Goal: Task Accomplishment & Management: Complete application form

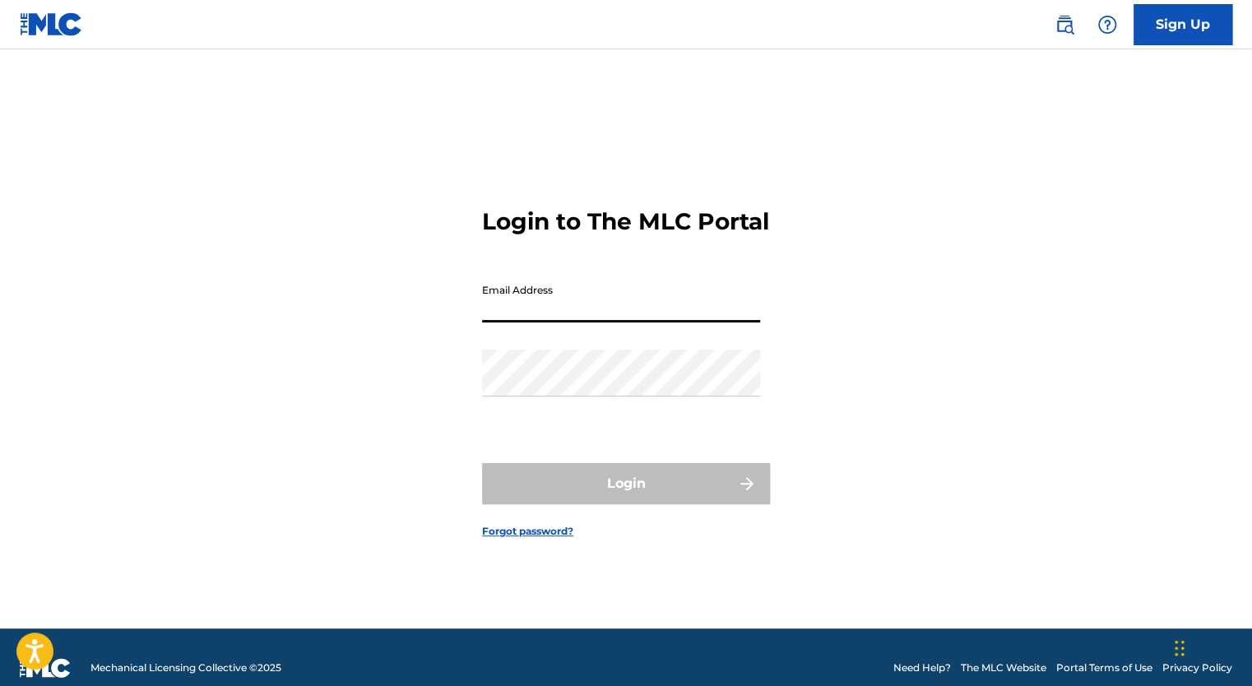
click at [546, 307] on input "Email Address" at bounding box center [621, 299] width 278 height 47
click at [619, 318] on input "Email Address" at bounding box center [621, 299] width 278 height 47
type input "[EMAIL_ADDRESS][DOMAIN_NAME]"
click at [1220, 48] on nav "Sign Up" at bounding box center [626, 24] width 1252 height 49
click at [1179, 25] on link "Sign Up" at bounding box center [1182, 24] width 99 height 41
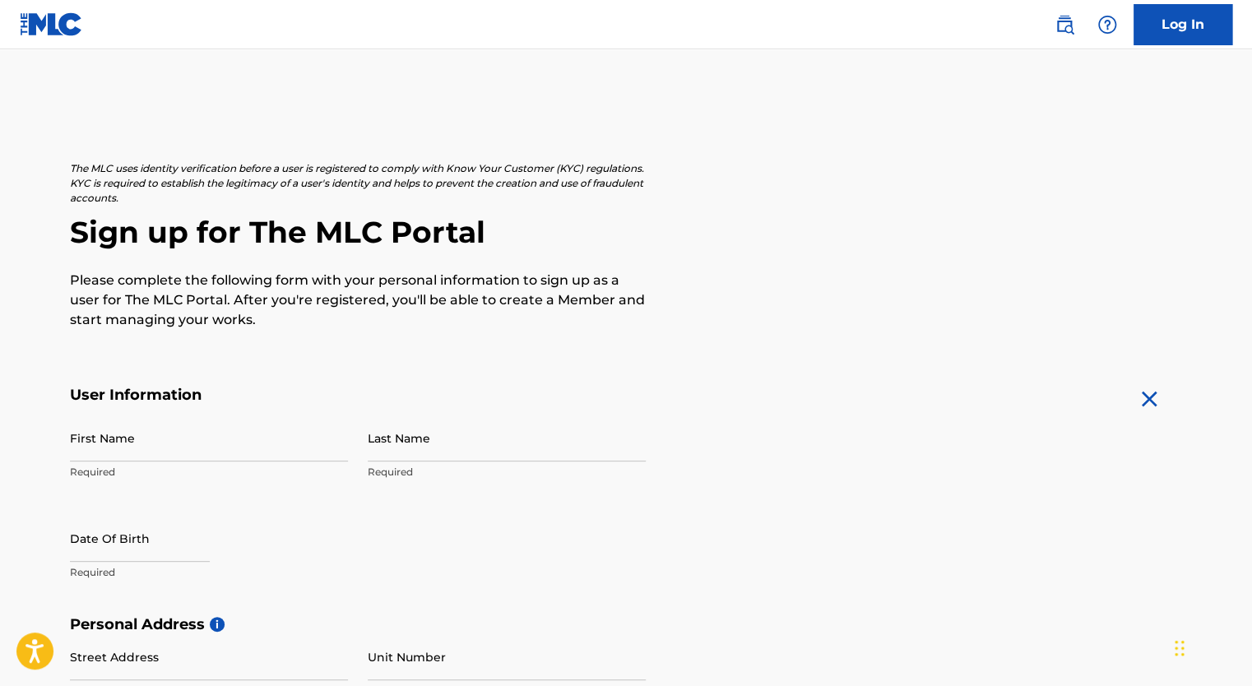
click at [1072, 18] on img at bounding box center [1065, 25] width 20 height 20
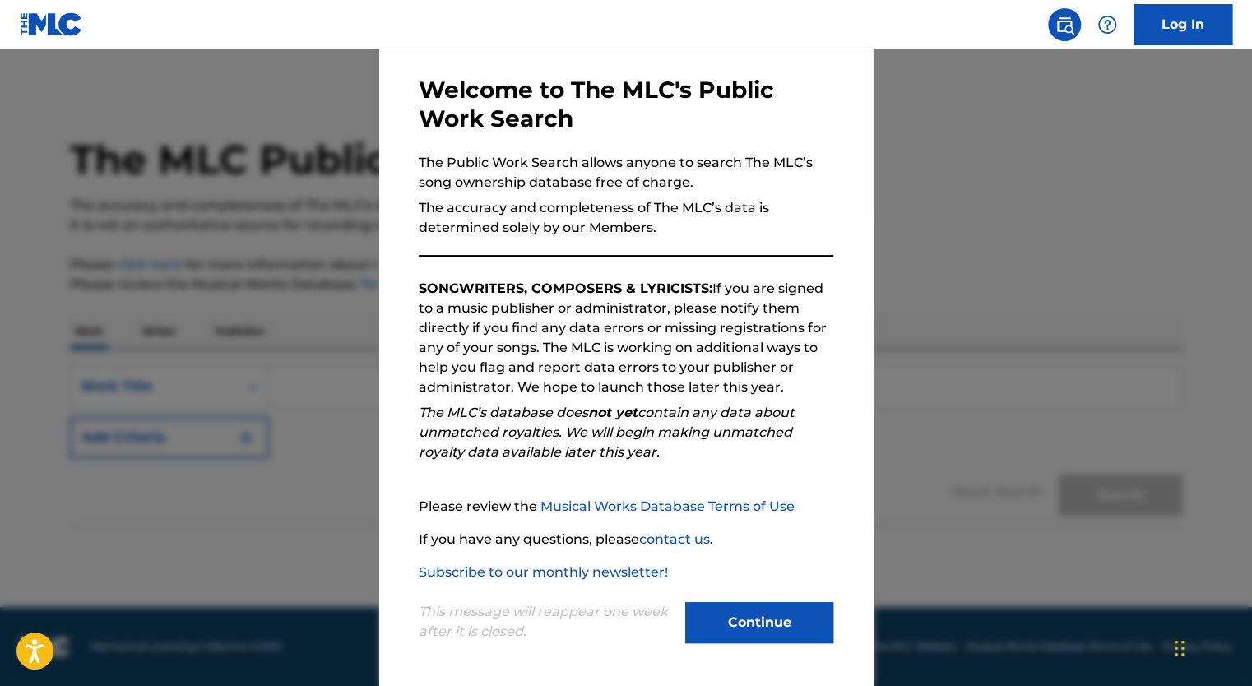
scroll to position [66, 0]
click at [750, 608] on button "Continue" at bounding box center [759, 622] width 148 height 41
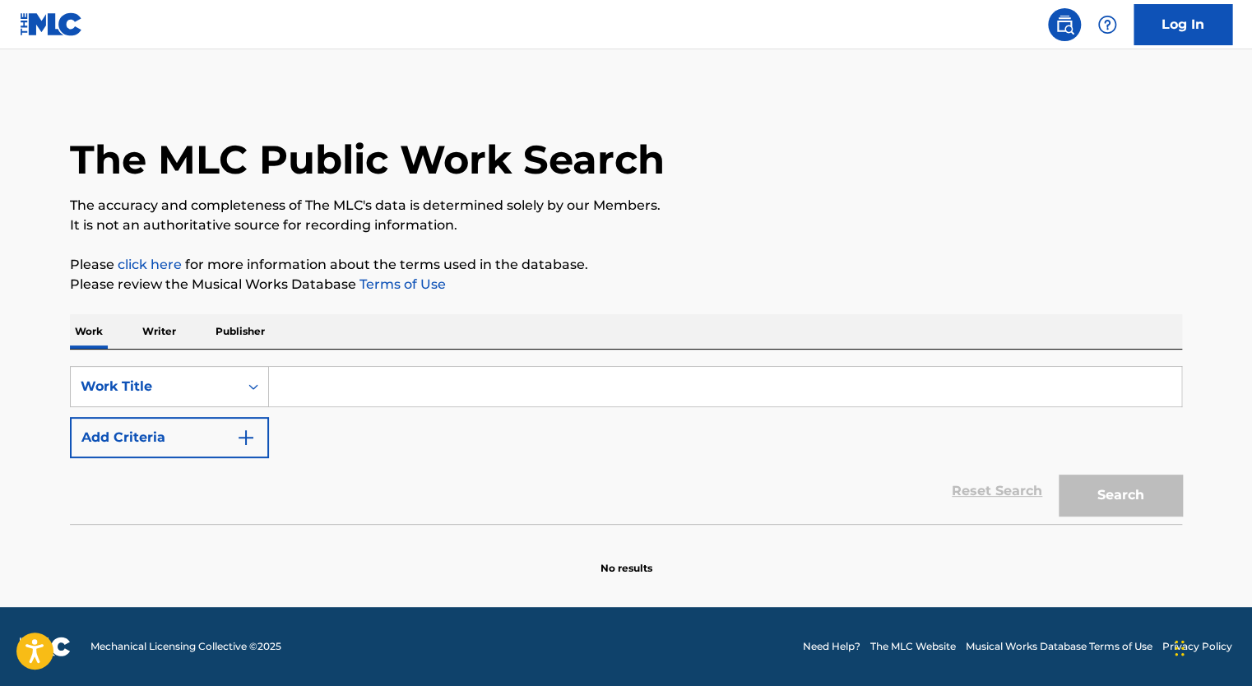
click at [165, 331] on p "Writer" at bounding box center [159, 331] width 44 height 35
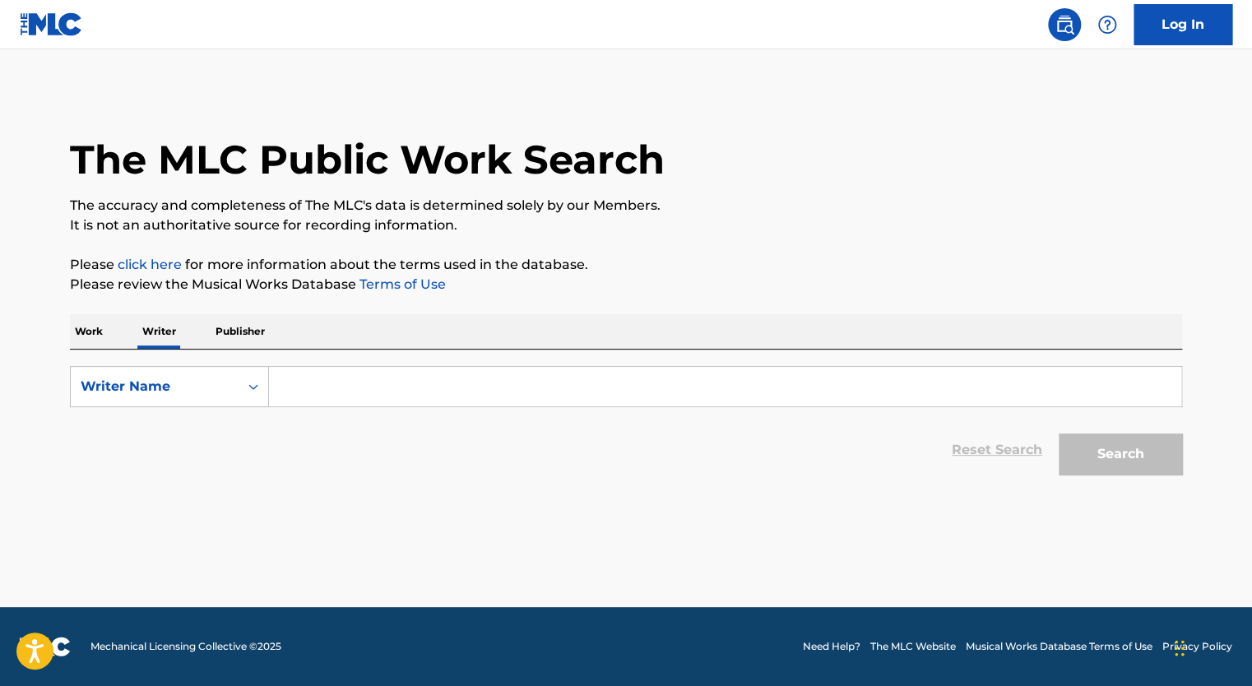
click at [89, 341] on p "Work" at bounding box center [89, 331] width 38 height 35
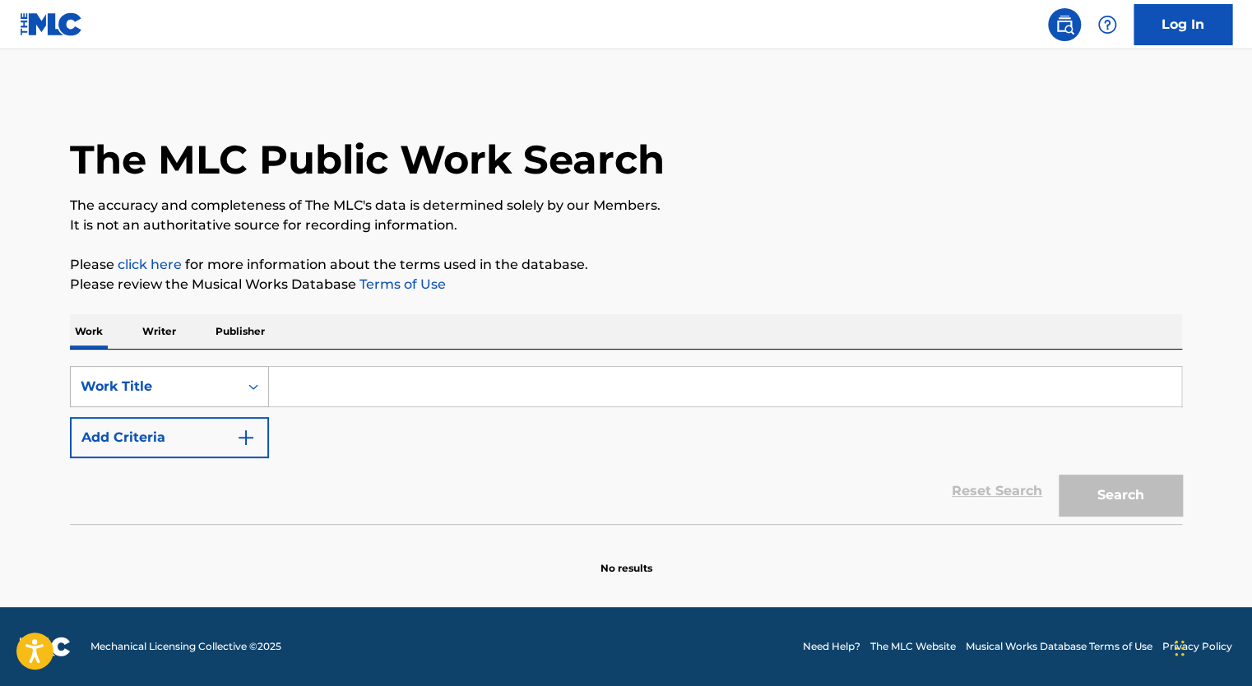
click at [188, 388] on div "Work Title" at bounding box center [155, 387] width 148 height 20
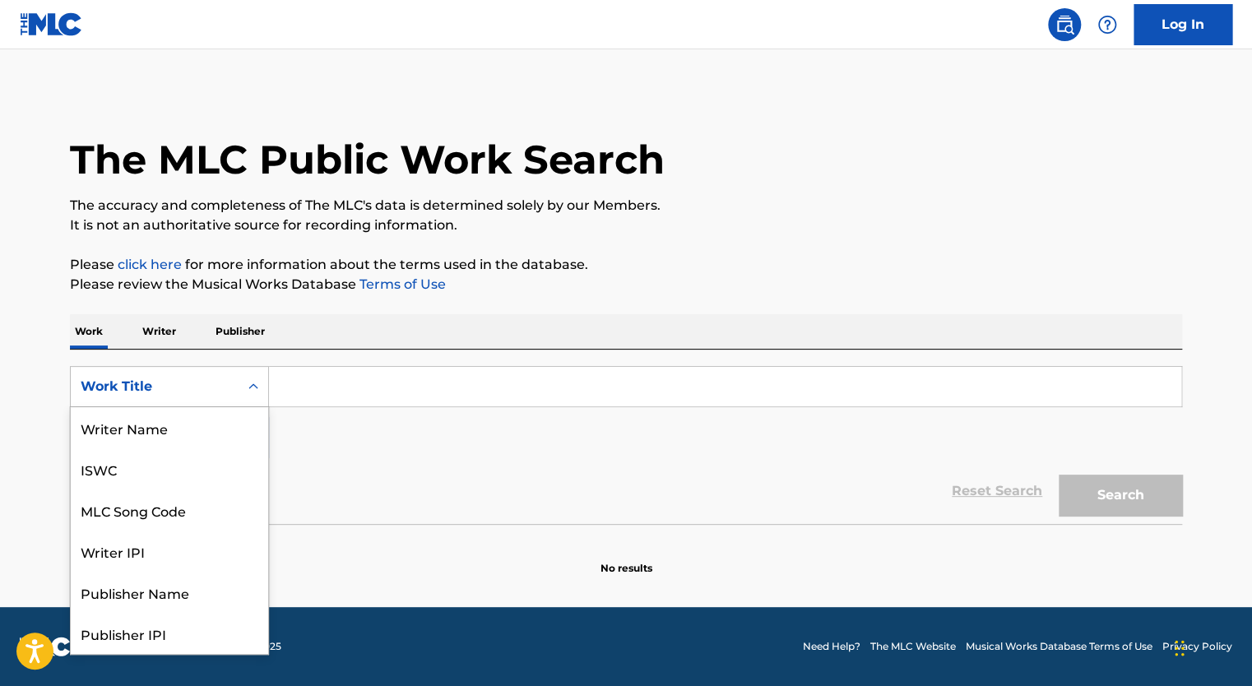
scroll to position [82, 0]
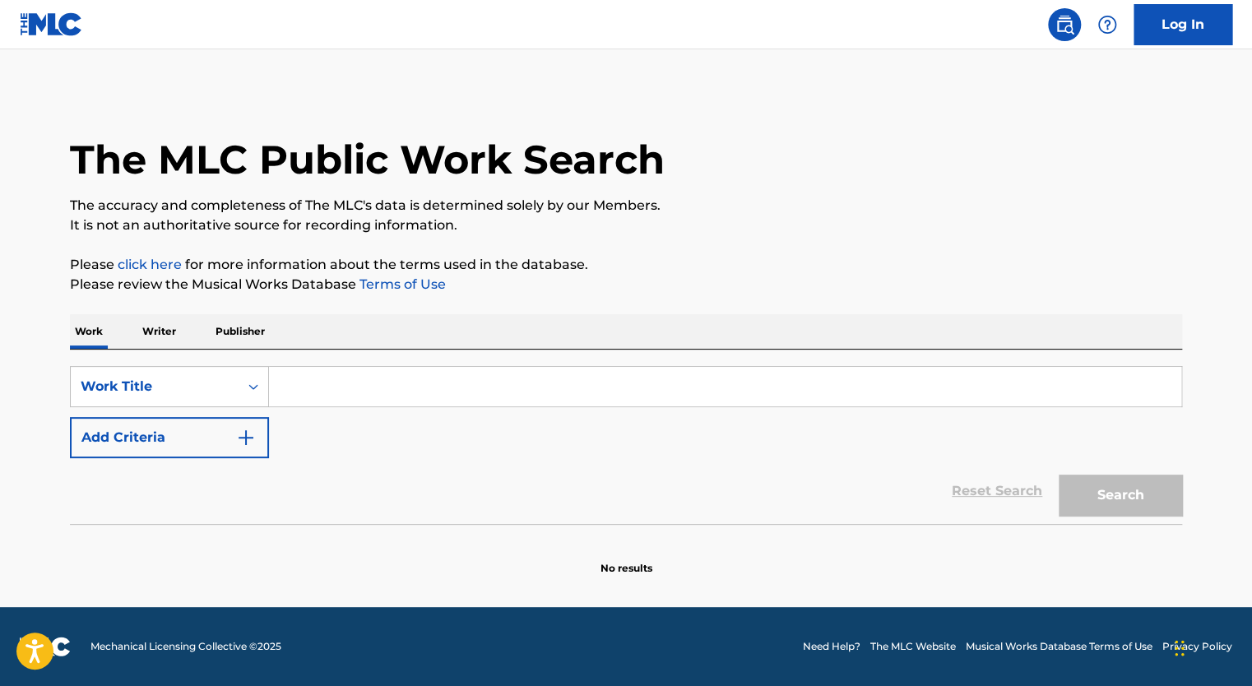
click at [188, 388] on div "Work Title" at bounding box center [155, 387] width 148 height 20
click at [336, 378] on input "Search Form" at bounding box center [725, 386] width 912 height 39
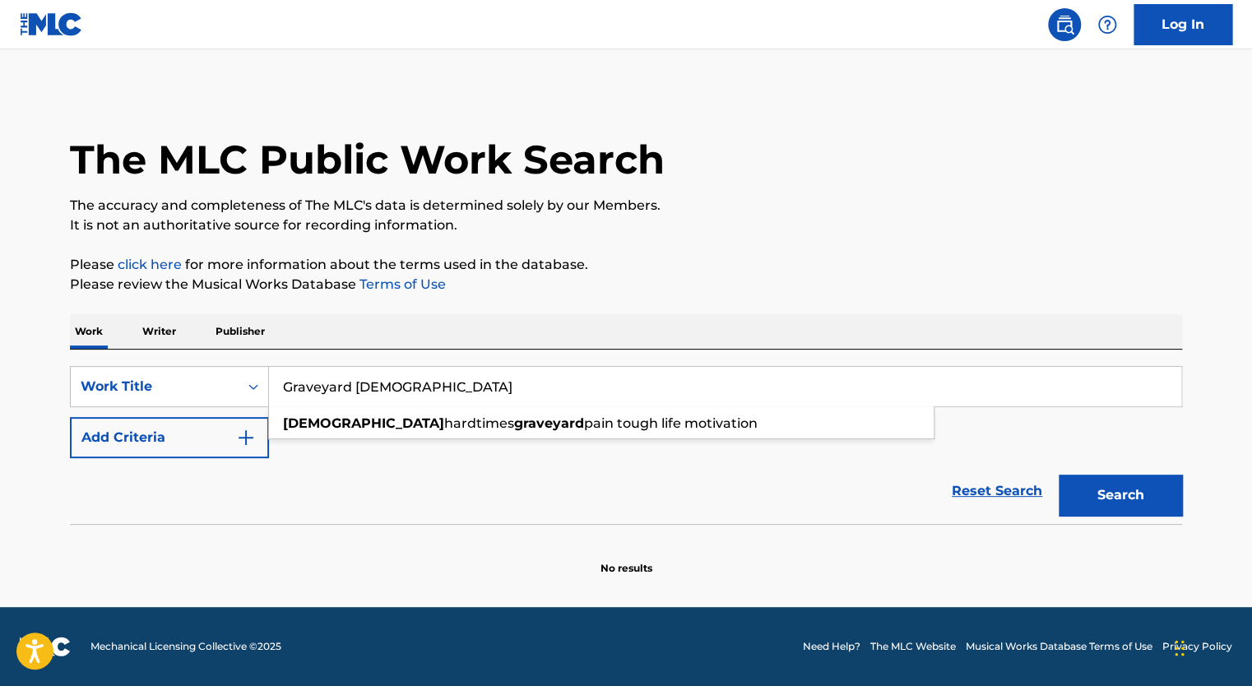
type input "Graveyard [DEMOGRAPHIC_DATA]"
click at [1059, 475] on button "Search" at bounding box center [1120, 495] width 123 height 41
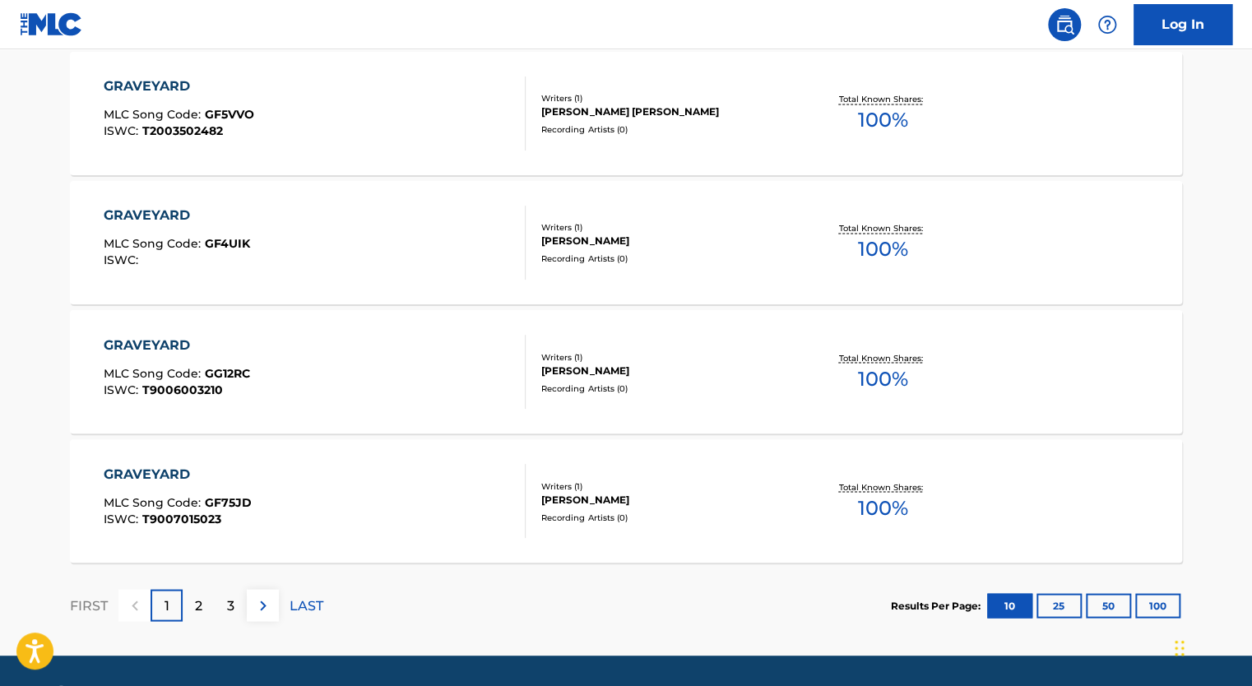
scroll to position [1327, 0]
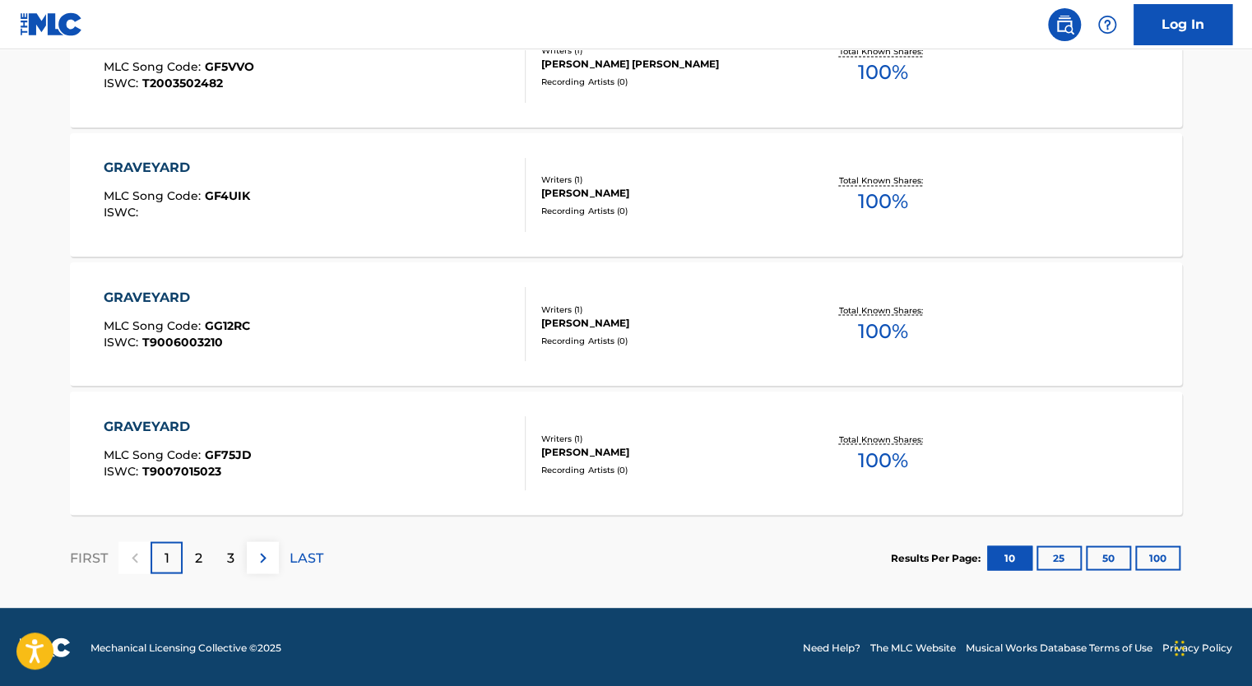
click at [263, 561] on img at bounding box center [263, 558] width 20 height 20
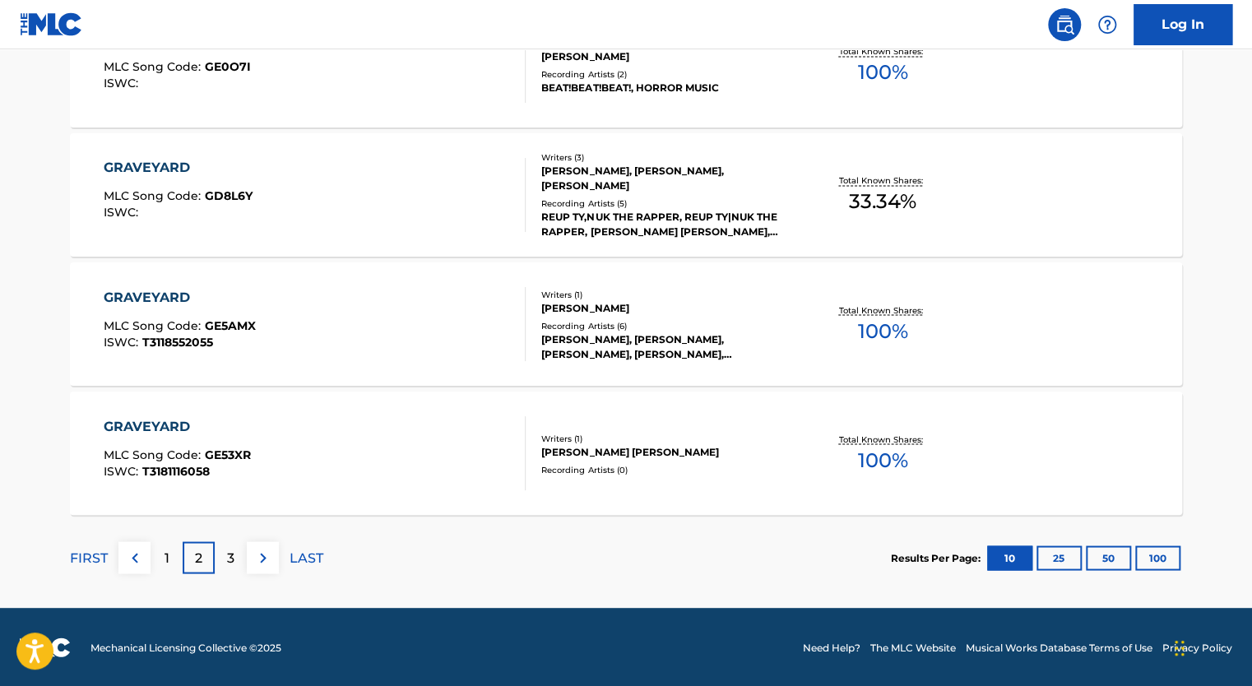
click at [271, 557] on img at bounding box center [263, 558] width 20 height 20
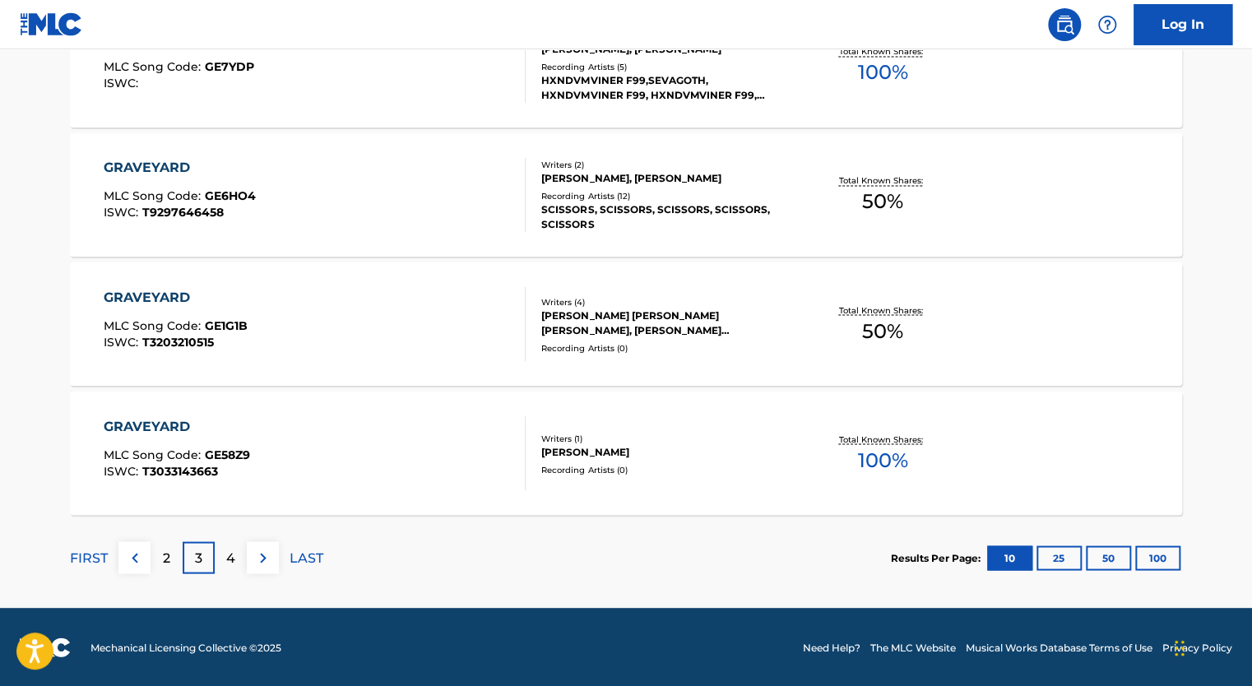
click at [260, 545] on button at bounding box center [263, 557] width 32 height 32
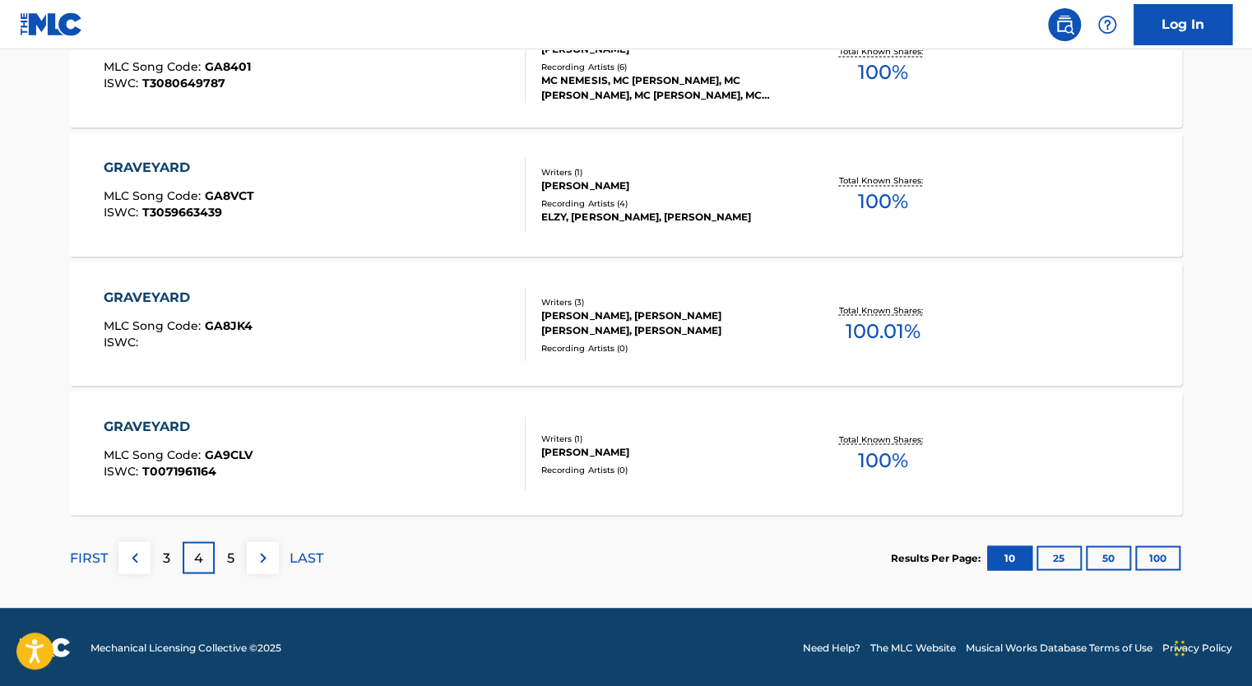
click at [261, 555] on img at bounding box center [263, 558] width 20 height 20
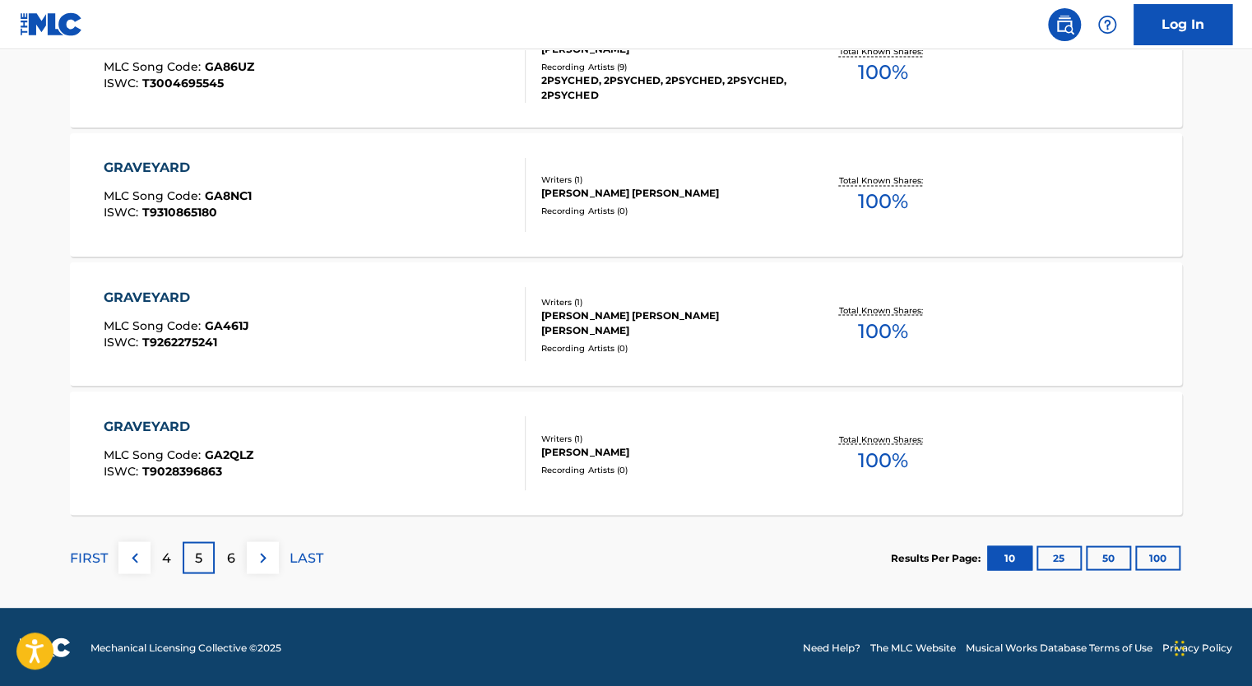
click at [261, 555] on img at bounding box center [263, 558] width 20 height 20
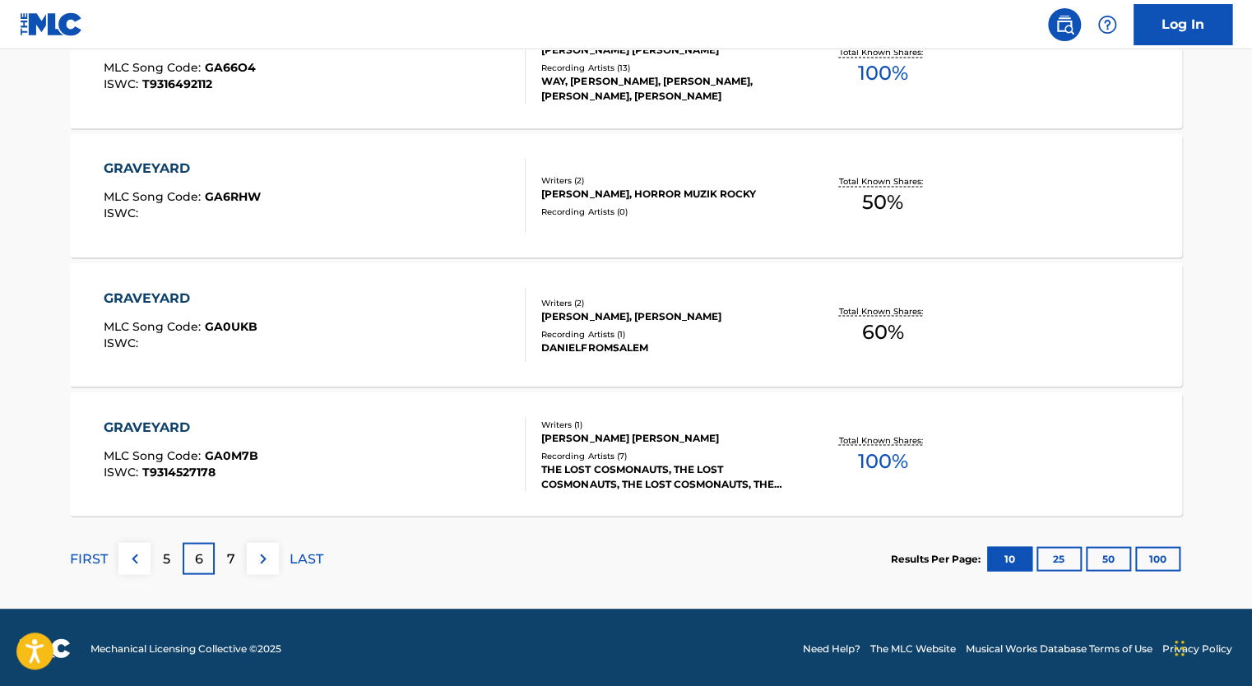
click at [261, 555] on img at bounding box center [263, 559] width 20 height 20
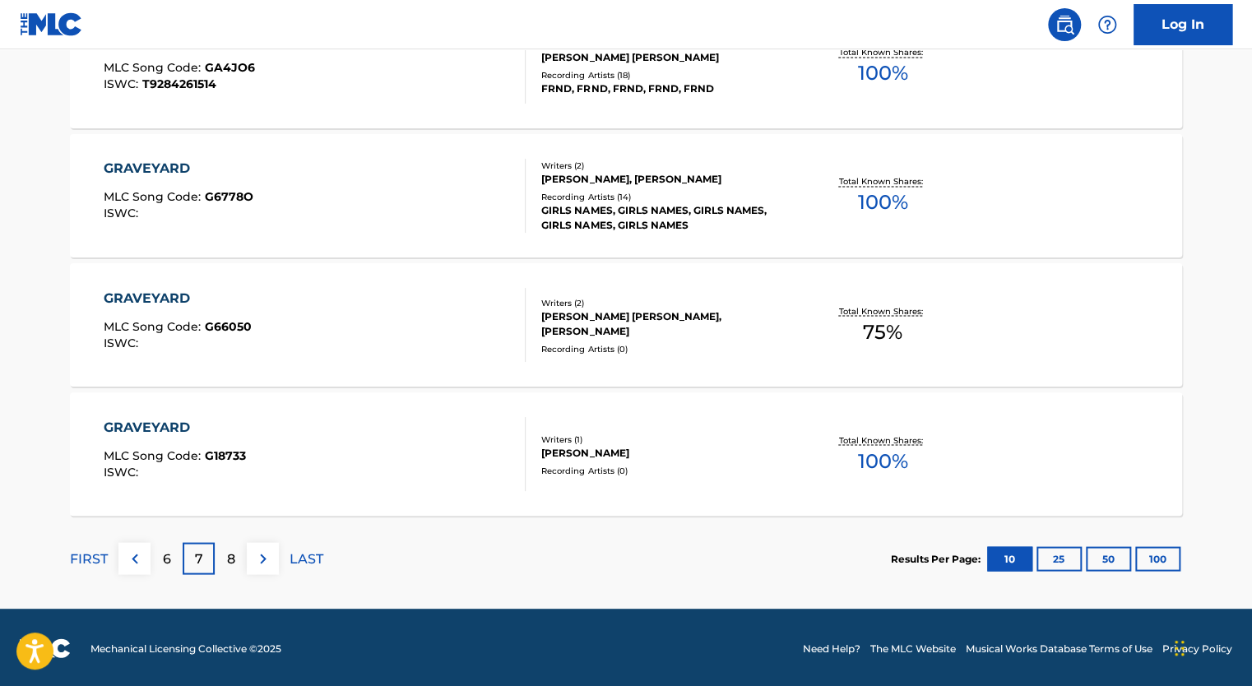
click at [261, 555] on img at bounding box center [263, 559] width 20 height 20
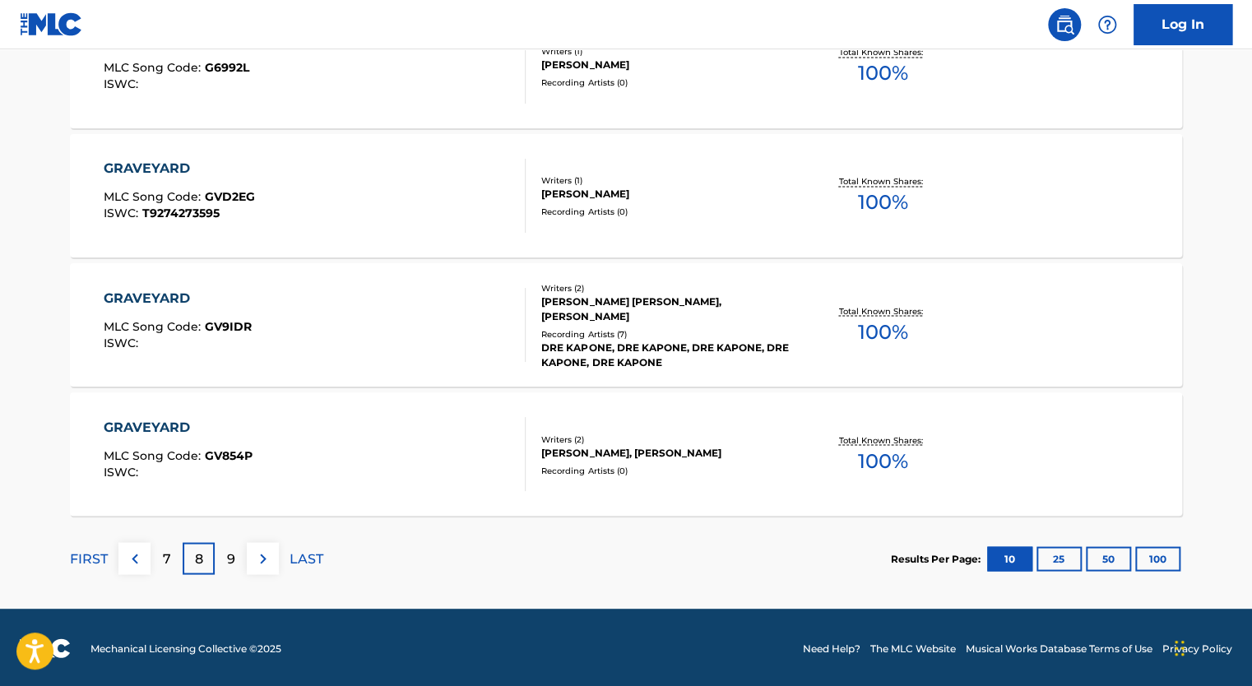
click at [261, 555] on img at bounding box center [263, 559] width 20 height 20
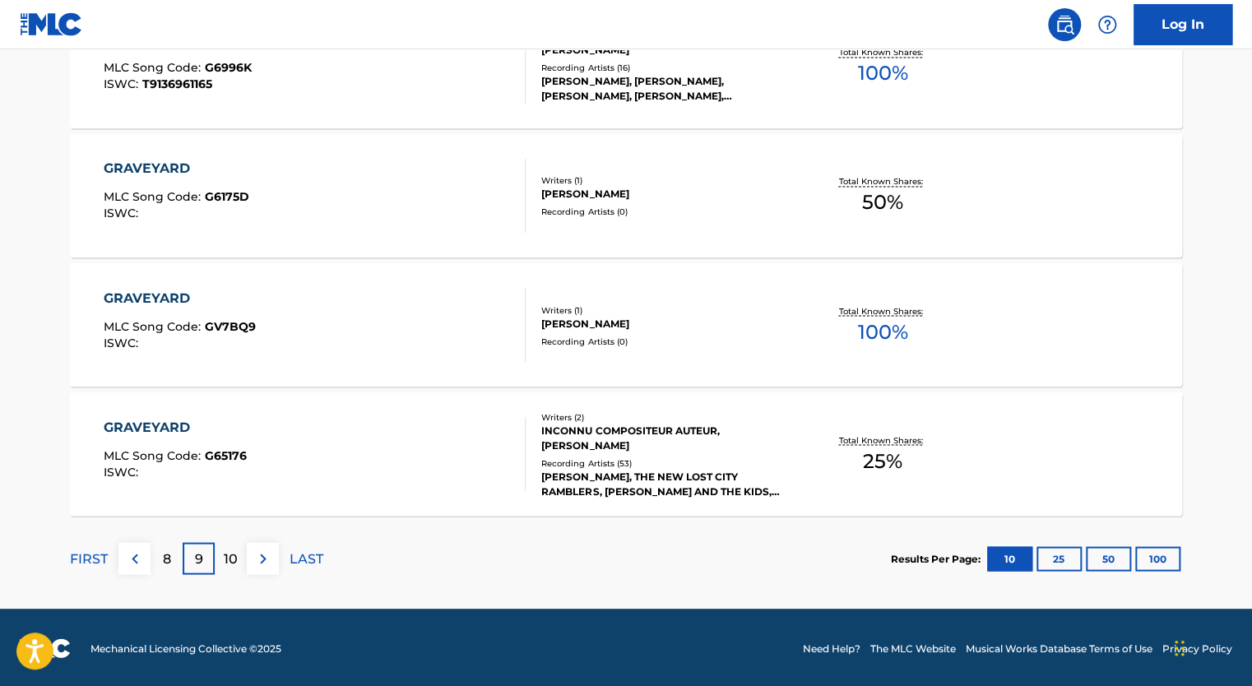
click at [261, 555] on img at bounding box center [263, 559] width 20 height 20
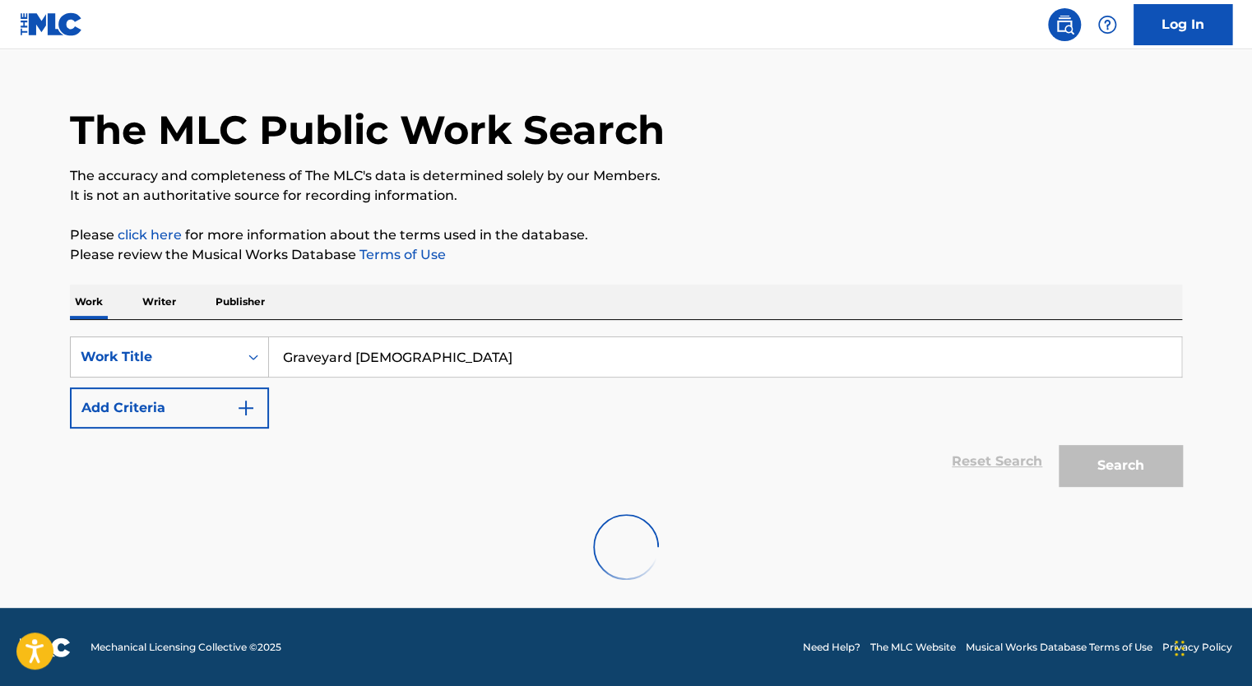
scroll to position [1326, 0]
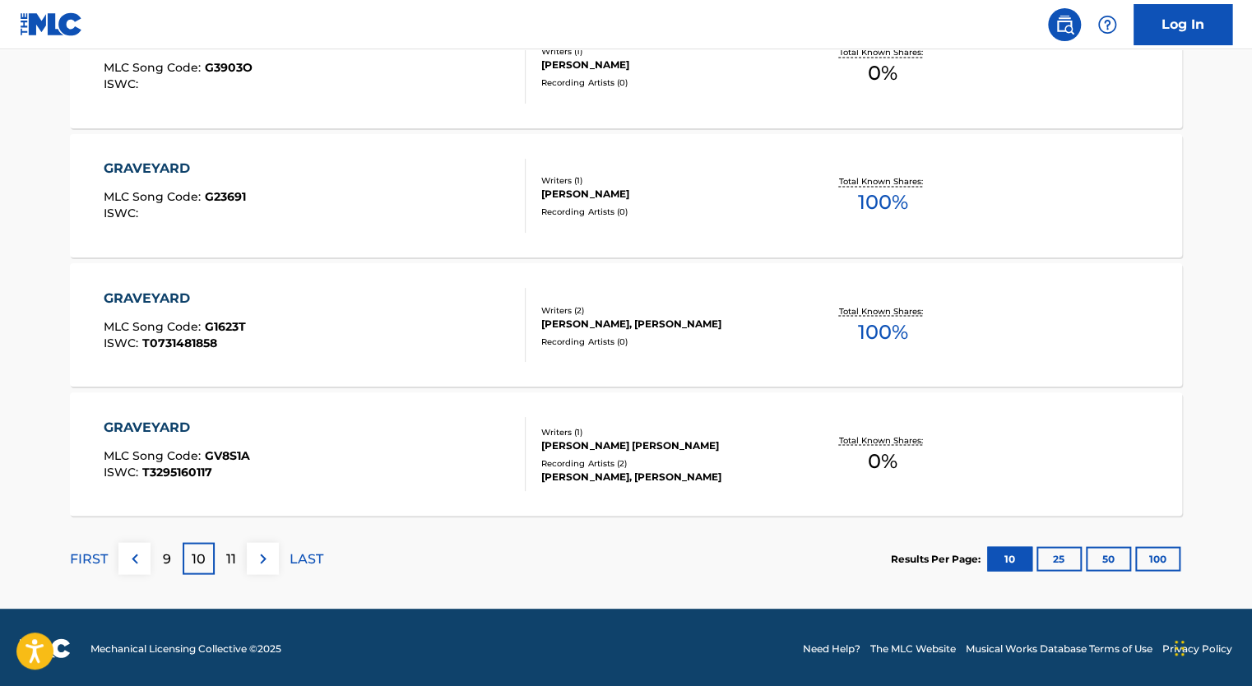
drag, startPoint x: 261, startPoint y: 555, endPoint x: 254, endPoint y: 569, distance: 15.5
click at [254, 569] on button at bounding box center [263, 558] width 32 height 32
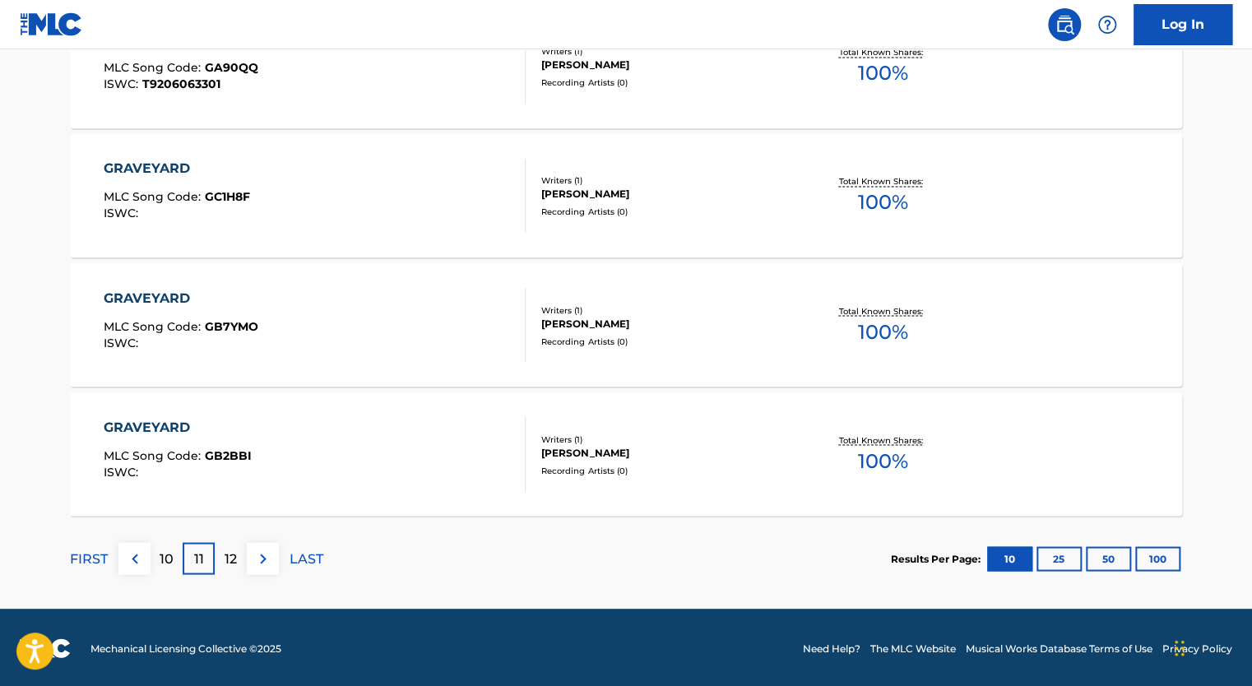
click at [257, 564] on img at bounding box center [263, 559] width 20 height 20
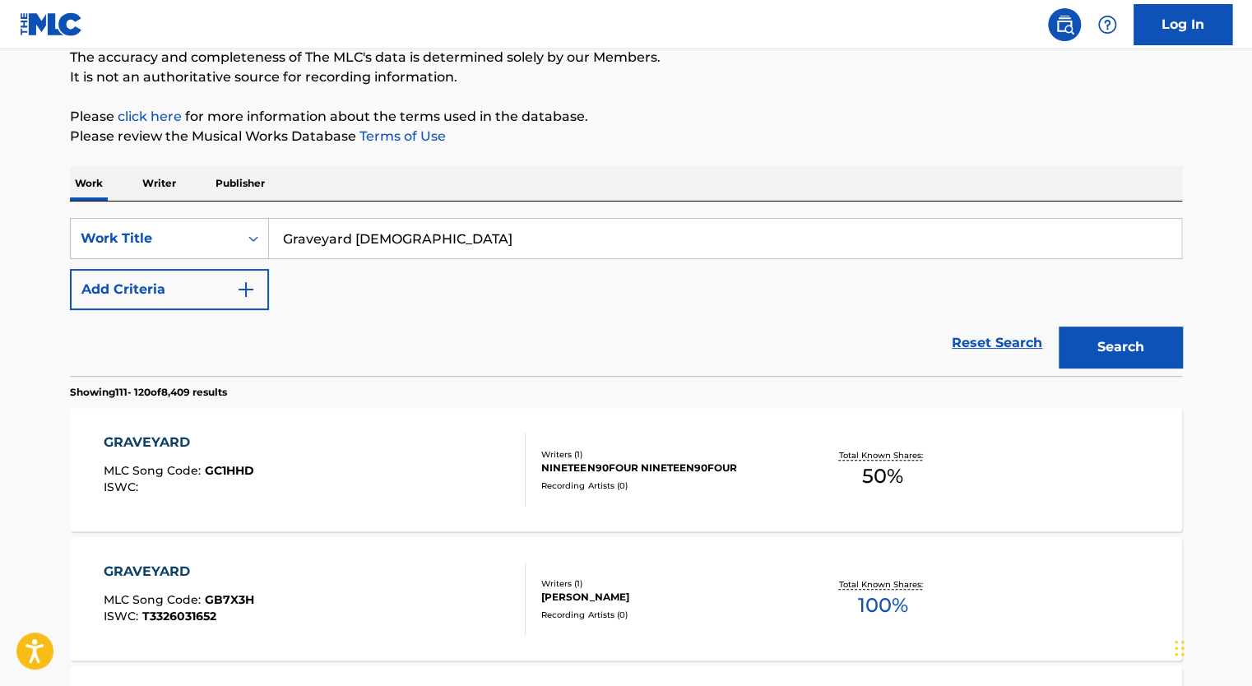
scroll to position [0, 0]
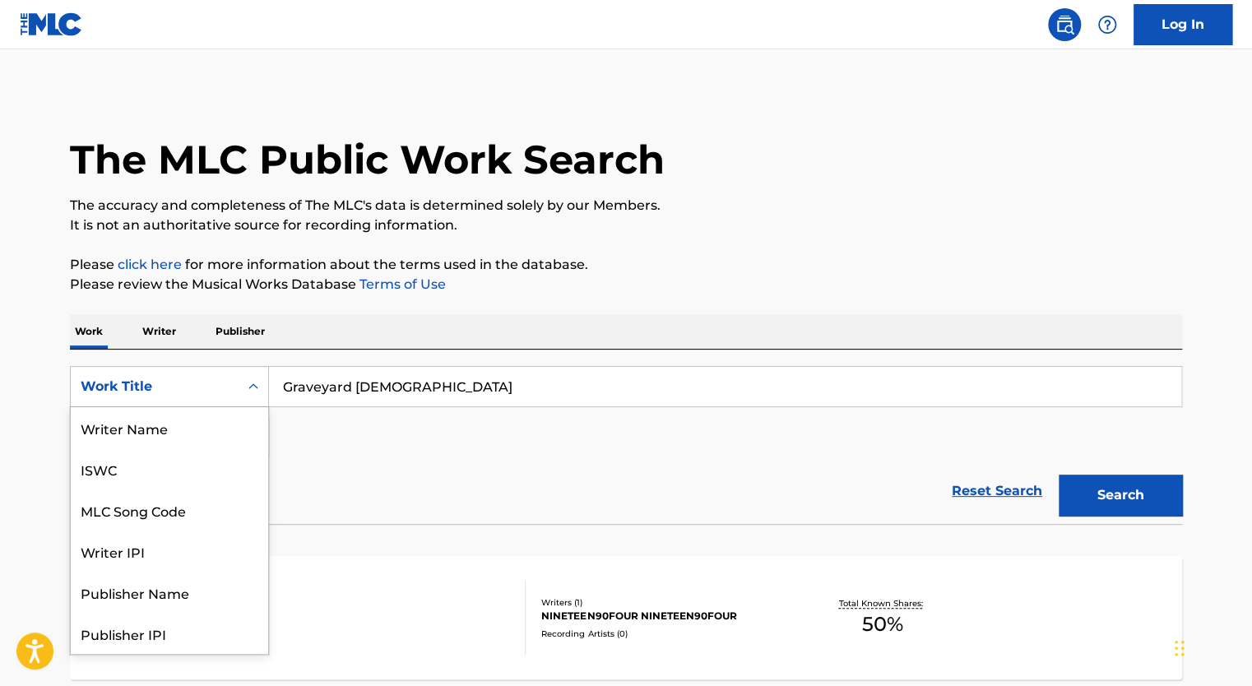
click at [184, 388] on div "Work Title" at bounding box center [155, 387] width 148 height 20
click at [174, 480] on div "ISWC" at bounding box center [169, 468] width 197 height 41
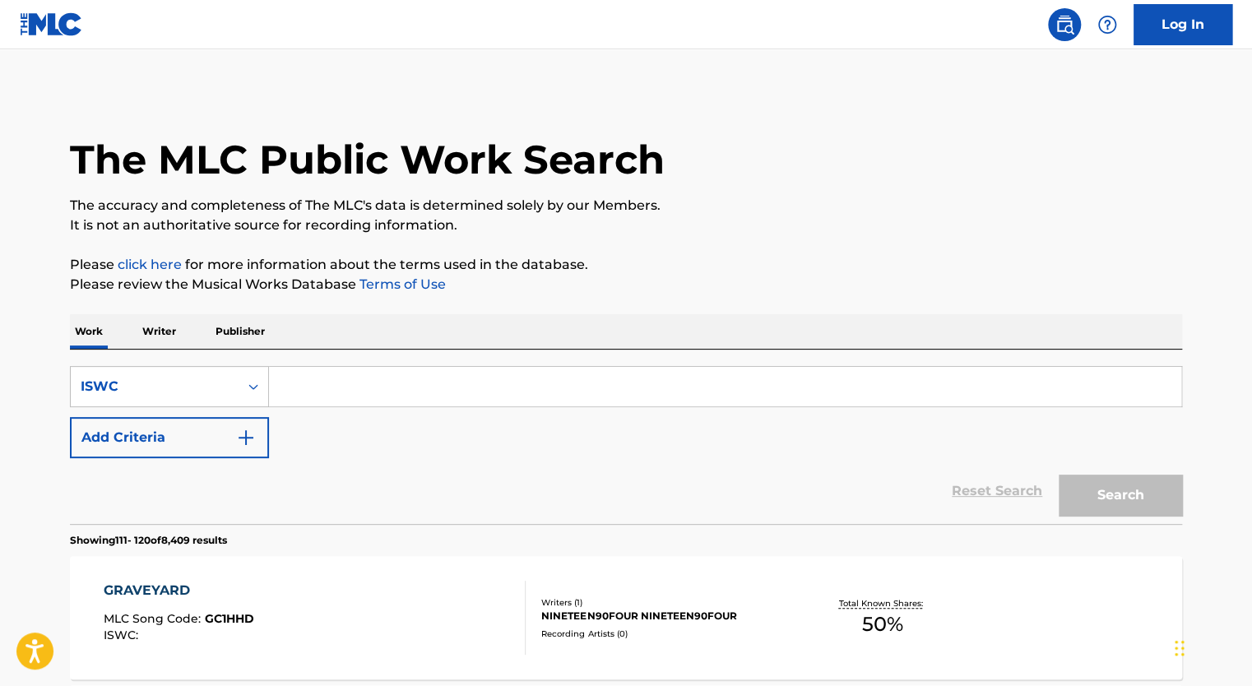
click at [355, 385] on input "Search Form" at bounding box center [725, 386] width 912 height 39
paste input "T3350709961"
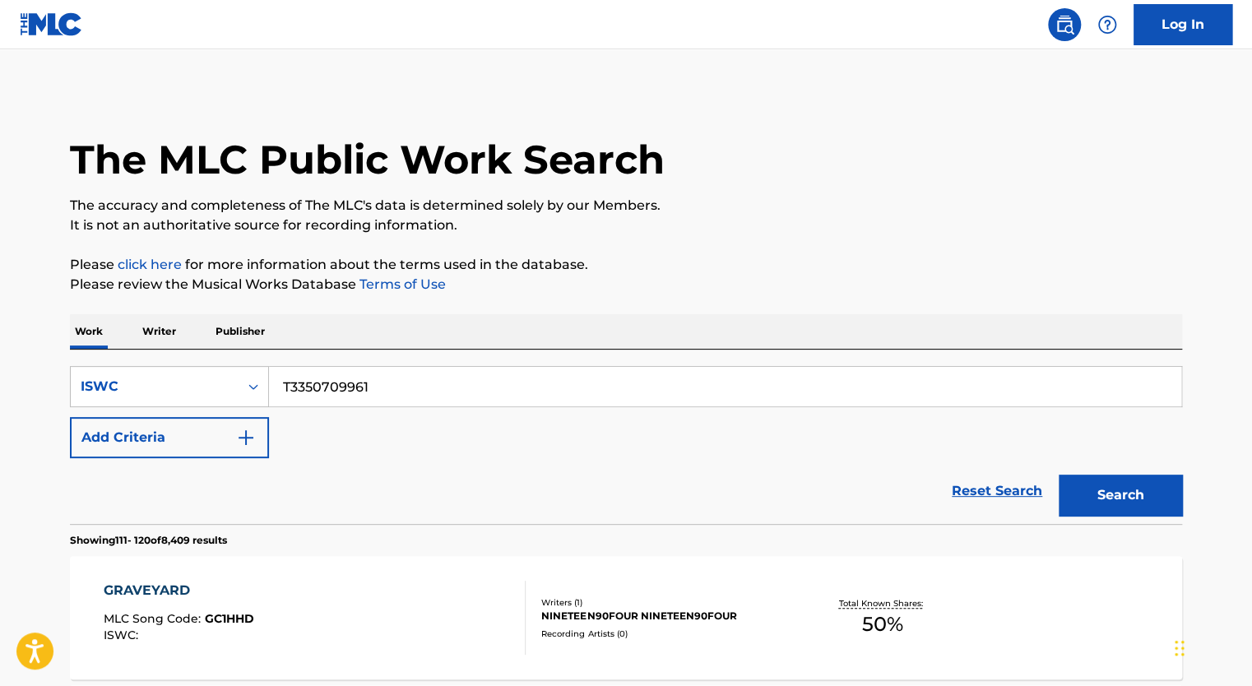
type input "T3350709961"
click at [1132, 488] on button "Search" at bounding box center [1120, 495] width 123 height 41
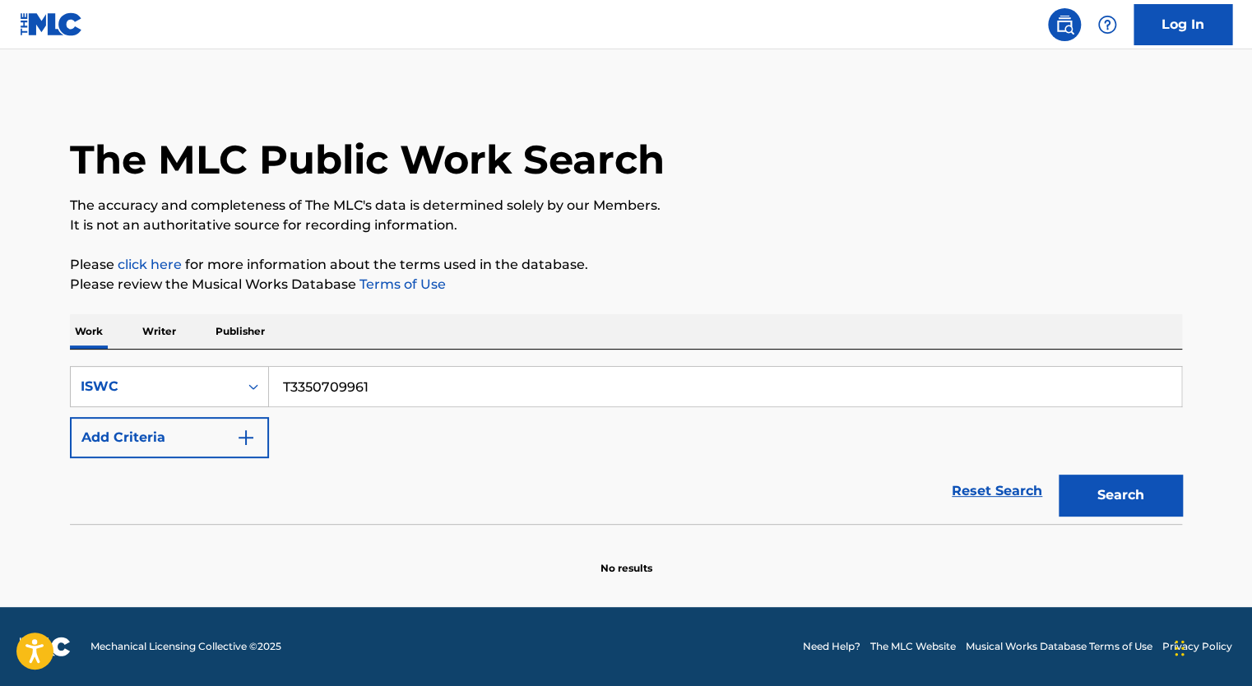
click at [1109, 24] on img at bounding box center [1107, 25] width 20 height 20
click at [1082, 113] on p "View portal intro" at bounding box center [1107, 107] width 140 height 39
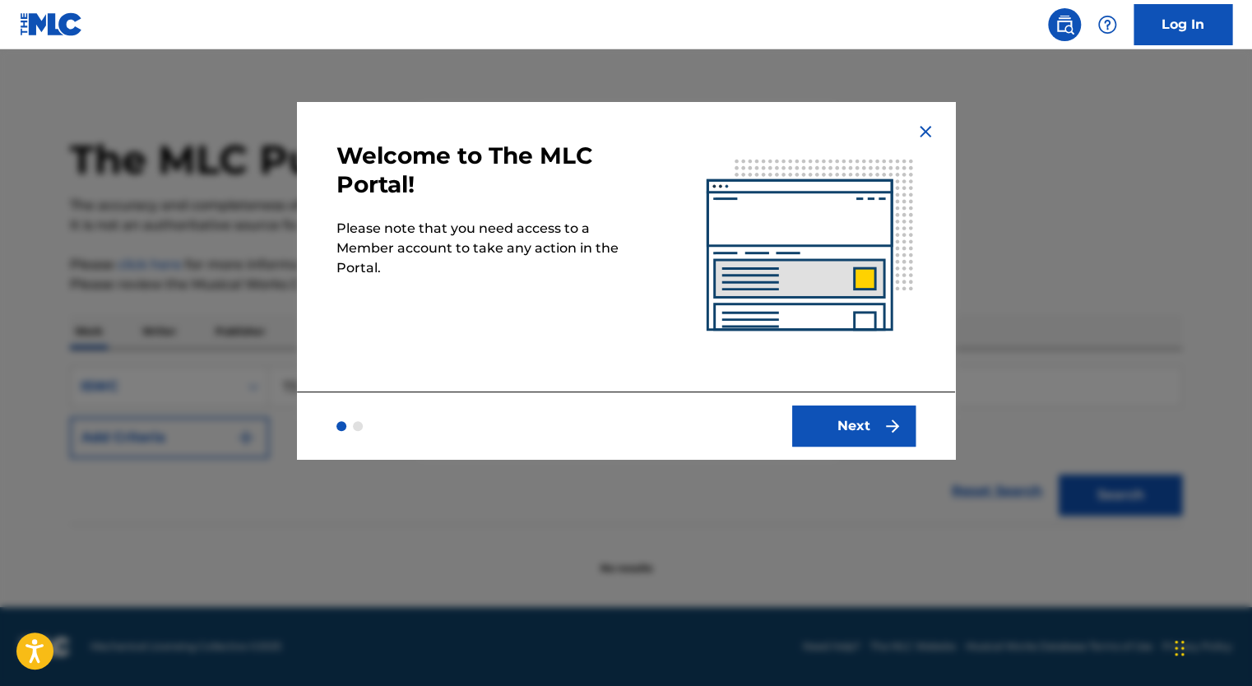
click at [861, 414] on button "Next" at bounding box center [853, 426] width 123 height 41
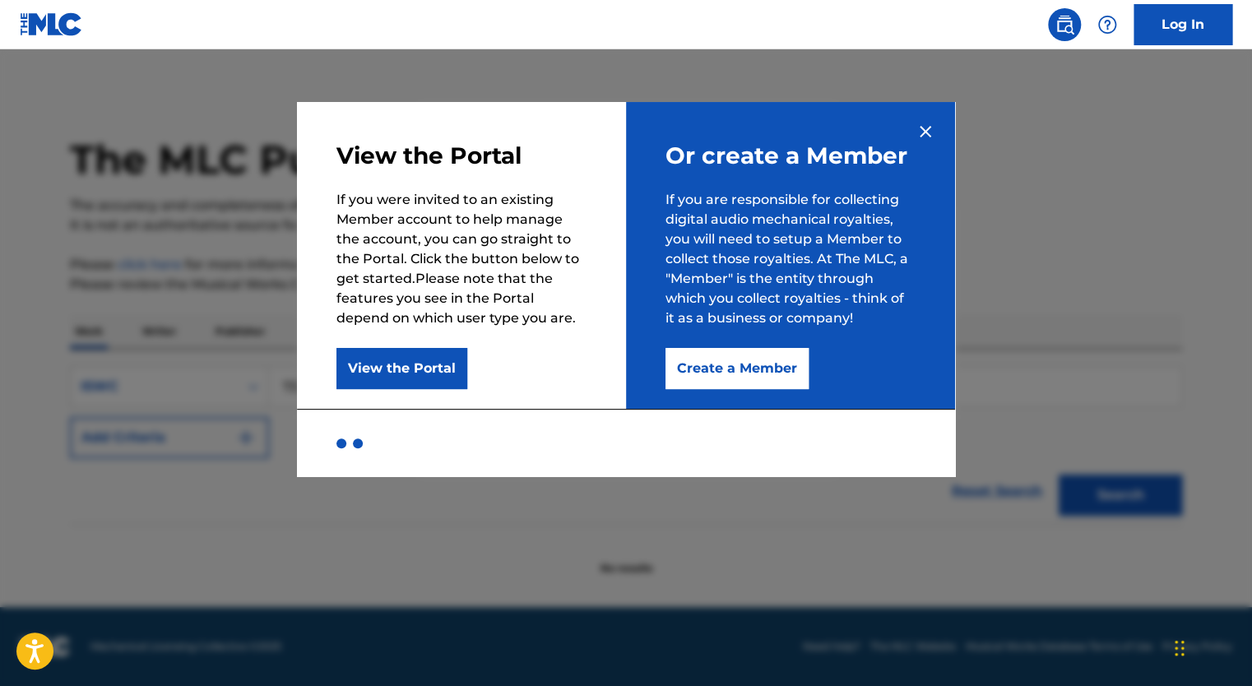
click at [861, 414] on div at bounding box center [626, 442] width 658 height 67
click at [429, 352] on button "View the Portal" at bounding box center [401, 368] width 131 height 41
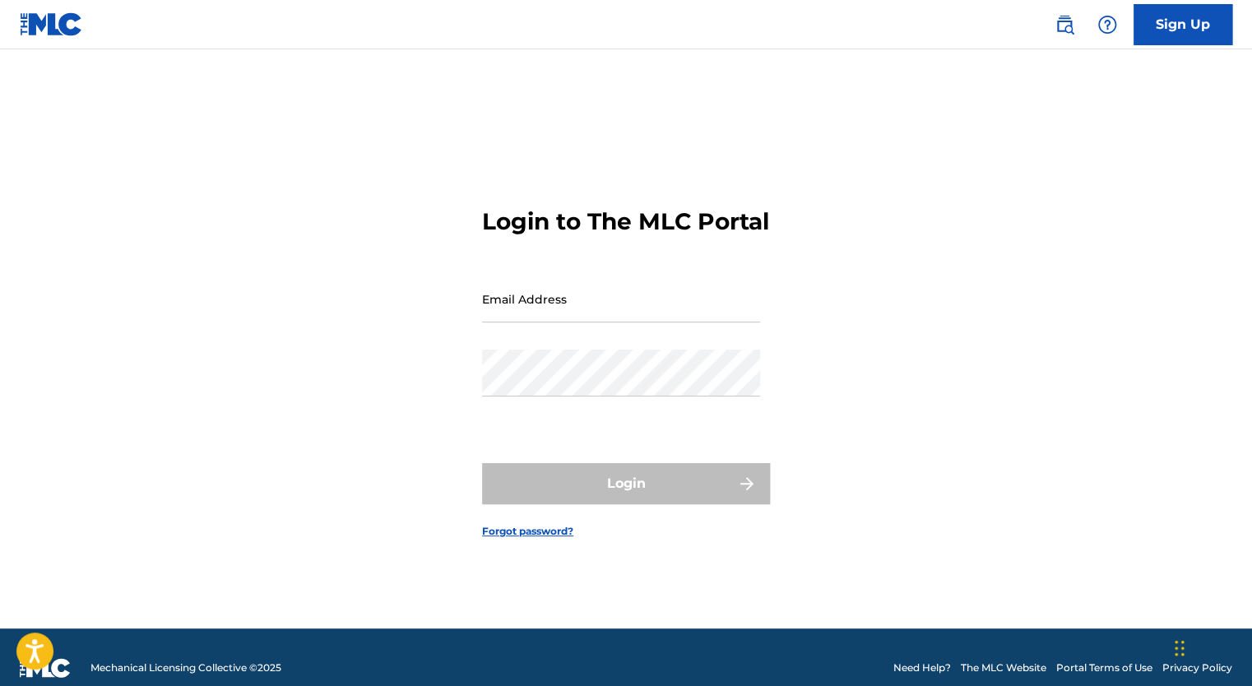
scroll to position [21, 0]
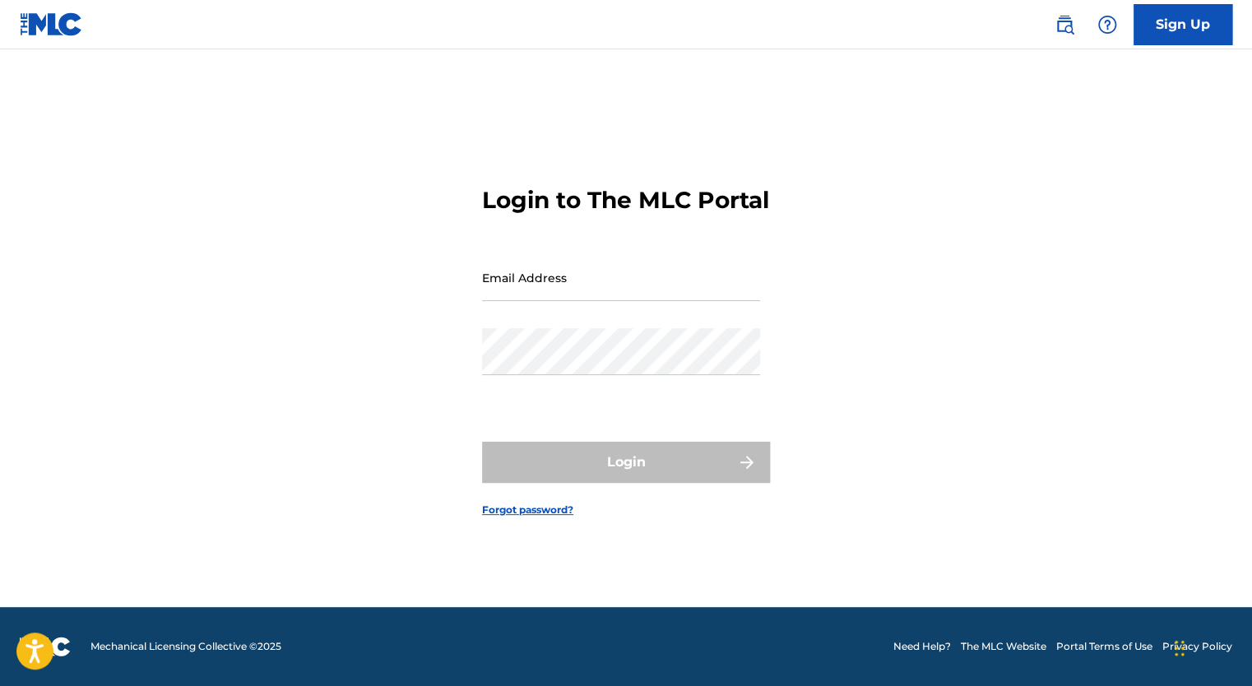
click at [1101, 30] on img at bounding box center [1107, 25] width 20 height 20
click at [1078, 108] on p "View portal intro" at bounding box center [1107, 108] width 140 height 39
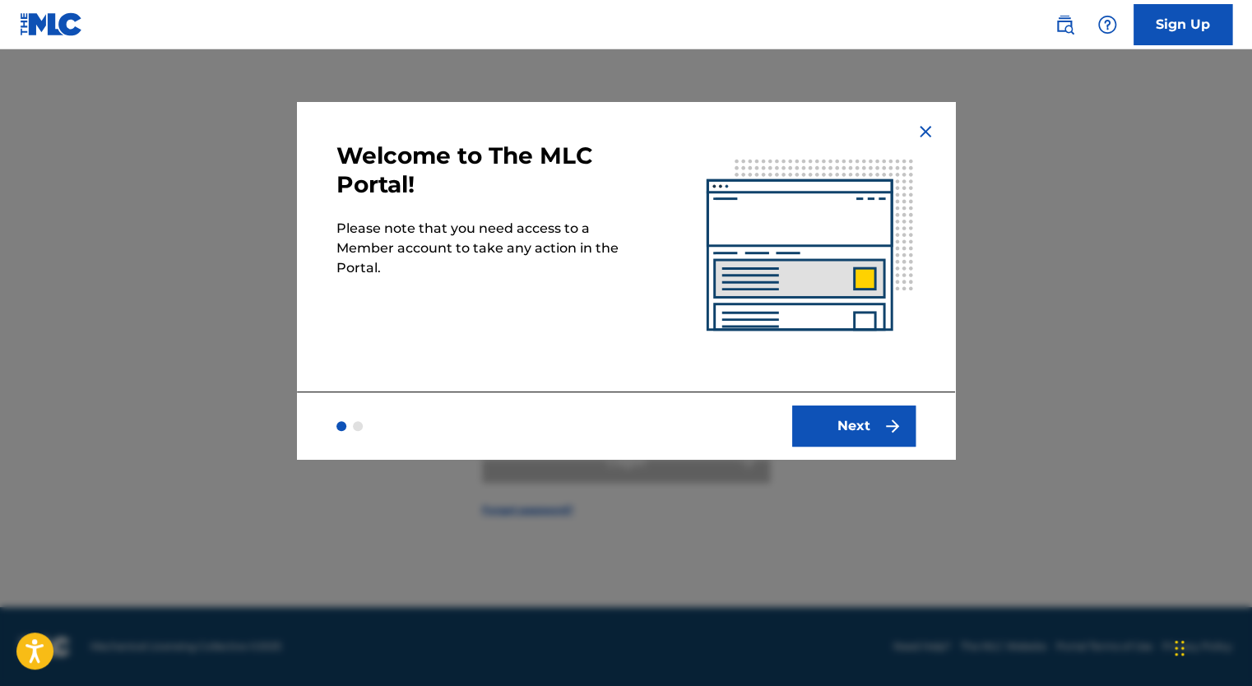
click at [819, 420] on button "Next" at bounding box center [853, 426] width 123 height 41
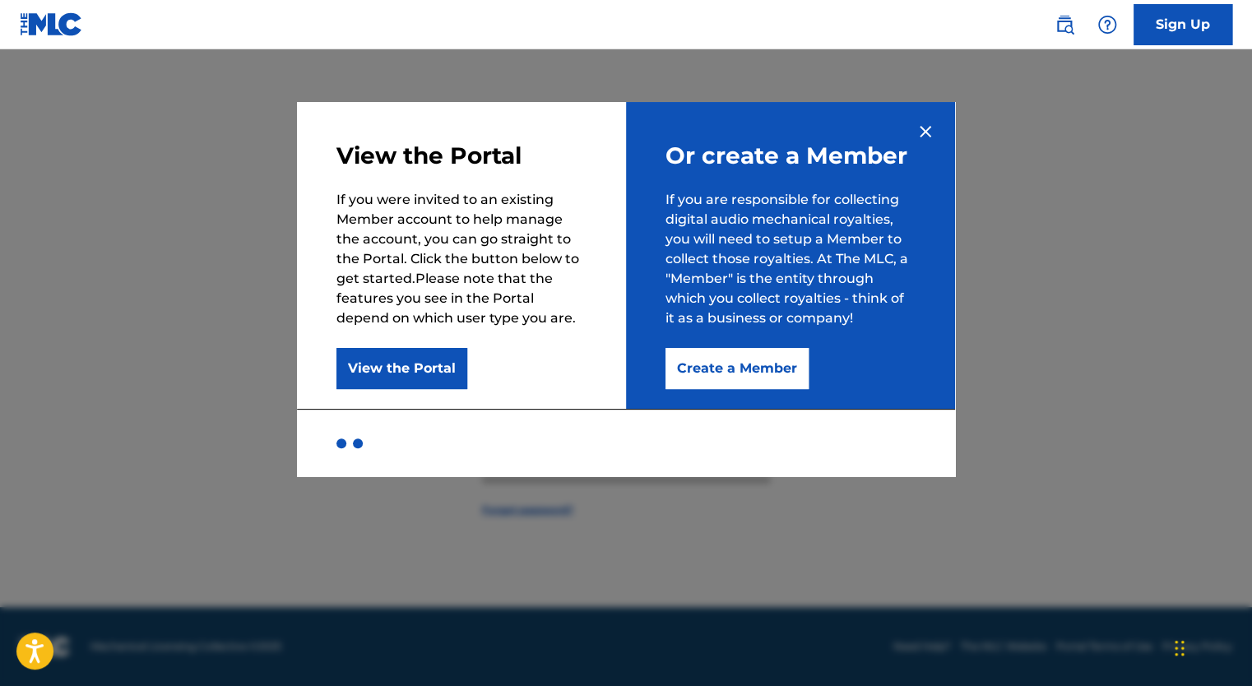
click at [706, 369] on button "Create a Member" at bounding box center [736, 368] width 143 height 41
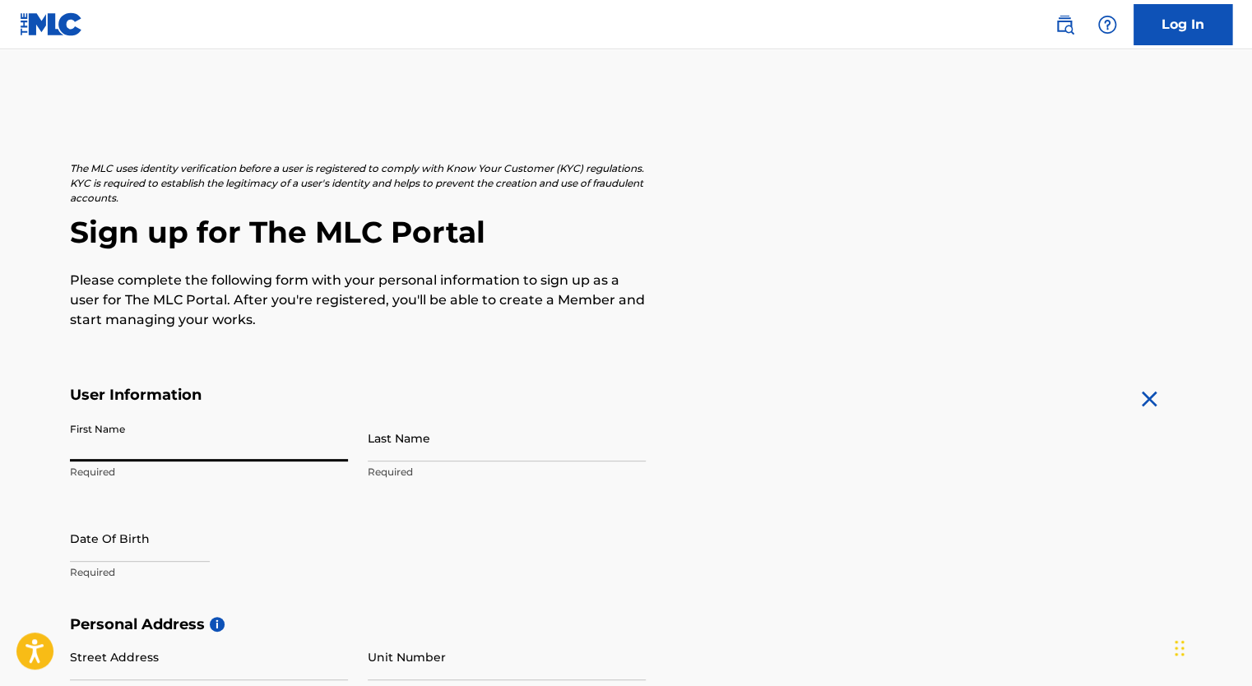
click at [164, 456] on input "First Name" at bounding box center [209, 438] width 278 height 47
type input "[PERSON_NAME]"
type input "May 5 1995"
type input "[STREET_ADDRESS]"
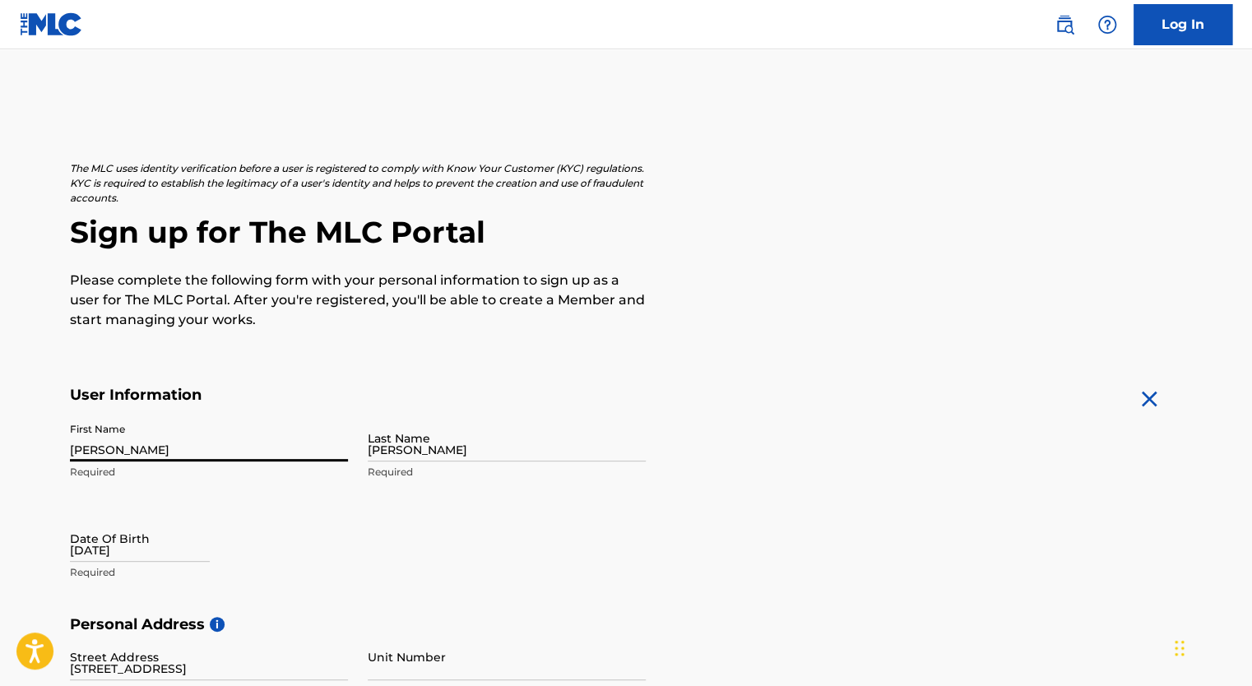
type input "Bend"
type input "97703"
type input "541"
type input "4130692"
type input "[EMAIL_ADDRESS][DOMAIN_NAME]"
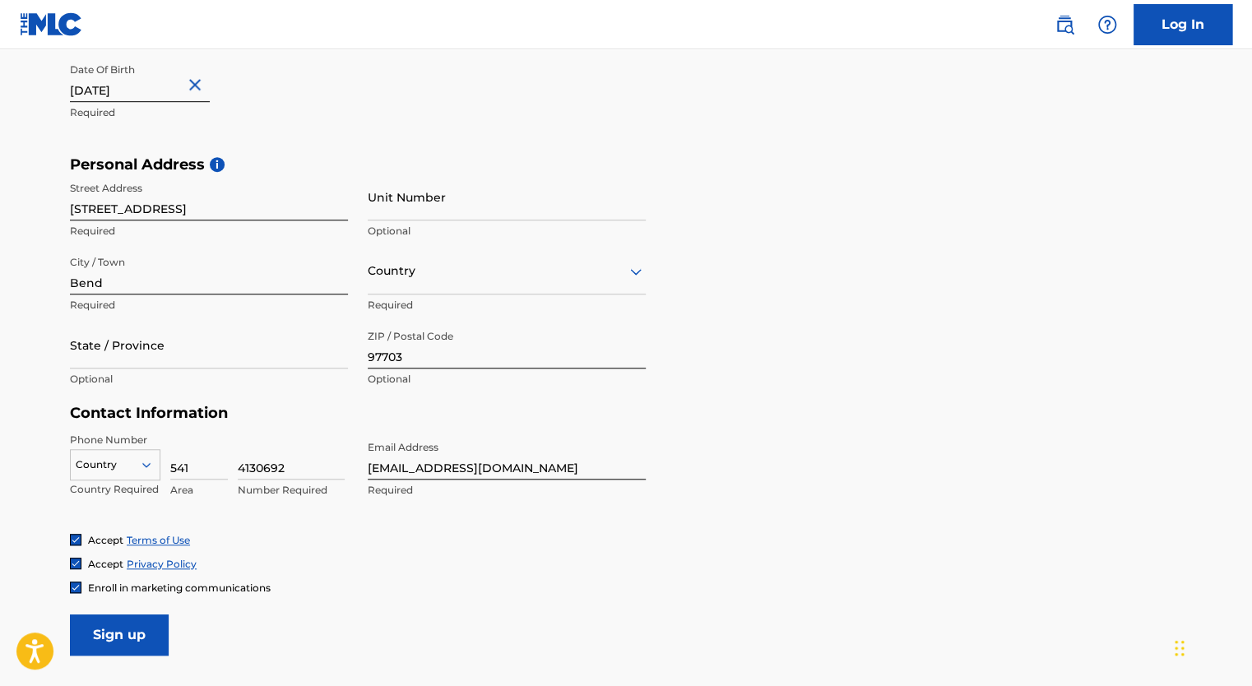
scroll to position [461, 0]
click at [229, 363] on input "State / Province" at bounding box center [209, 344] width 278 height 47
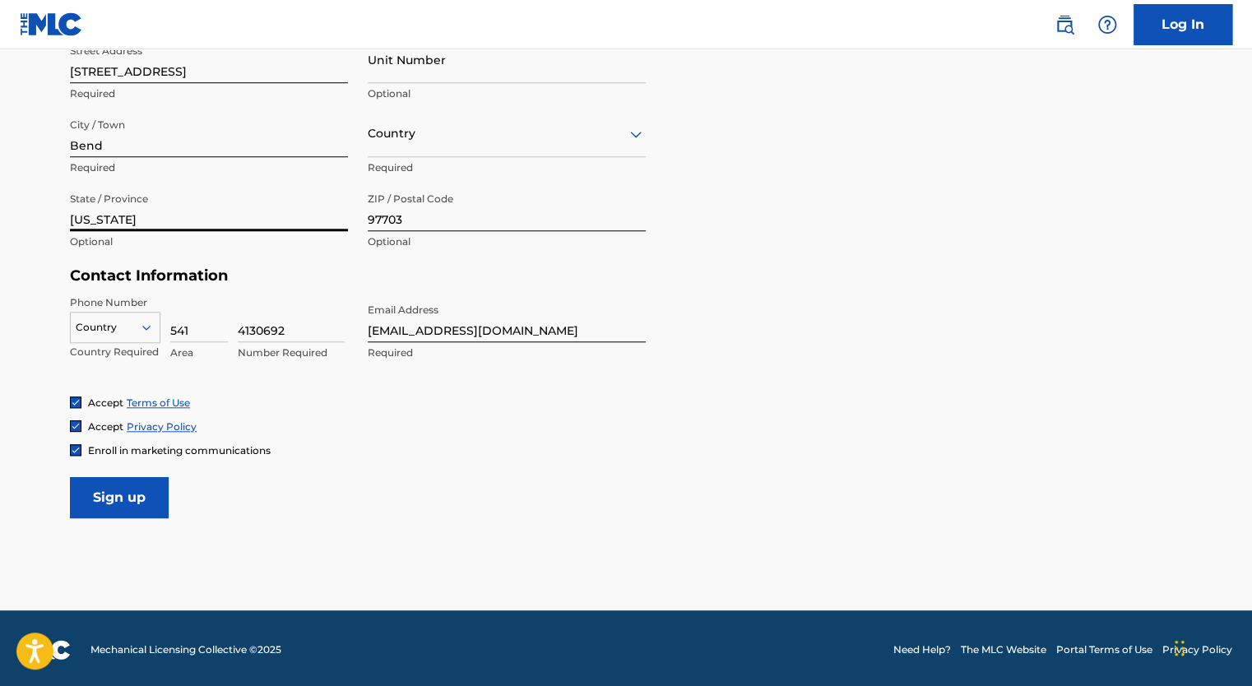
scroll to position [599, 0]
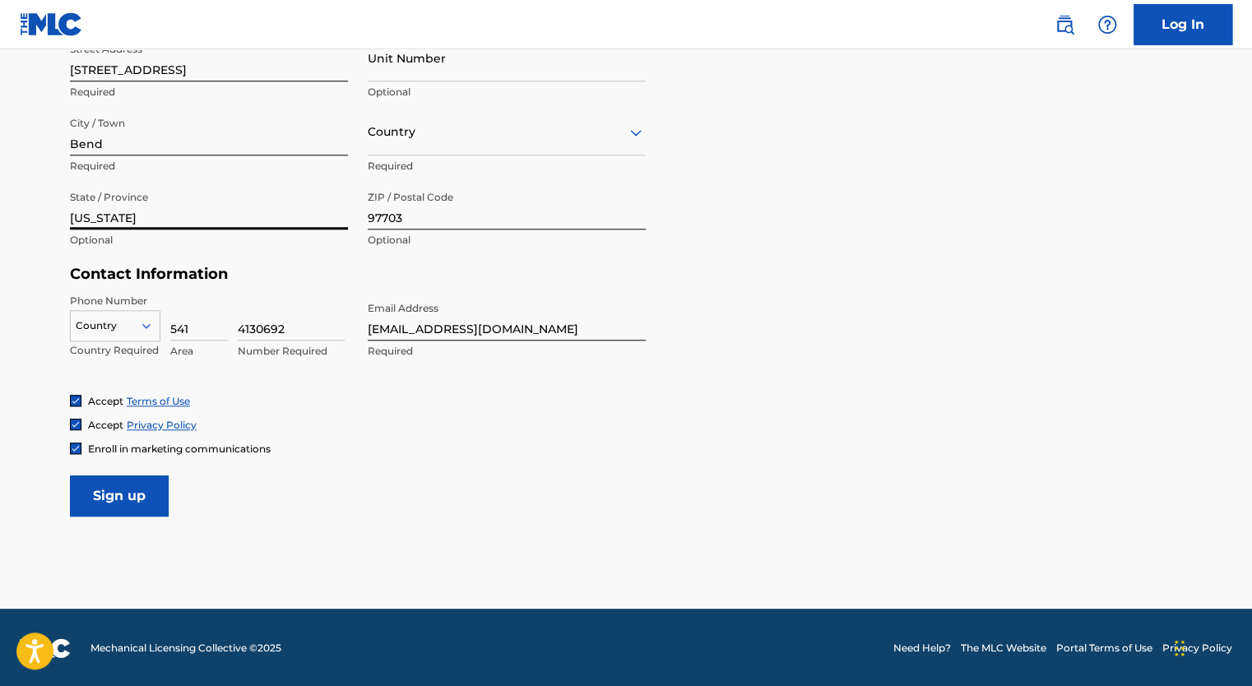
type input "oregon"
click at [76, 450] on img at bounding box center [76, 448] width 10 height 10
click at [125, 489] on input "Sign up" at bounding box center [119, 495] width 99 height 41
click at [474, 160] on p "Required" at bounding box center [507, 166] width 278 height 15
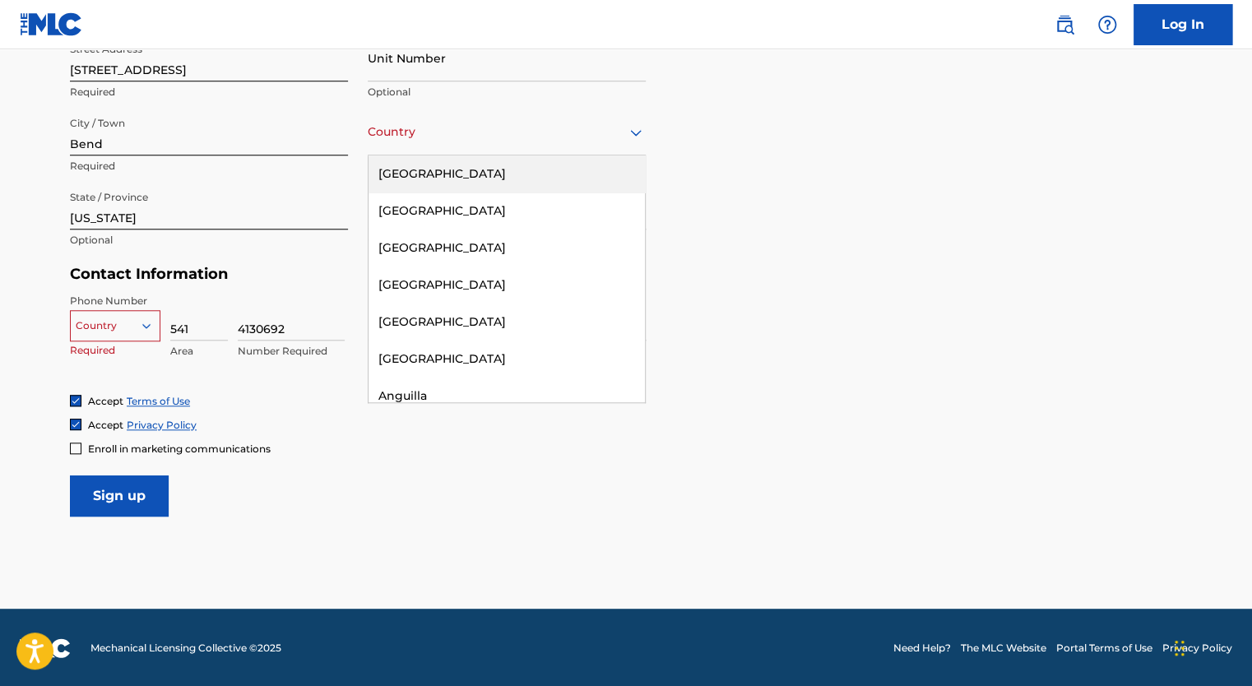
click at [480, 142] on div "Country" at bounding box center [507, 132] width 278 height 47
click at [443, 174] on div "[GEOGRAPHIC_DATA]" at bounding box center [507, 173] width 276 height 37
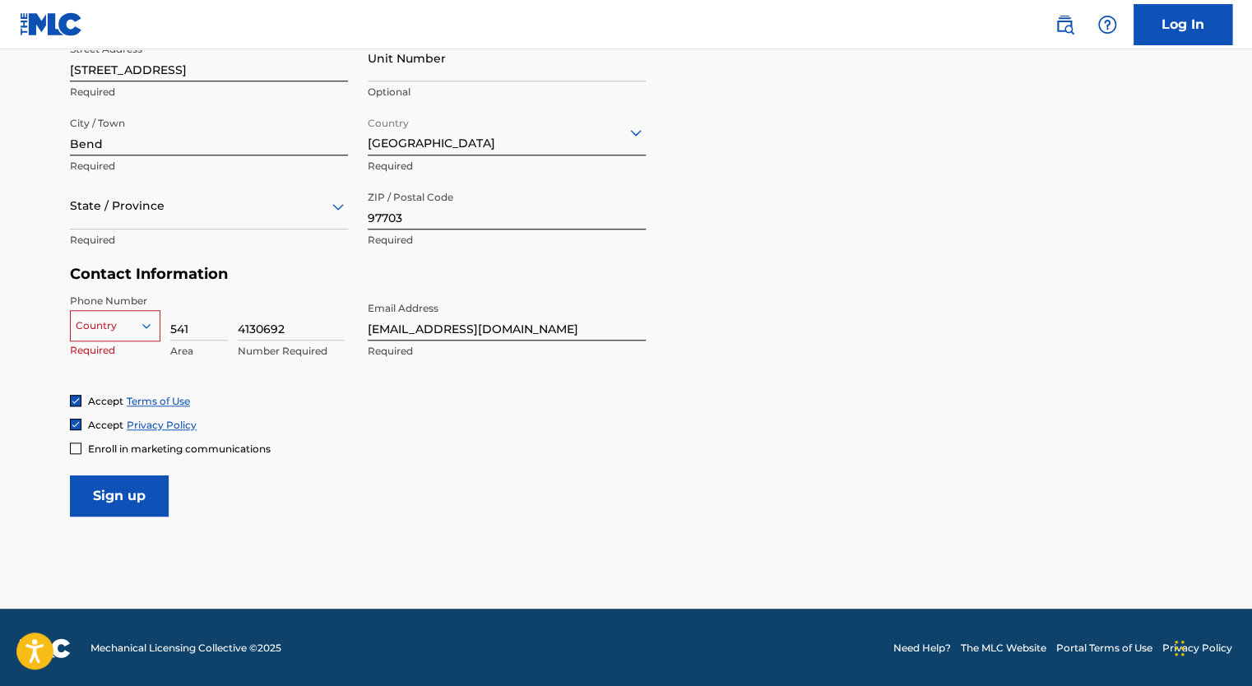
click at [118, 327] on div at bounding box center [115, 326] width 89 height 18
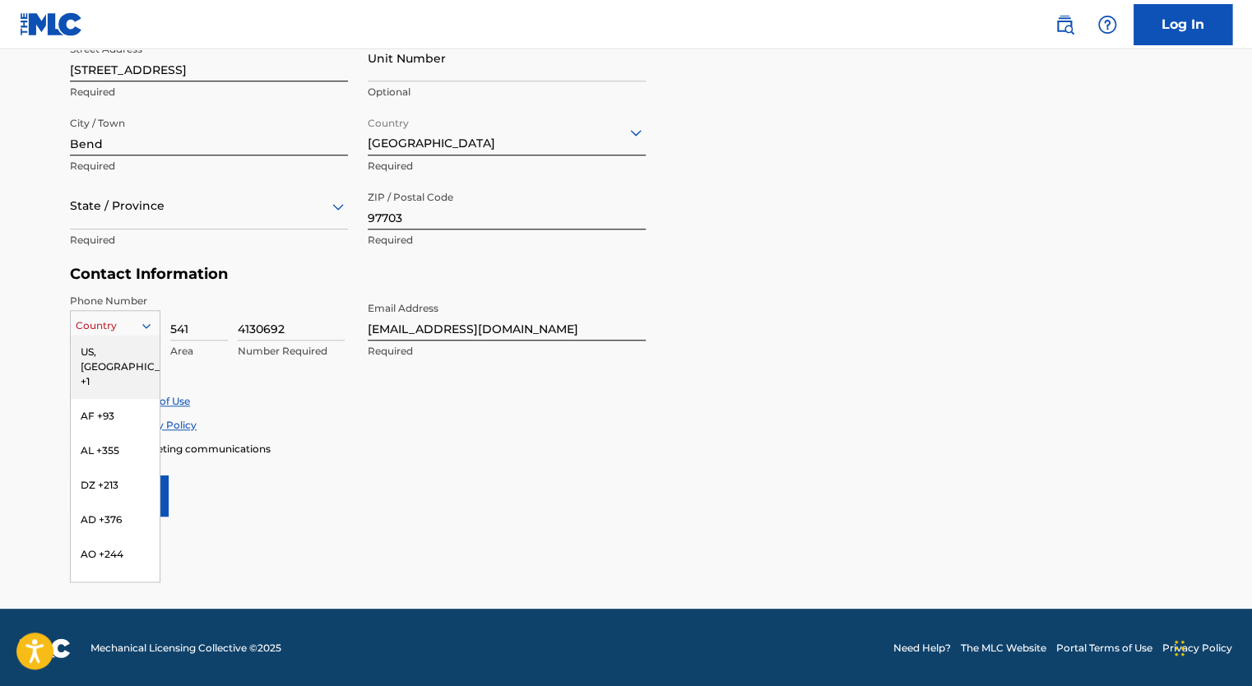
click at [112, 359] on div "US, [GEOGRAPHIC_DATA] +1" at bounding box center [115, 367] width 89 height 64
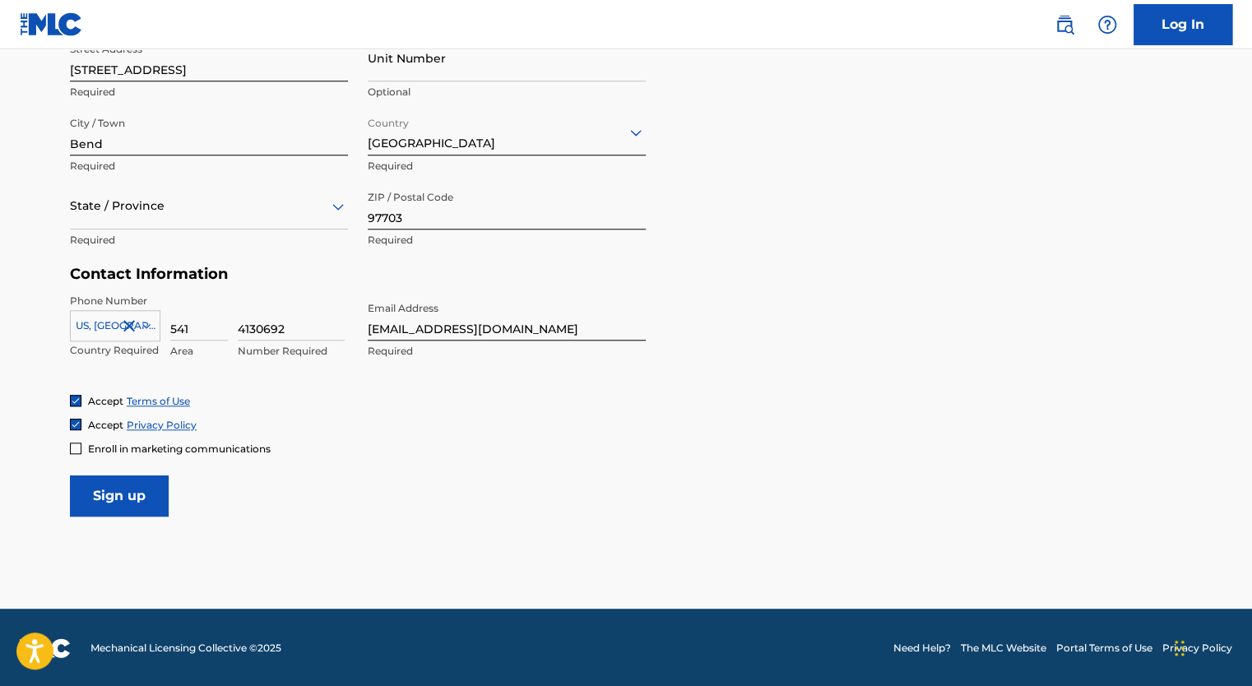
click at [131, 485] on input "Sign up" at bounding box center [119, 495] width 99 height 41
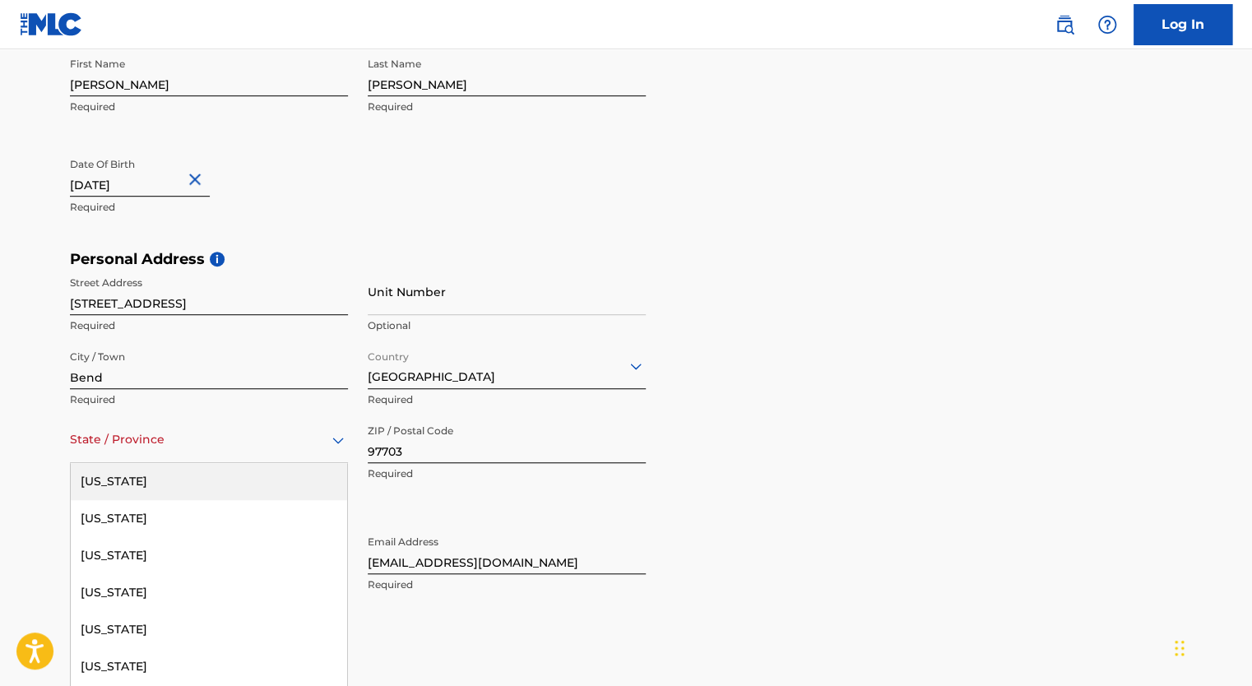
scroll to position [389, 0]
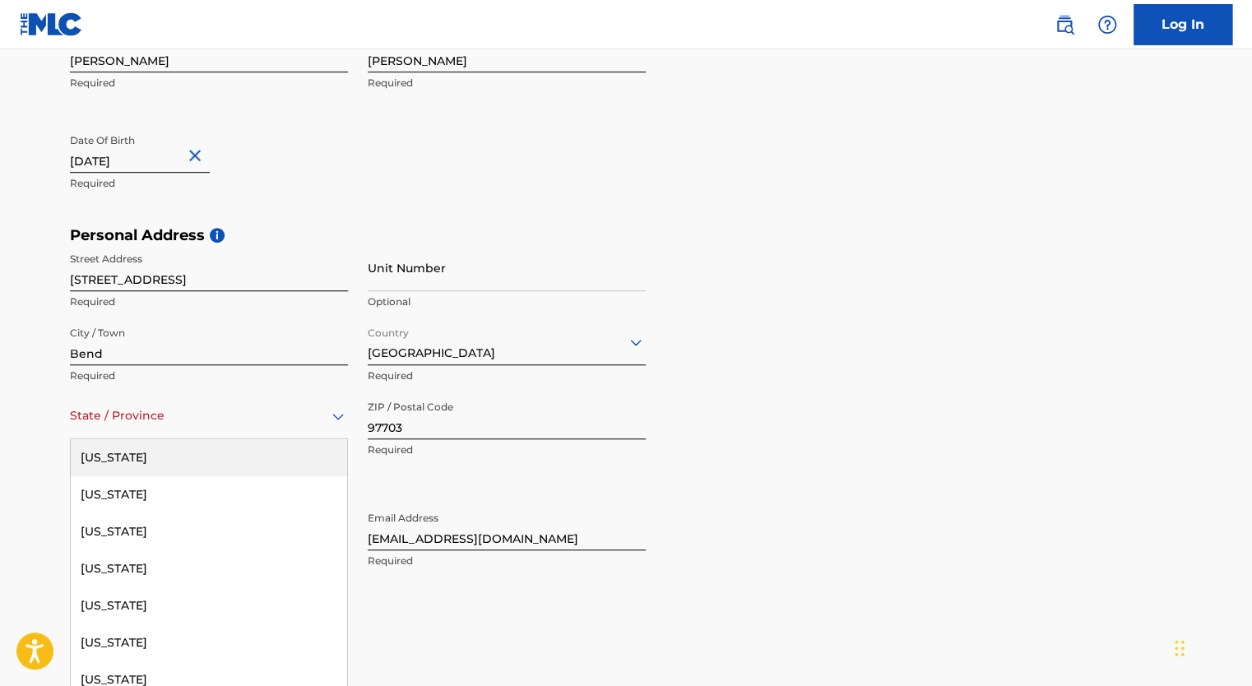
click at [233, 439] on div "57 results available. Use Up and Down to choose options, press Enter to select …" at bounding box center [209, 415] width 278 height 47
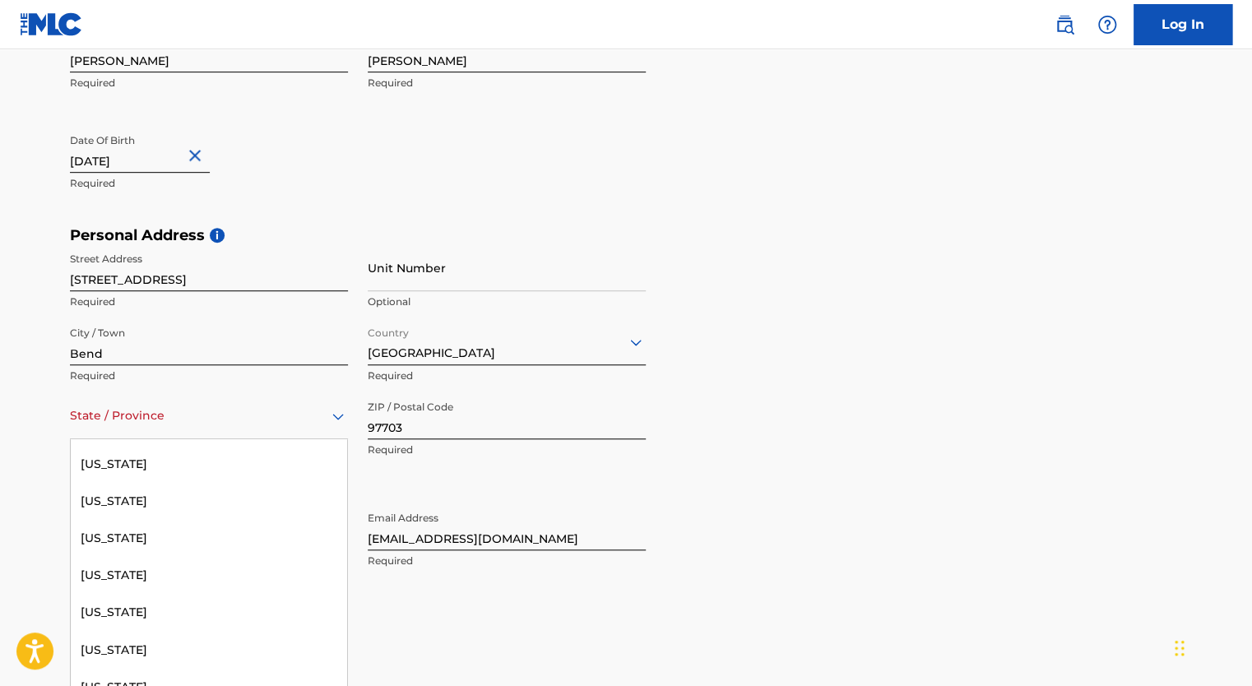
scroll to position [1362, 0]
click at [174, 564] on div "[US_STATE]" at bounding box center [209, 576] width 276 height 37
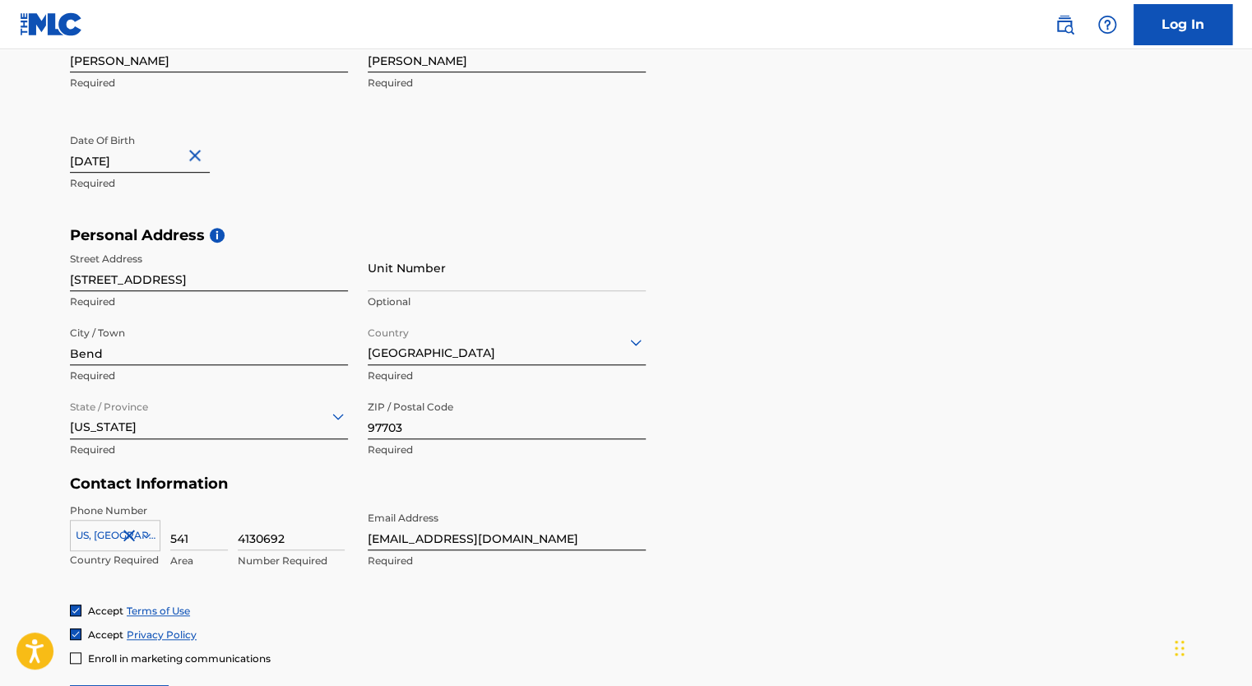
scroll to position [599, 0]
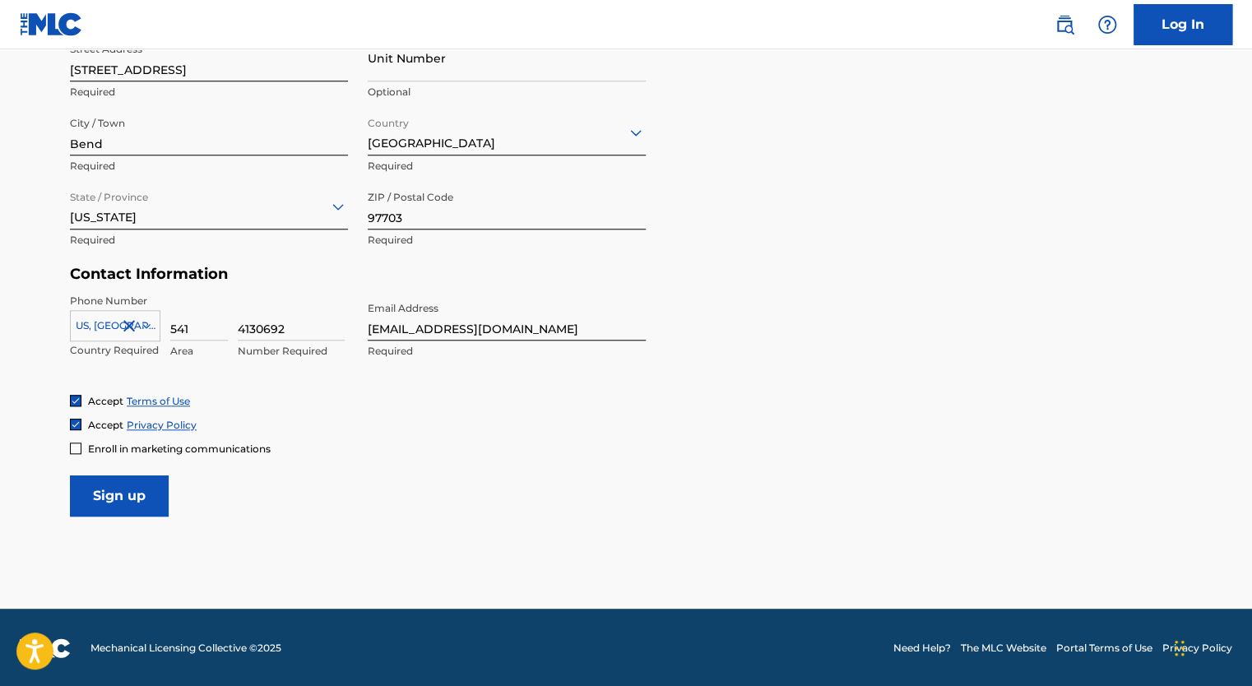
click at [118, 495] on input "Sign up" at bounding box center [119, 495] width 99 height 41
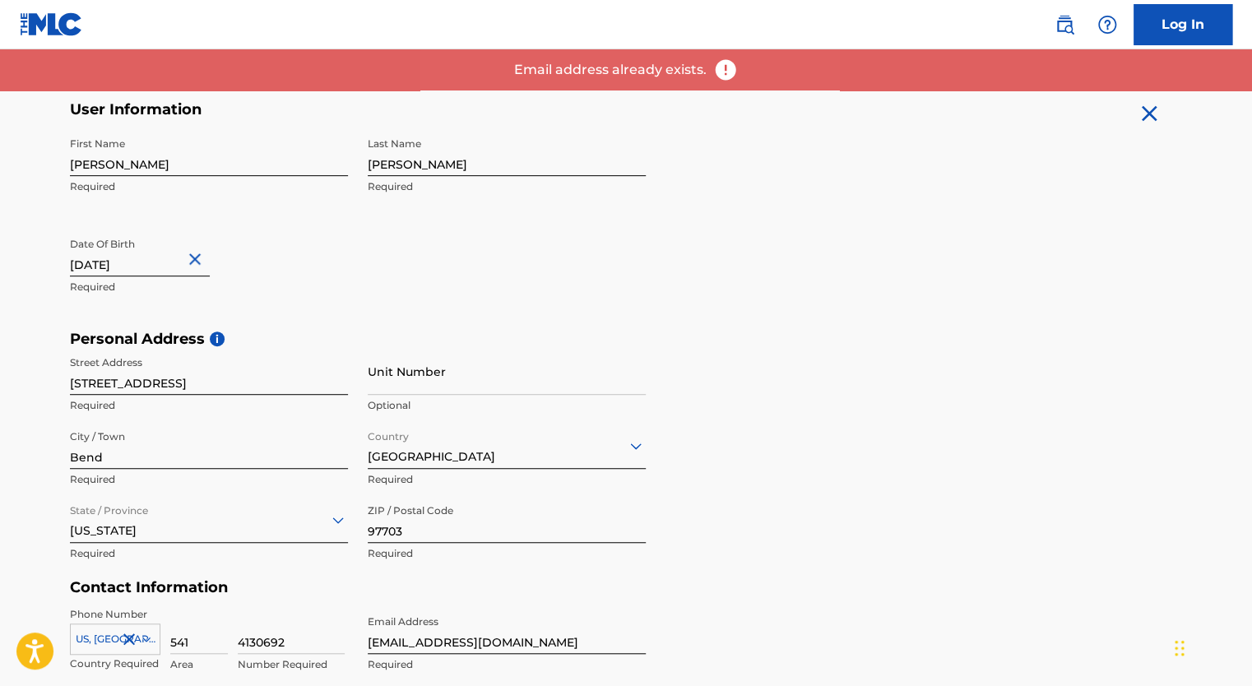
scroll to position [0, 0]
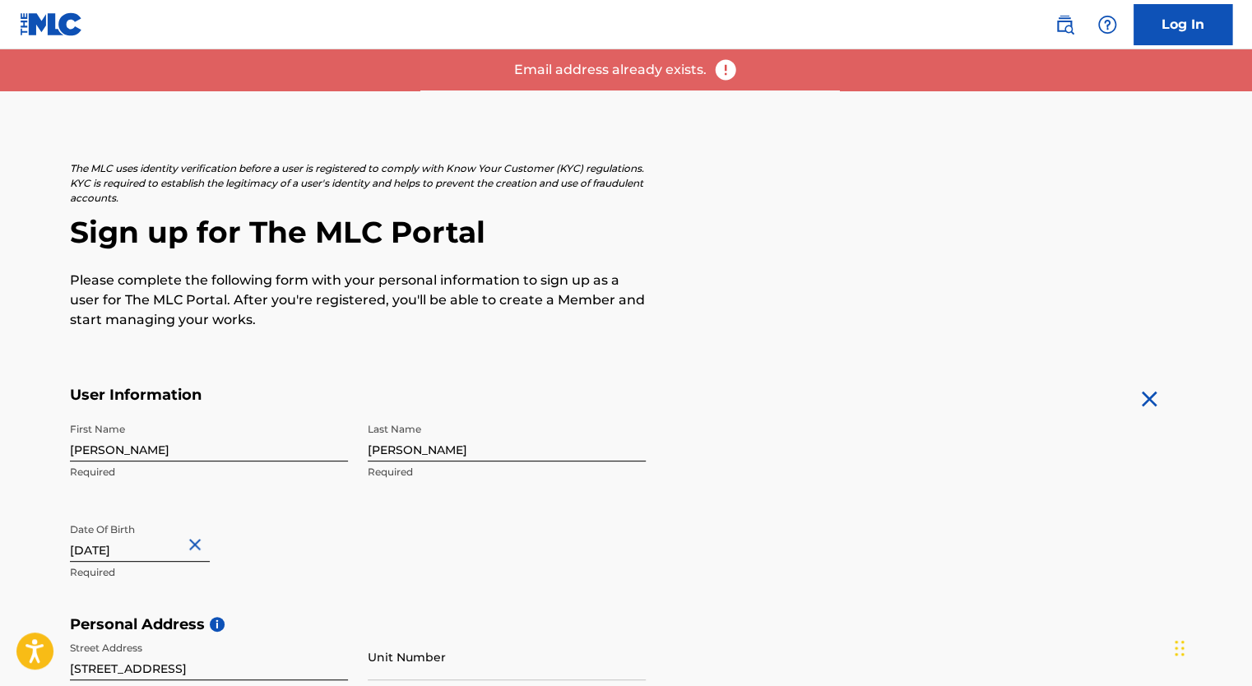
click at [1167, 24] on link "Log In" at bounding box center [1182, 24] width 99 height 41
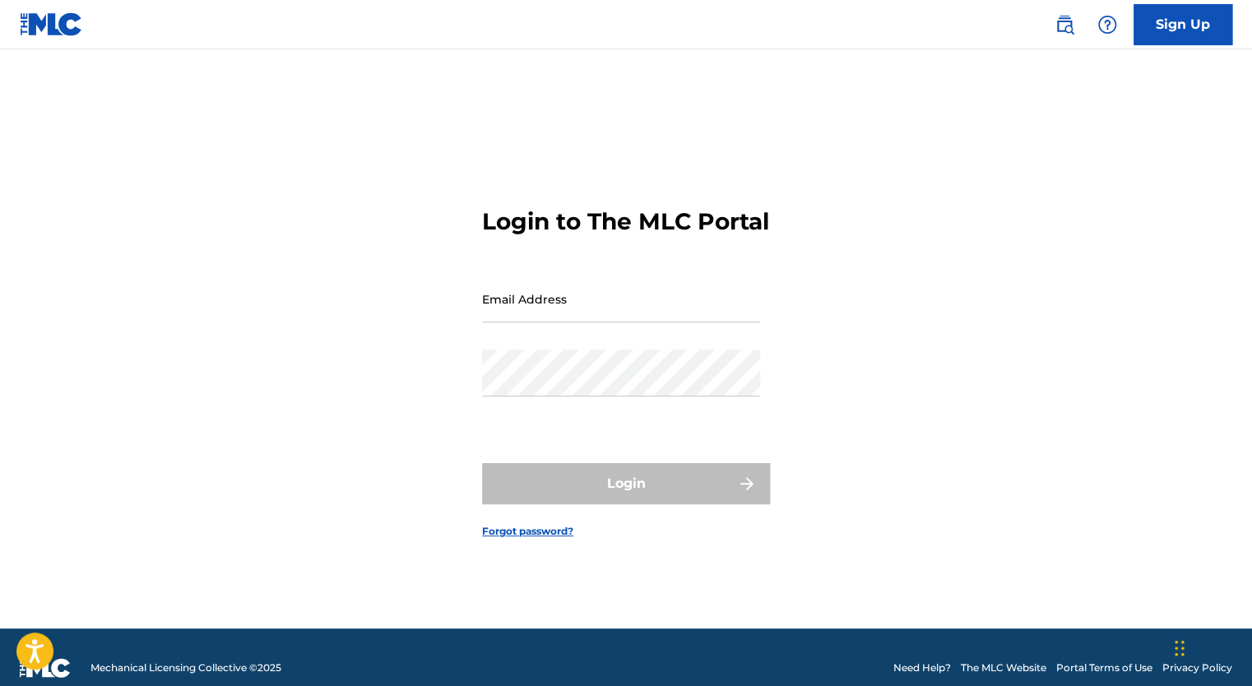
click at [520, 539] on link "Forgot password?" at bounding box center [527, 531] width 91 height 15
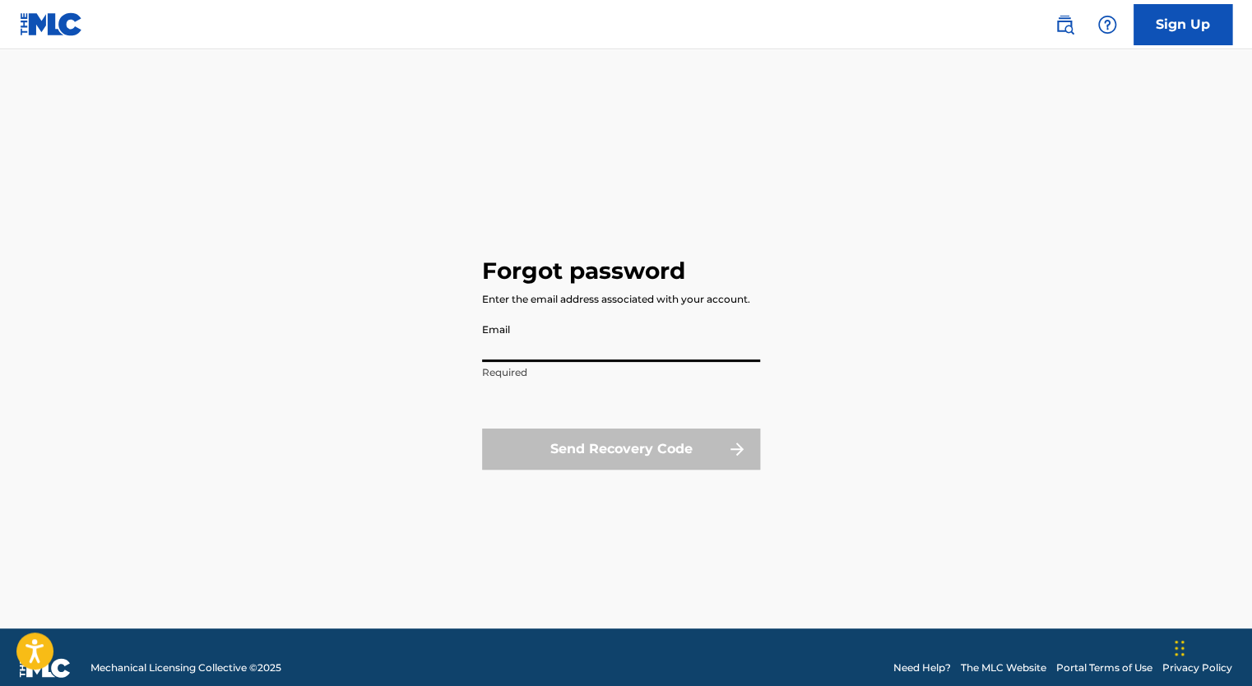
click at [600, 353] on input "Email" at bounding box center [621, 338] width 278 height 47
type input "[EMAIL_ADDRESS][DOMAIN_NAME]"
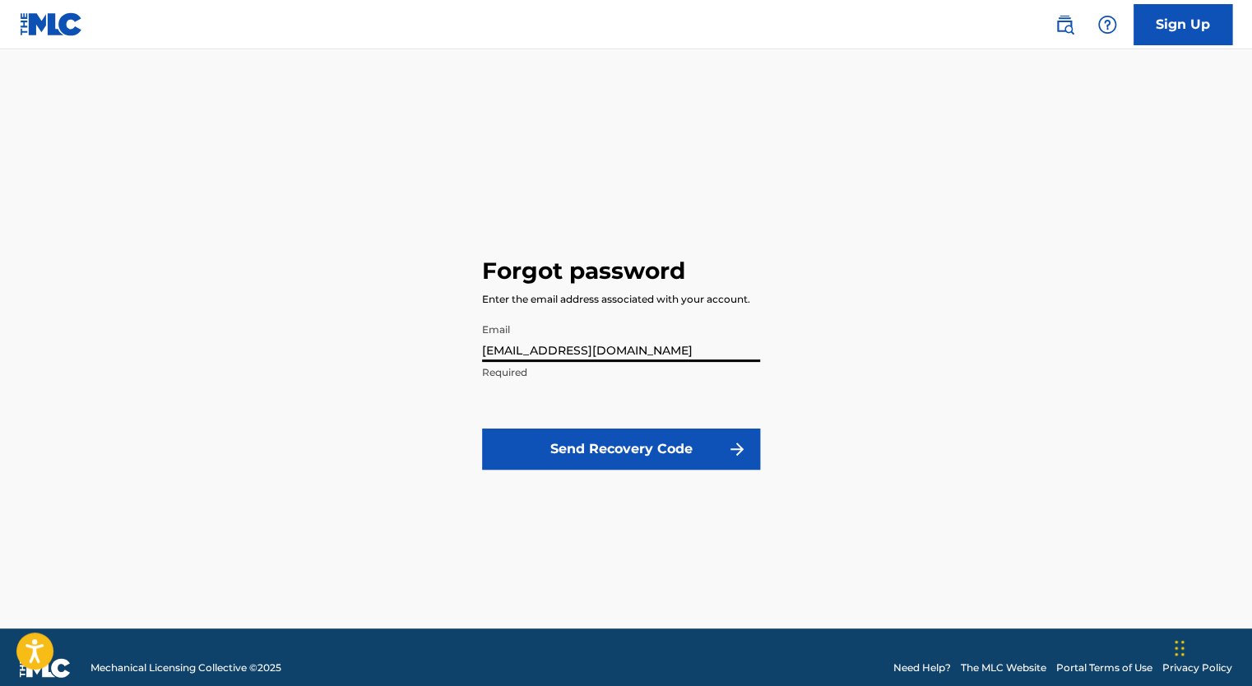
click at [573, 445] on button "Send Recovery Code" at bounding box center [621, 449] width 278 height 41
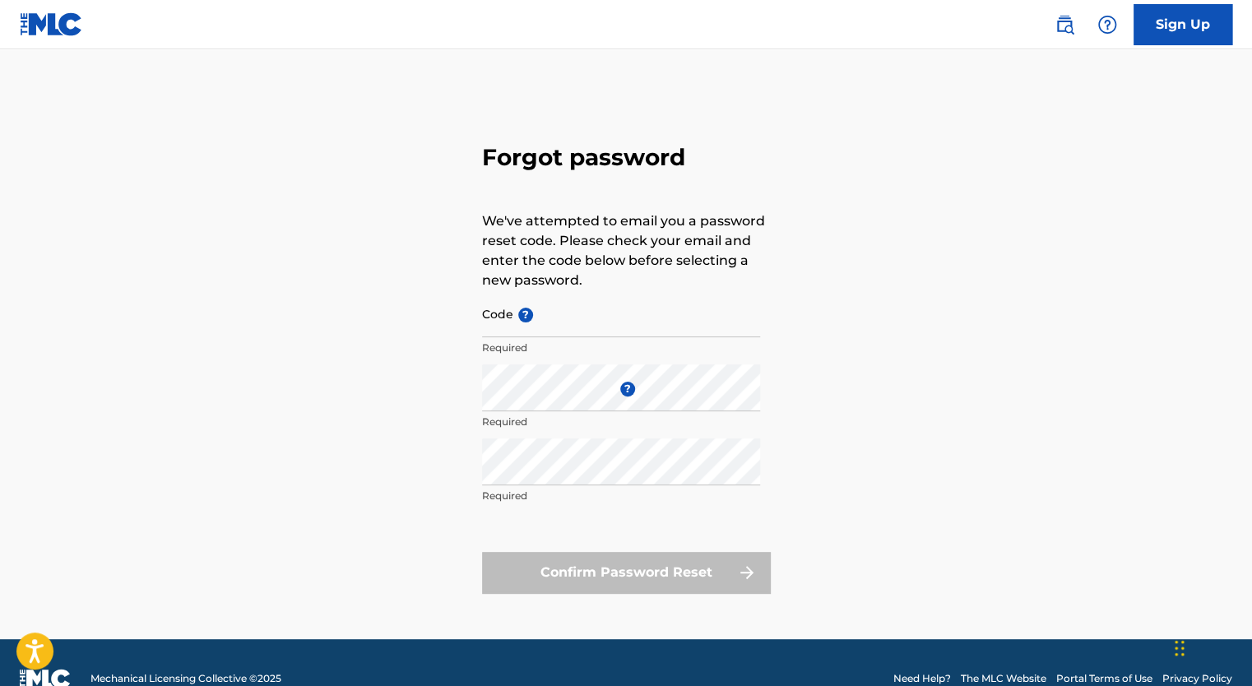
click at [647, 331] on input "Code ?" at bounding box center [621, 313] width 278 height 47
type input "FP_6fb4a6760e494816bb5e9e516504"
click at [521, 485] on div "Repeat the password Required" at bounding box center [621, 475] width 278 height 74
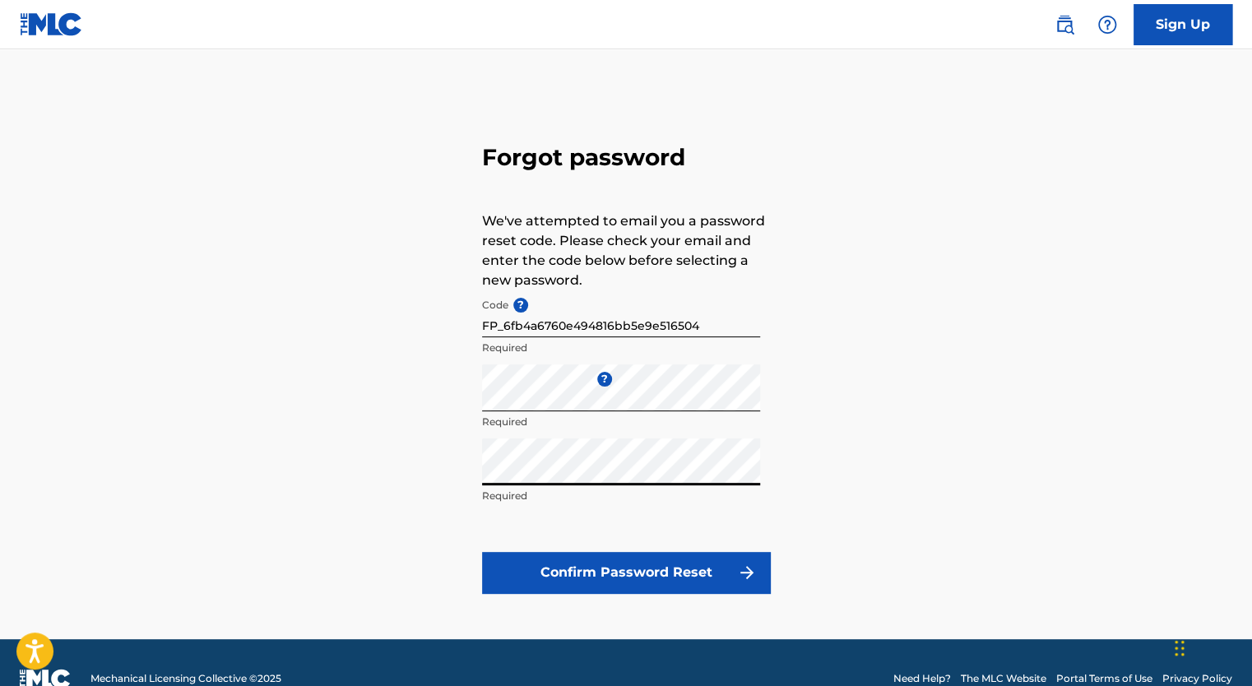
click at [565, 576] on button "Confirm Password Reset" at bounding box center [626, 572] width 288 height 41
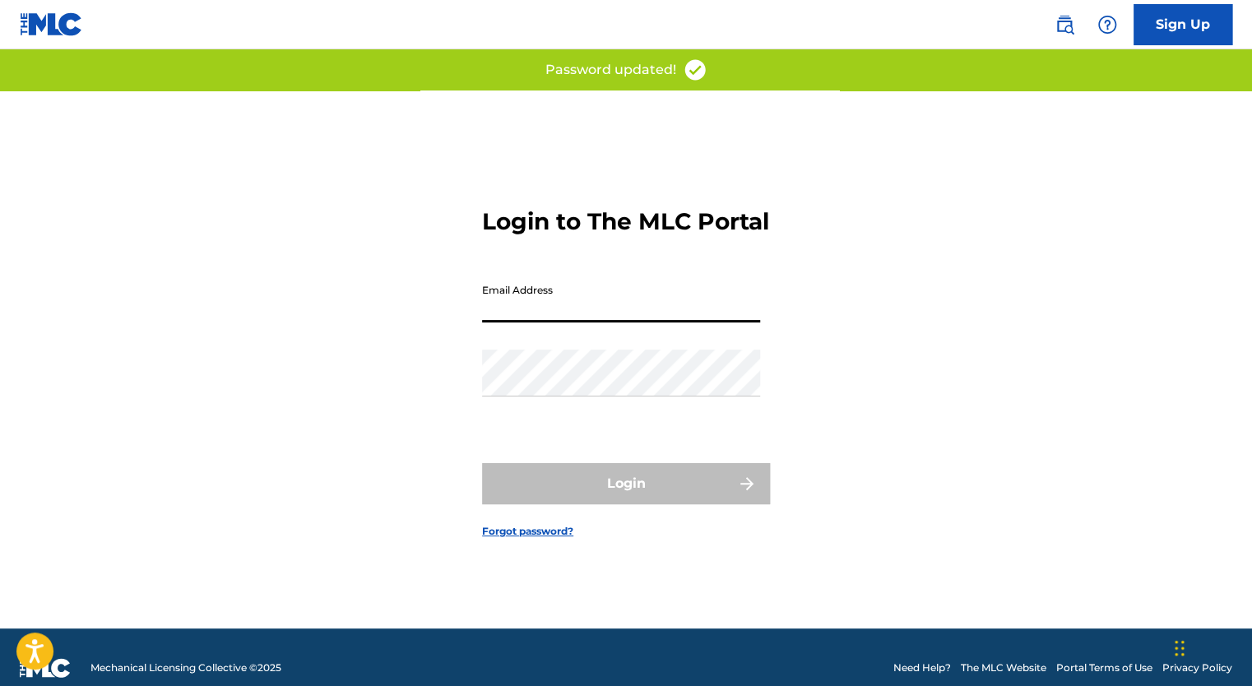
click at [672, 322] on input "Email Address" at bounding box center [621, 299] width 278 height 47
type input "Joeboero@outlook.com"
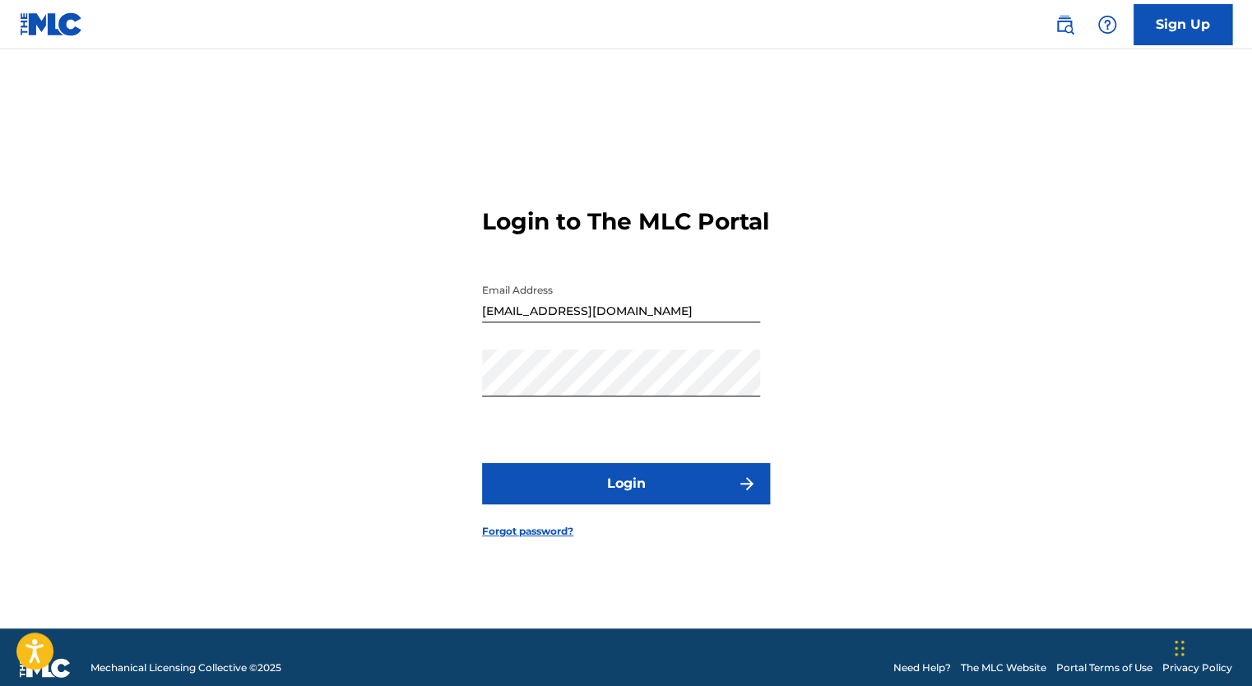
click at [688, 504] on button "Login" at bounding box center [626, 483] width 288 height 41
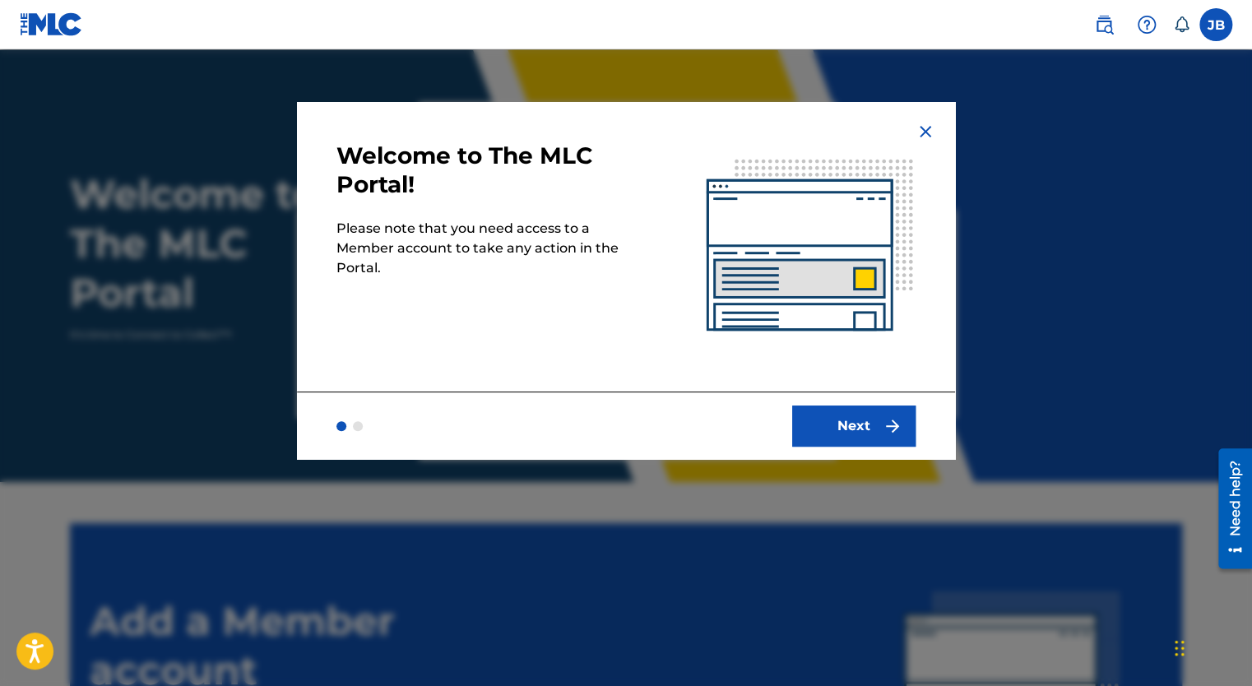
click at [836, 424] on button "Next" at bounding box center [853, 426] width 123 height 41
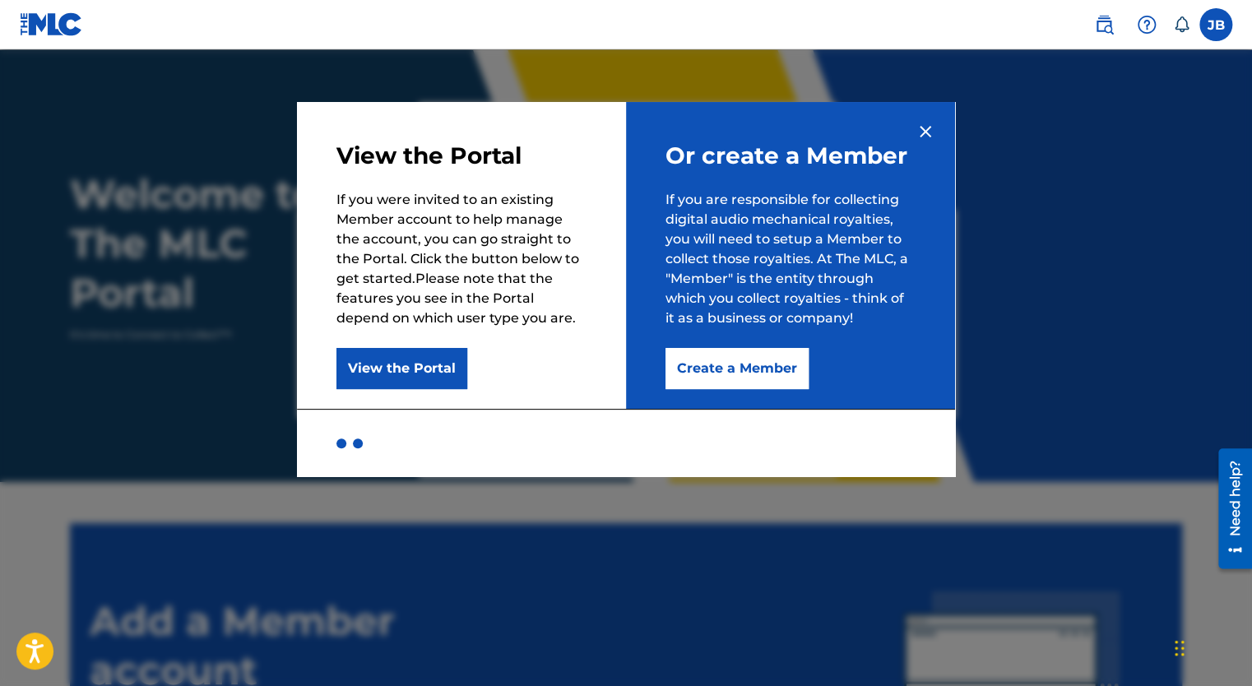
click at [921, 130] on img at bounding box center [926, 132] width 20 height 20
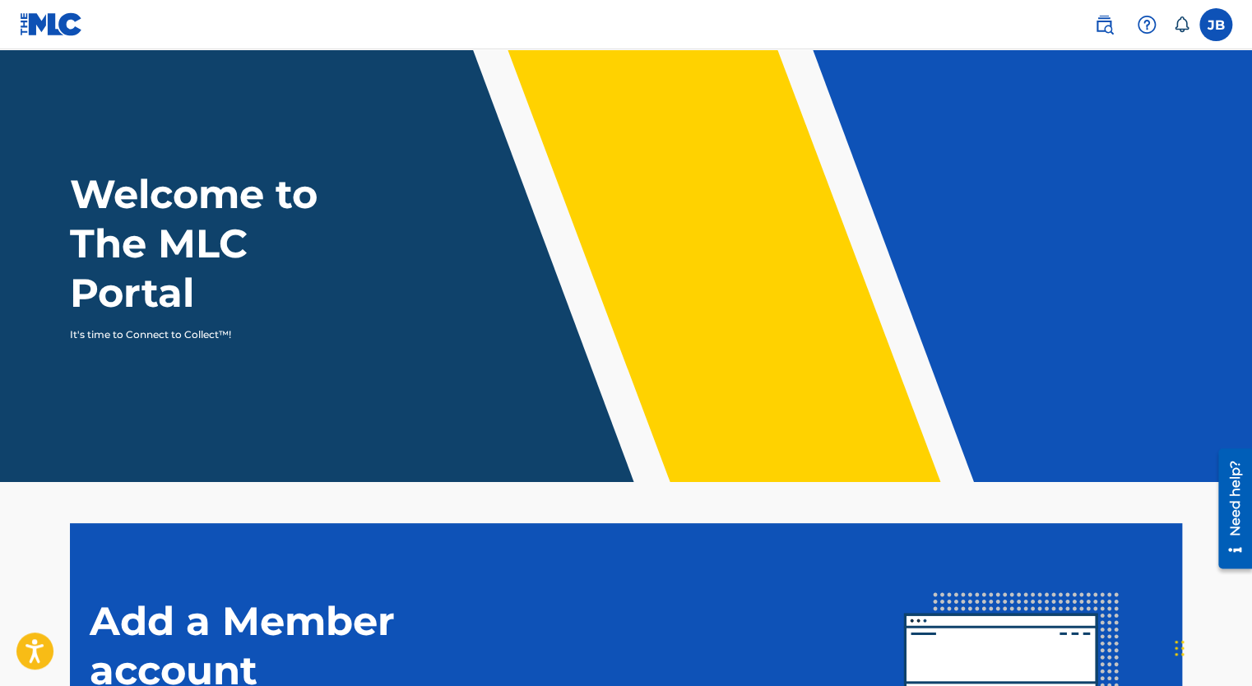
scroll to position [257, 0]
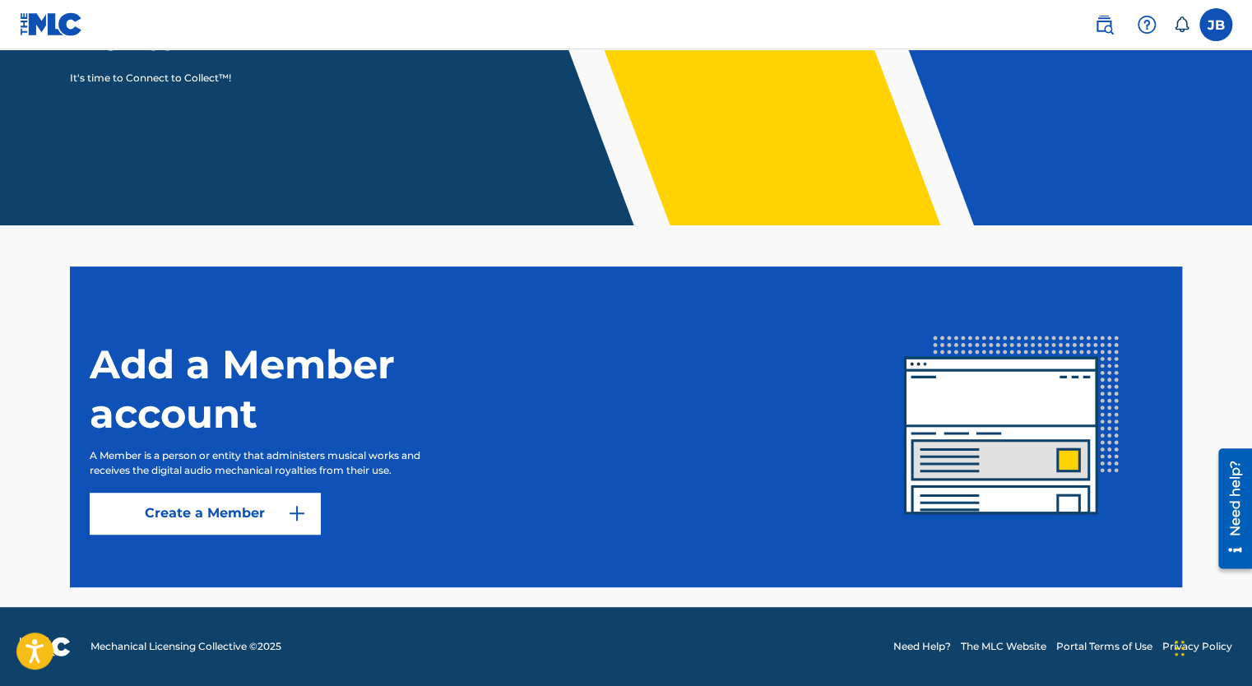
click at [195, 516] on button "Create a Member" at bounding box center [205, 513] width 230 height 41
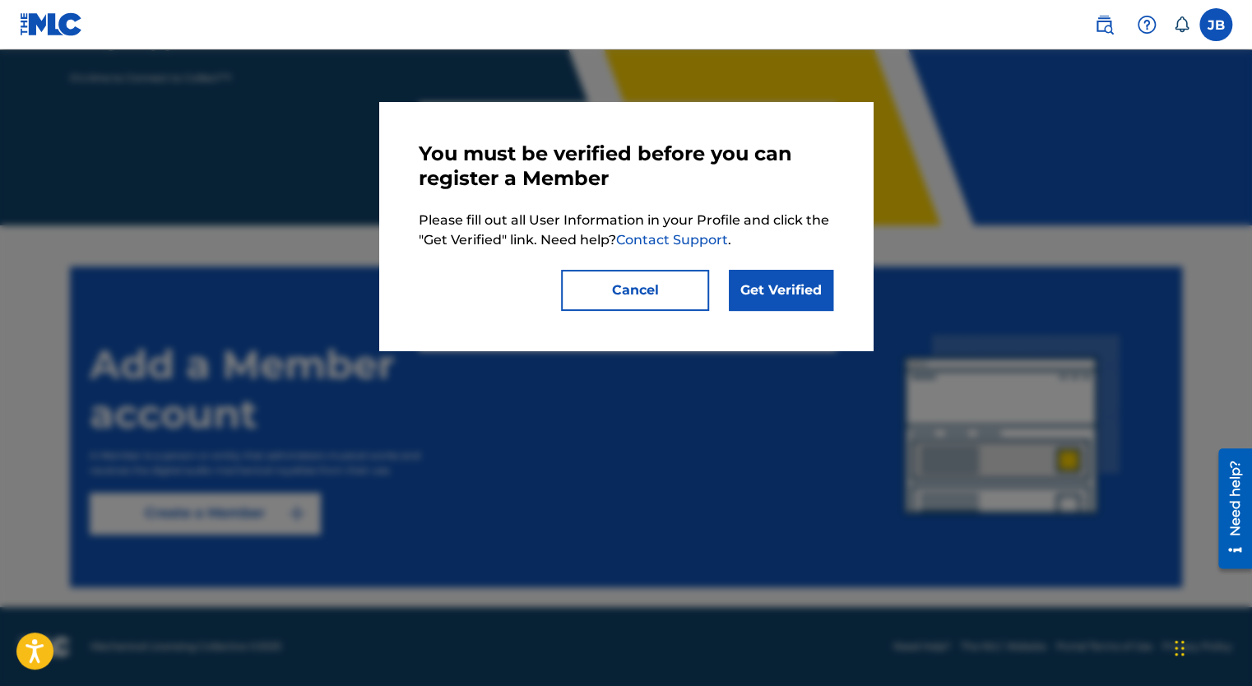
click at [786, 293] on link "Get Verified" at bounding box center [781, 290] width 104 height 41
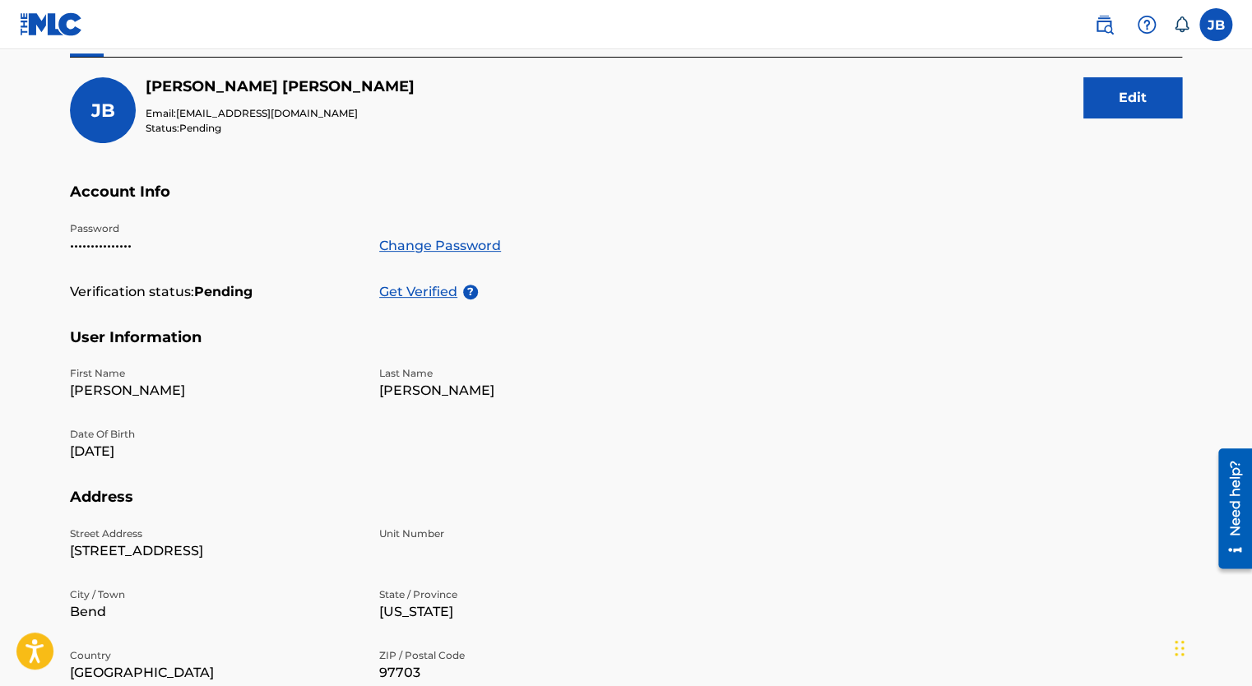
scroll to position [183, 0]
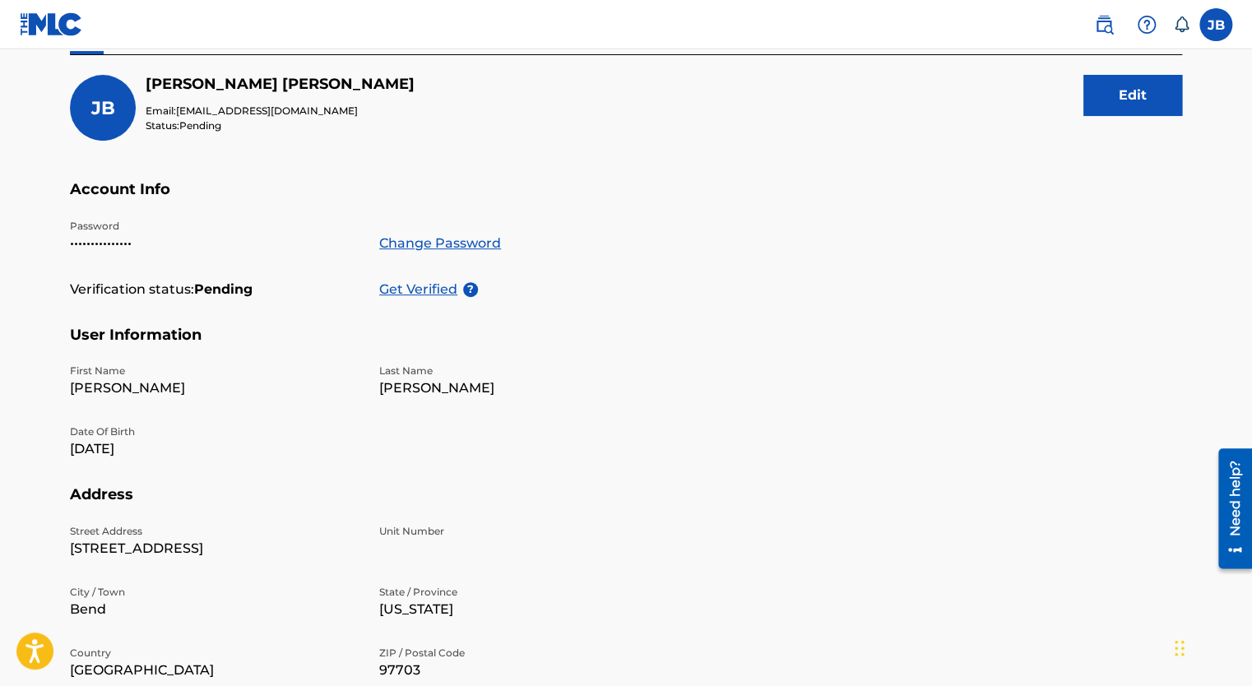
click at [411, 285] on p "Get Verified" at bounding box center [421, 290] width 84 height 20
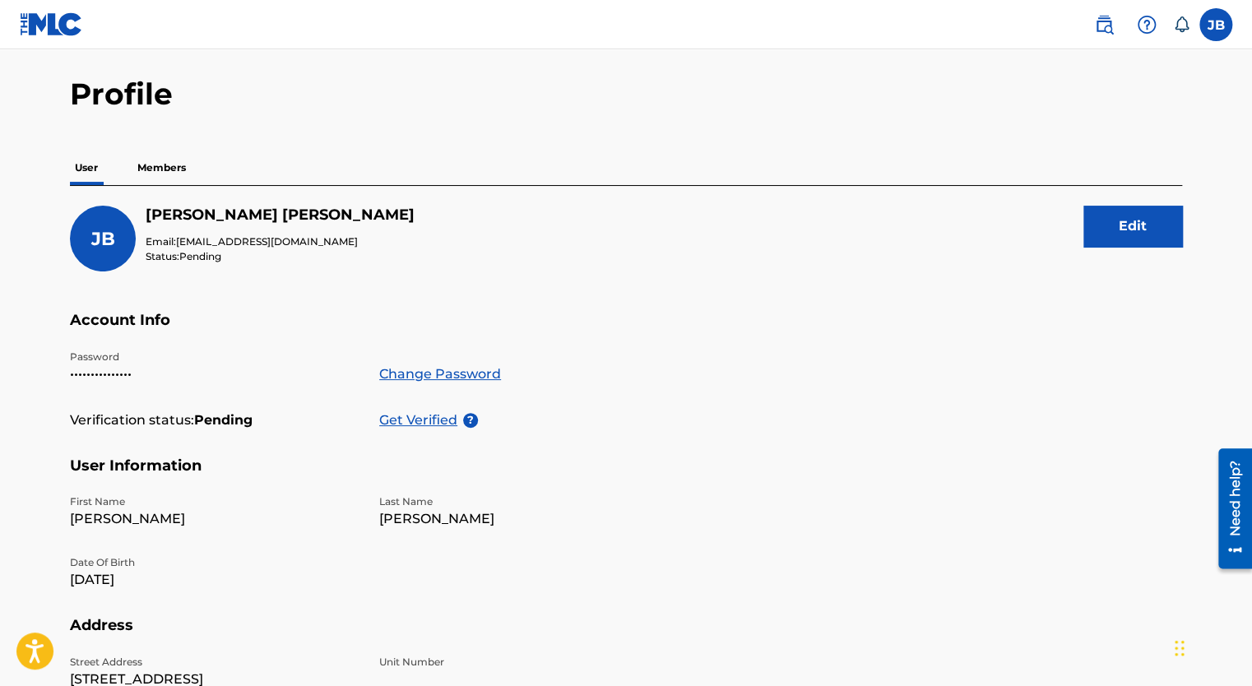
scroll to position [0, 0]
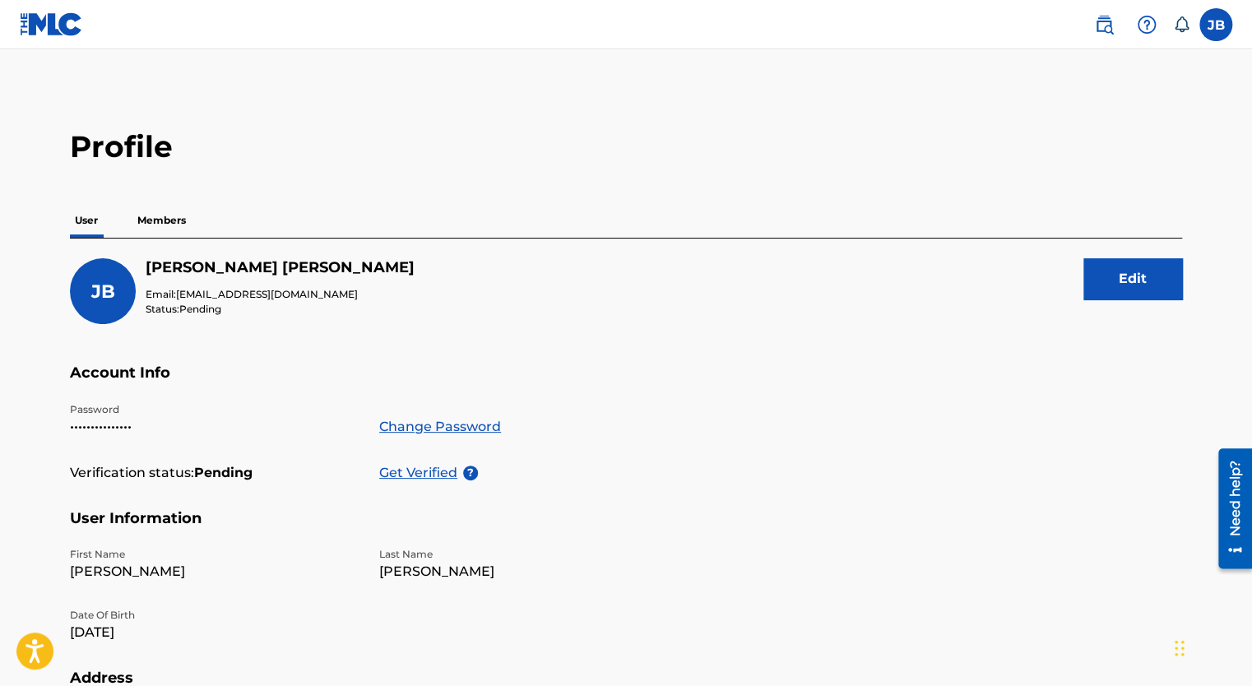
click at [174, 220] on p "Members" at bounding box center [161, 220] width 58 height 35
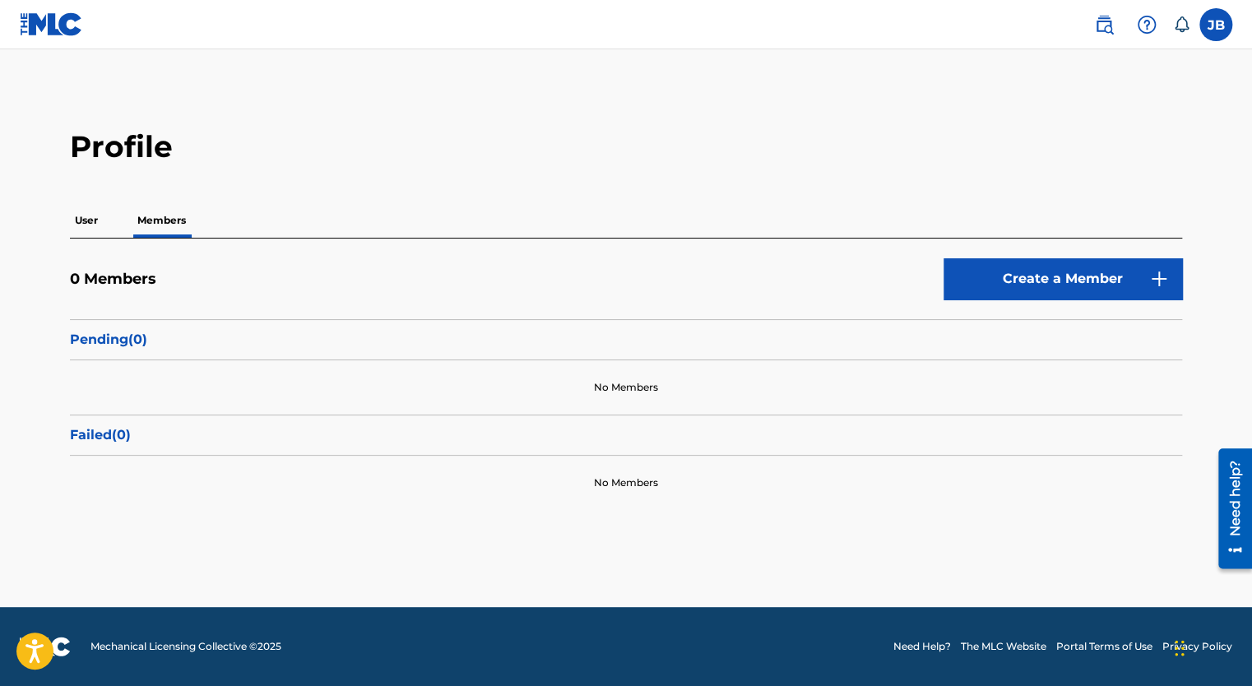
click at [984, 294] on button "Create a Member" at bounding box center [1062, 278] width 239 height 41
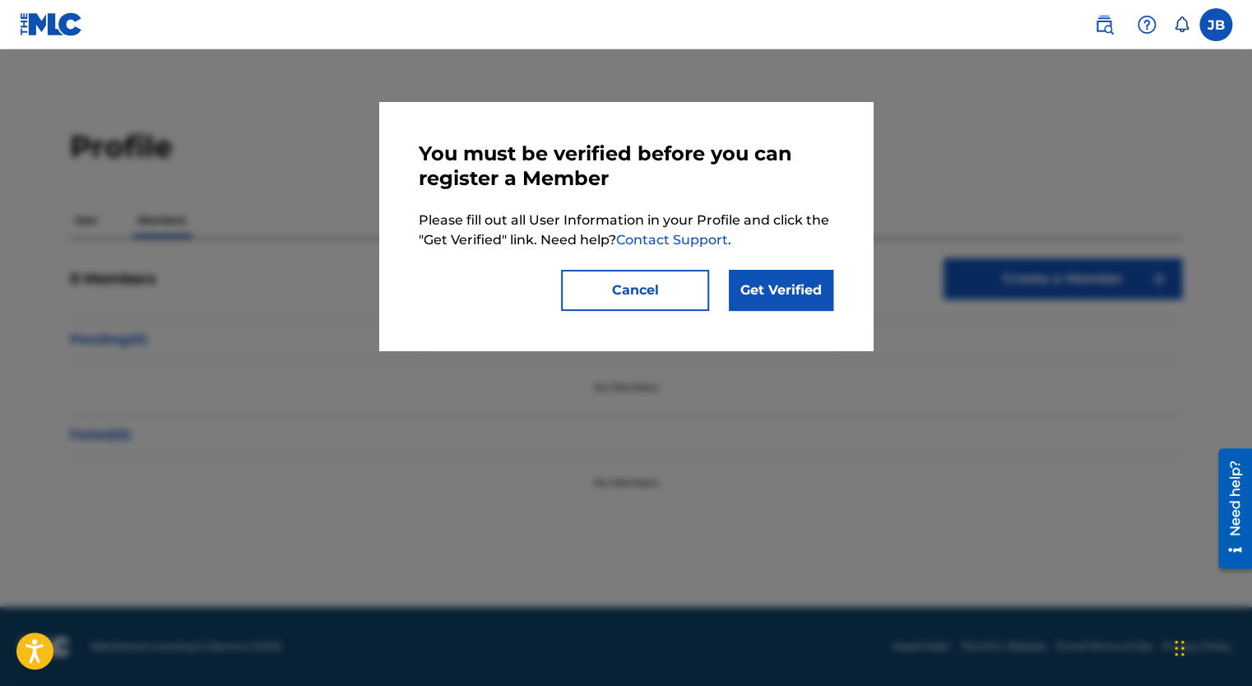
click at [628, 283] on button "Cancel" at bounding box center [635, 290] width 148 height 41
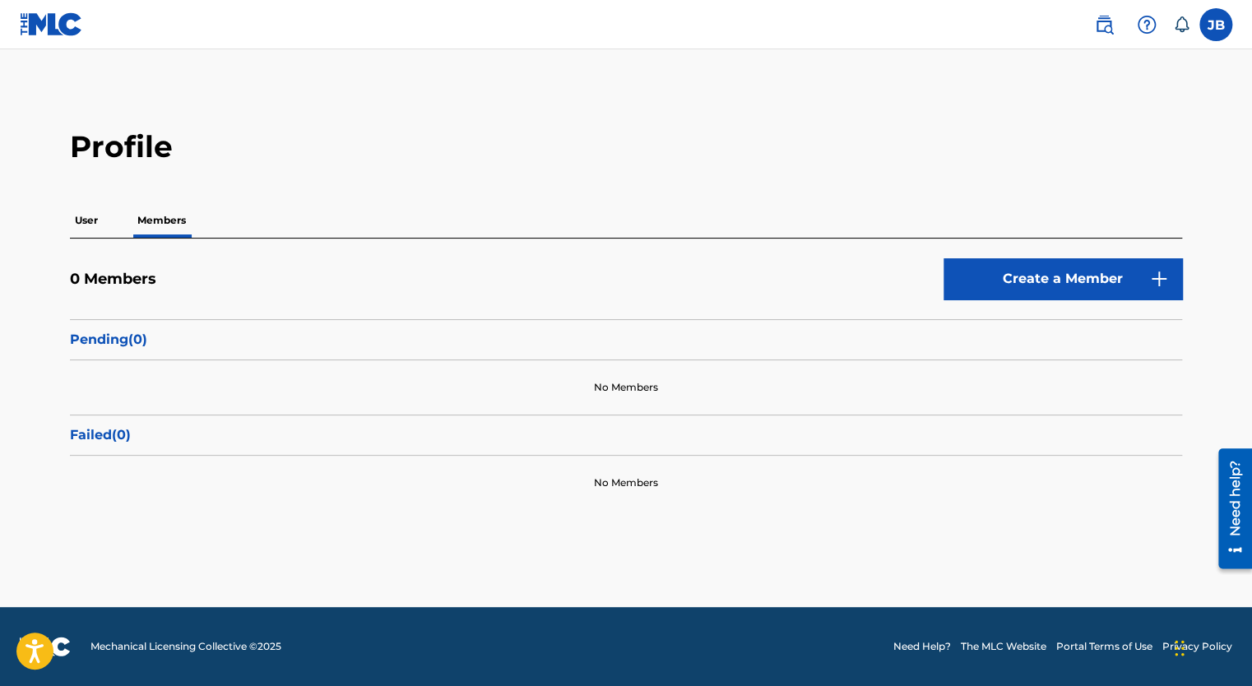
click at [93, 224] on p "User" at bounding box center [86, 220] width 33 height 35
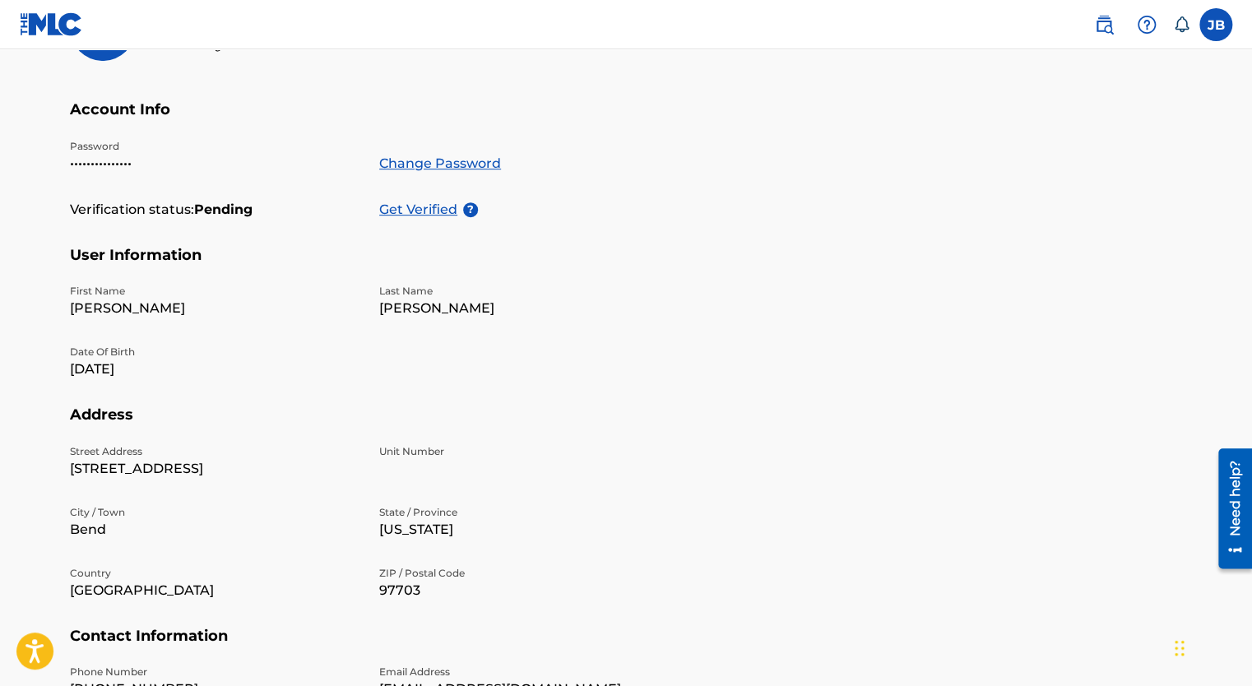
scroll to position [263, 0]
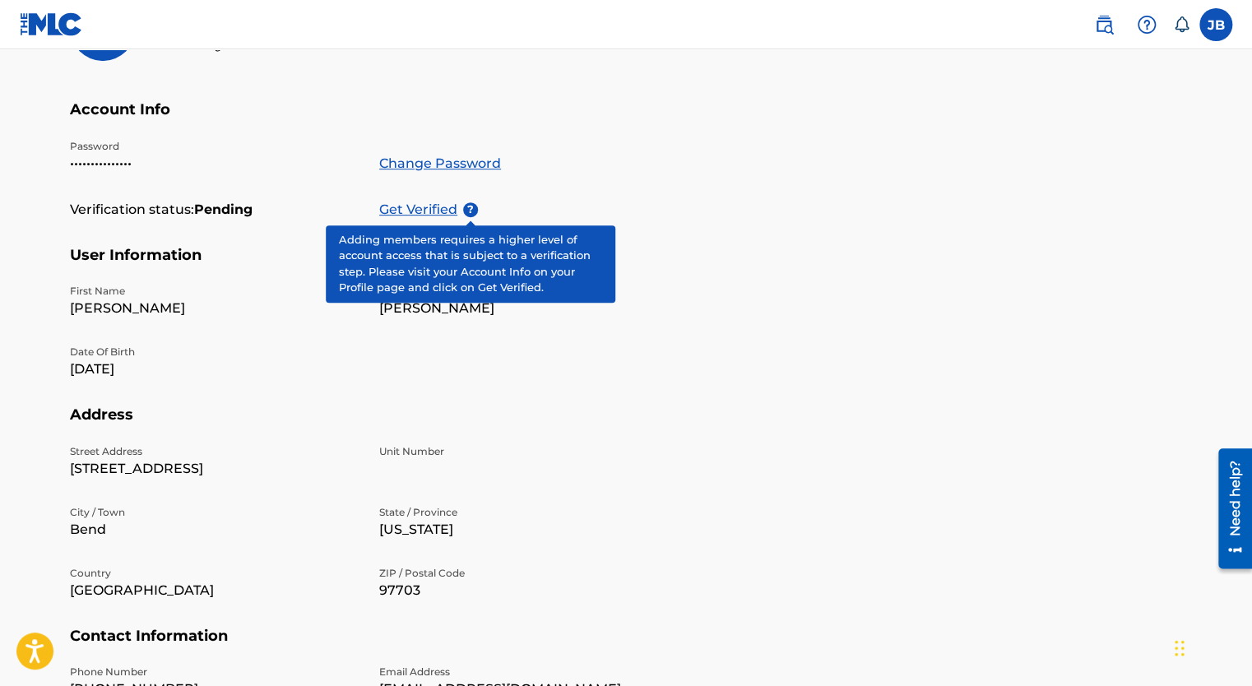
click at [475, 208] on span "?" at bounding box center [470, 209] width 15 height 15
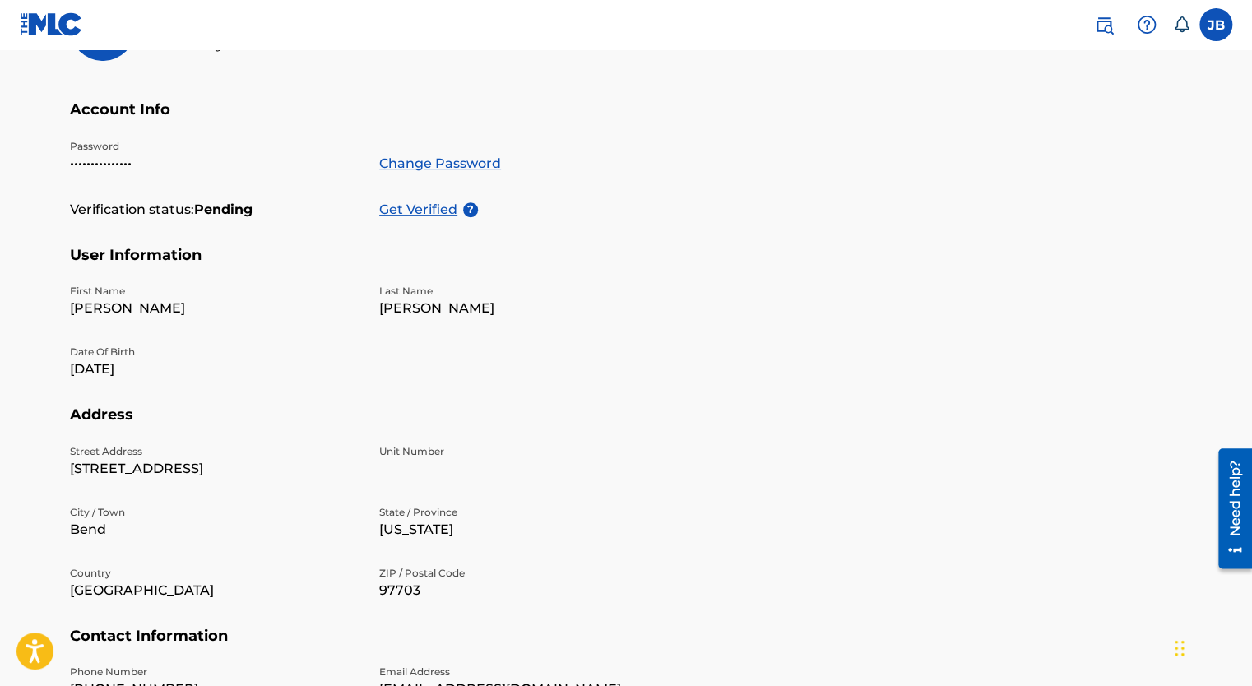
click at [808, 272] on h5 "User Information" at bounding box center [626, 265] width 1112 height 39
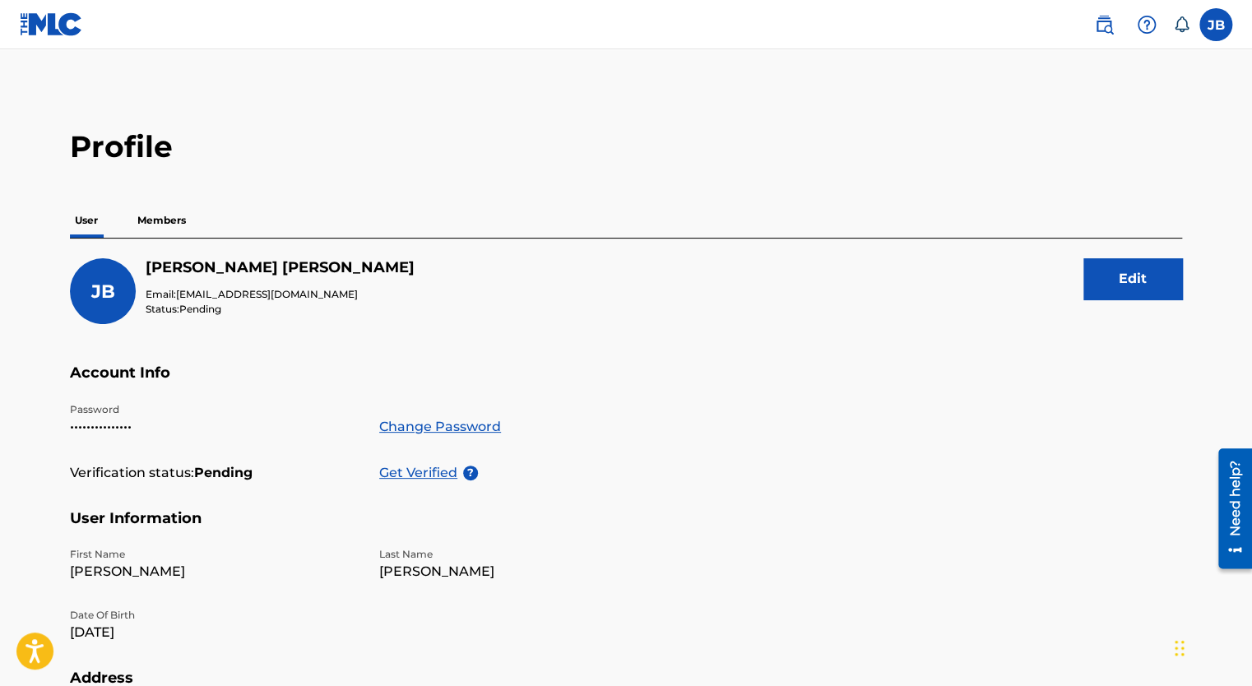
click at [1106, 25] on img at bounding box center [1104, 25] width 20 height 20
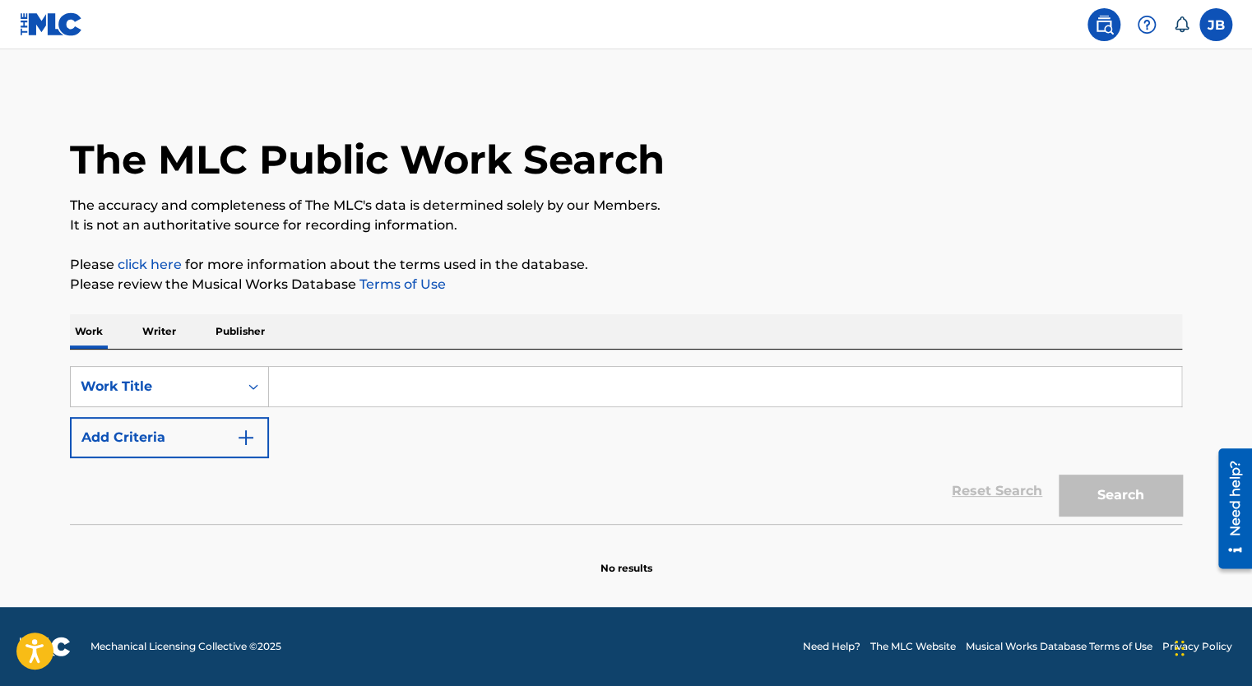
click at [362, 391] on input "Search Form" at bounding box center [725, 386] width 912 height 39
type input "t"
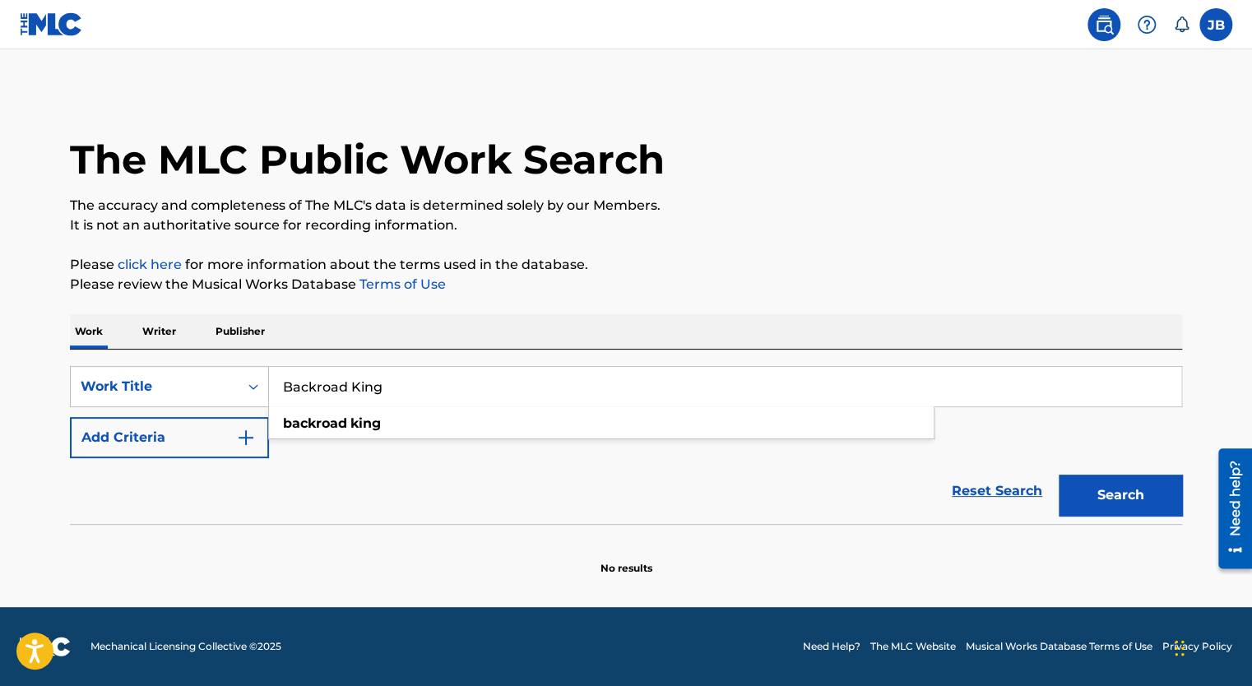
type input "Backroad King"
click at [1059, 475] on button "Search" at bounding box center [1120, 495] width 123 height 41
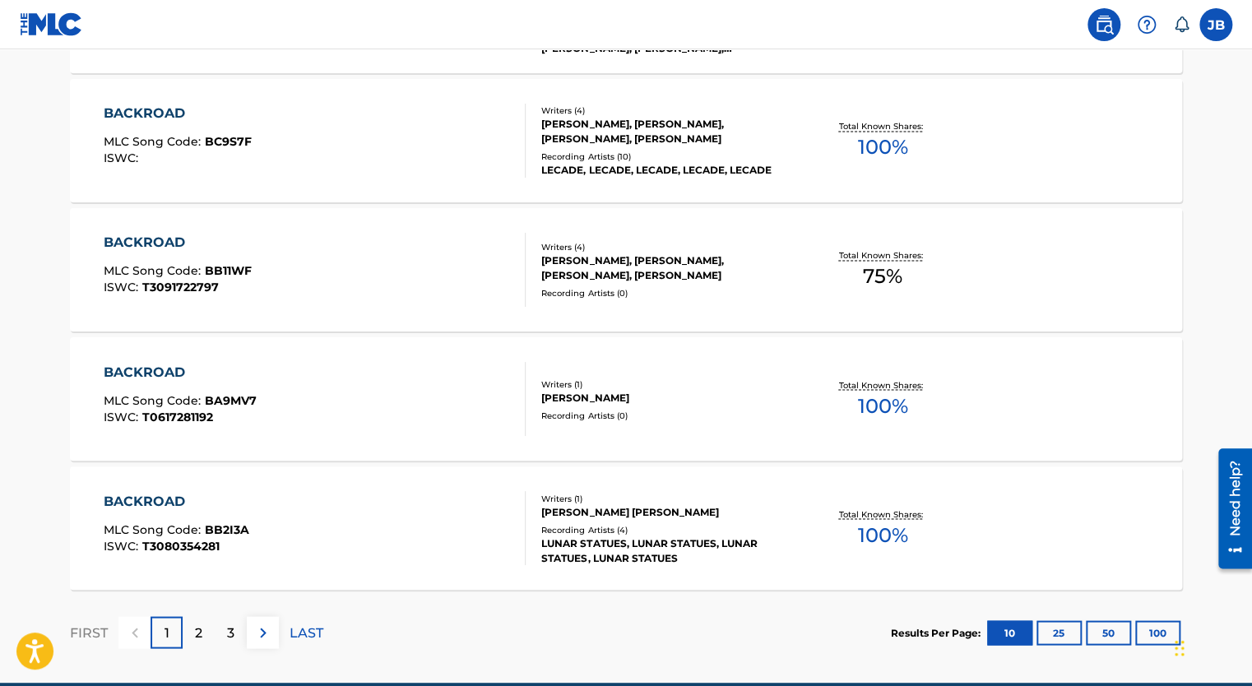
scroll to position [1327, 0]
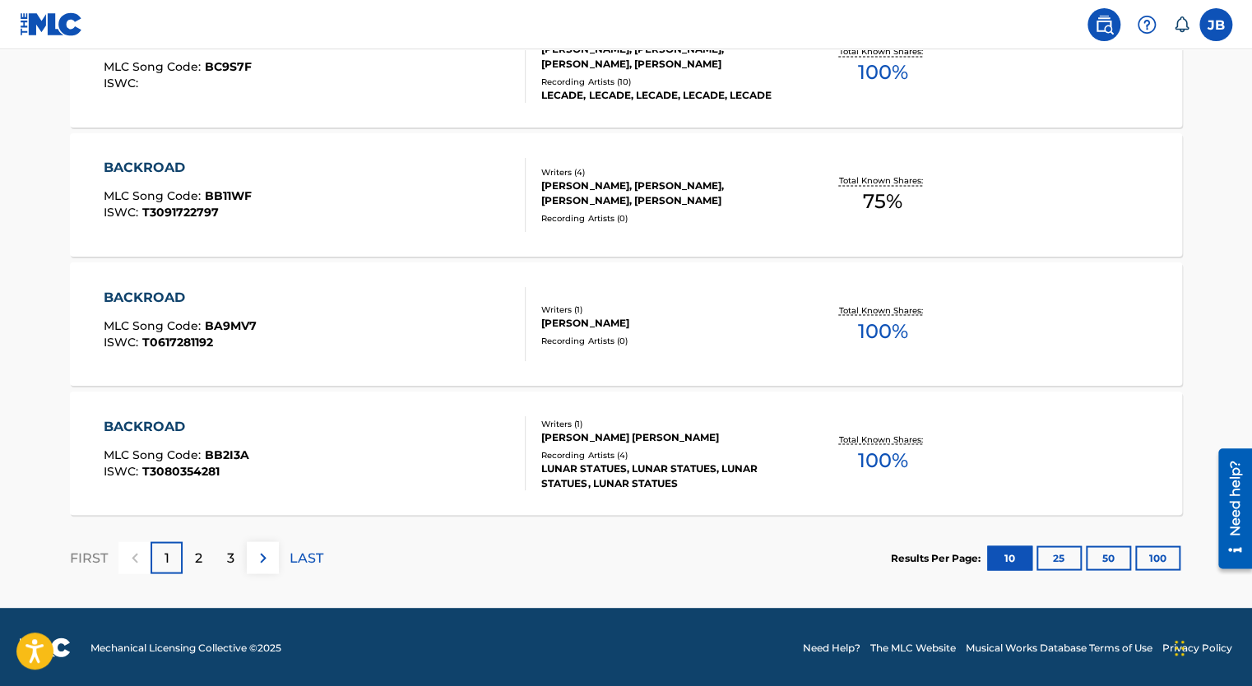
click at [261, 560] on img at bounding box center [263, 558] width 20 height 20
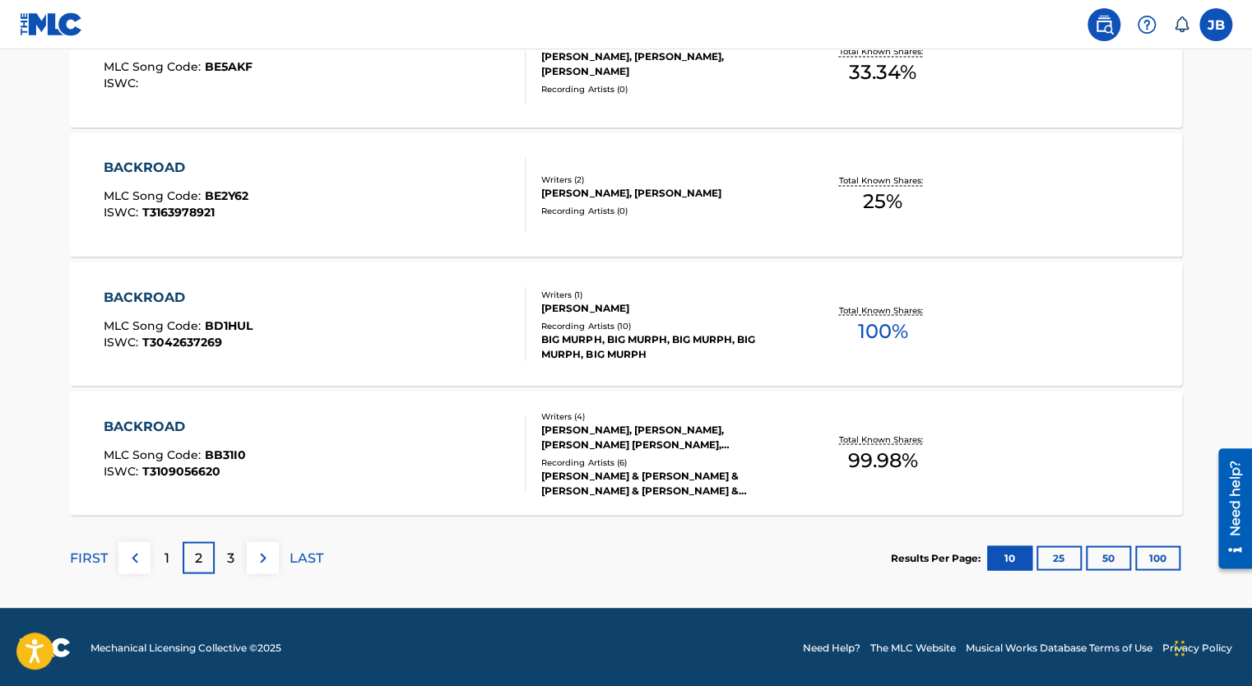
click at [270, 548] on img at bounding box center [263, 558] width 20 height 20
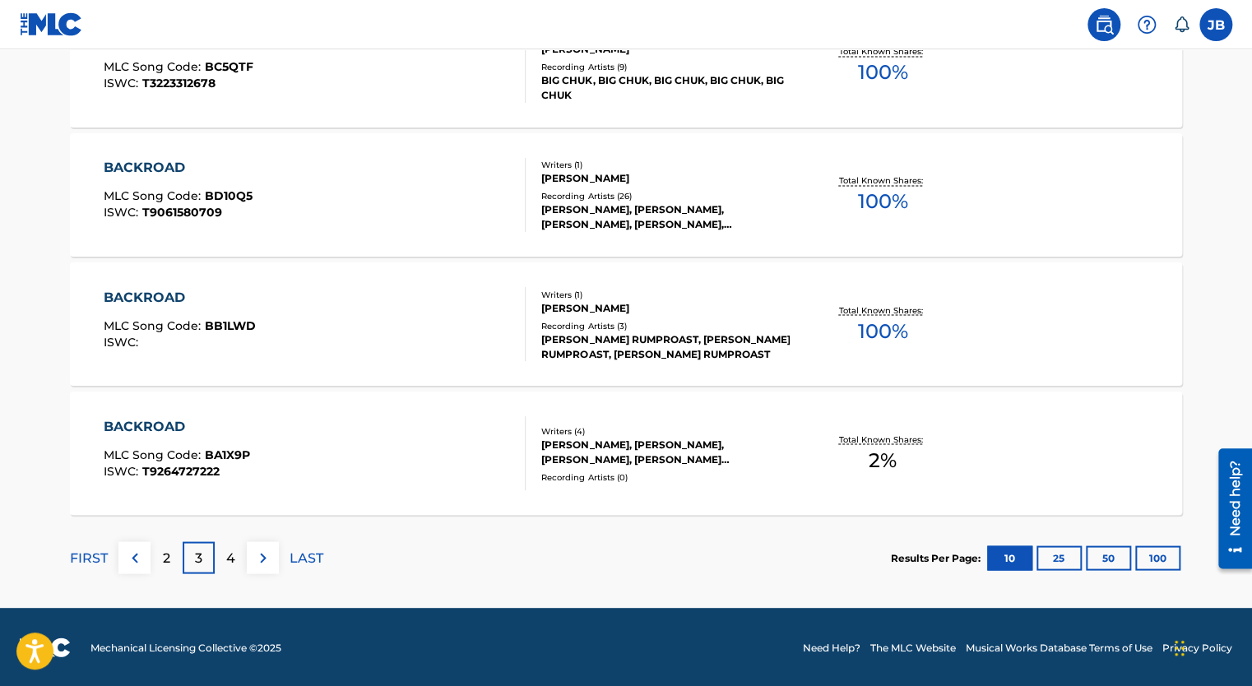
click at [270, 548] on img at bounding box center [263, 558] width 20 height 20
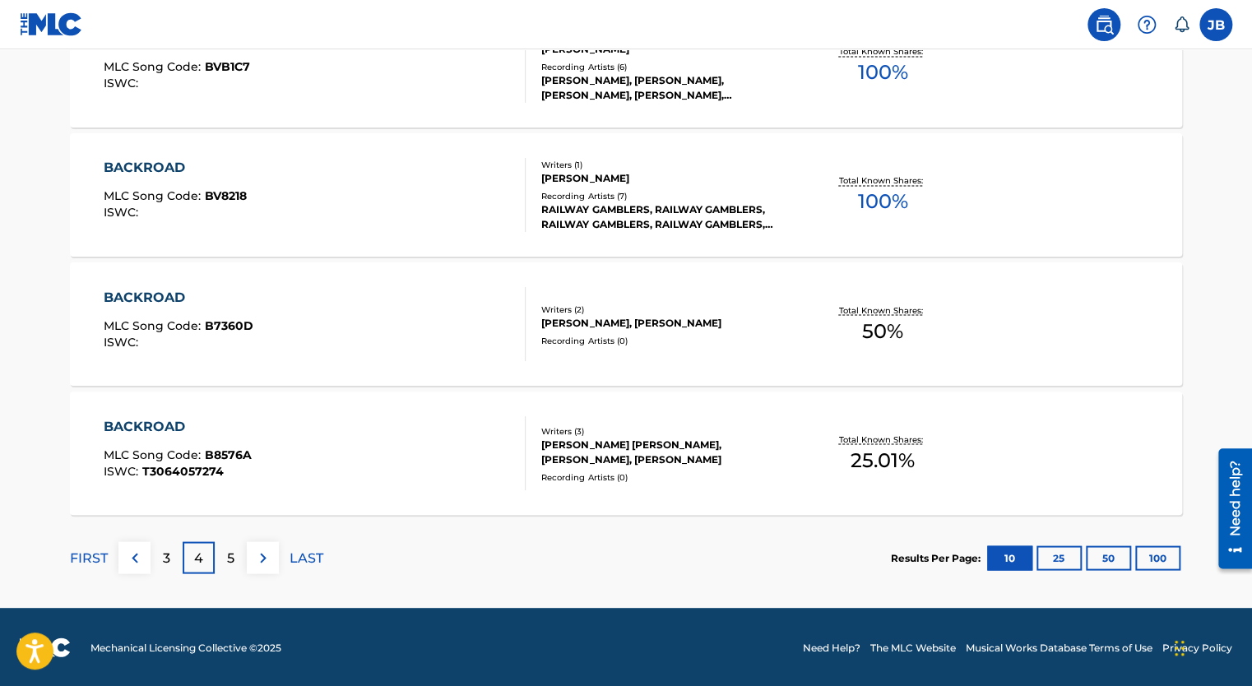
click at [270, 548] on img at bounding box center [263, 558] width 20 height 20
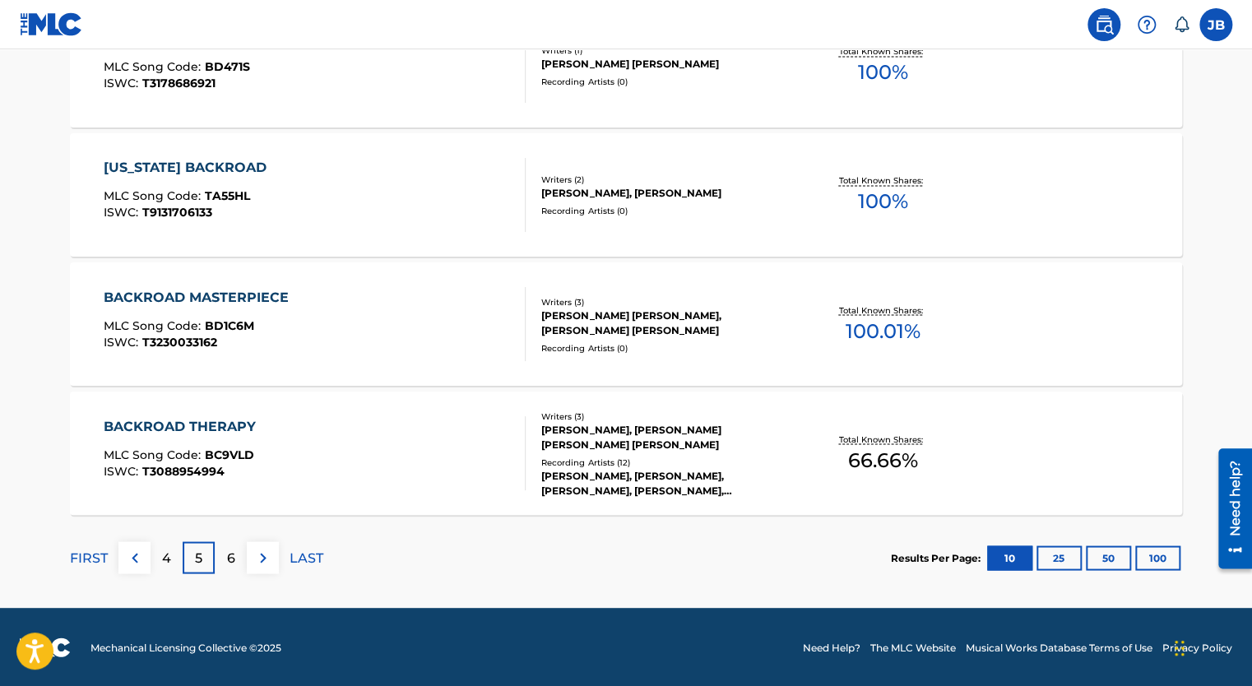
click at [271, 554] on img at bounding box center [263, 558] width 20 height 20
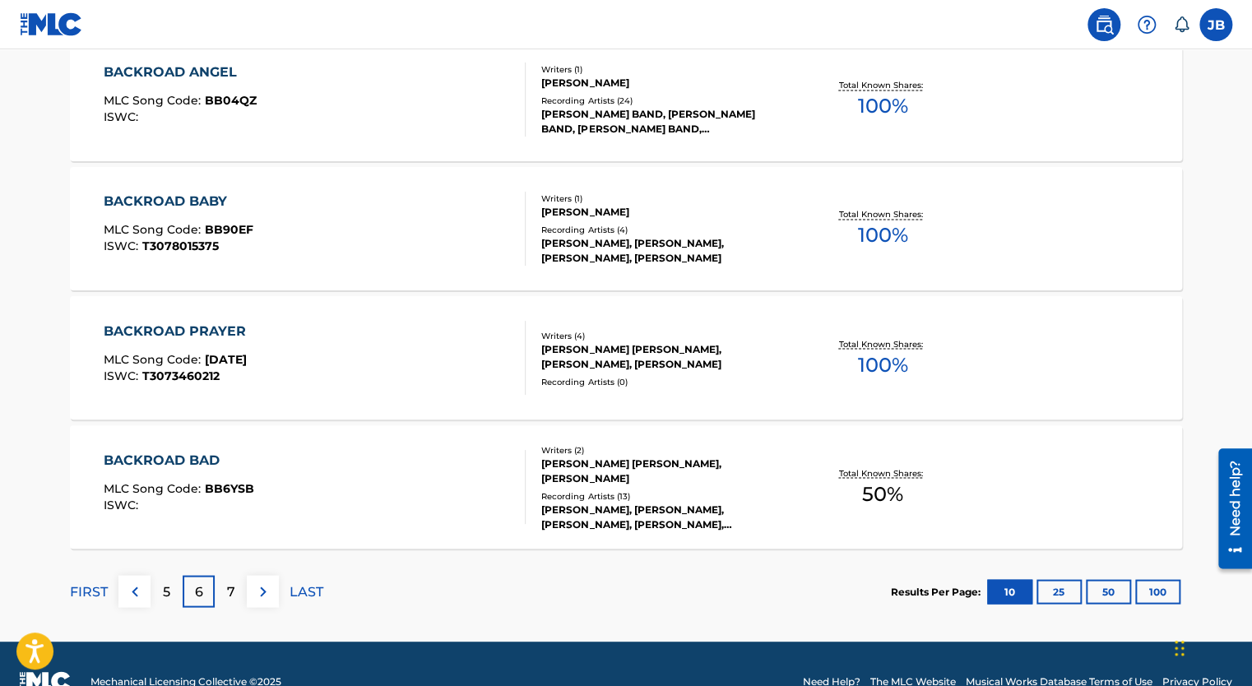
click at [262, 585] on img at bounding box center [263, 592] width 20 height 20
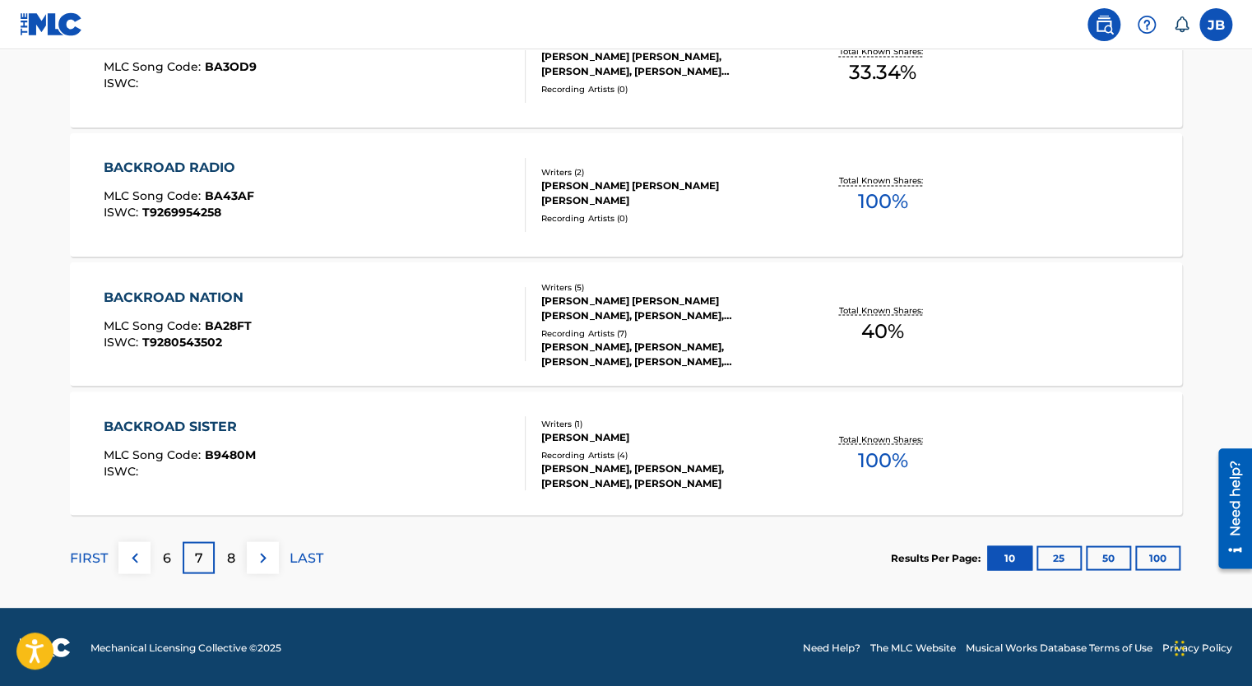
click at [266, 561] on img at bounding box center [263, 558] width 20 height 20
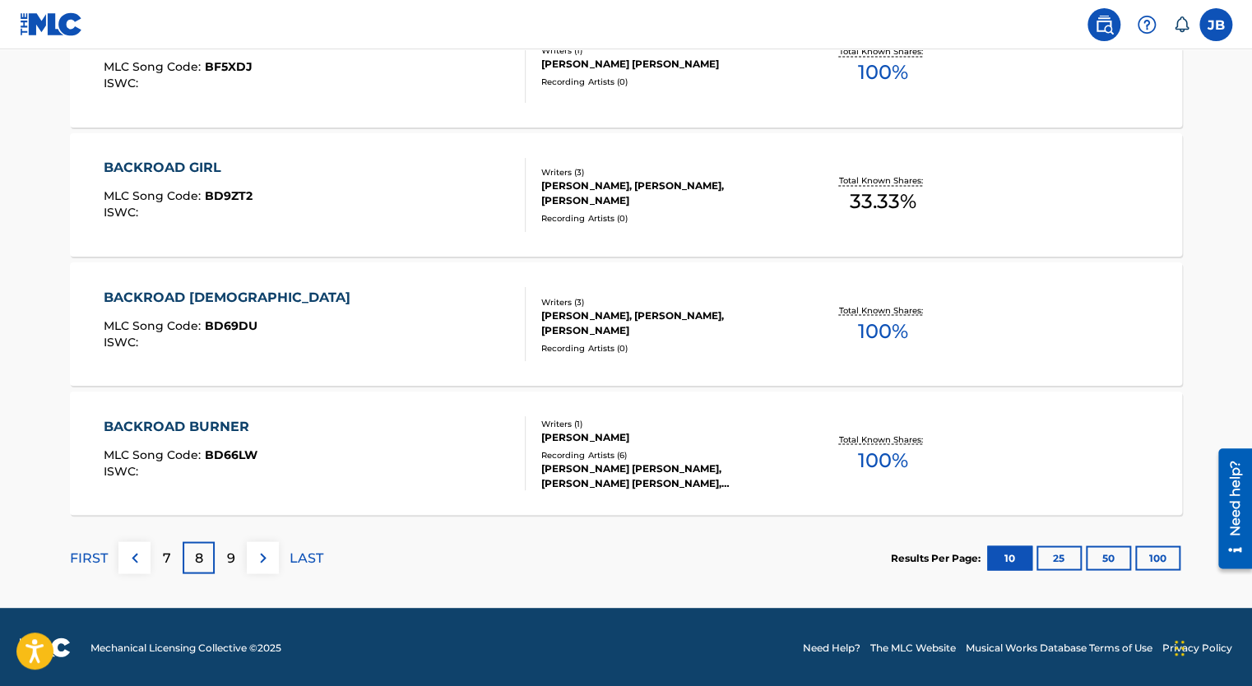
click at [261, 563] on img at bounding box center [263, 558] width 20 height 20
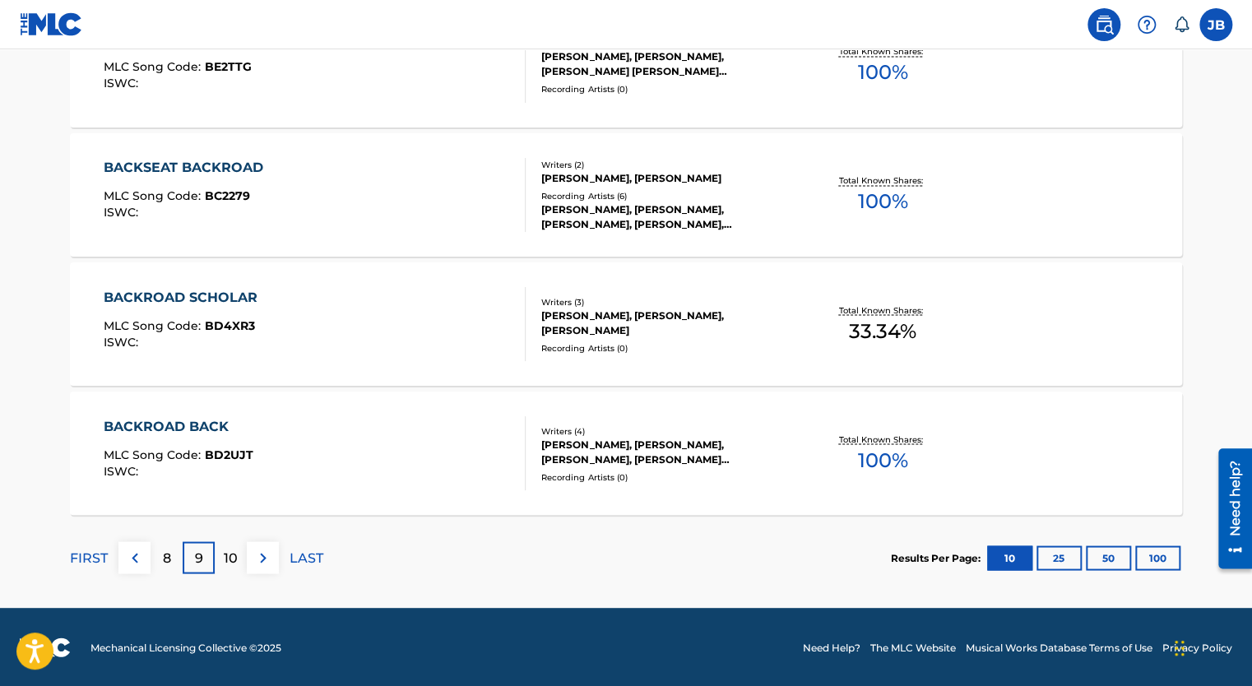
click at [262, 554] on img at bounding box center [263, 558] width 20 height 20
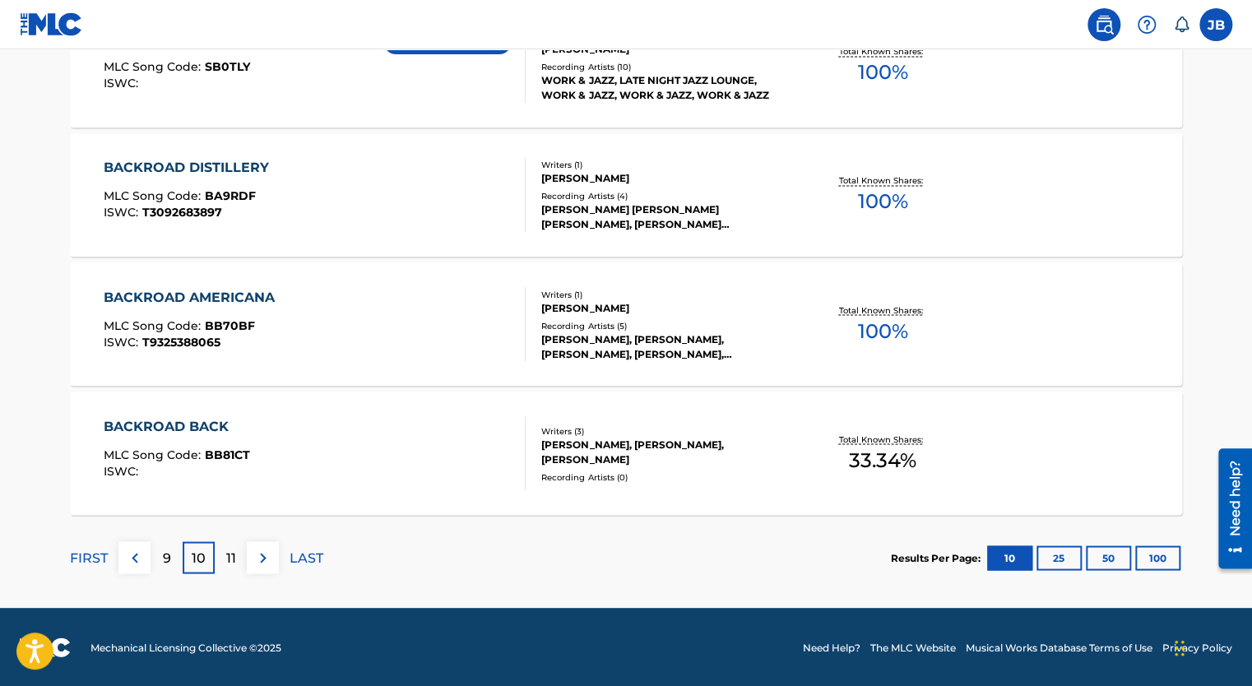
click at [262, 554] on img at bounding box center [263, 558] width 20 height 20
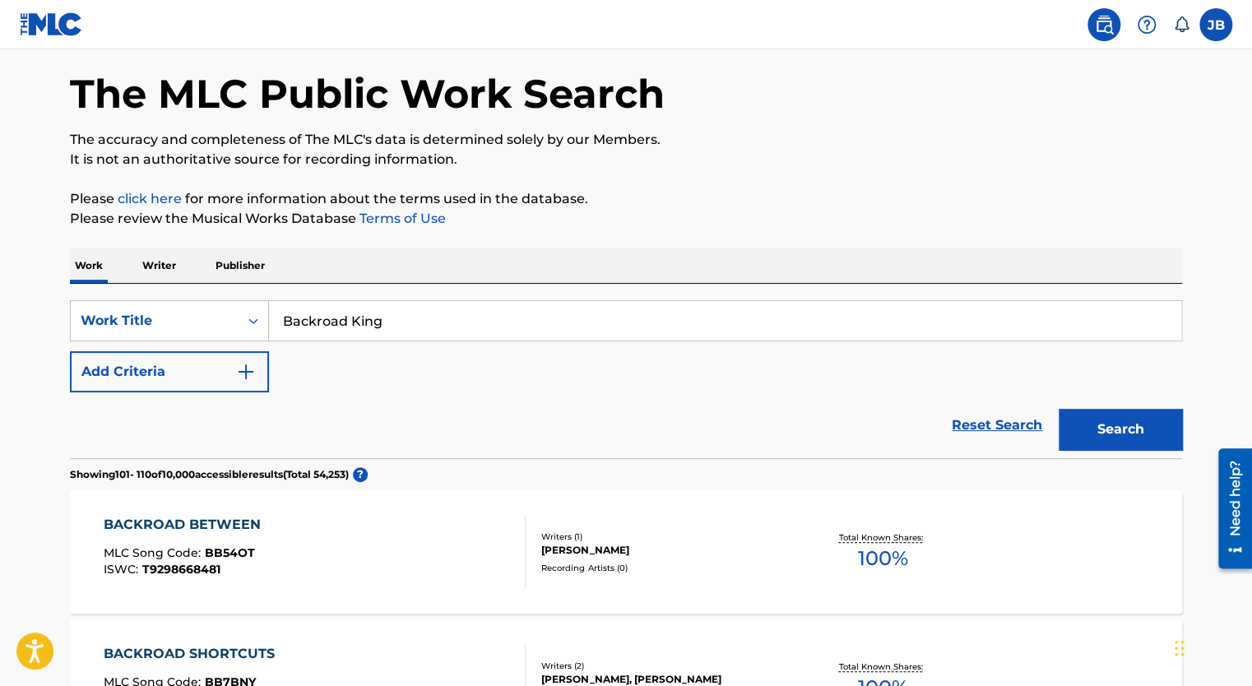
scroll to position [63, 0]
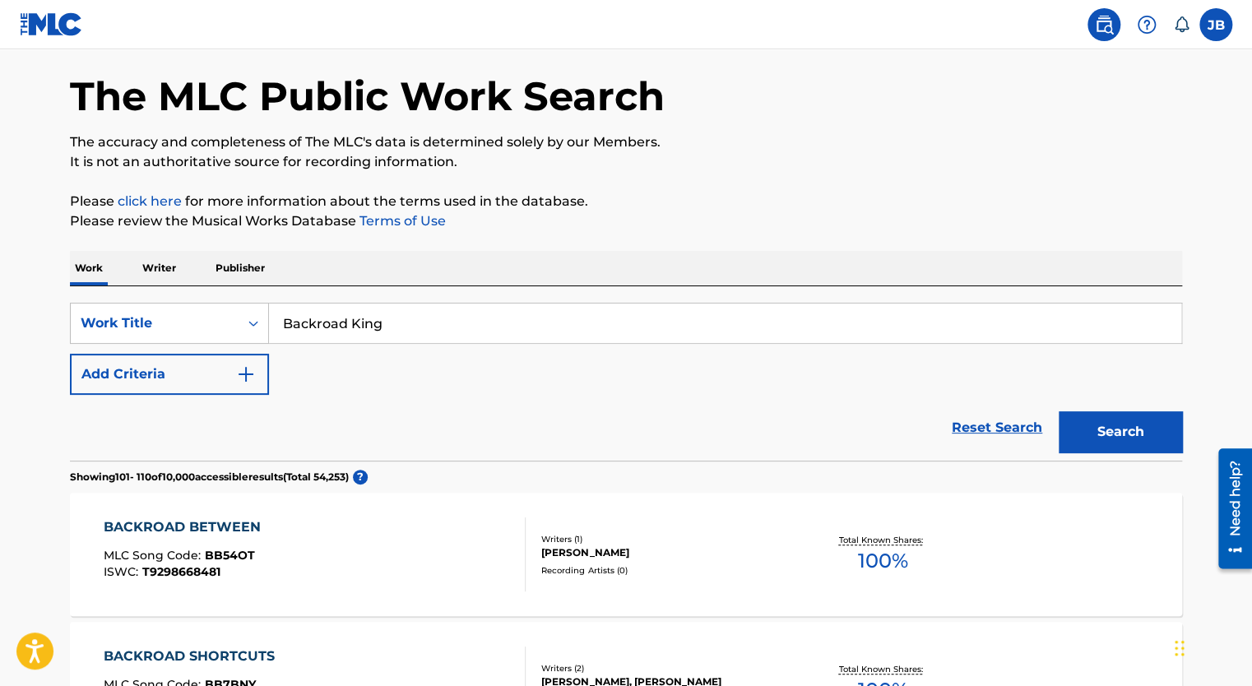
click at [249, 274] on p "Publisher" at bounding box center [240, 268] width 59 height 35
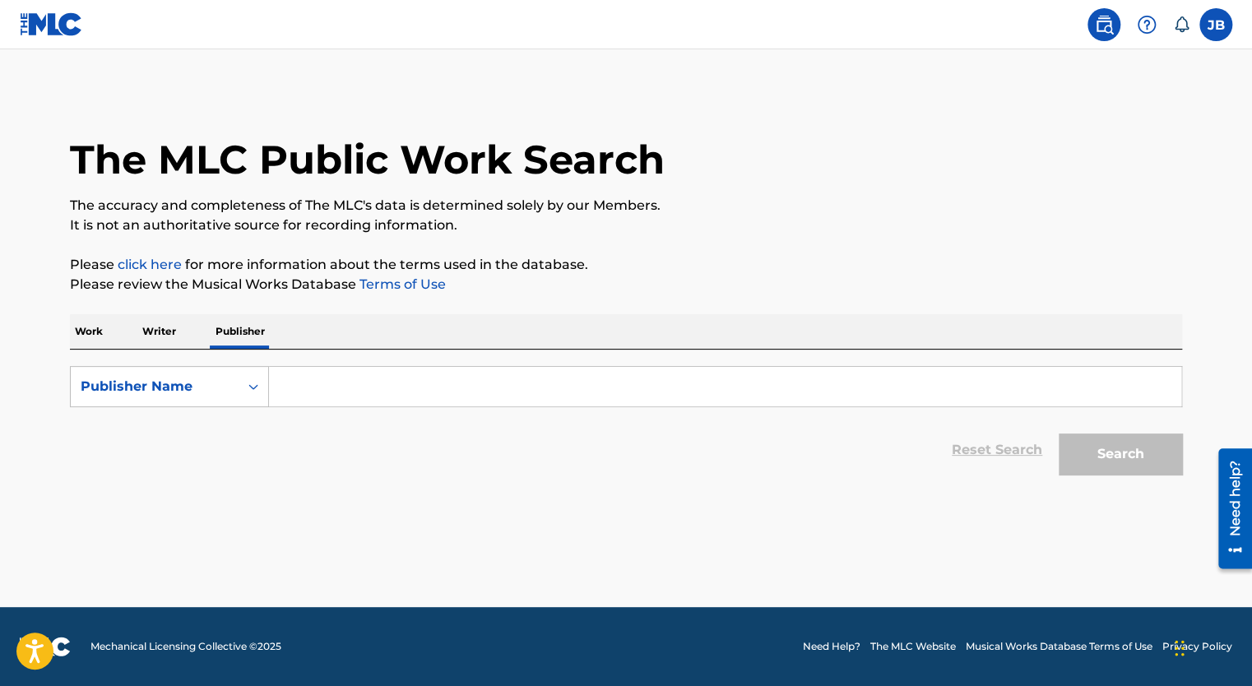
click at [313, 380] on input "Search Form" at bounding box center [725, 386] width 912 height 39
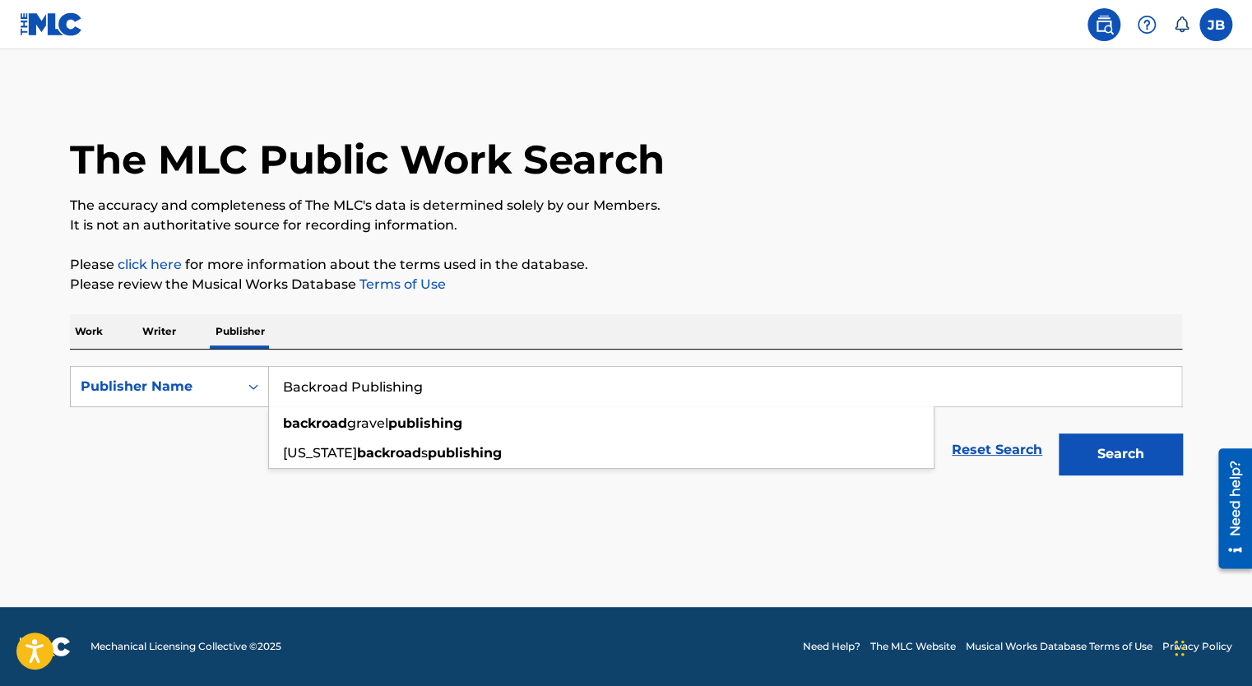
type input "Backroad Publishing"
click at [1059, 433] on button "Search" at bounding box center [1120, 453] width 123 height 41
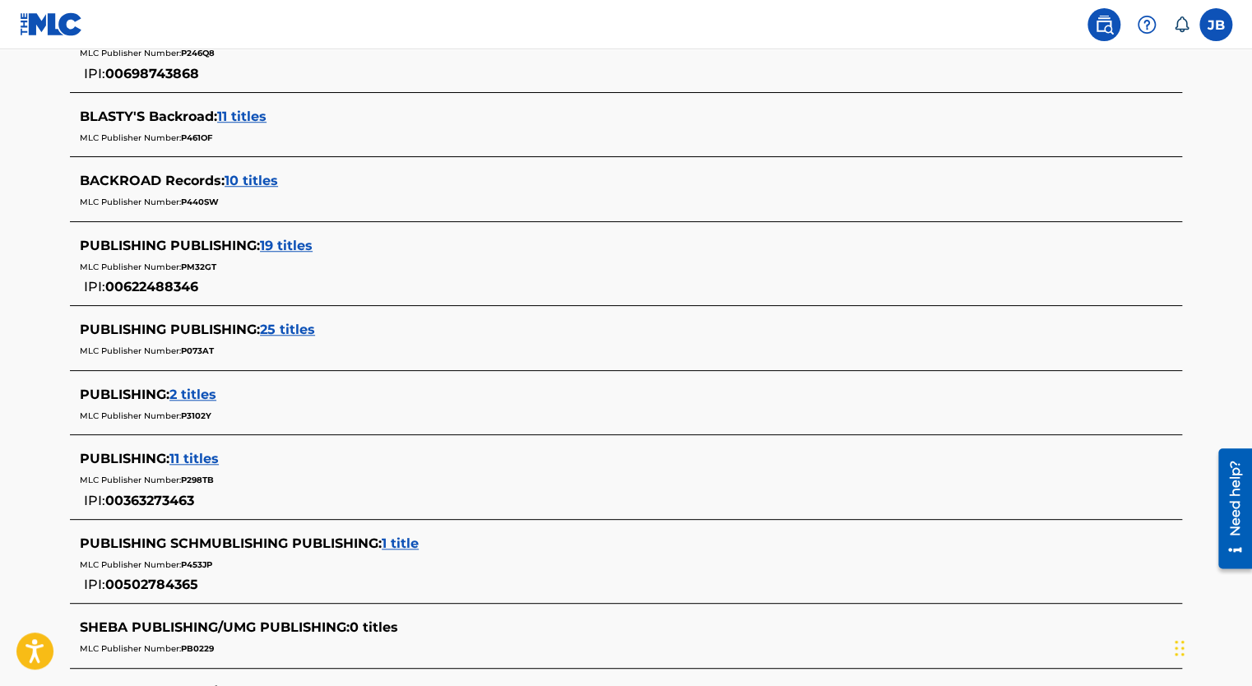
scroll to position [540, 0]
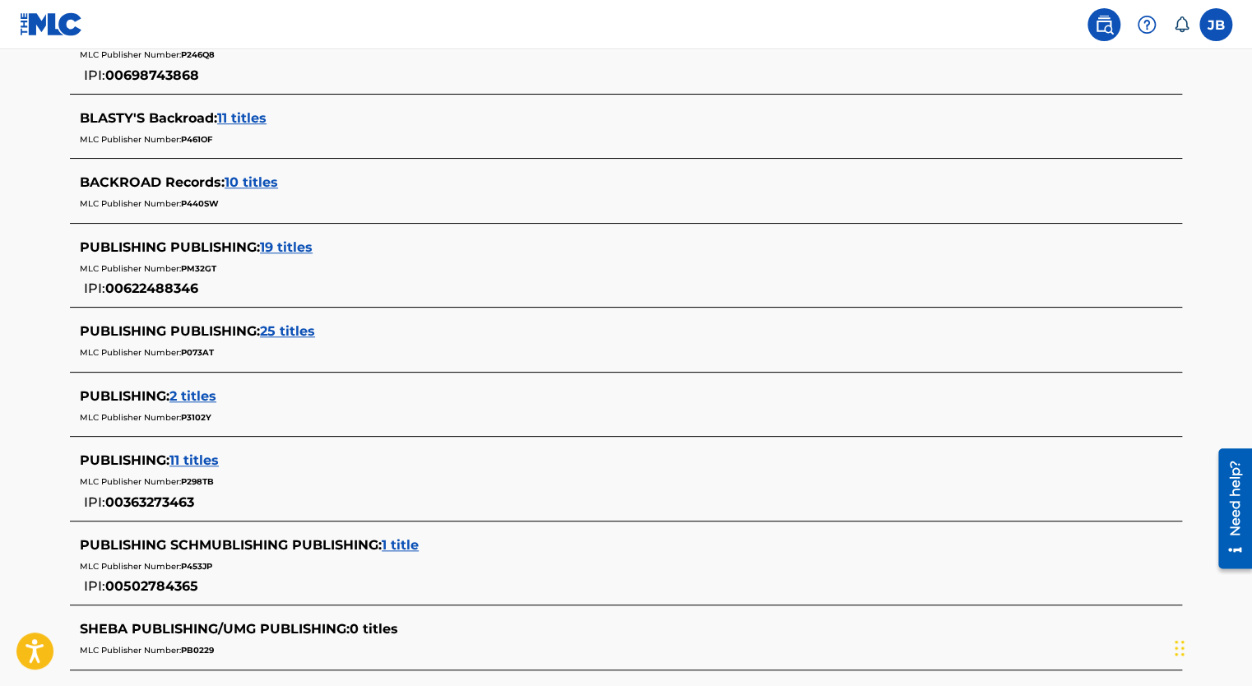
click at [257, 174] on span "10 titles" at bounding box center [251, 182] width 53 height 16
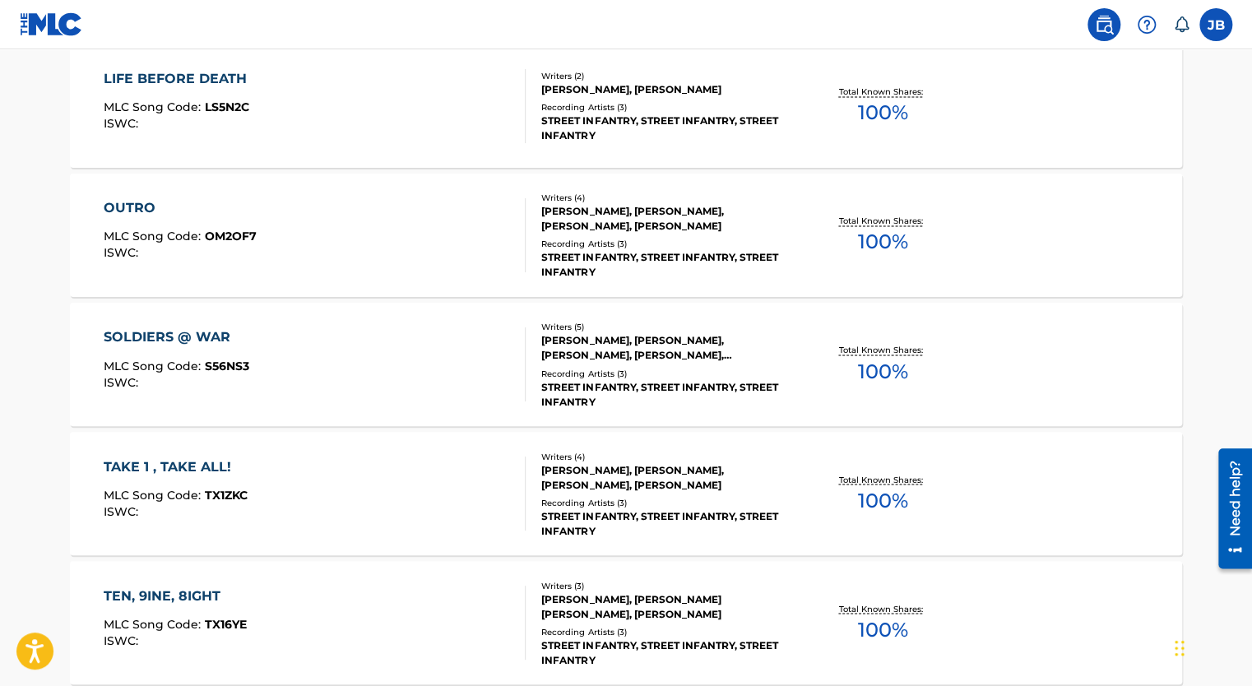
scroll to position [1305, 0]
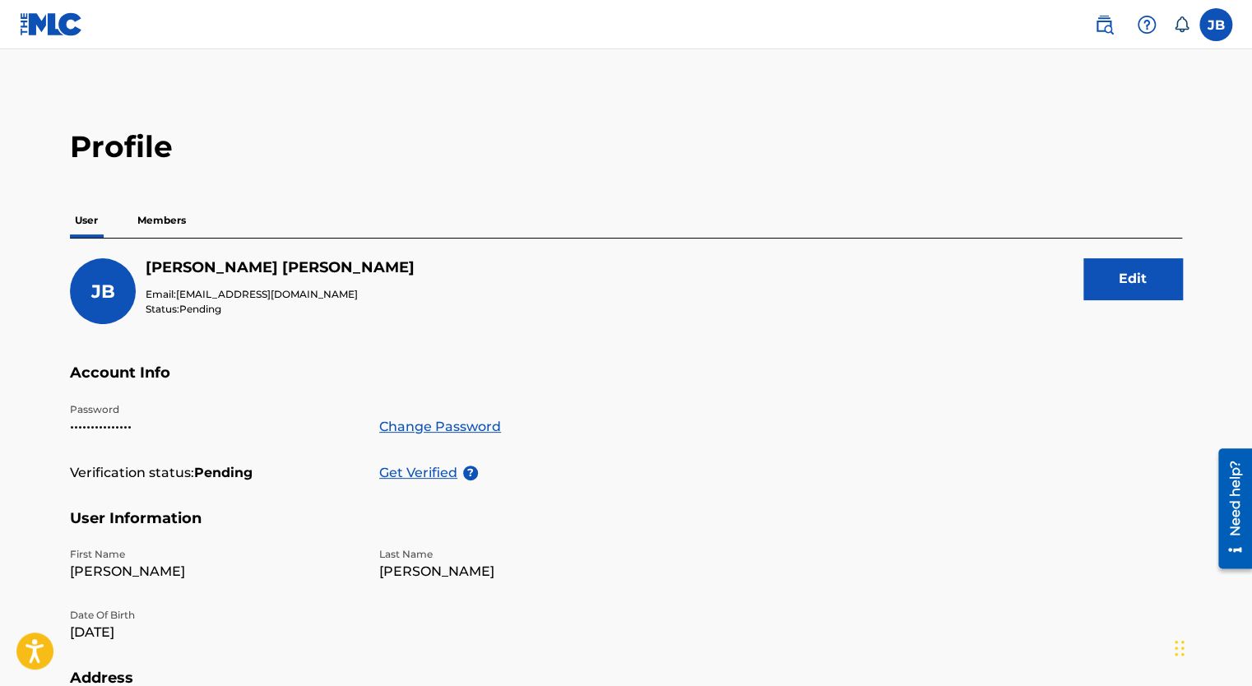
click at [1111, 34] on img at bounding box center [1104, 25] width 20 height 20
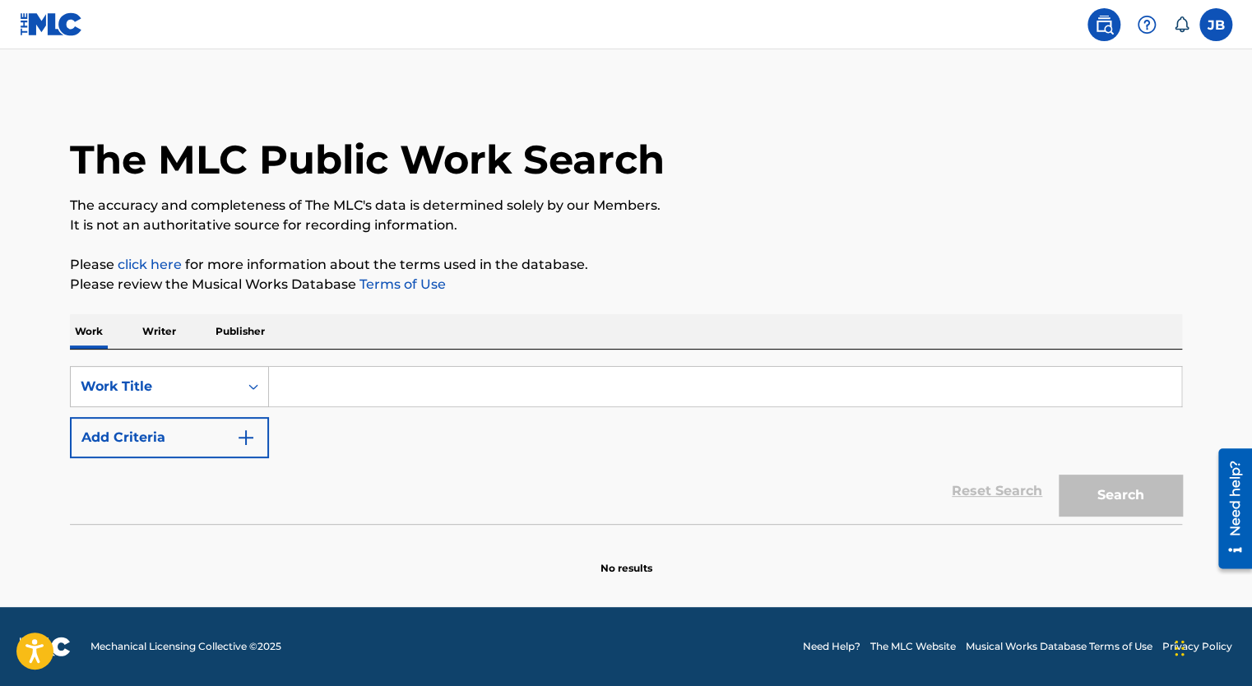
click at [172, 336] on p "Writer" at bounding box center [159, 331] width 44 height 35
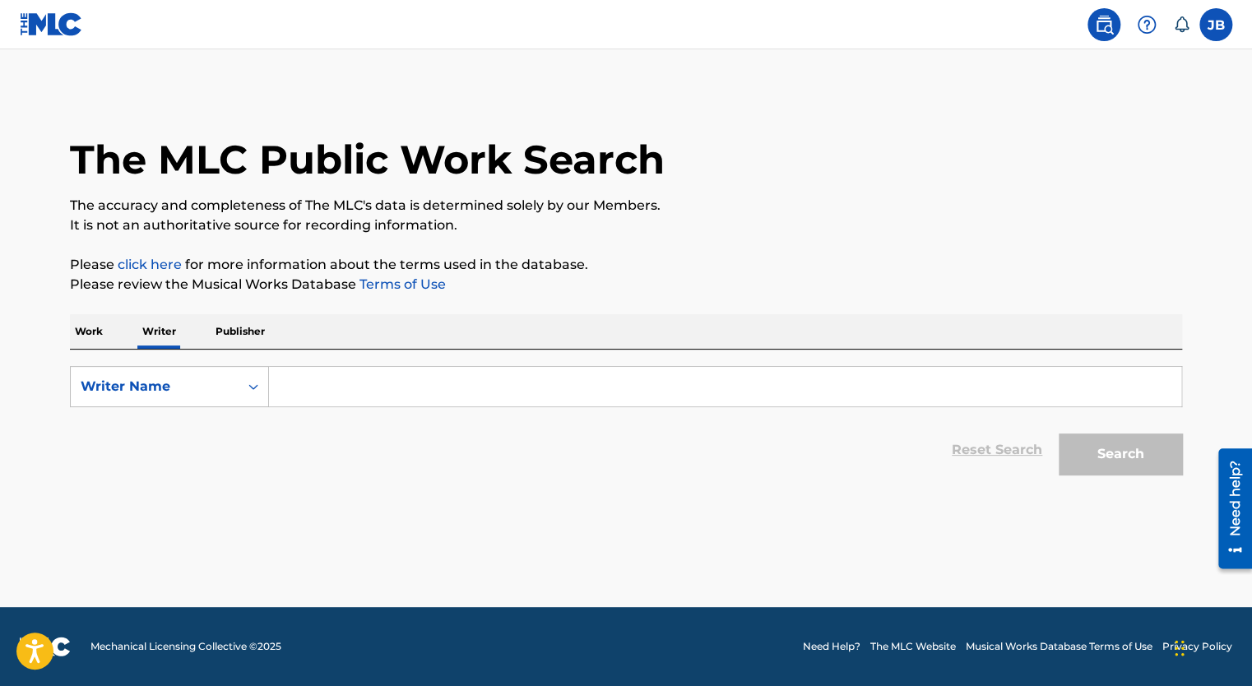
click at [372, 379] on input "Search Form" at bounding box center [725, 386] width 912 height 39
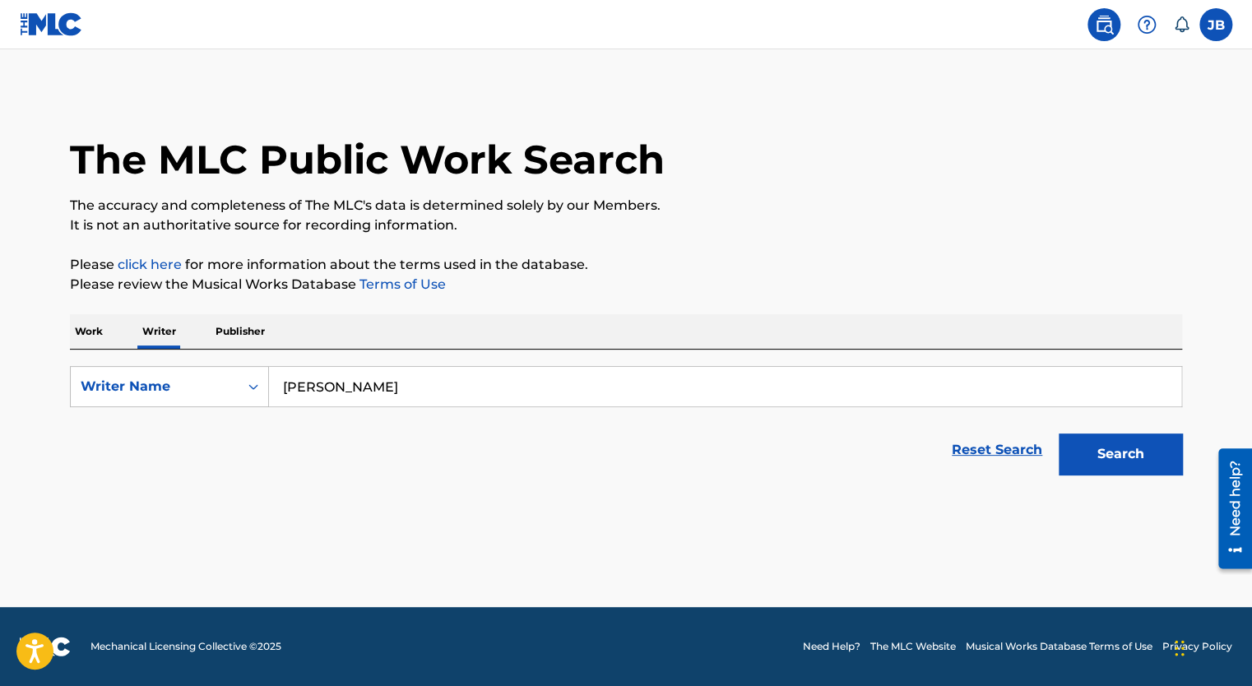
click at [1059, 433] on button "Search" at bounding box center [1120, 453] width 123 height 41
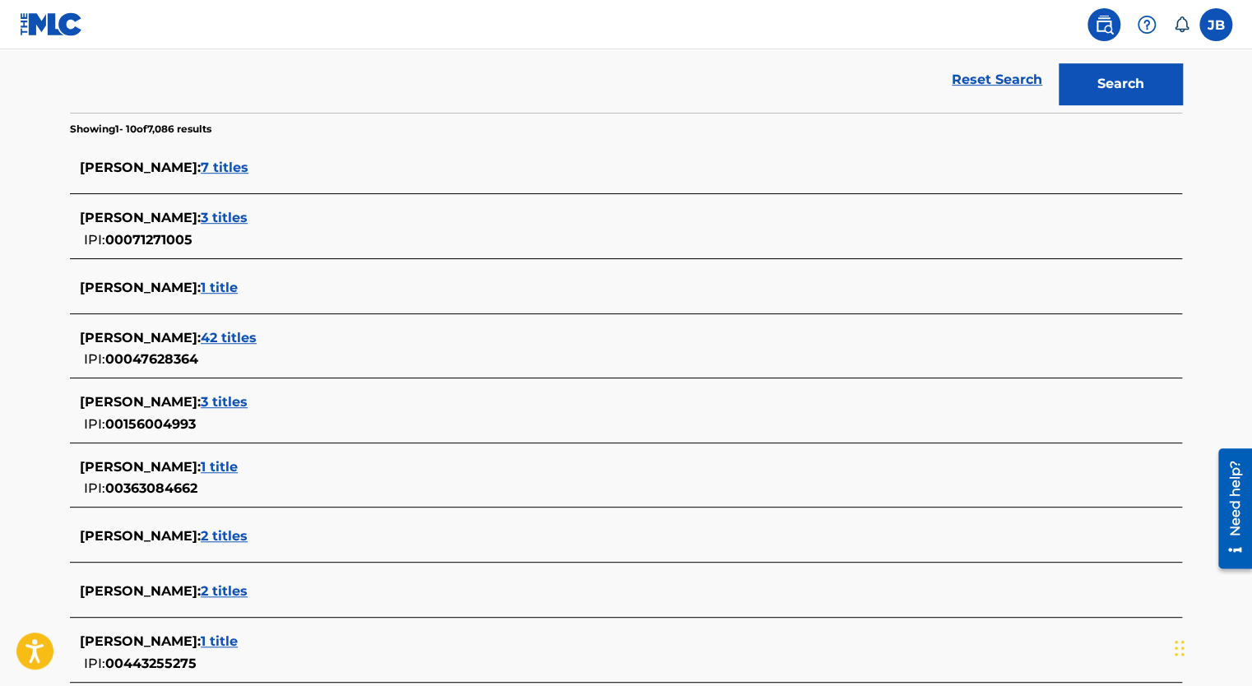
scroll to position [347, 0]
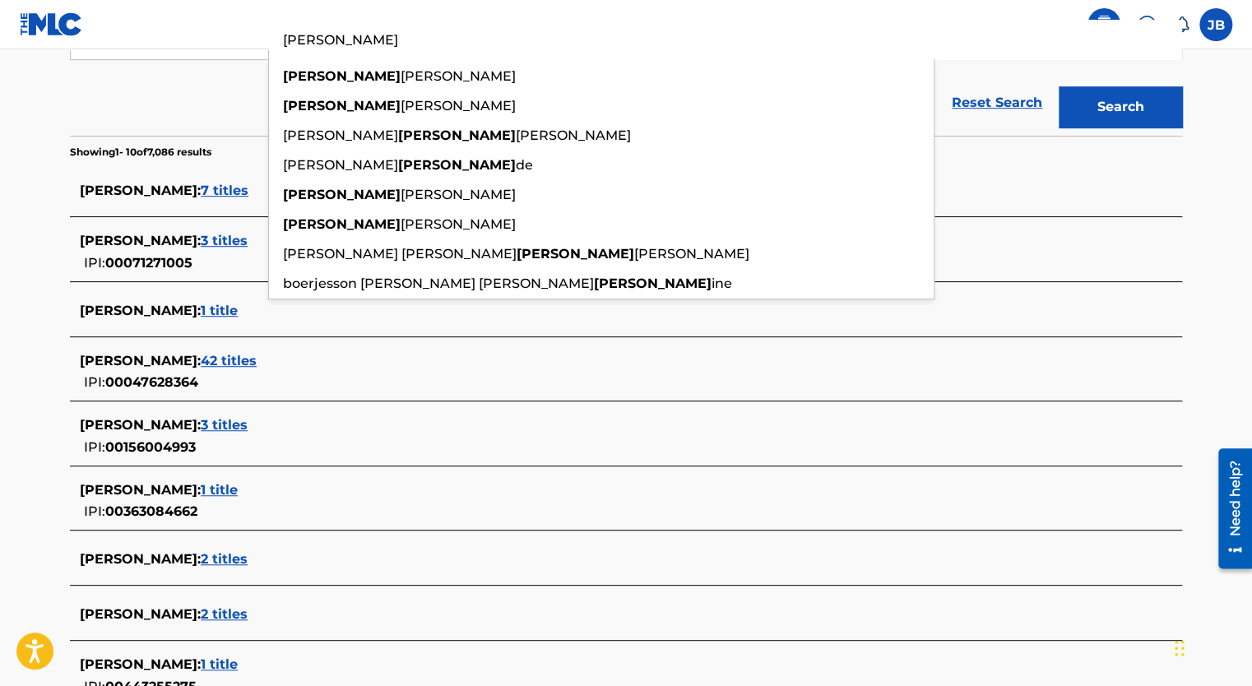
click at [1059, 86] on button "Search" at bounding box center [1120, 106] width 123 height 41
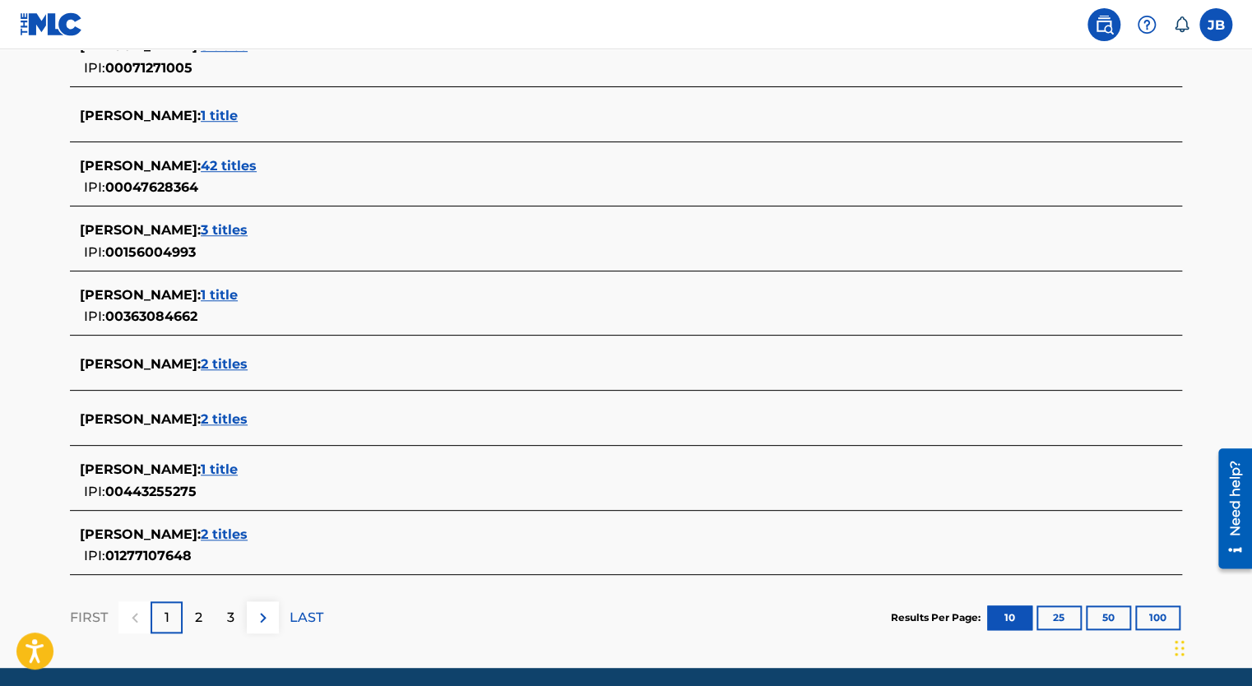
scroll to position [601, 0]
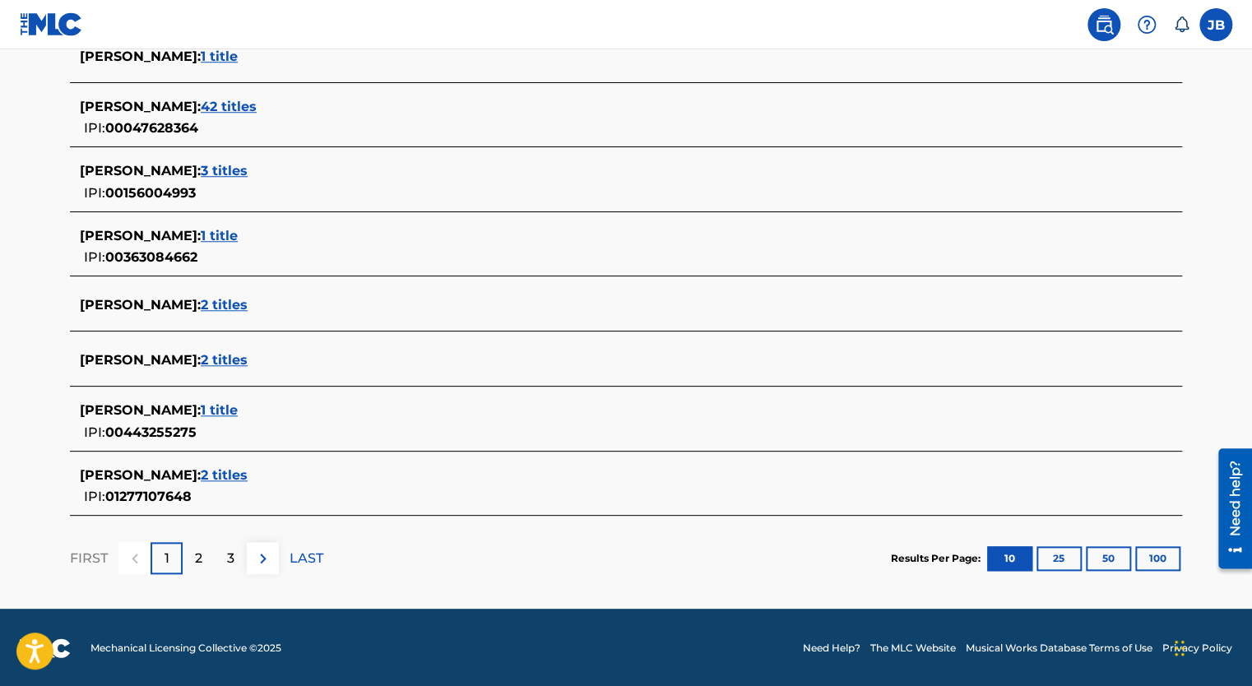
click at [263, 562] on img at bounding box center [263, 559] width 20 height 20
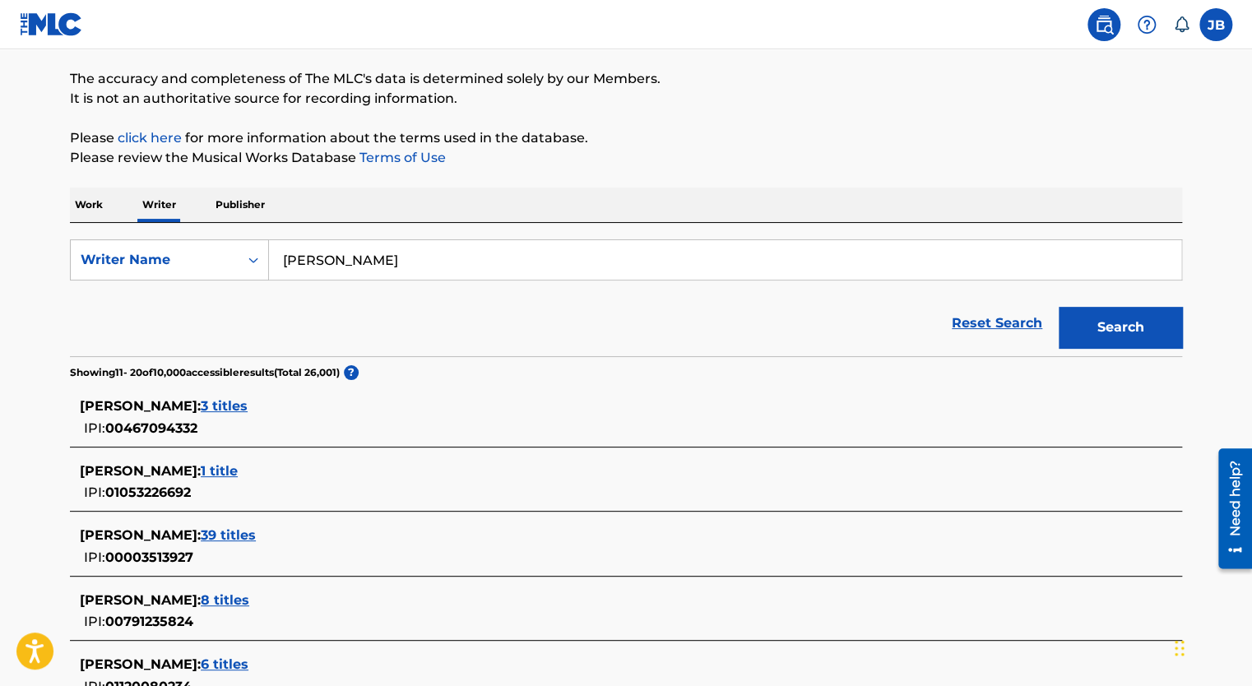
scroll to position [0, 0]
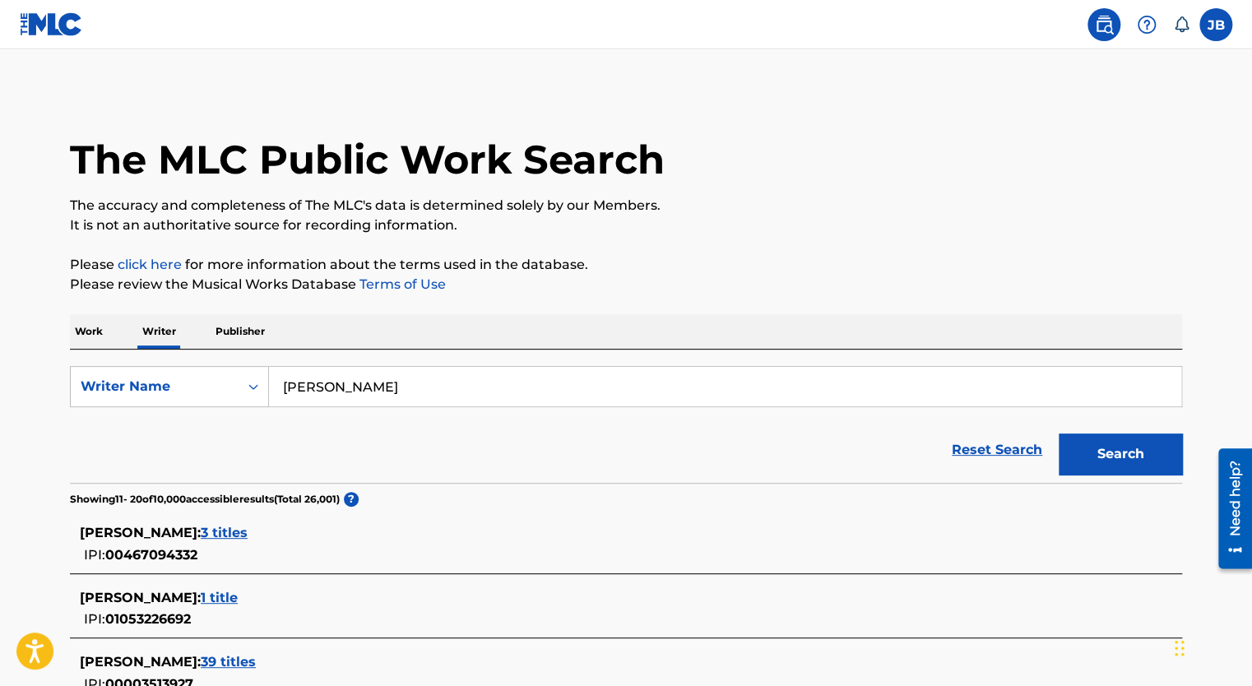
click at [737, 443] on div "Reset Search Search" at bounding box center [626, 450] width 1112 height 66
click at [444, 380] on input "Joseph Boero" at bounding box center [725, 386] width 912 height 39
drag, startPoint x: 434, startPoint y: 383, endPoint x: 267, endPoint y: 387, distance: 167.0
click at [267, 387] on div "SearchWithCriteria4c1e527e-fcee-40c5-91e3-cf7362696f5a Writer Name Joseph Boero" at bounding box center [626, 386] width 1112 height 41
type input "]"
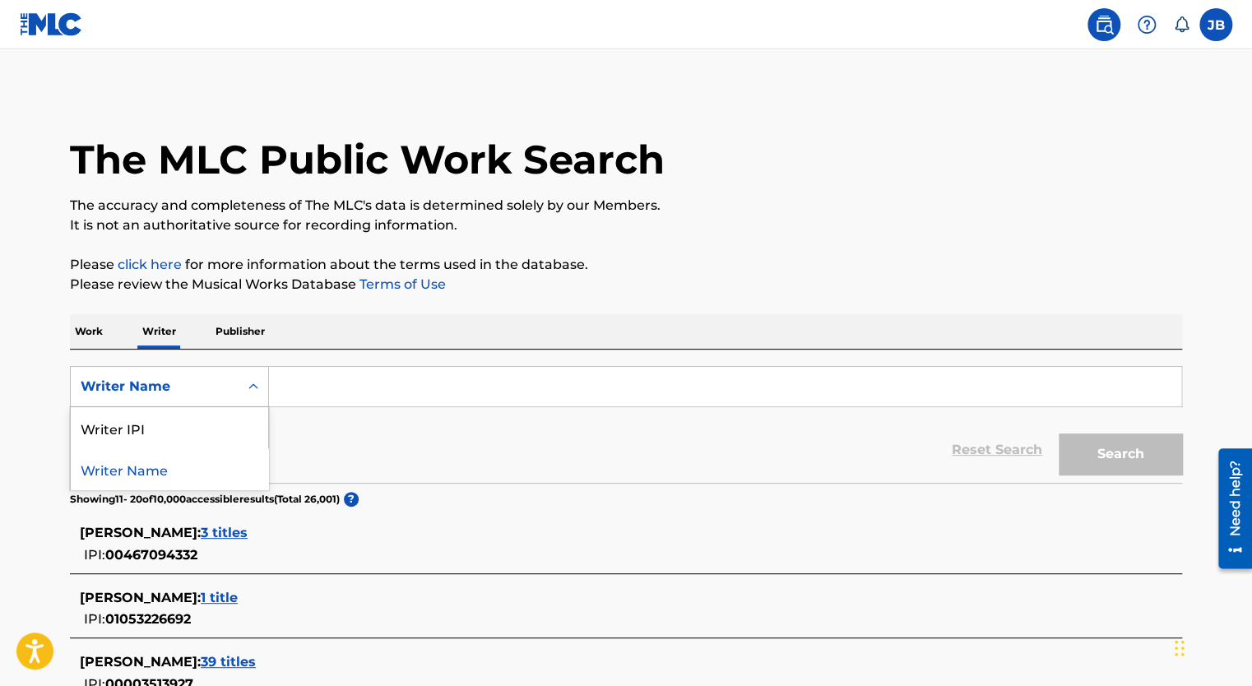
click at [237, 393] on div "Writer Name" at bounding box center [155, 386] width 168 height 31
click at [197, 445] on div "Writer IPI" at bounding box center [169, 427] width 197 height 41
click at [326, 387] on input "Search Form" at bounding box center [725, 386] width 912 height 39
paste input "1302185004"
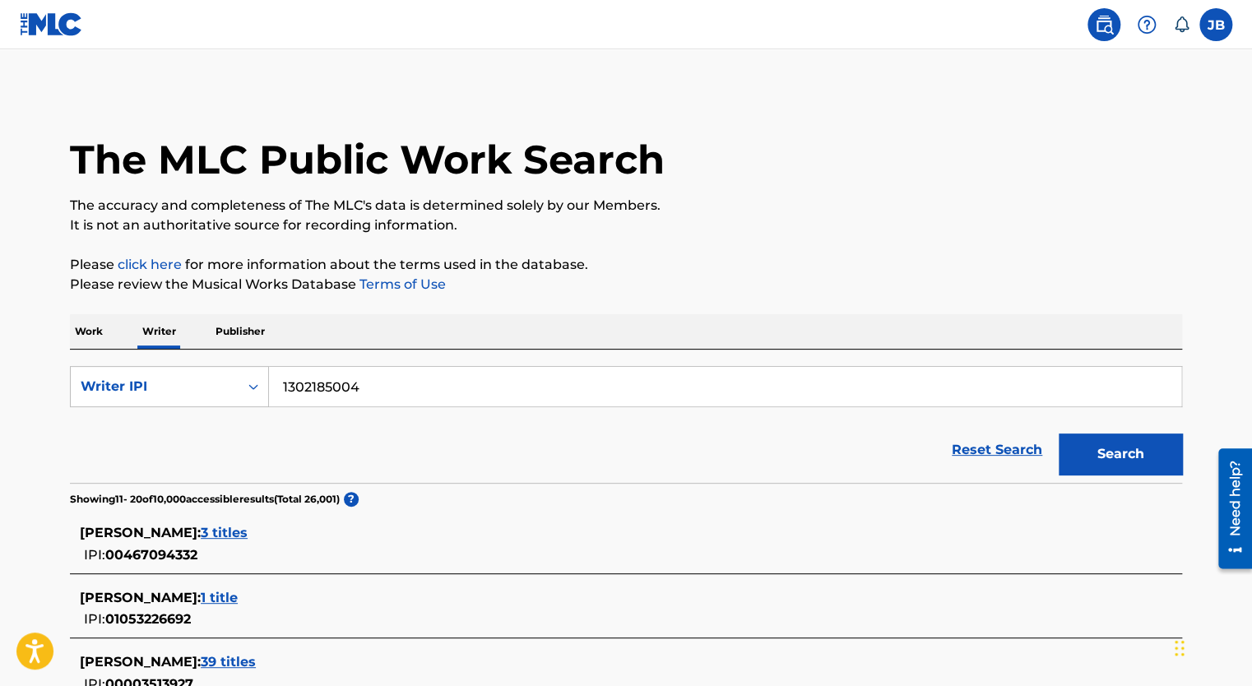
type input "1302185004"
click at [1122, 452] on button "Search" at bounding box center [1120, 453] width 123 height 41
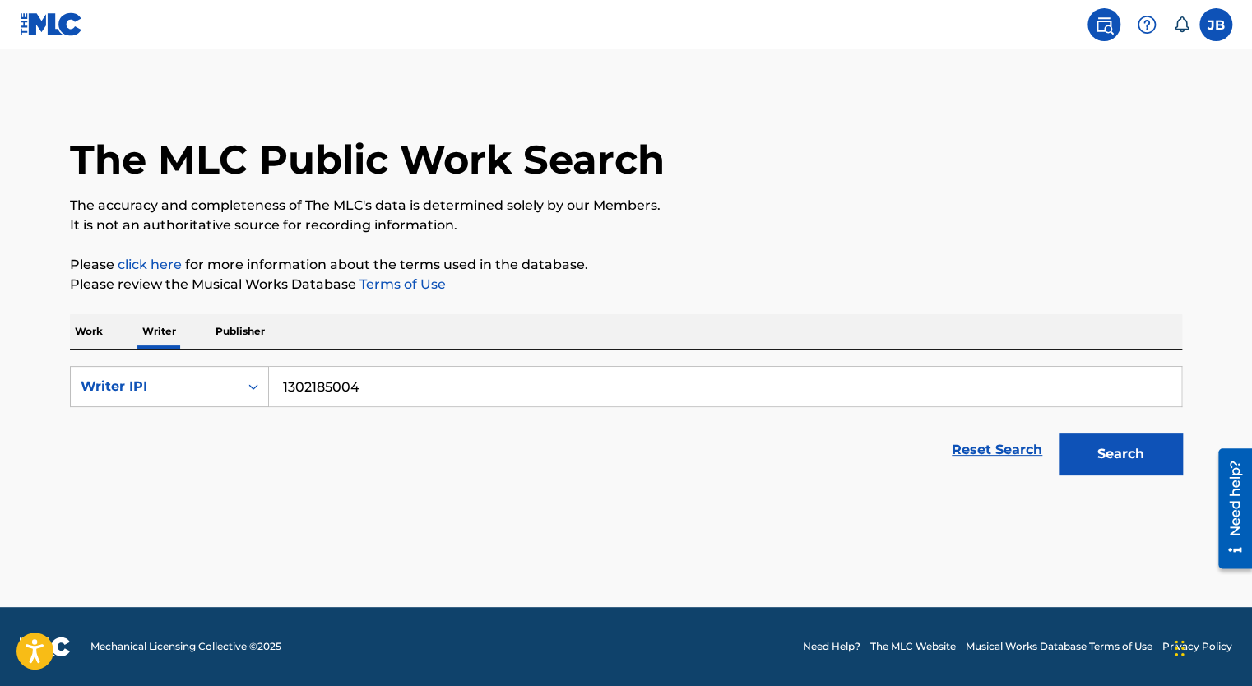
click at [1106, 447] on button "Search" at bounding box center [1120, 453] width 123 height 41
click at [673, 338] on div "Work Writer Publisher" at bounding box center [626, 331] width 1112 height 35
click at [202, 381] on div "Writer IPI" at bounding box center [155, 387] width 148 height 20
drag, startPoint x: 421, startPoint y: 396, endPoint x: 243, endPoint y: 389, distance: 178.6
click at [243, 389] on div "SearchWithCriteria99925866-9622-4e59-8e3c-3f4072b9023b Writer IPI 1302185004" at bounding box center [626, 386] width 1112 height 41
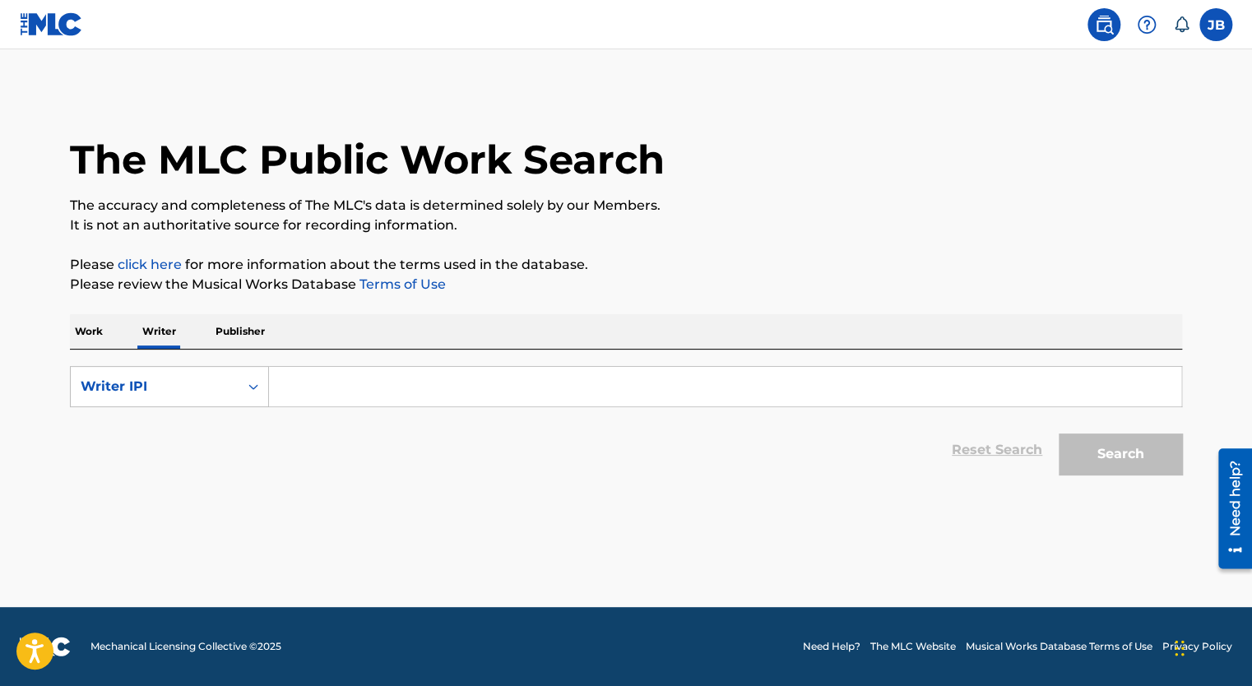
paste input "1302467974"
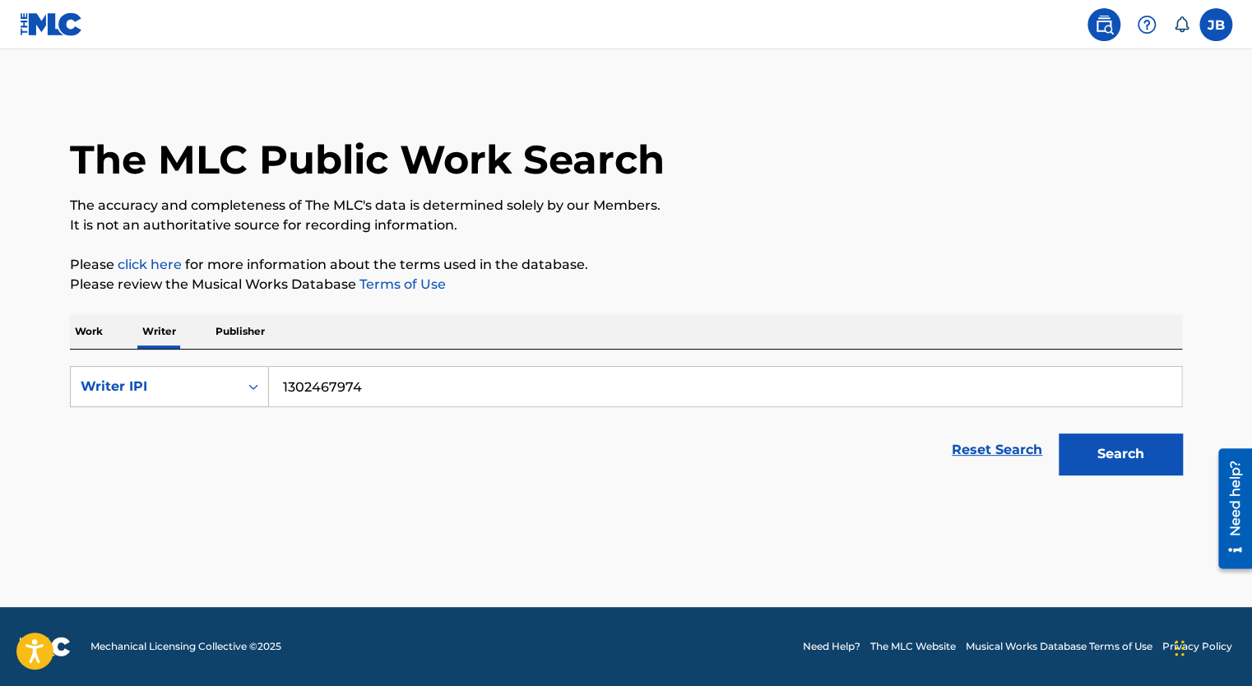
type input "1302467974"
click at [1096, 453] on button "Search" at bounding box center [1120, 453] width 123 height 41
click at [253, 331] on p "Publisher" at bounding box center [240, 331] width 59 height 35
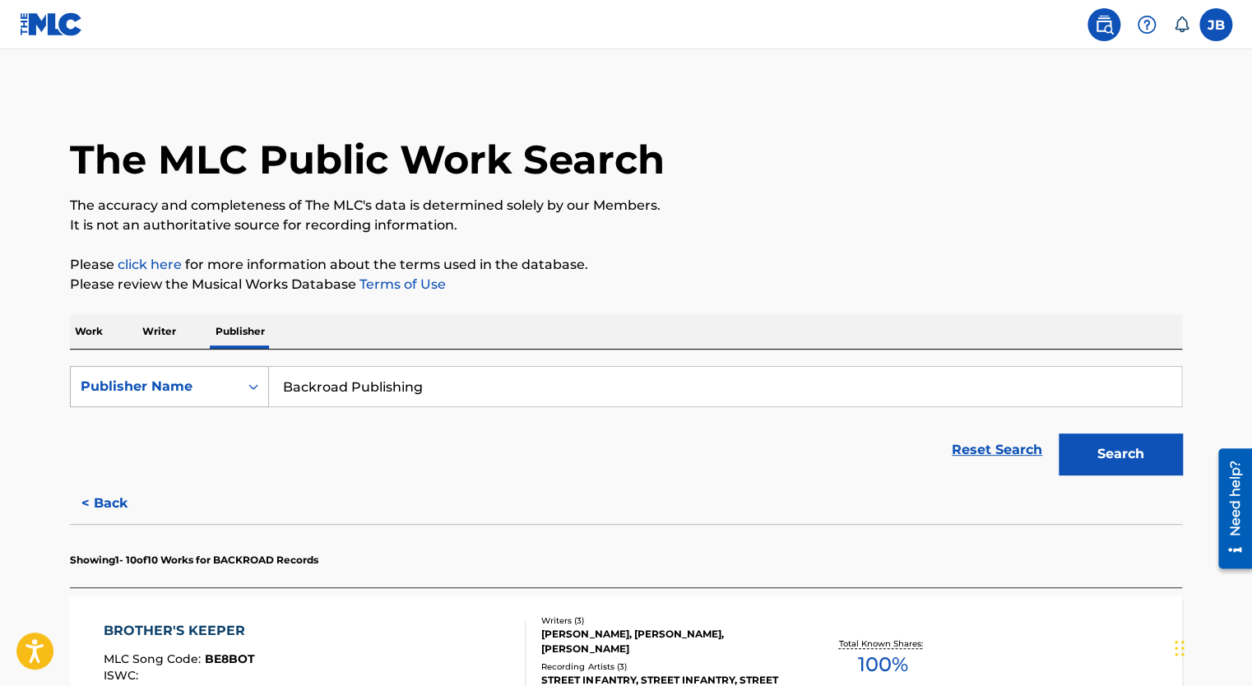
click at [243, 390] on div "Search Form" at bounding box center [254, 387] width 30 height 30
click at [199, 434] on div "Publisher IPI" at bounding box center [169, 427] width 197 height 41
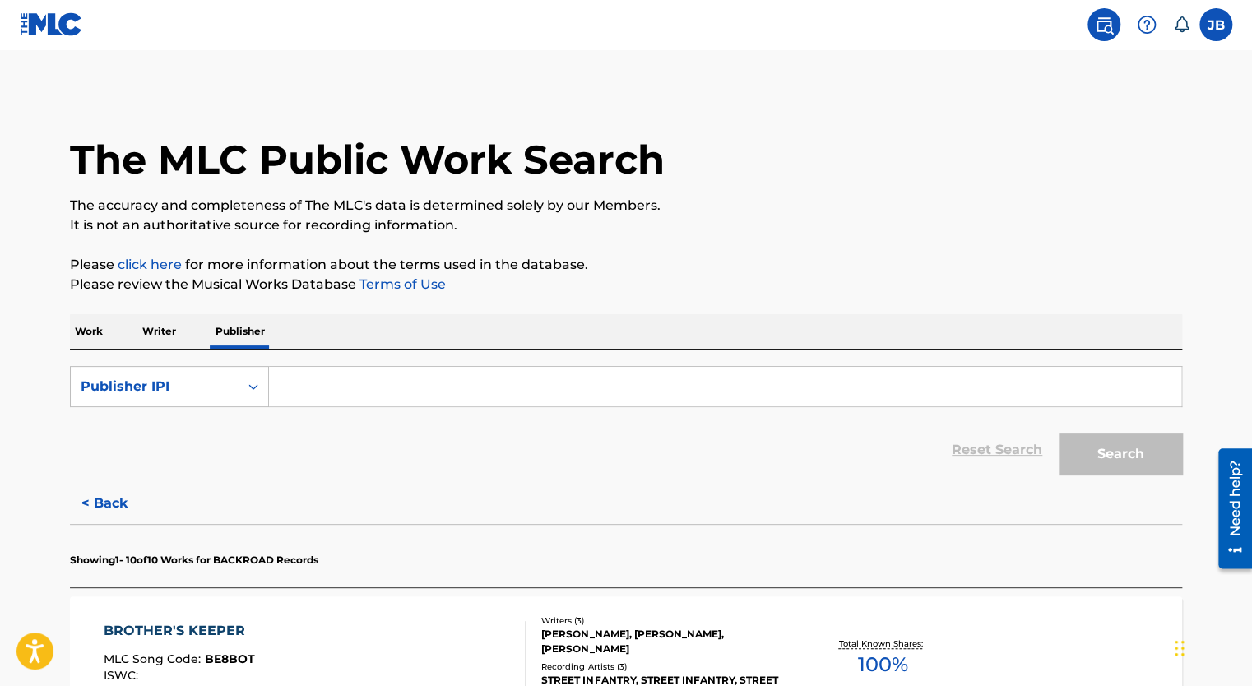
click at [833, 454] on div "Reset Search Search" at bounding box center [626, 450] width 1112 height 66
click at [355, 382] on input "Search Form" at bounding box center [725, 386] width 912 height 39
paste input "1302649280"
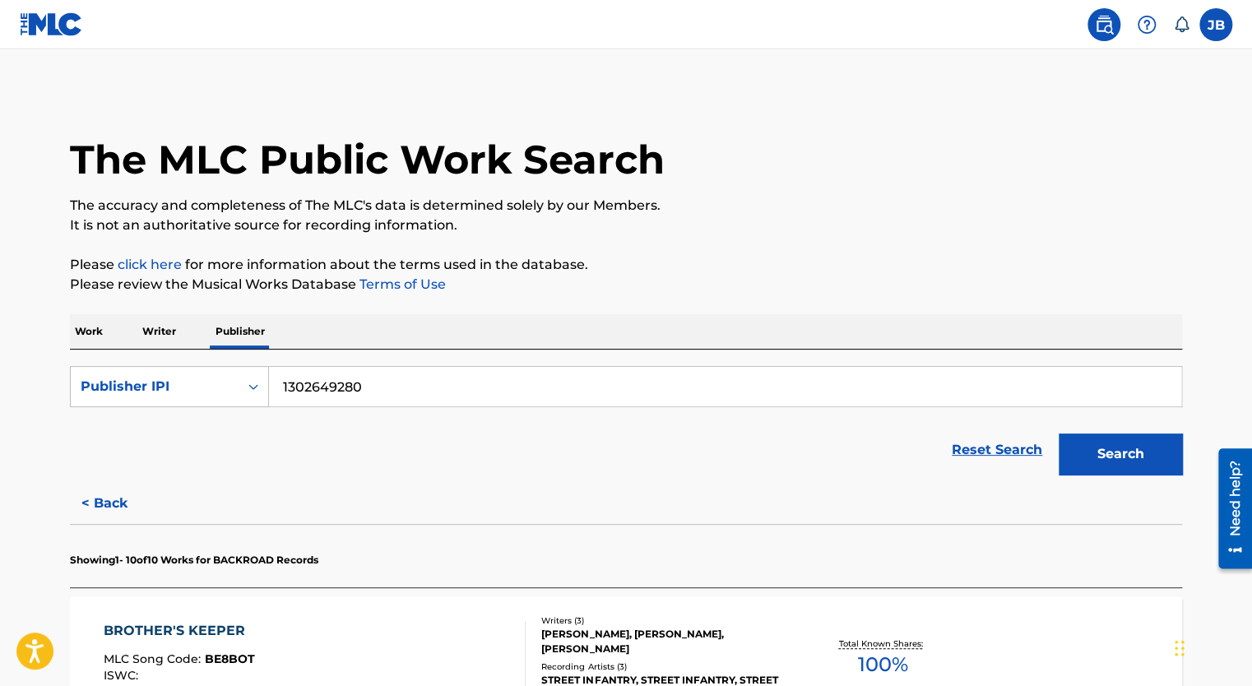
type input "1302649280"
click at [1059, 433] on button "Search" at bounding box center [1120, 453] width 123 height 41
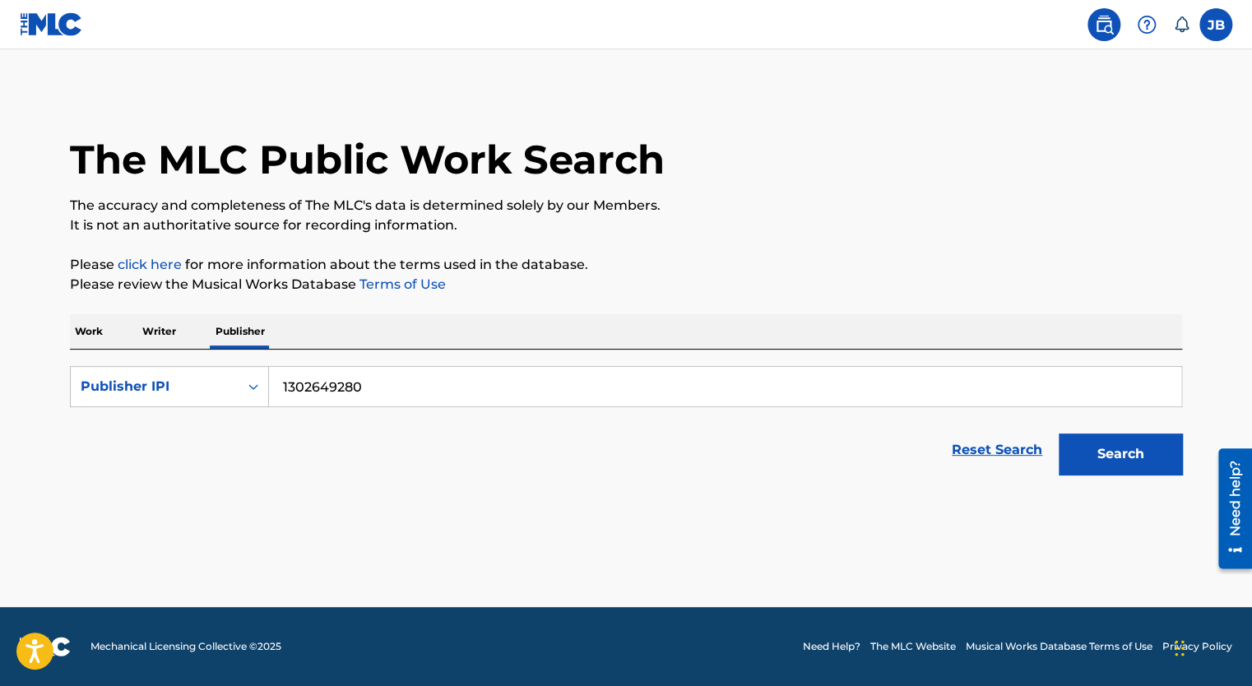
click at [1136, 453] on button "Search" at bounding box center [1120, 453] width 123 height 41
click at [1217, 25] on label at bounding box center [1215, 24] width 33 height 33
click at [1216, 25] on input "JB Joseph Boero joeboero@outlook.com Notification Preferences Profile Log out" at bounding box center [1216, 25] width 0 height 0
click at [1043, 204] on link "Profile" at bounding box center [1053, 204] width 33 height 15
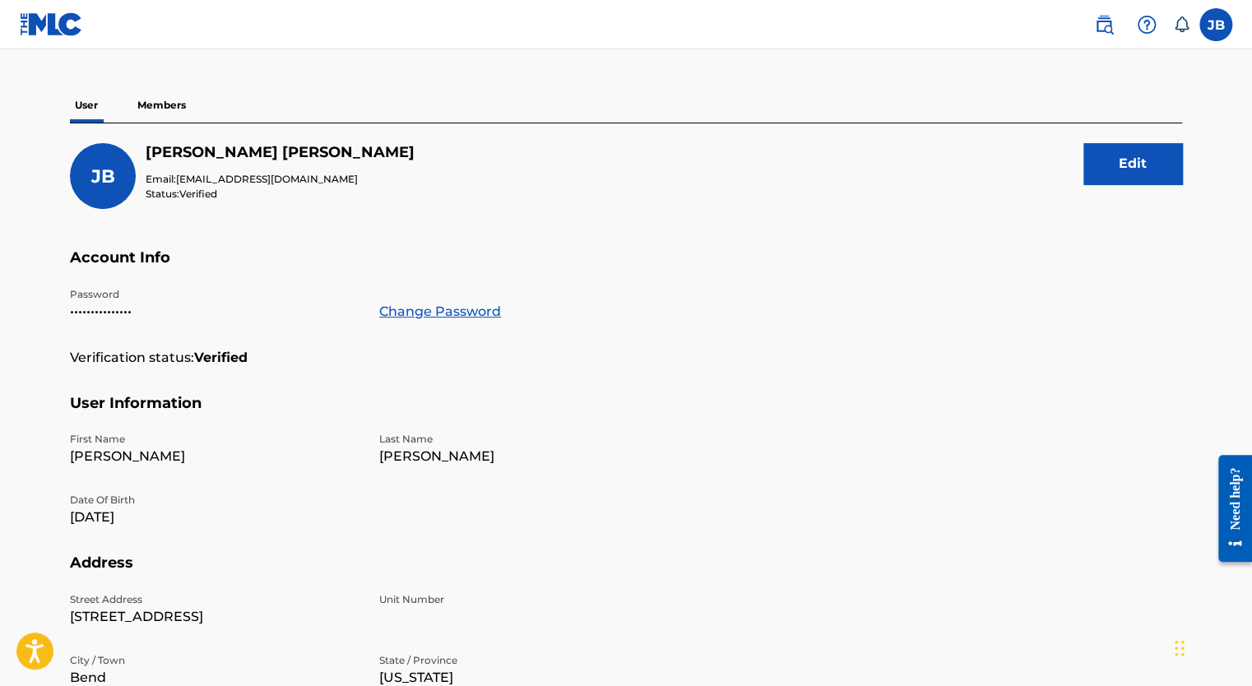
scroll to position [104, 0]
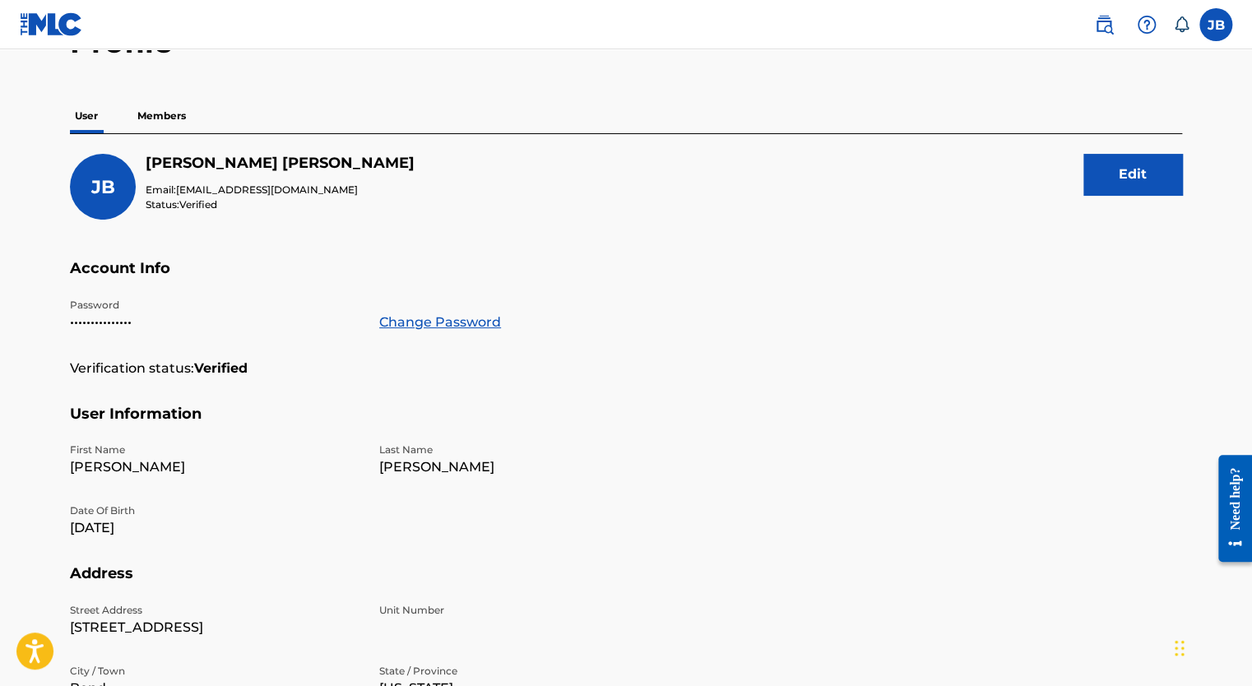
click at [161, 114] on p "Members" at bounding box center [161, 116] width 58 height 35
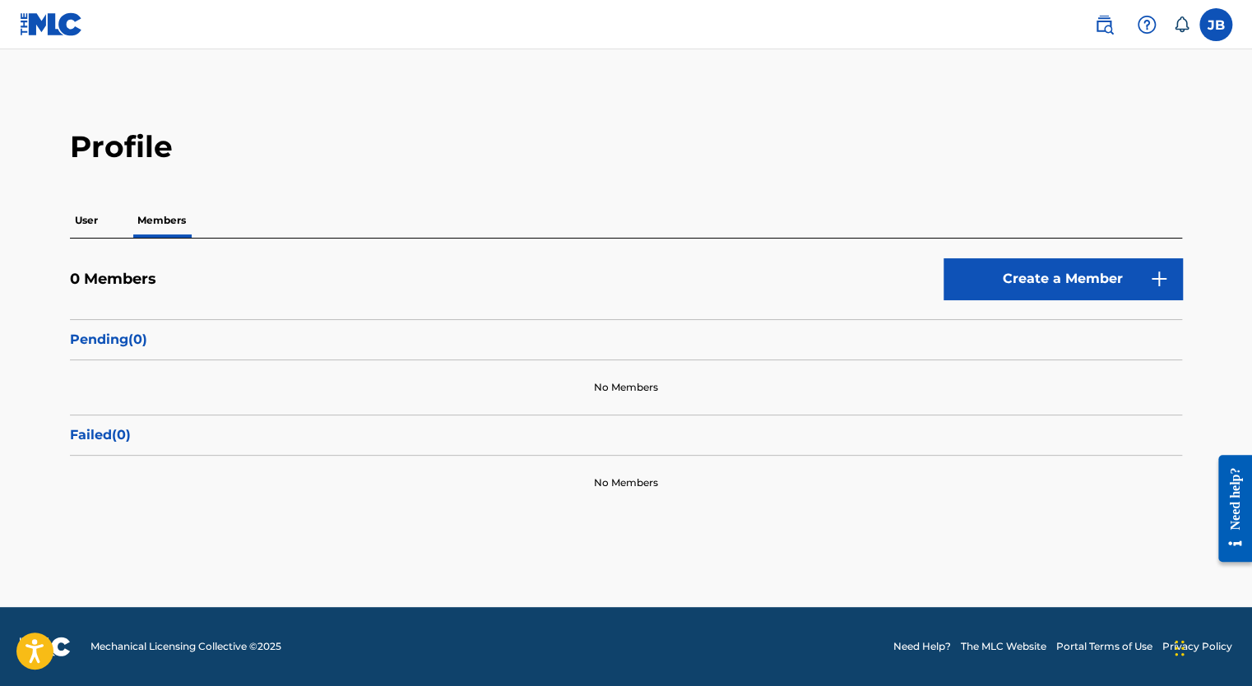
click at [1045, 288] on link "Create a Member" at bounding box center [1062, 278] width 239 height 41
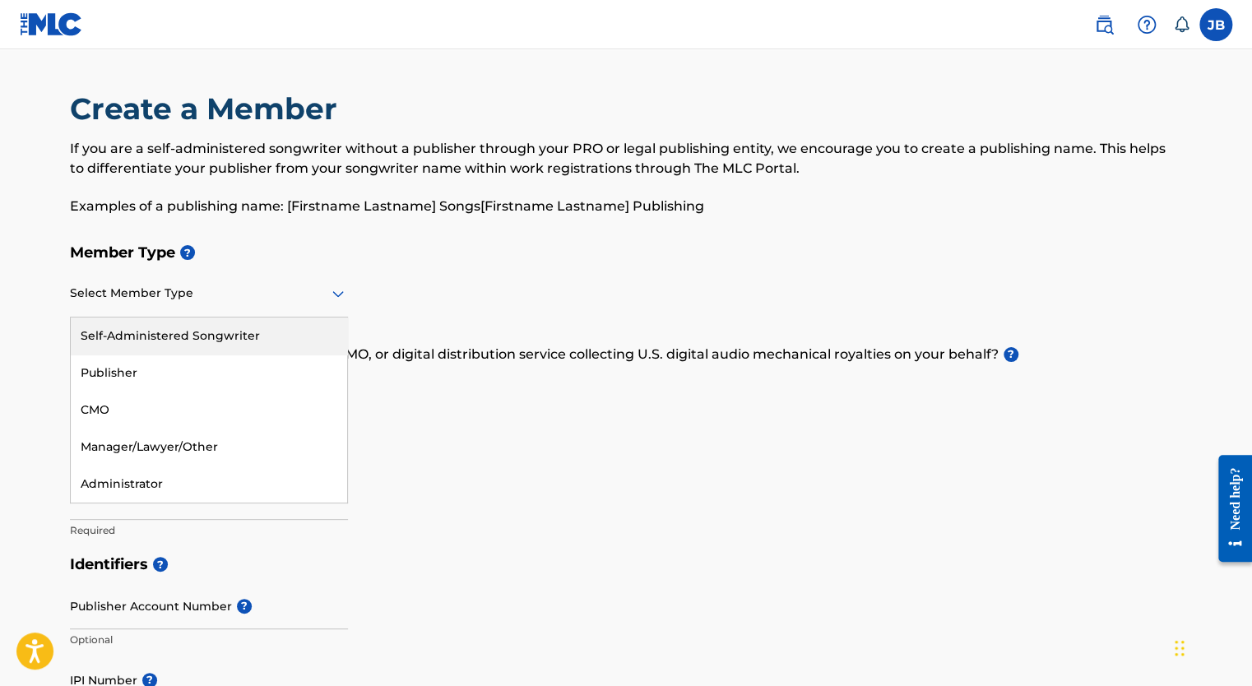
click at [273, 301] on div at bounding box center [209, 293] width 278 height 21
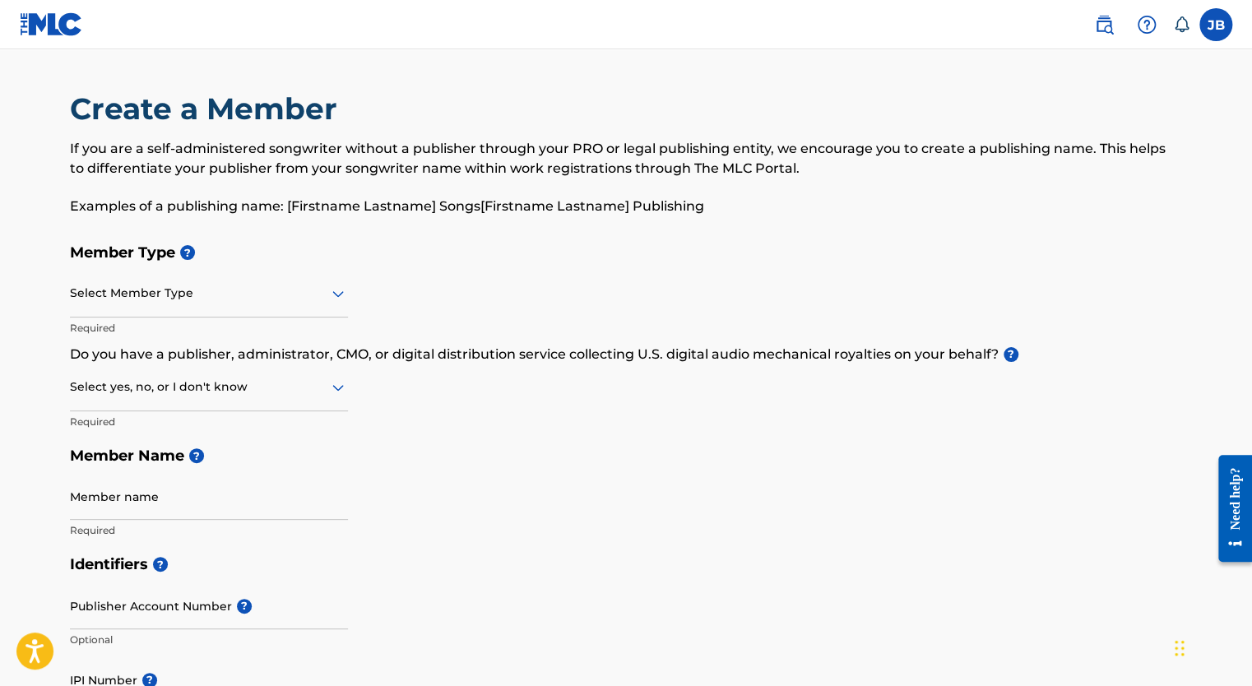
click at [549, 314] on div "Member Type ? Select Member Type Required Do you have a publisher, administrato…" at bounding box center [626, 391] width 1112 height 312
click at [234, 390] on div at bounding box center [209, 387] width 278 height 21
click at [202, 425] on div "Yes" at bounding box center [209, 429] width 276 height 37
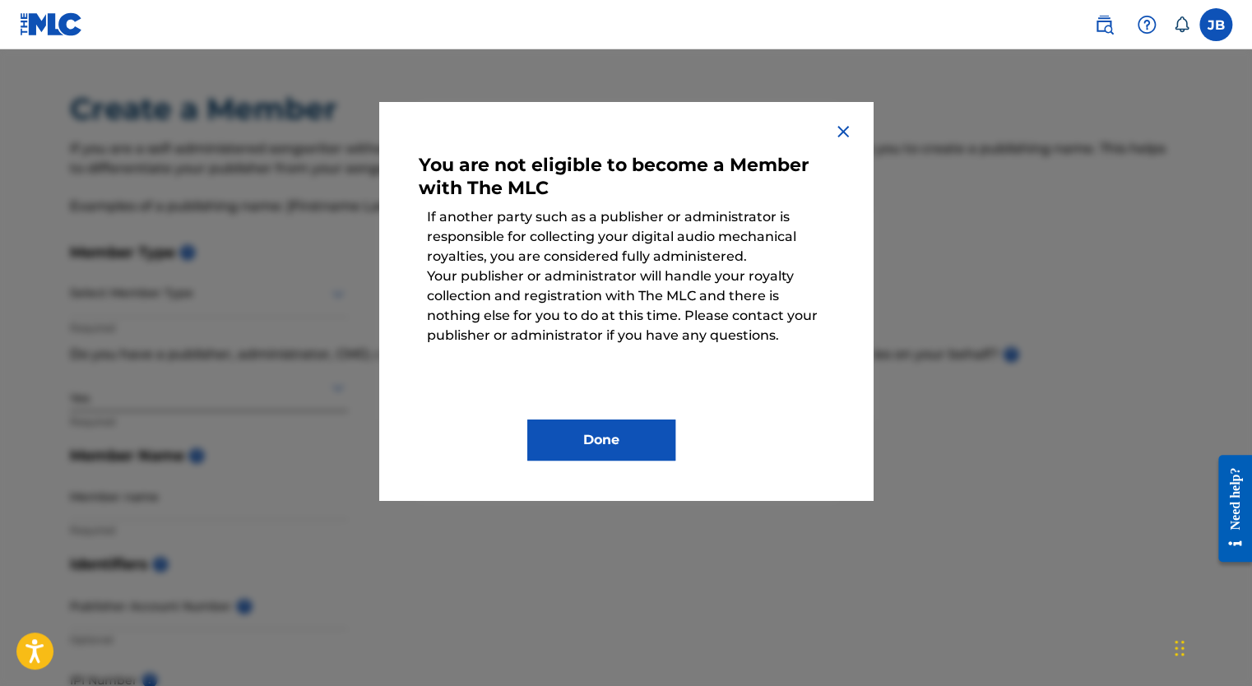
click at [842, 115] on div "You are not eligible to become a Member with The MLC If another party such as a…" at bounding box center [626, 301] width 494 height 398
click at [842, 125] on img at bounding box center [843, 132] width 20 height 20
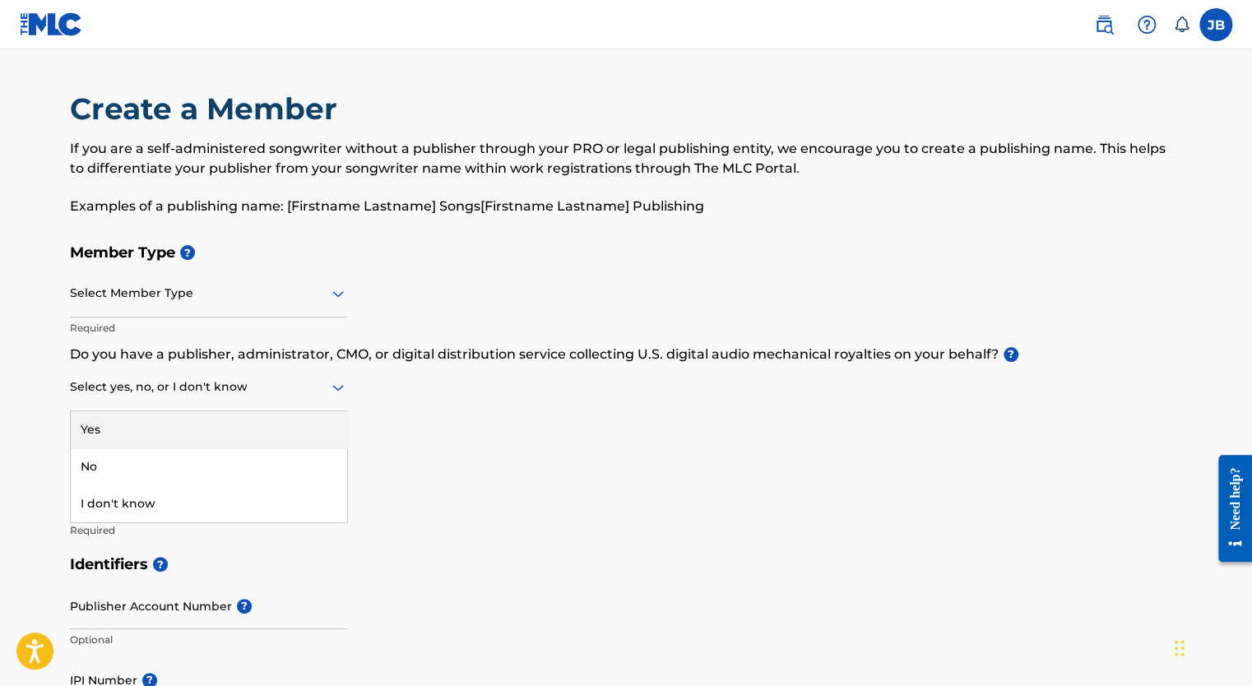
click at [220, 390] on div at bounding box center [209, 387] width 278 height 21
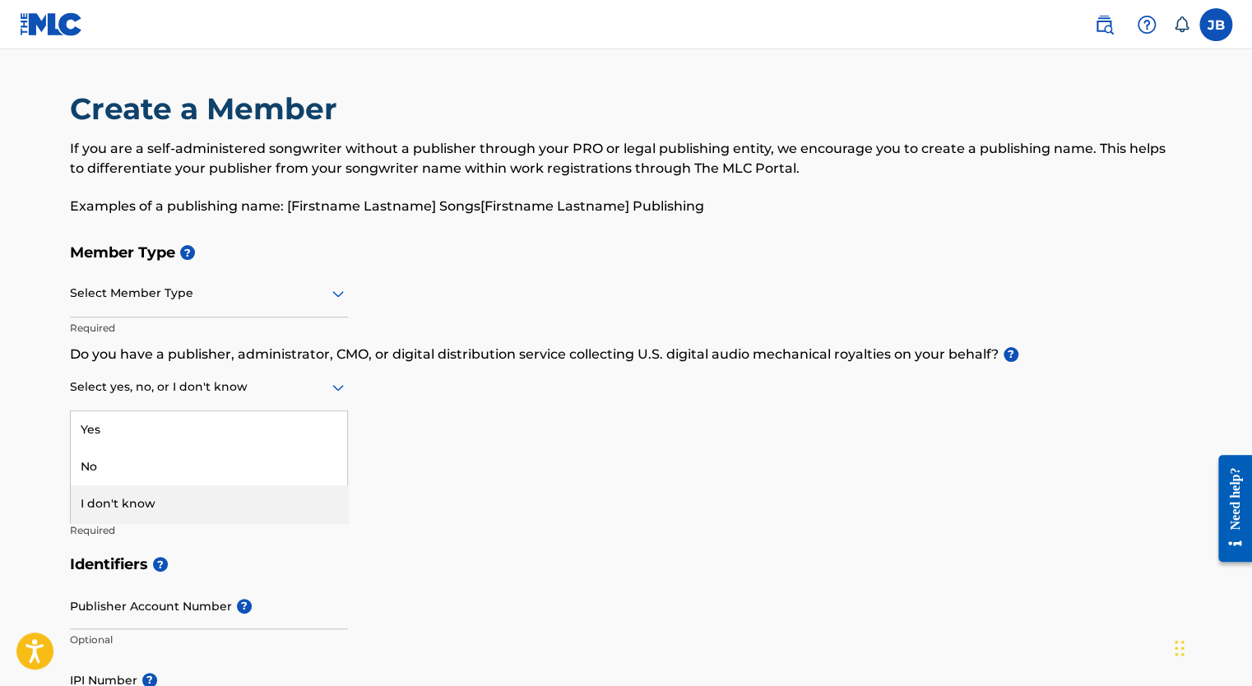
click at [169, 497] on div "I don't know" at bounding box center [209, 503] width 276 height 37
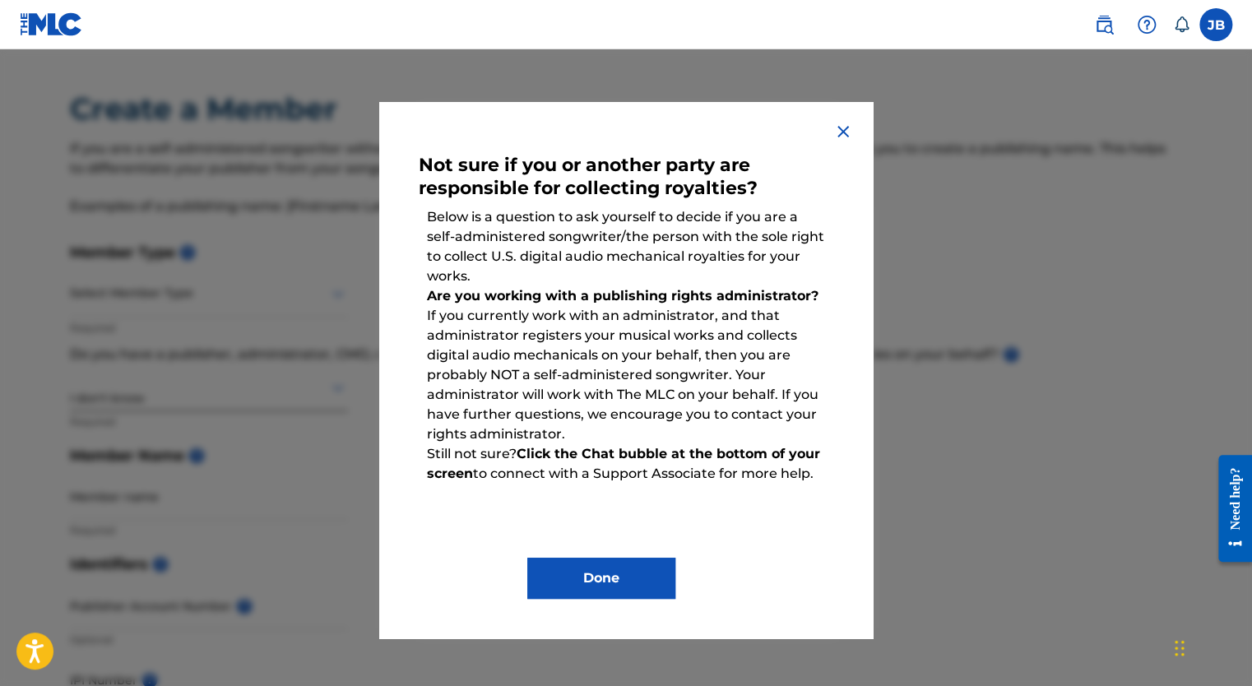
click at [842, 129] on img at bounding box center [843, 132] width 20 height 20
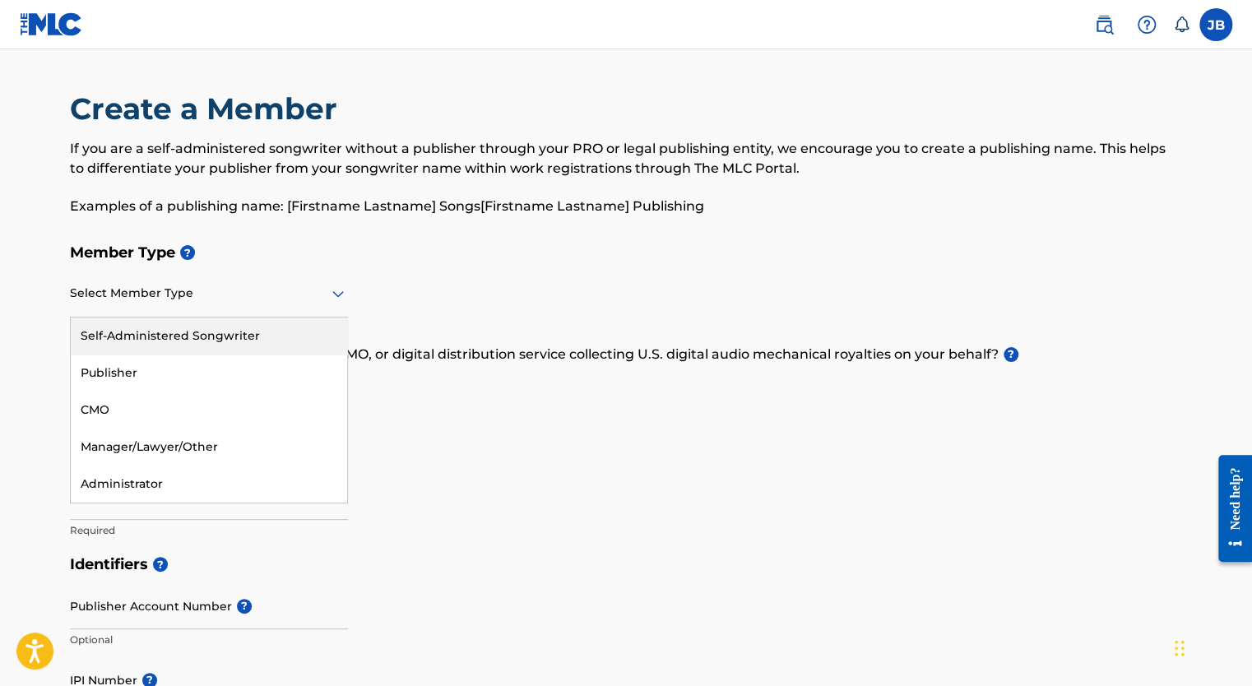
click at [271, 297] on div at bounding box center [209, 293] width 278 height 21
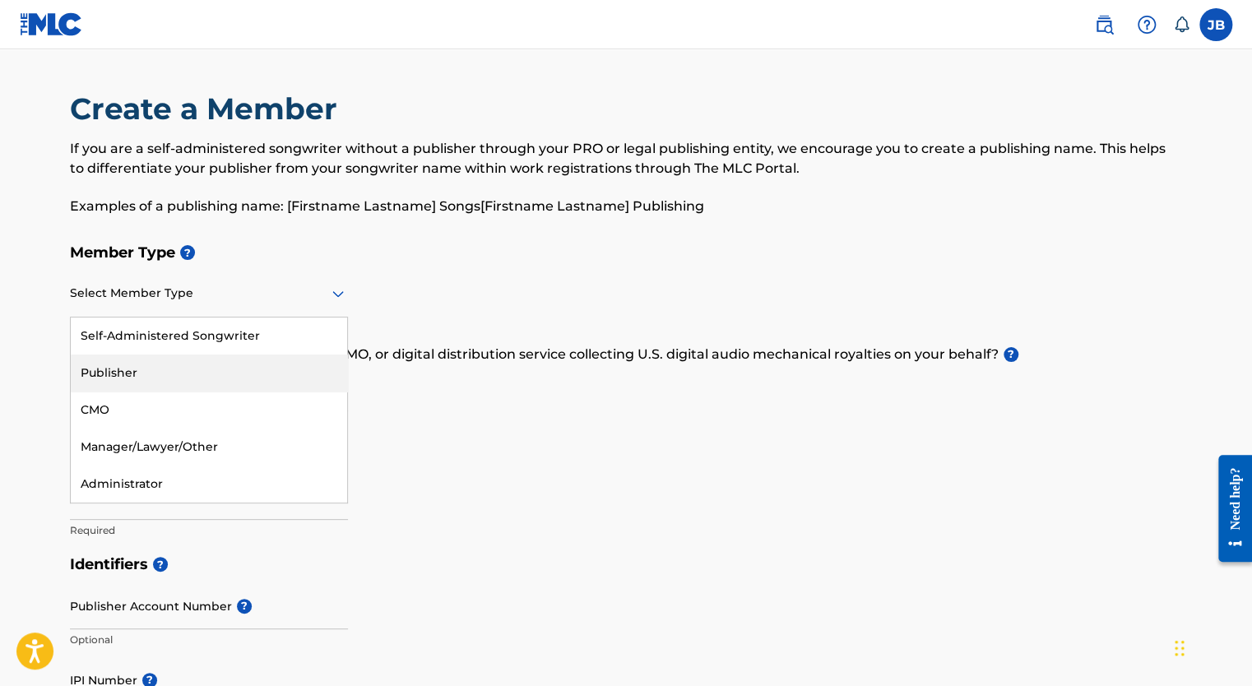
click at [223, 373] on div "Publisher" at bounding box center [209, 373] width 276 height 37
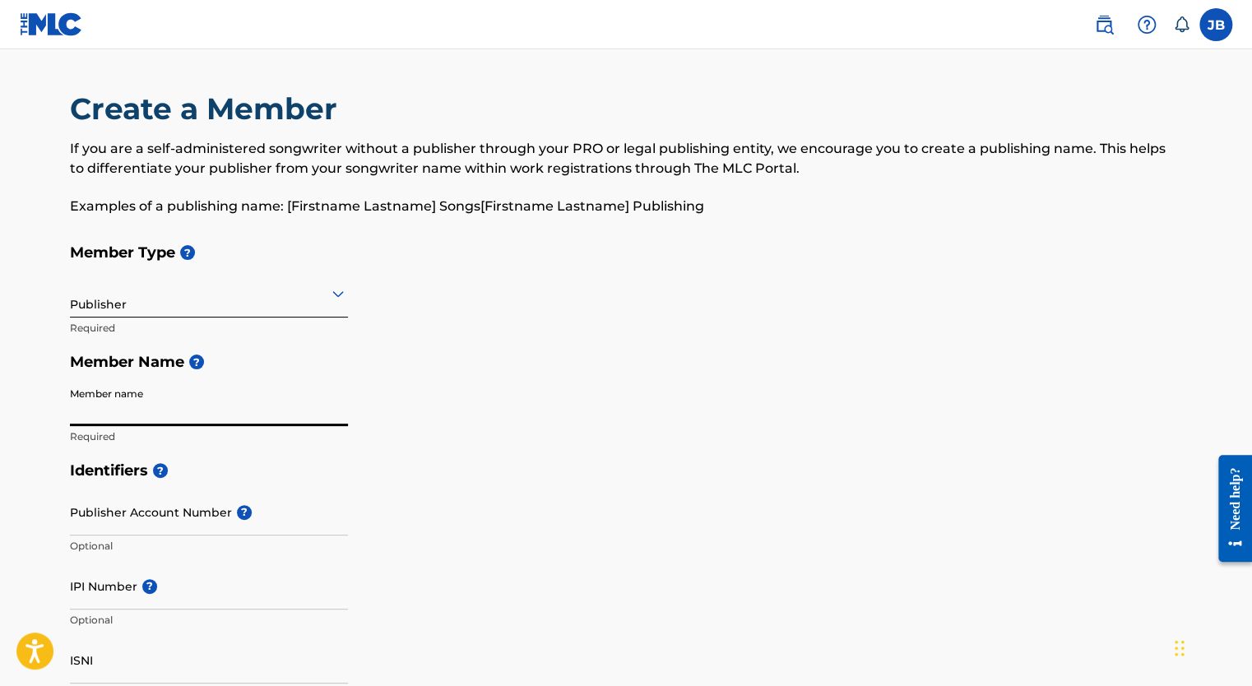
click at [183, 415] on input "Member name" at bounding box center [209, 402] width 278 height 47
type input "Joseph Paul Boero"
type input "[GEOGRAPHIC_DATA]"
type input "97702"
type input "[EMAIL_ADDRESS][DOMAIN_NAME]"
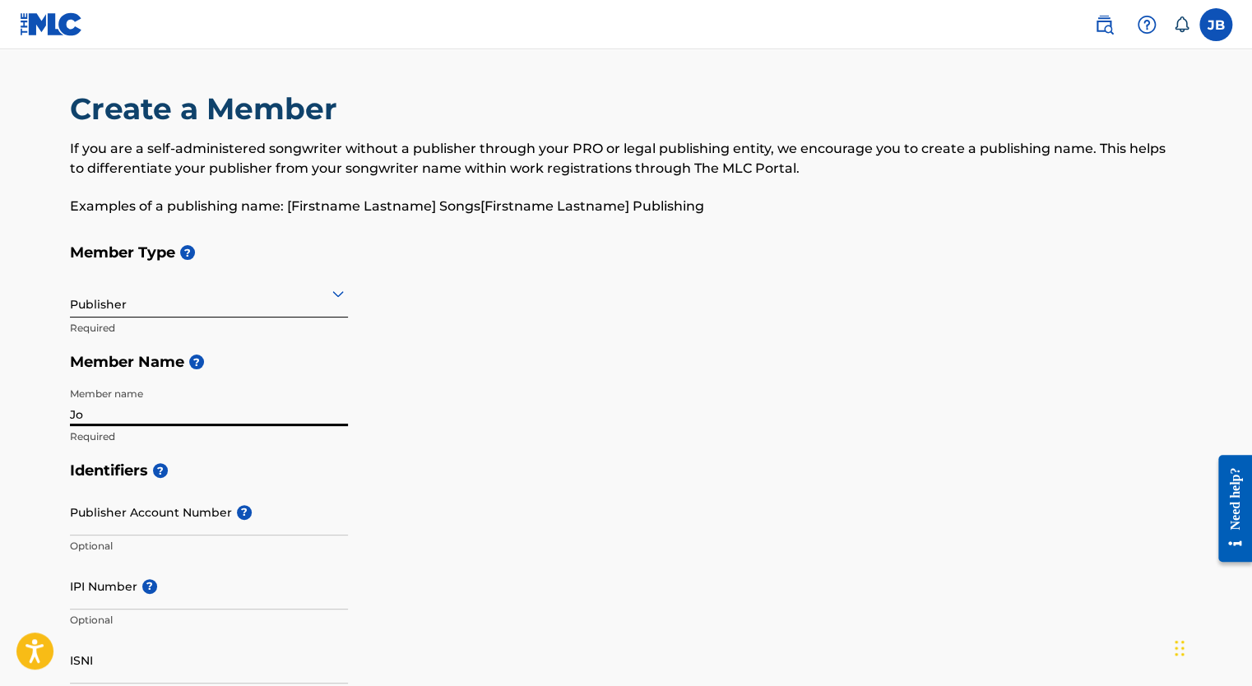
type input "J"
type input "Backroads Publishing"
click at [786, 399] on div "Member Type ? Publisher Required Member Name ? Member name Backroads Publishing…" at bounding box center [626, 344] width 1112 height 218
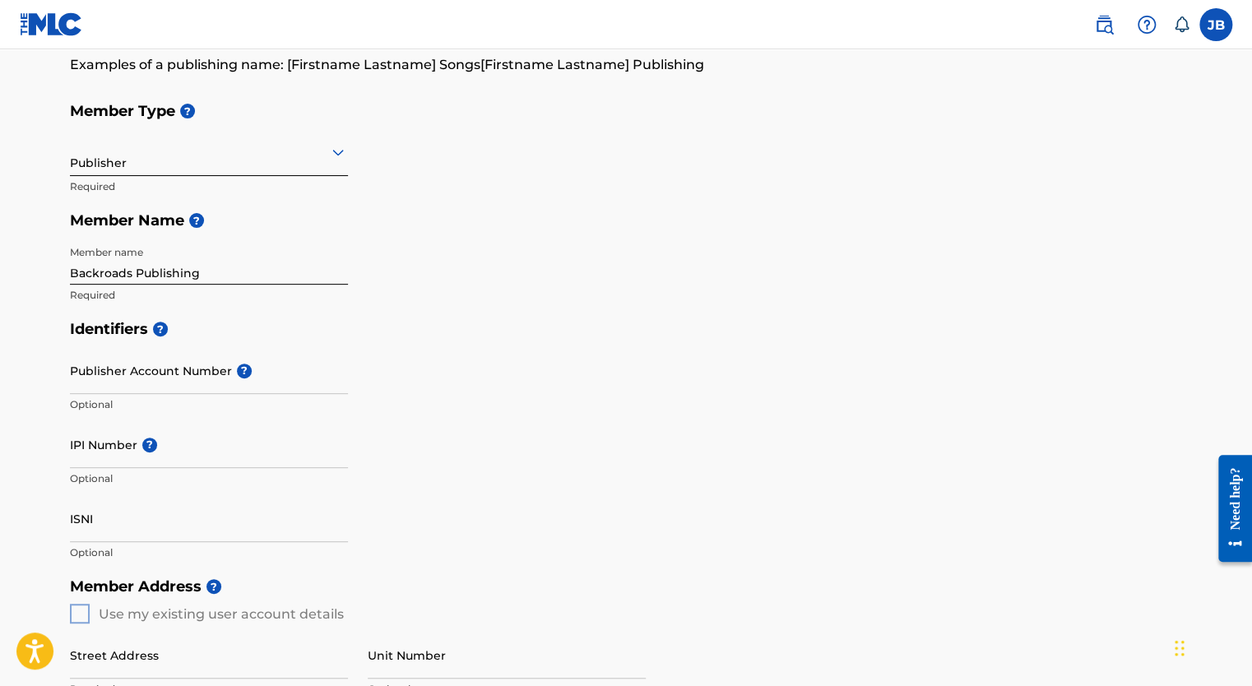
scroll to position [148, 0]
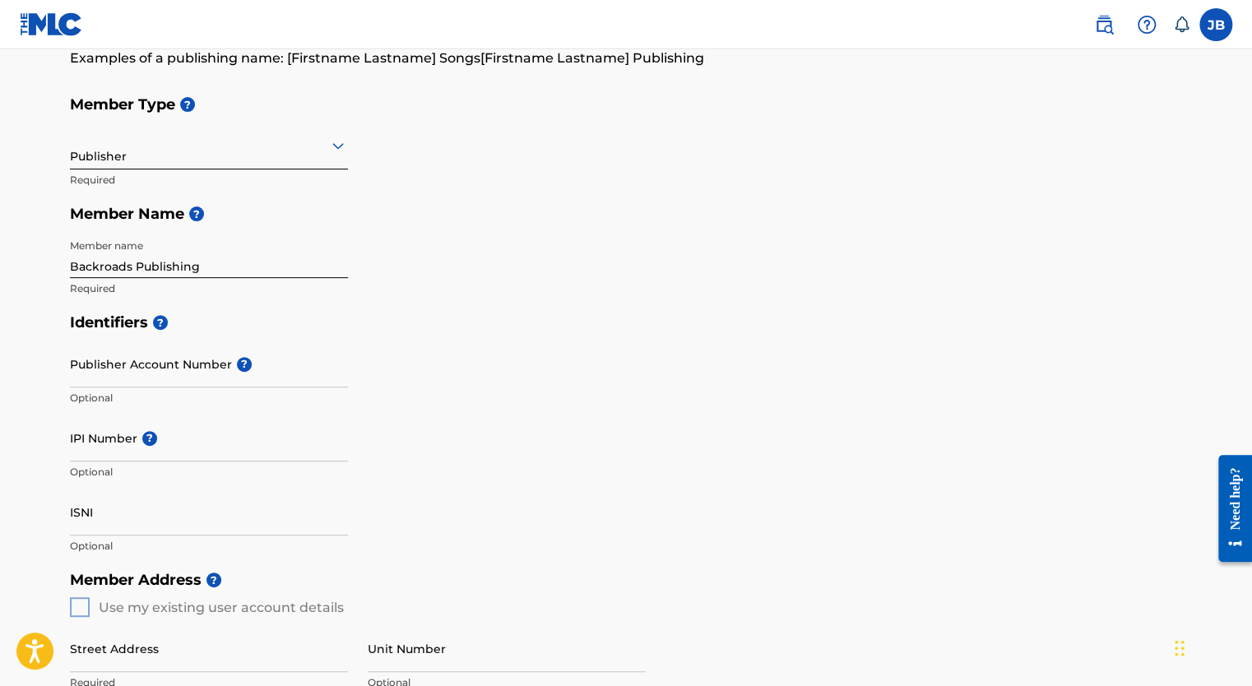
click at [104, 449] on input "IPI Number ?" at bounding box center [209, 438] width 278 height 47
paste input "1302649280"
type input "1302649280"
click at [276, 483] on div "IPI Number ? 1302649280 Optional" at bounding box center [209, 452] width 278 height 74
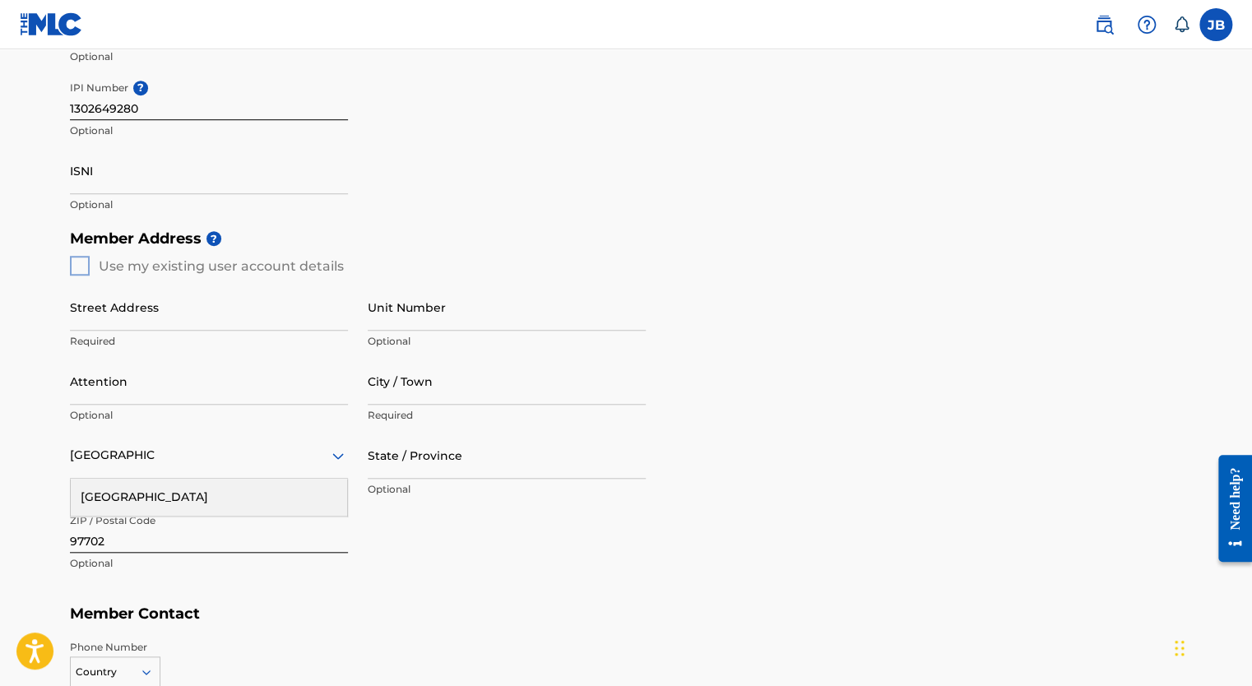
scroll to position [493, 0]
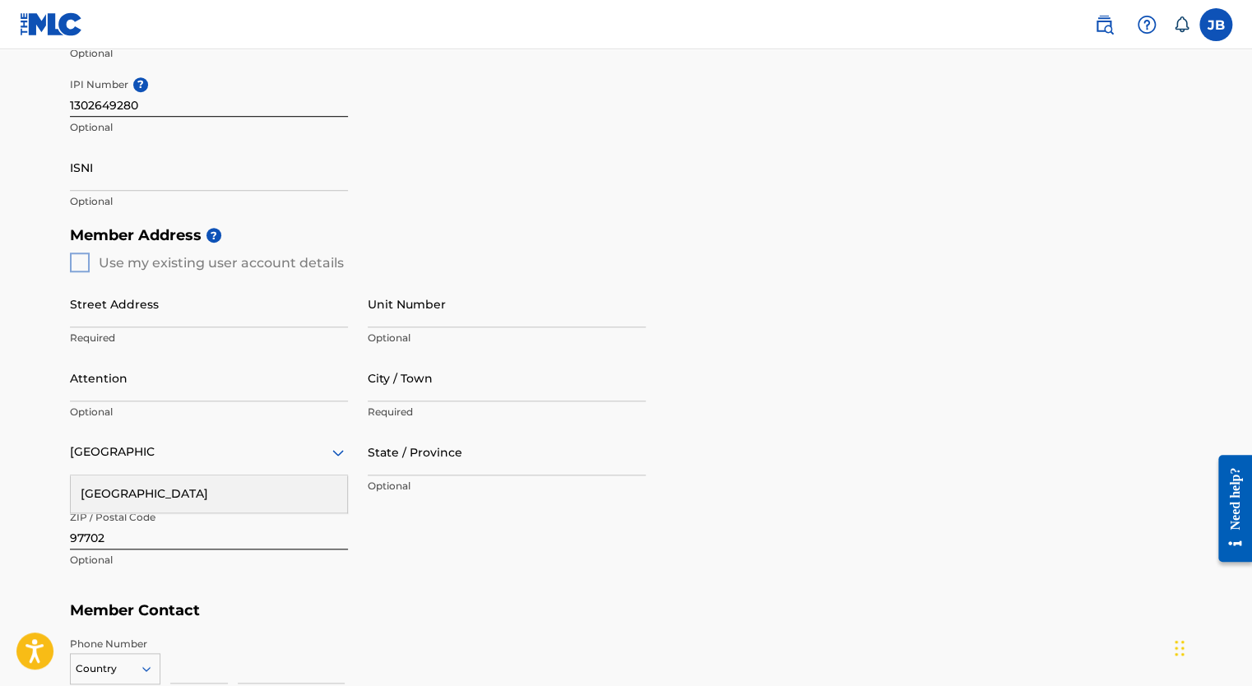
click at [76, 262] on div "Member Address ? Use my existing user account details Street Address Required U…" at bounding box center [626, 406] width 1112 height 376
click at [79, 262] on div "Member Address ? Use my existing user account details Street Address Required U…" at bounding box center [626, 406] width 1112 height 376
click at [154, 313] on input "Street Address" at bounding box center [209, 303] width 278 height 47
type input "3307 Northwest Windwood Way"
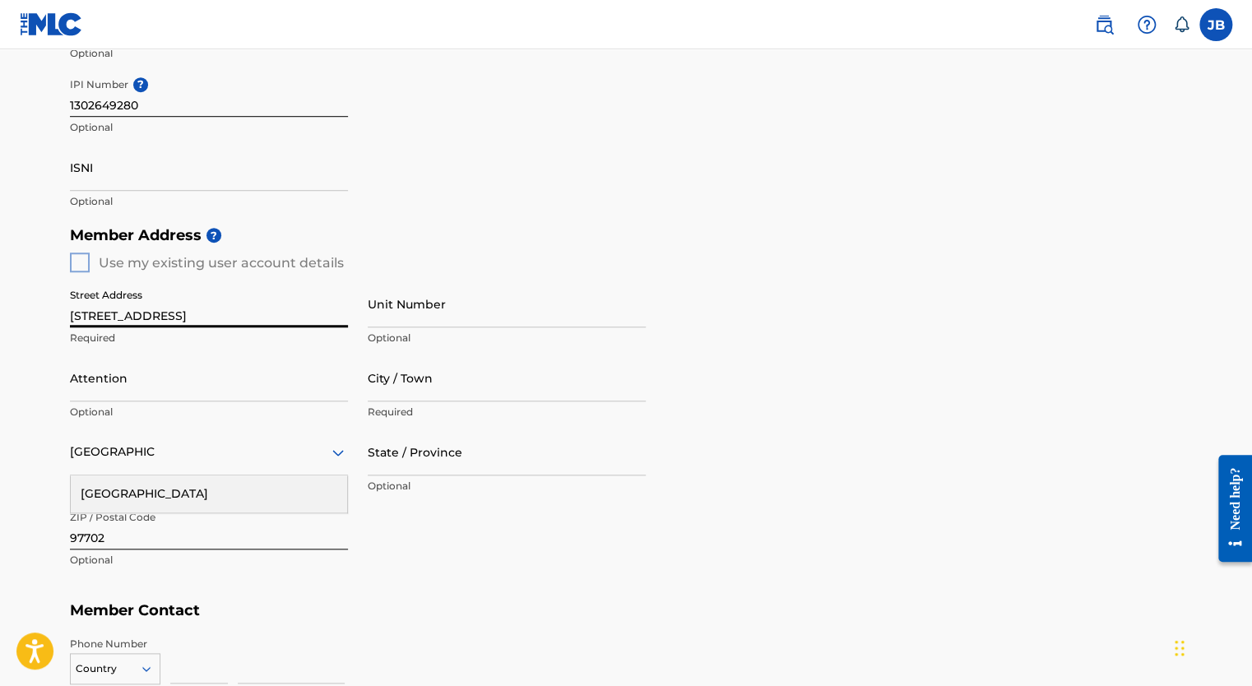
type input "Bend"
type input "OR"
type input "1"
type input "541"
type input "4130692"
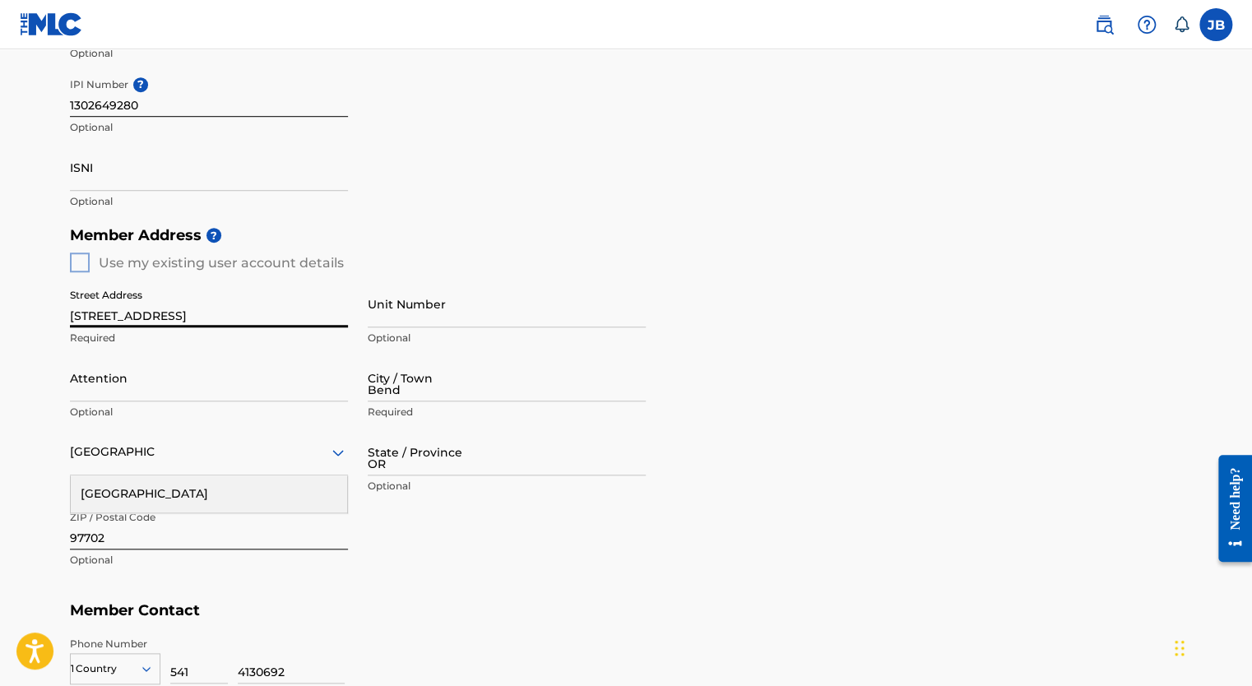
scroll to position [731, 0]
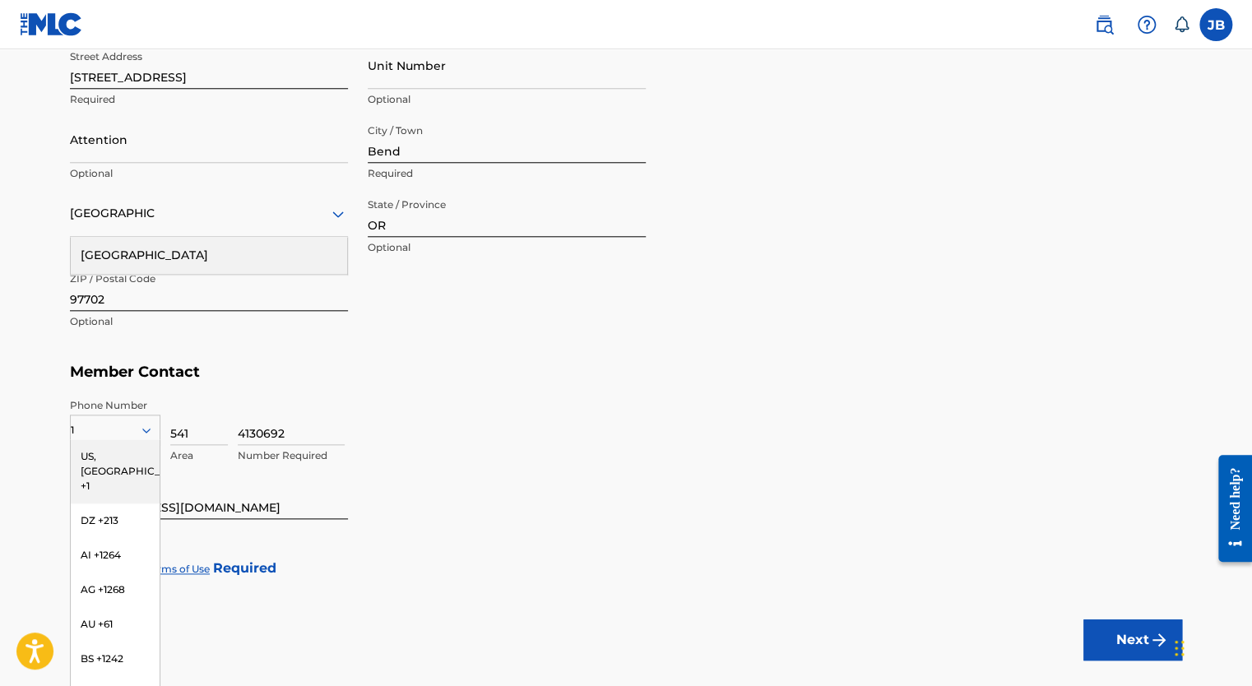
click at [420, 301] on div "Street Address 3307 Northwest Windwood Way Required Unit Number Optional Attent…" at bounding box center [358, 190] width 576 height 313
click at [95, 459] on div "US, [GEOGRAPHIC_DATA] +1" at bounding box center [115, 471] width 89 height 64
click at [429, 371] on h5 "Member Contact" at bounding box center [626, 372] width 1112 height 35
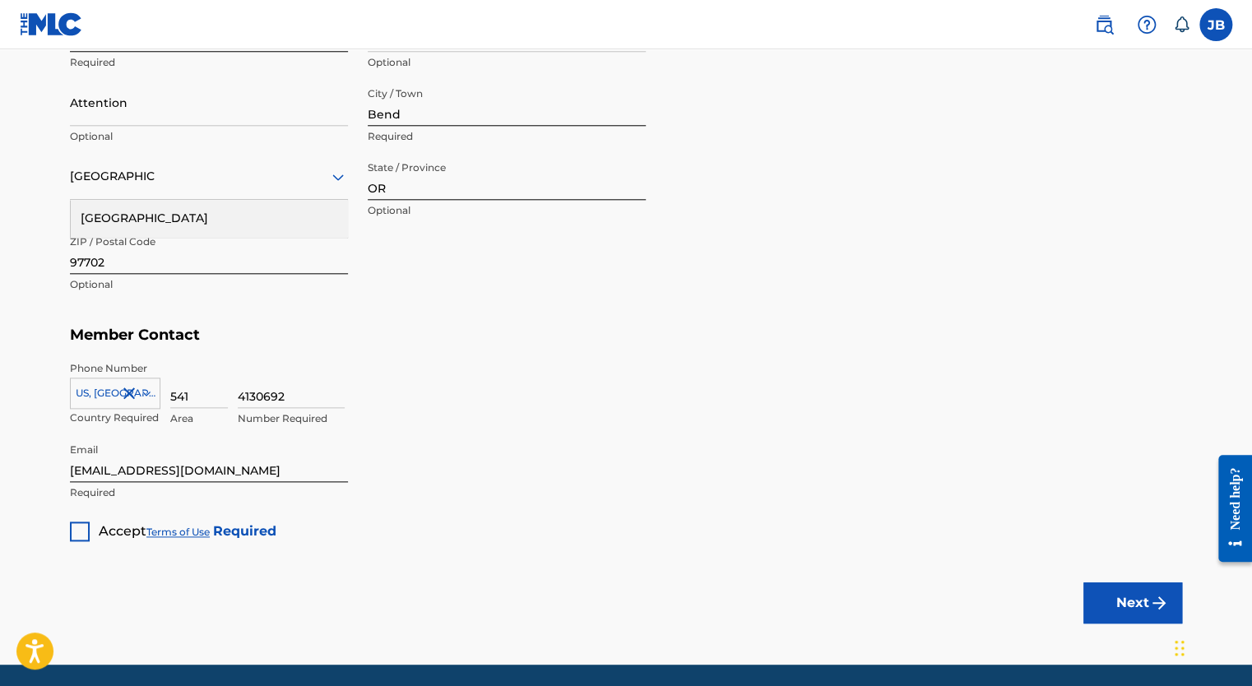
scroll to position [825, 0]
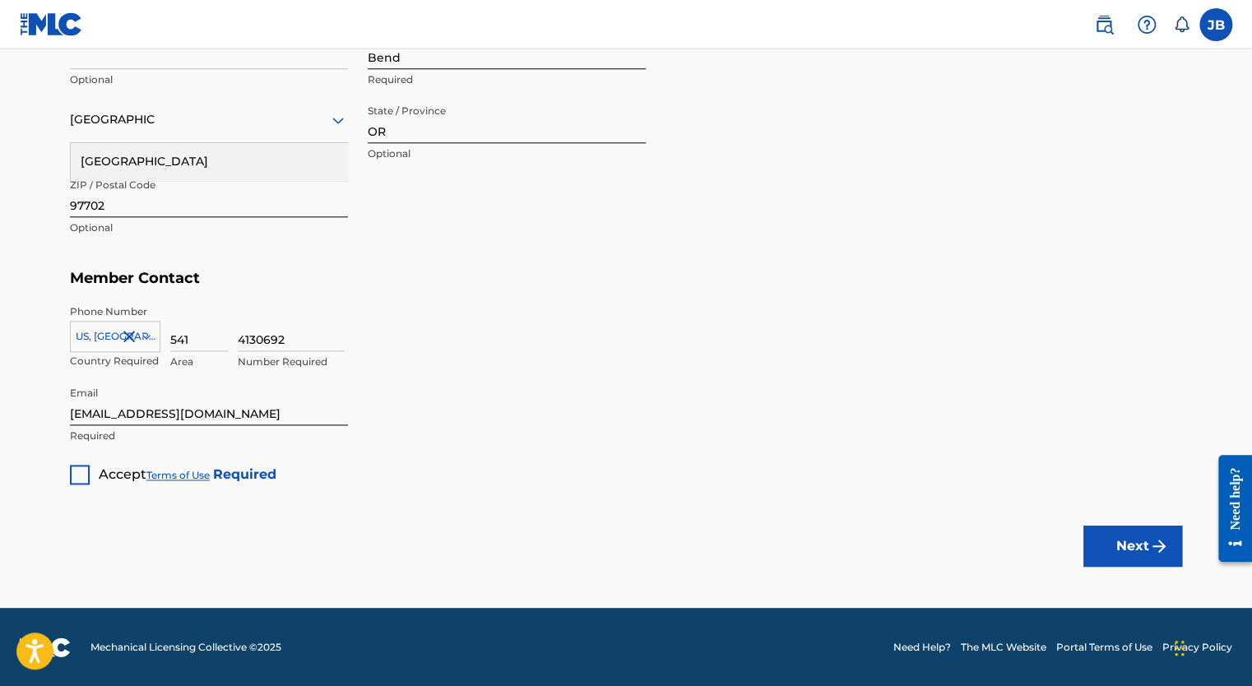
click at [82, 477] on div at bounding box center [80, 475] width 20 height 20
click at [1119, 533] on button "Next" at bounding box center [1132, 546] width 99 height 41
click at [122, 212] on input "97702" at bounding box center [209, 193] width 278 height 47
type input "97701"
click at [151, 132] on div "Country" at bounding box center [209, 119] width 278 height 47
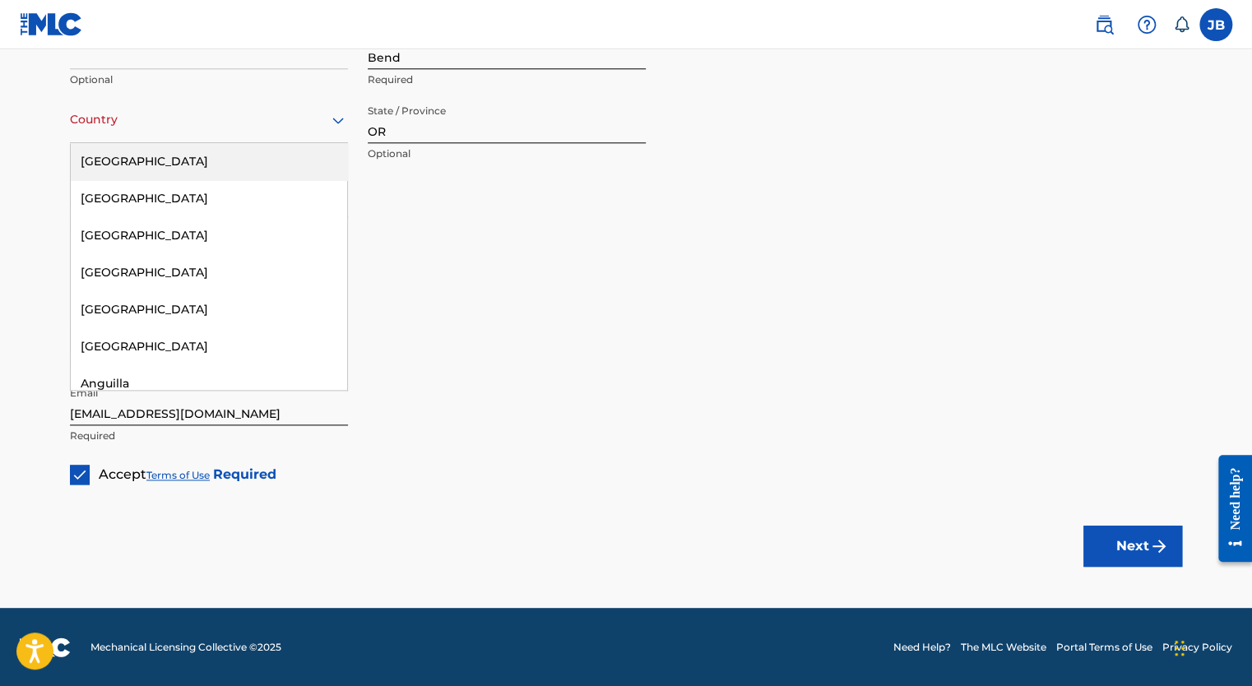
click at [142, 169] on div "[GEOGRAPHIC_DATA]" at bounding box center [209, 161] width 276 height 37
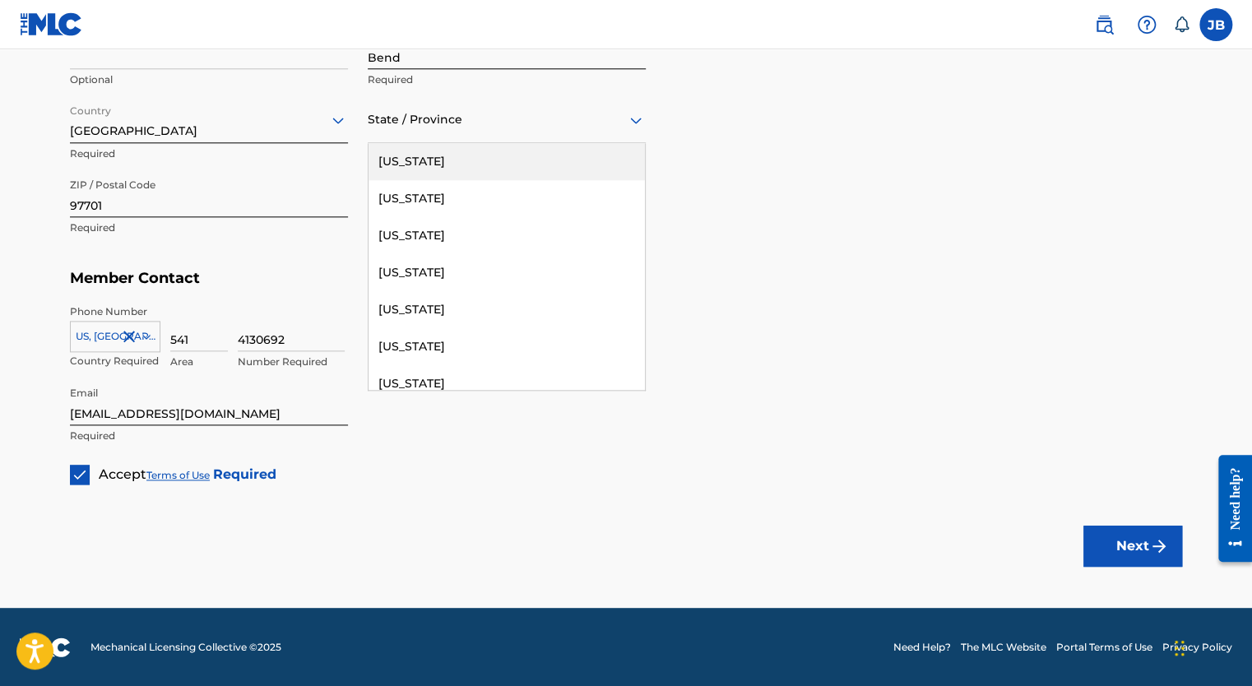
click at [474, 137] on div "State / Province" at bounding box center [507, 119] width 278 height 47
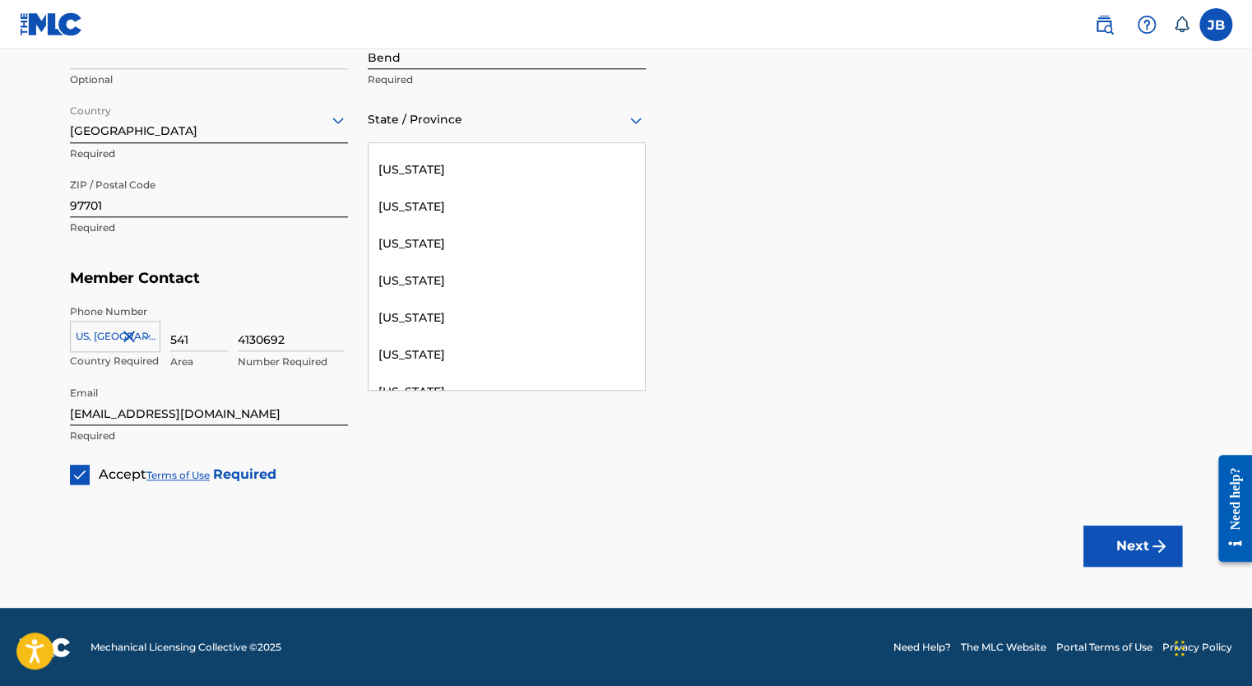
scroll to position [1398, 0]
click at [427, 239] on div "[US_STATE]" at bounding box center [507, 243] width 276 height 37
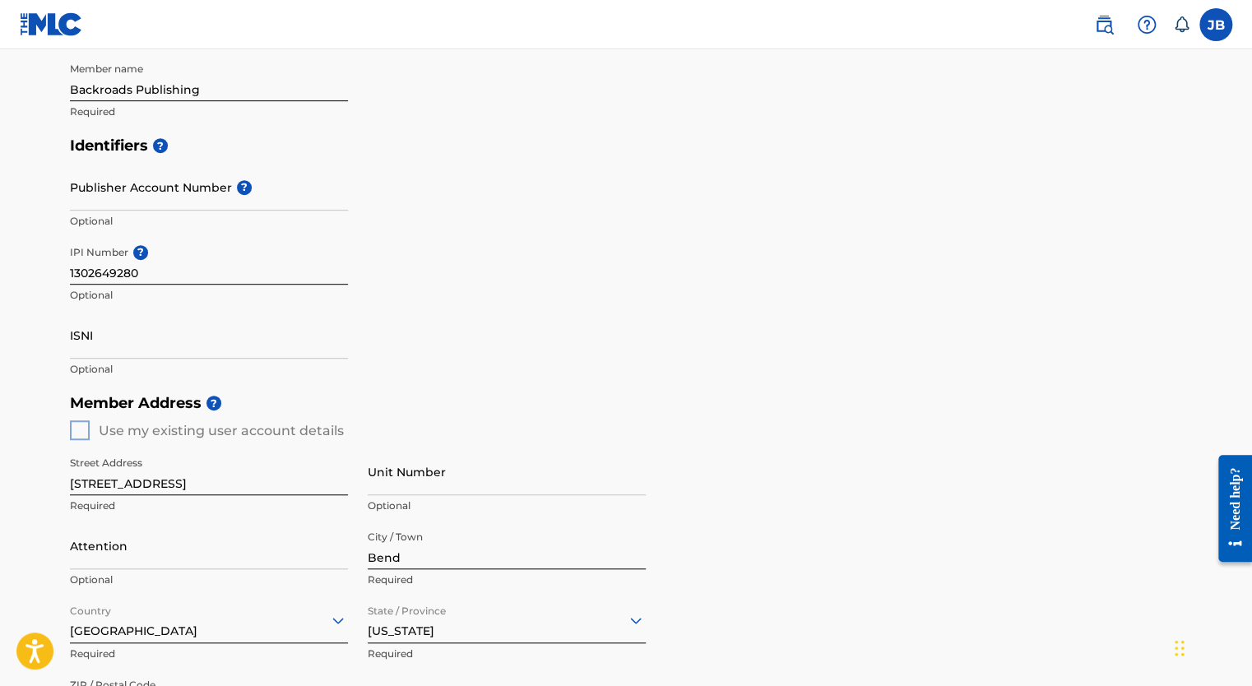
click at [551, 386] on h5 "Member Address ?" at bounding box center [626, 403] width 1112 height 35
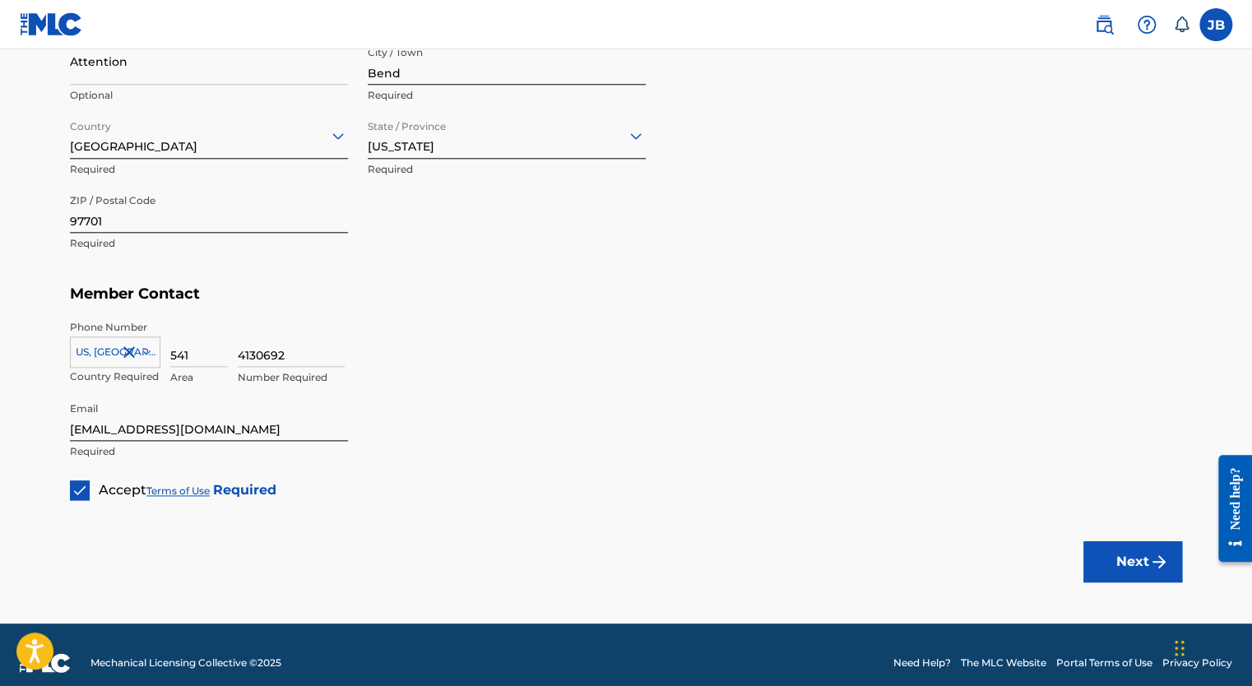
scroll to position [825, 0]
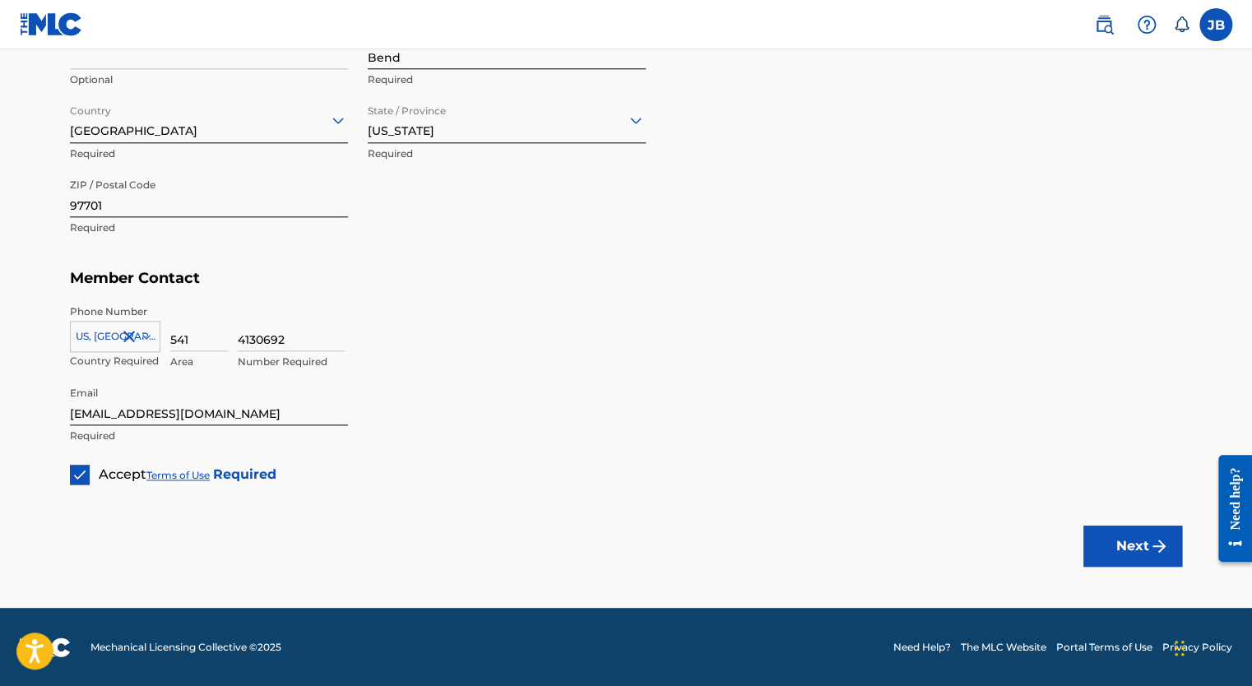
click at [1119, 536] on button "Next" at bounding box center [1132, 546] width 99 height 41
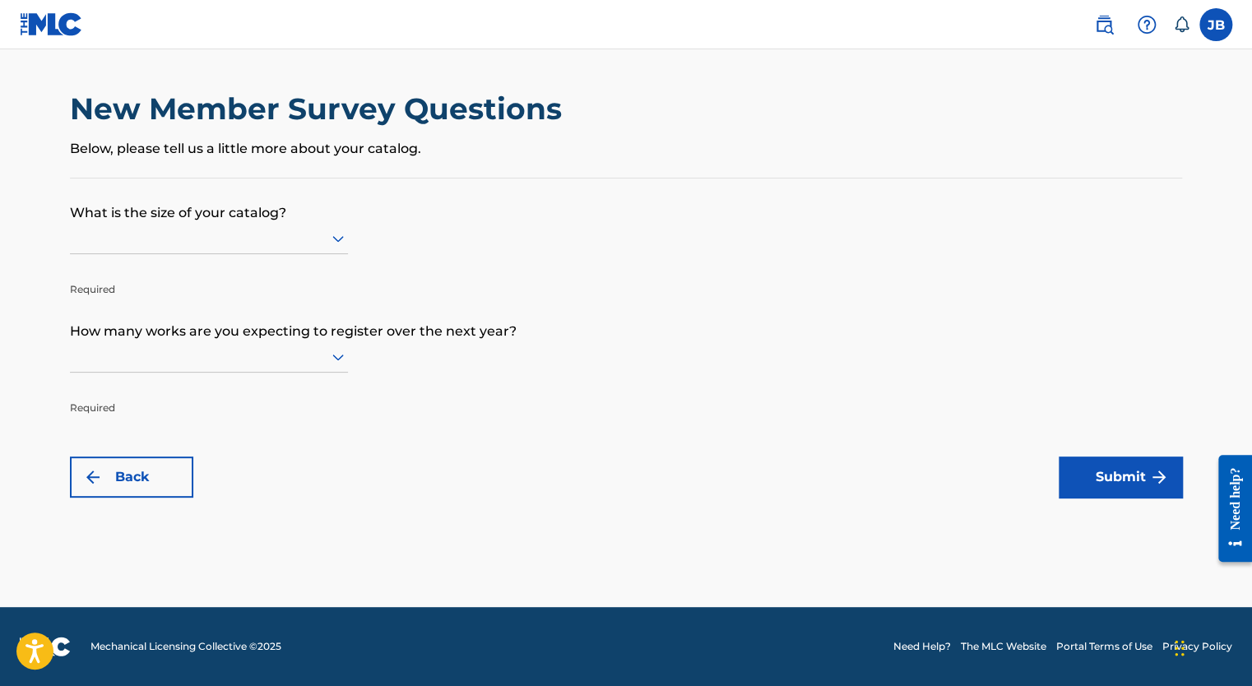
click at [241, 239] on div at bounding box center [209, 238] width 278 height 21
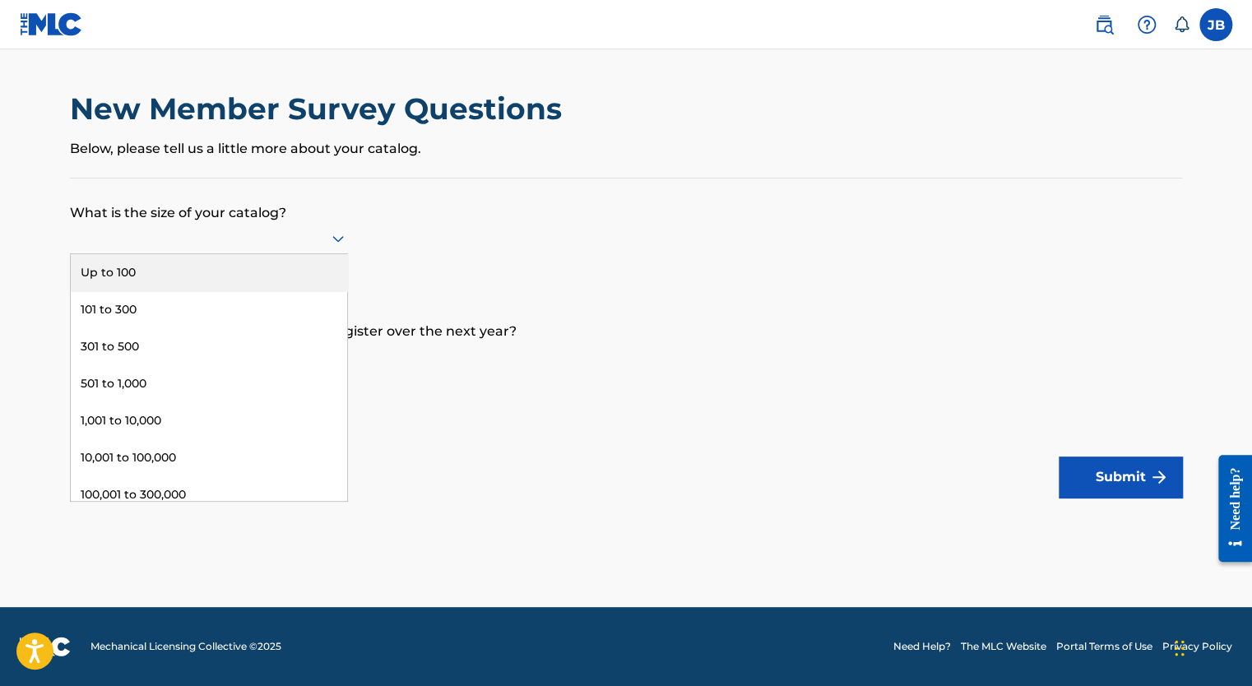
click at [195, 271] on div "Up to 100" at bounding box center [209, 272] width 276 height 37
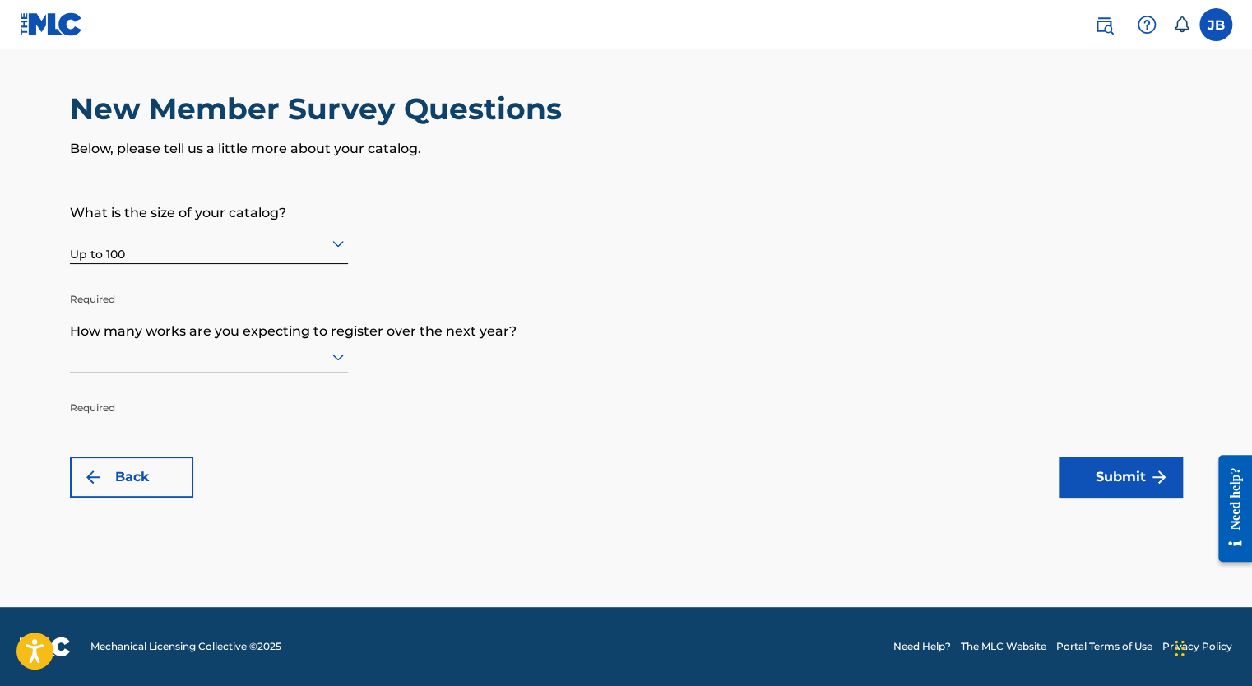
click at [175, 360] on div at bounding box center [209, 356] width 278 height 21
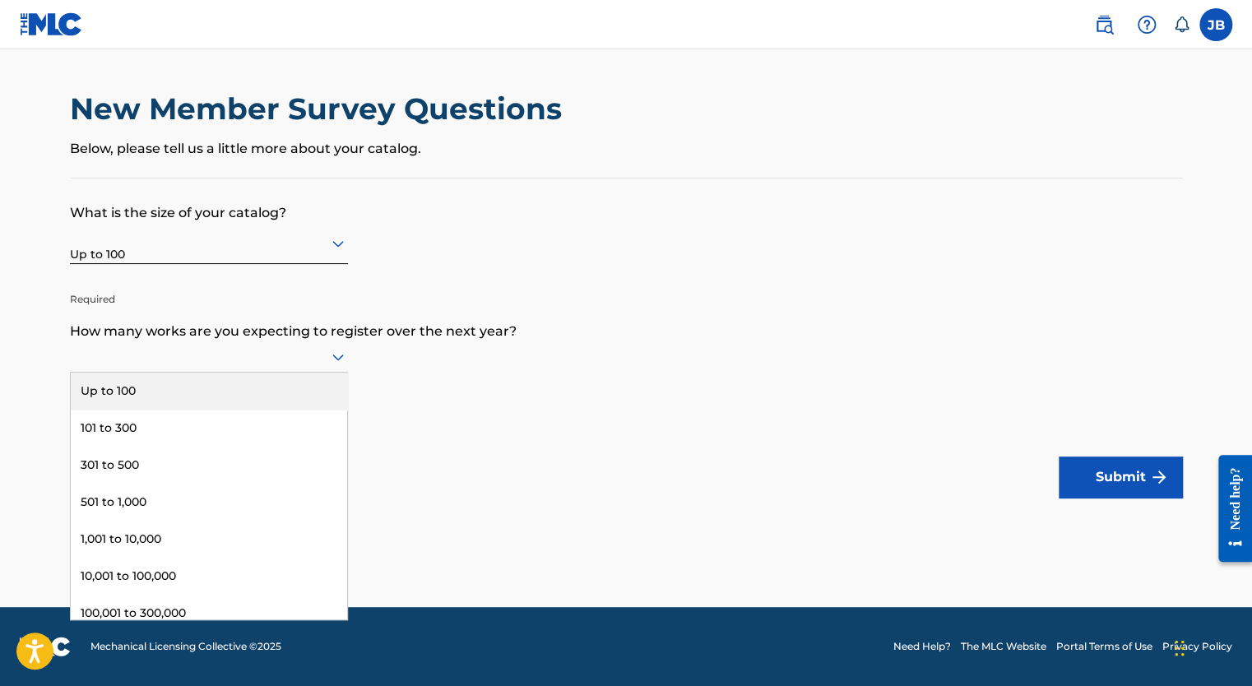
click at [159, 385] on div "Up to 100" at bounding box center [209, 391] width 276 height 37
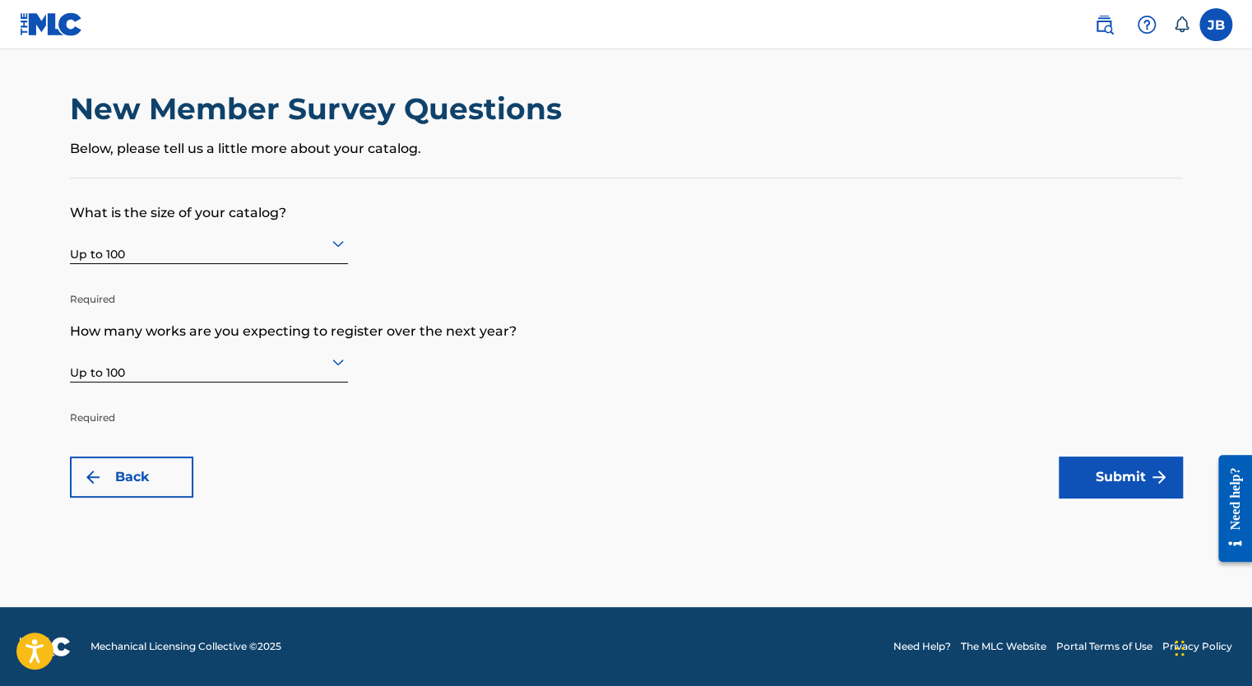
click at [1080, 470] on button "Submit" at bounding box center [1120, 477] width 123 height 41
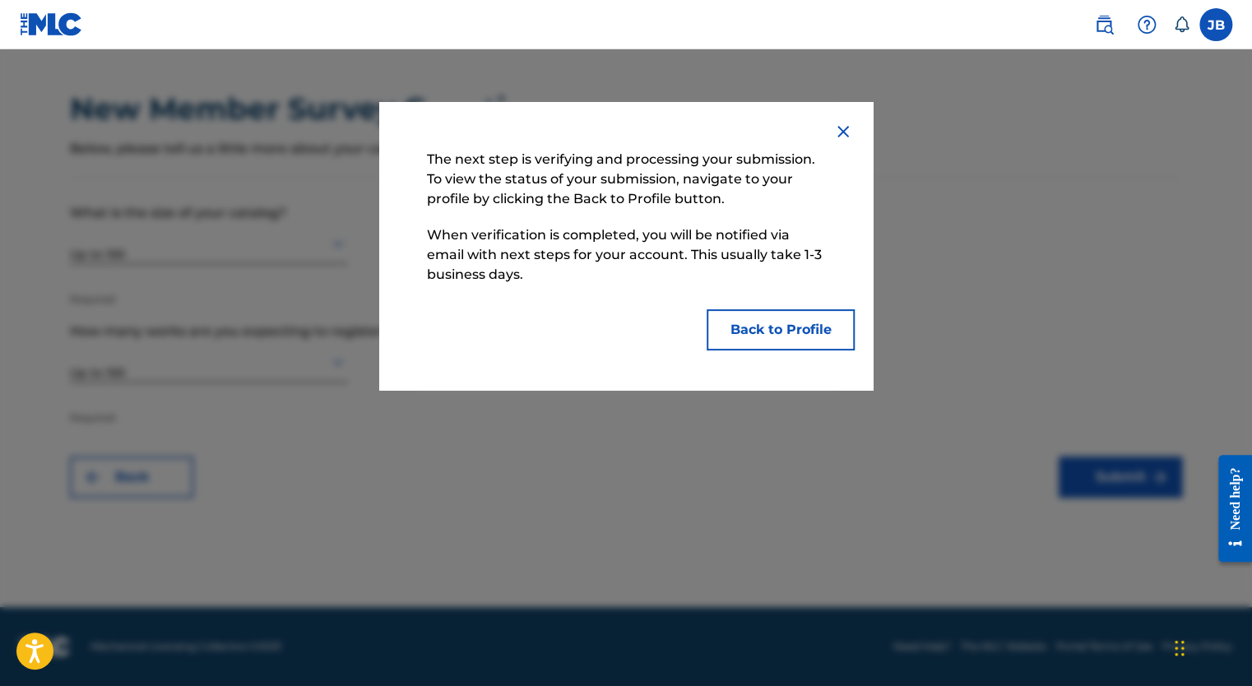
click at [775, 334] on button "Back to Profile" at bounding box center [781, 329] width 148 height 41
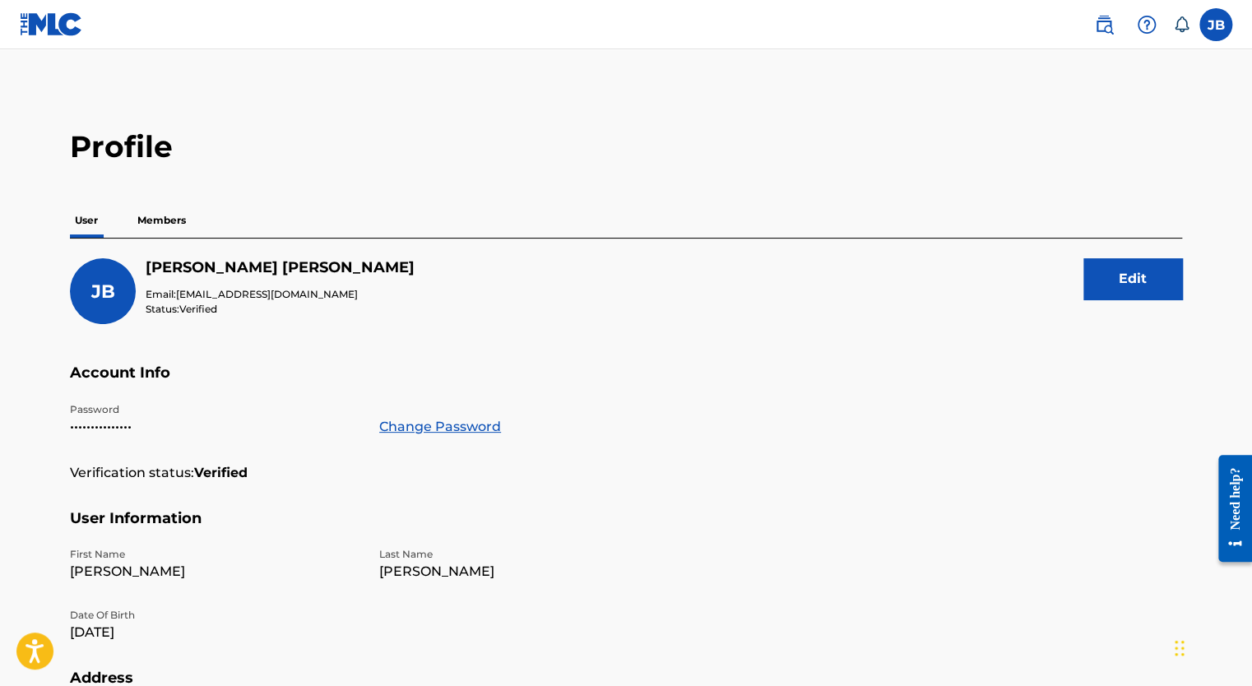
click at [149, 216] on p "Members" at bounding box center [161, 220] width 58 height 35
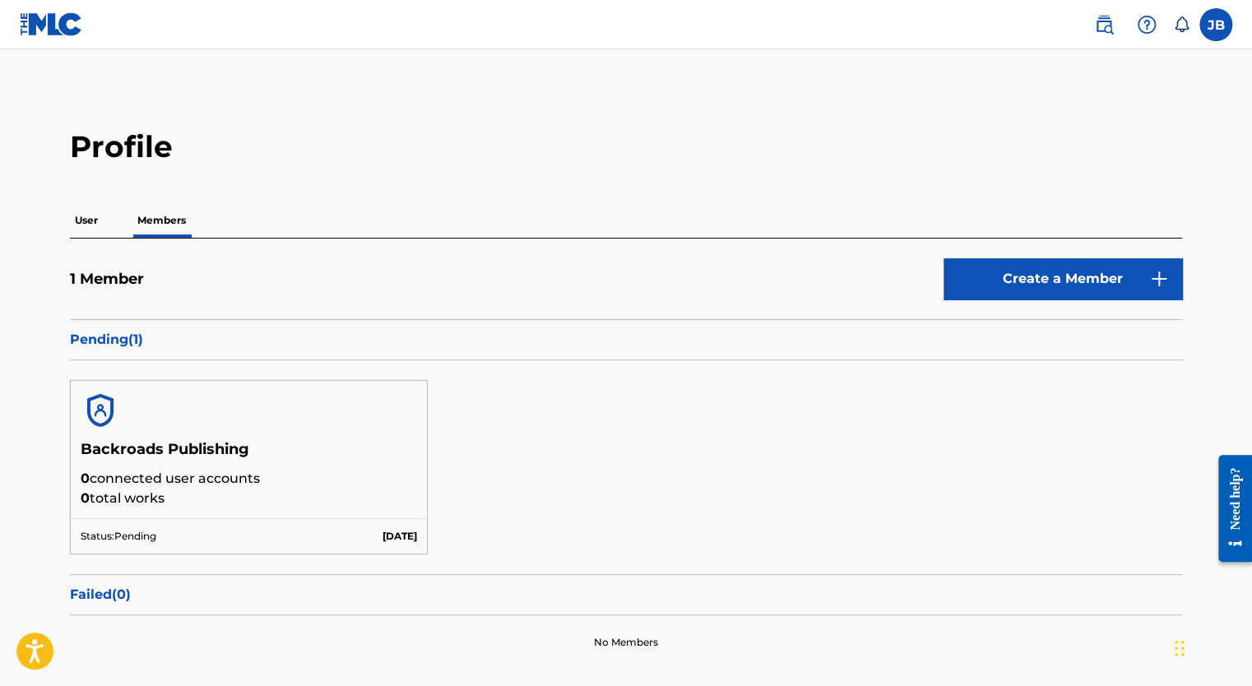
click at [1005, 283] on link "Create a Member" at bounding box center [1062, 278] width 239 height 41
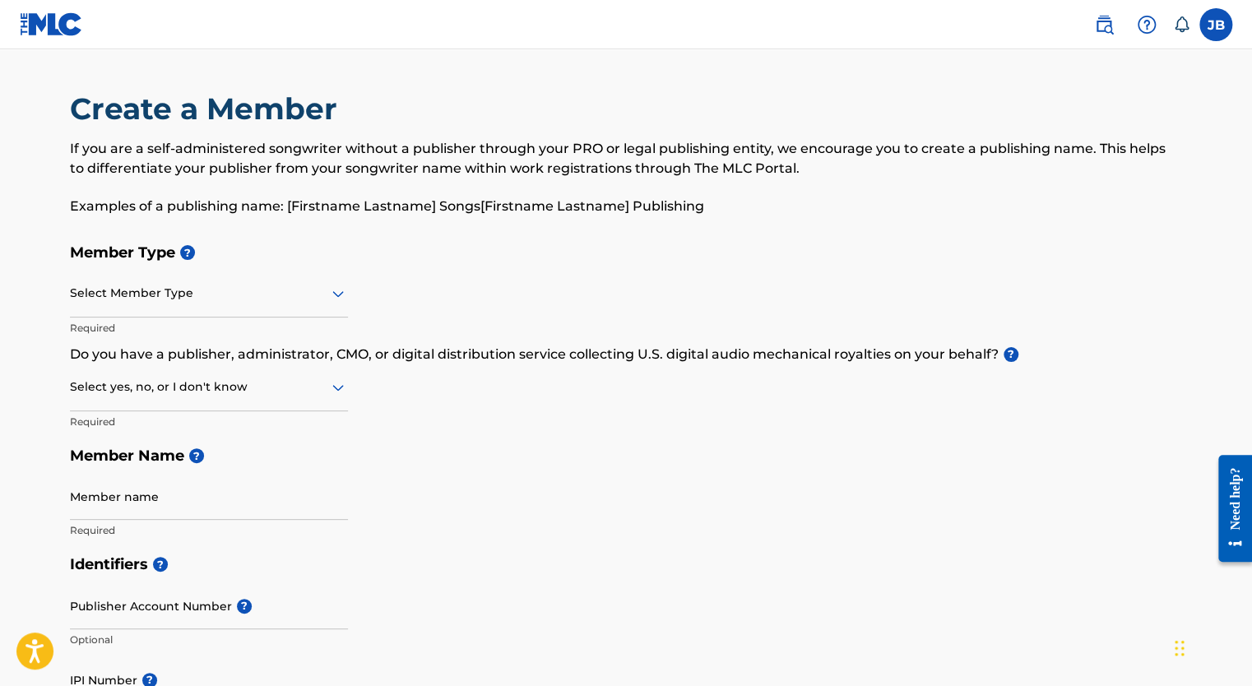
click at [216, 298] on div at bounding box center [209, 293] width 278 height 21
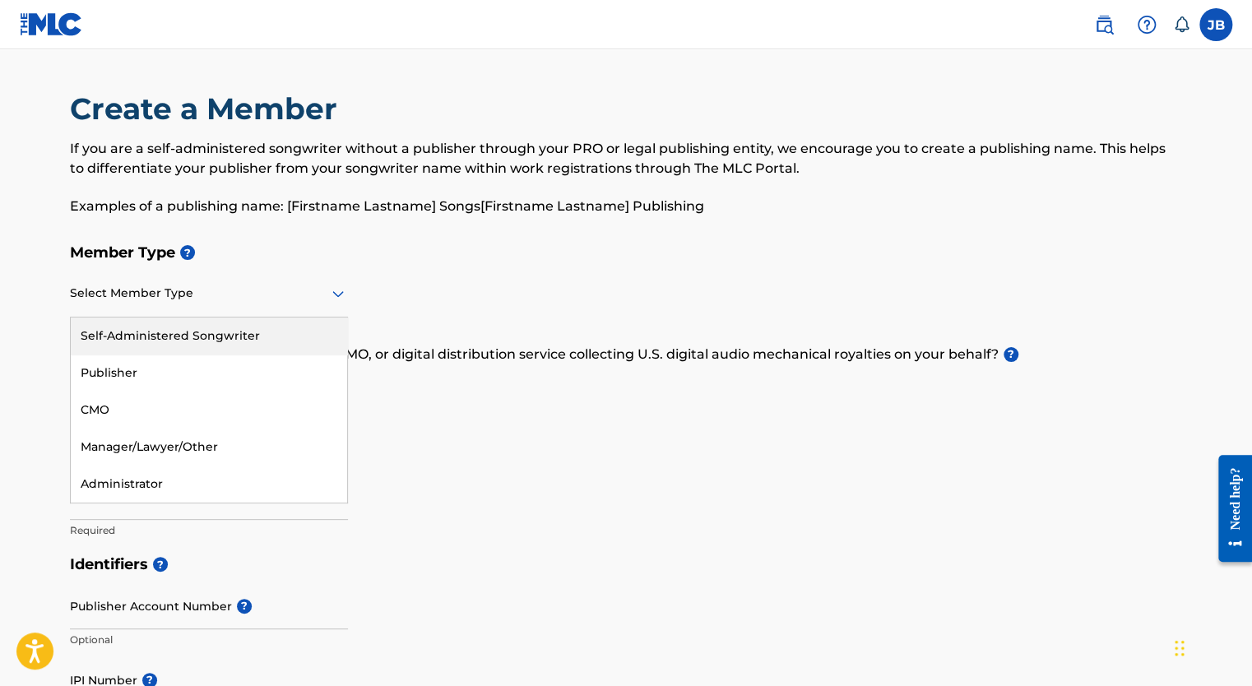
click at [767, 327] on div "Member Type ? 5 results available. Use Up and Down to choose options, press Ent…" at bounding box center [626, 391] width 1112 height 312
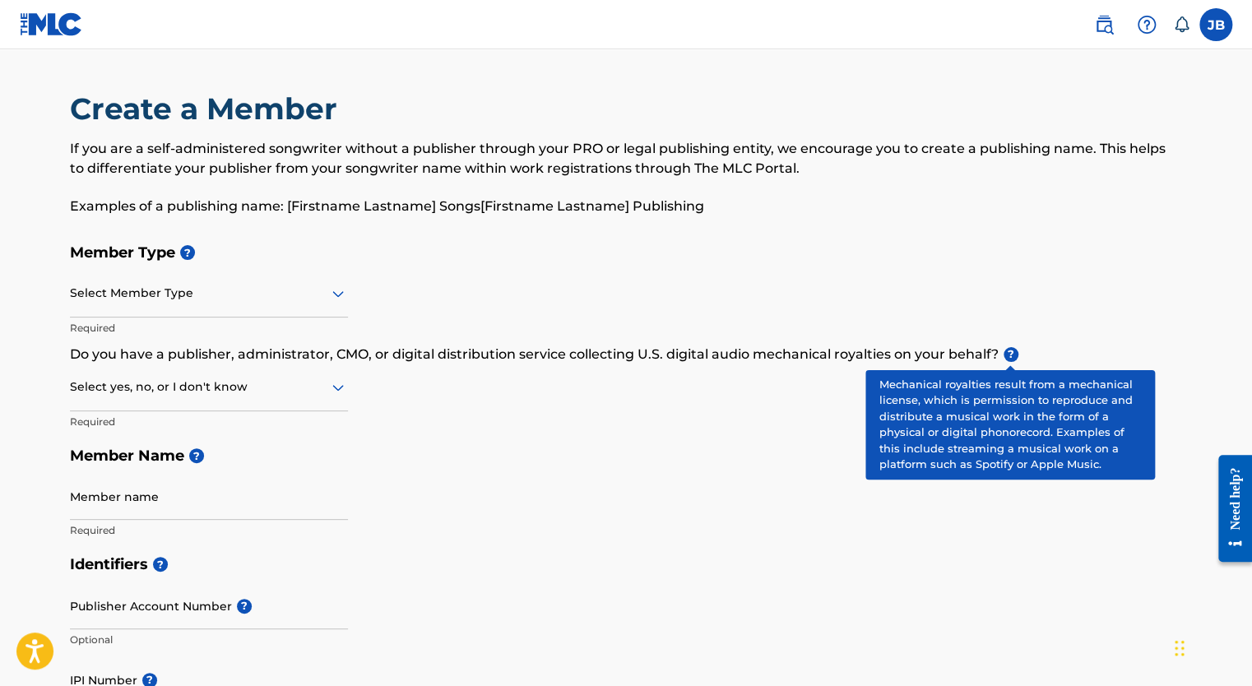
click at [1013, 350] on span "?" at bounding box center [1011, 354] width 15 height 15
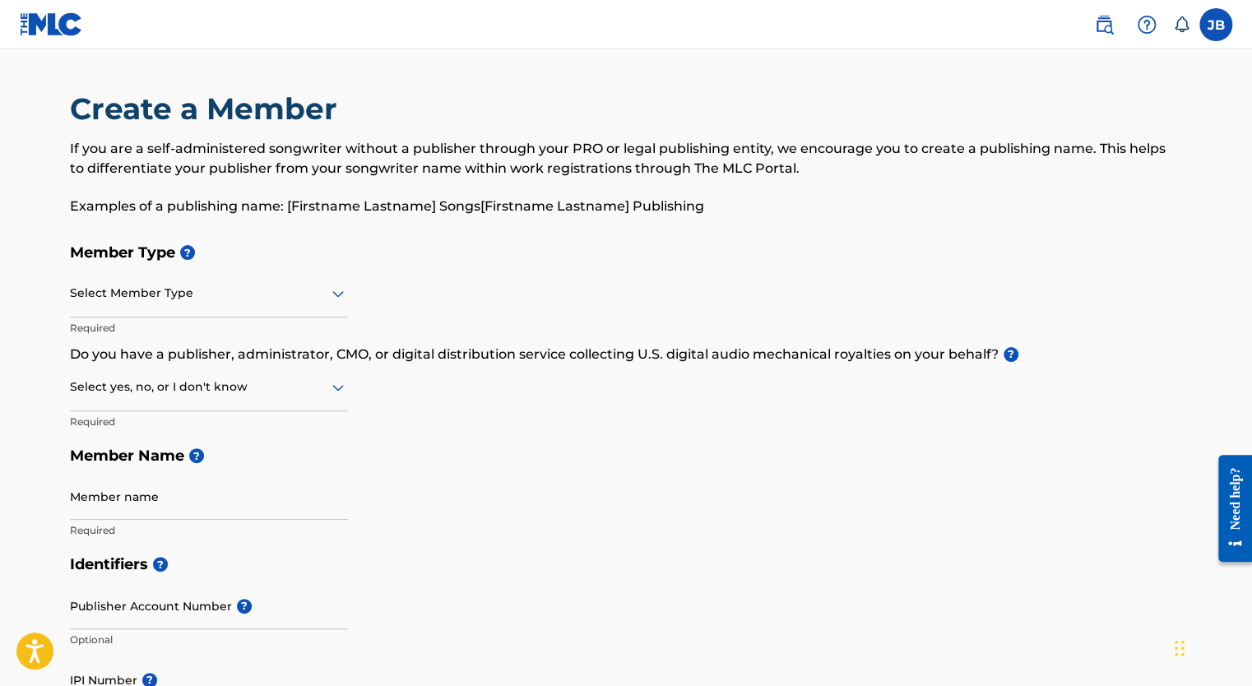
click at [290, 302] on div at bounding box center [209, 293] width 278 height 21
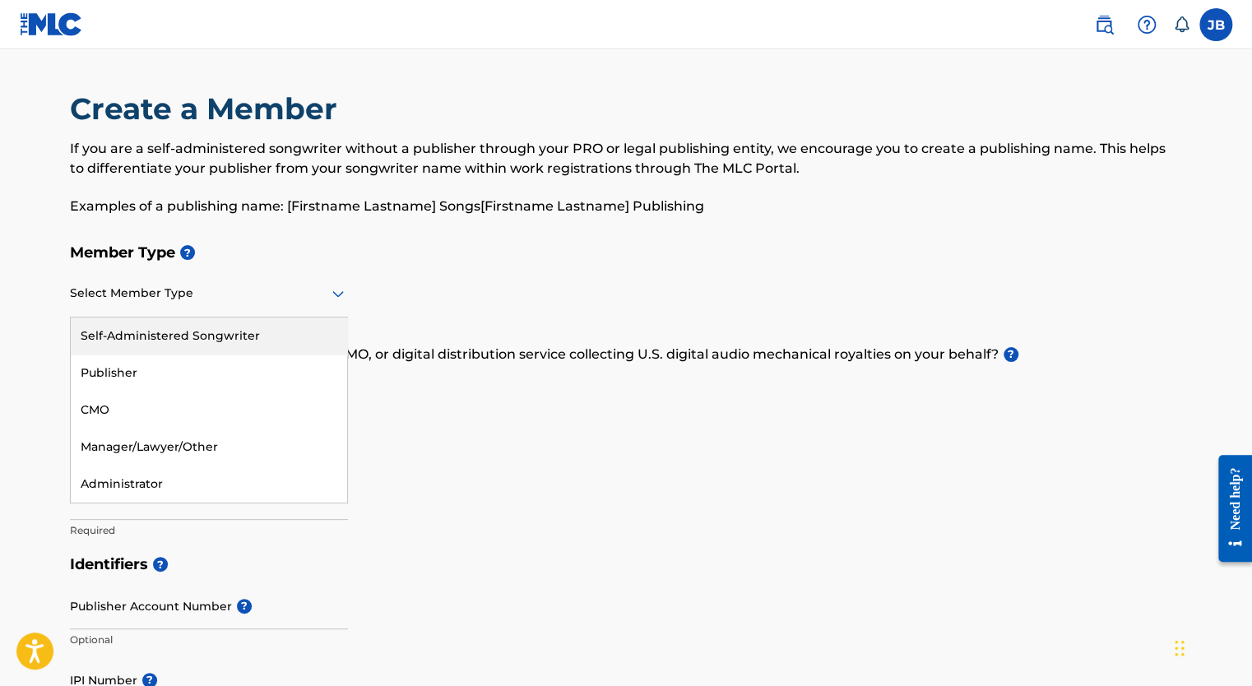
click at [373, 153] on p "If you are a self-administered songwriter without a publisher through your PRO …" at bounding box center [626, 158] width 1112 height 39
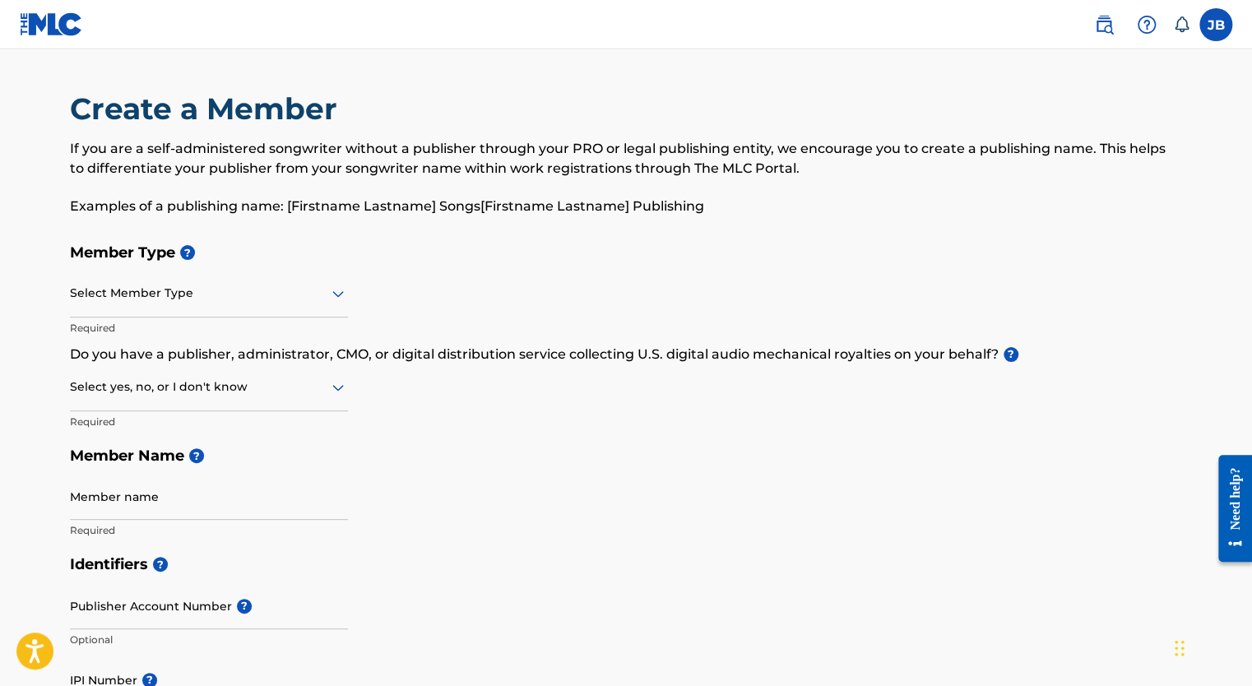
click at [296, 300] on div at bounding box center [209, 293] width 278 height 21
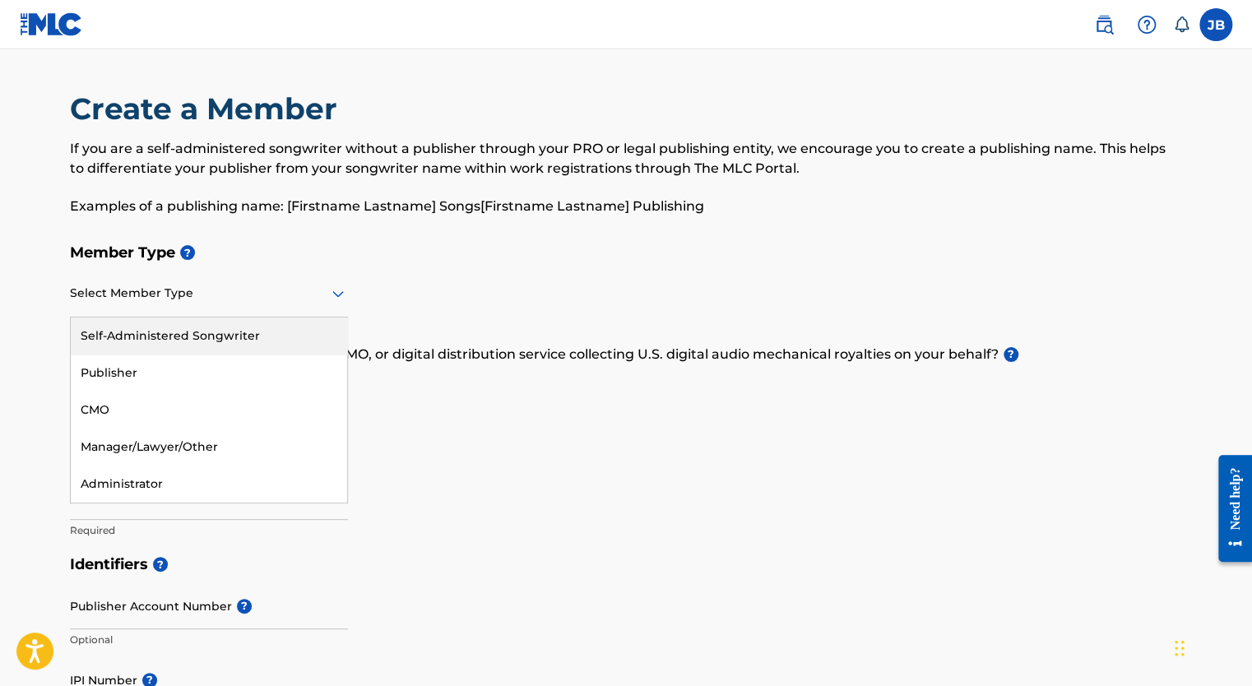
click at [267, 333] on div "Self-Administered Songwriter" at bounding box center [209, 336] width 276 height 37
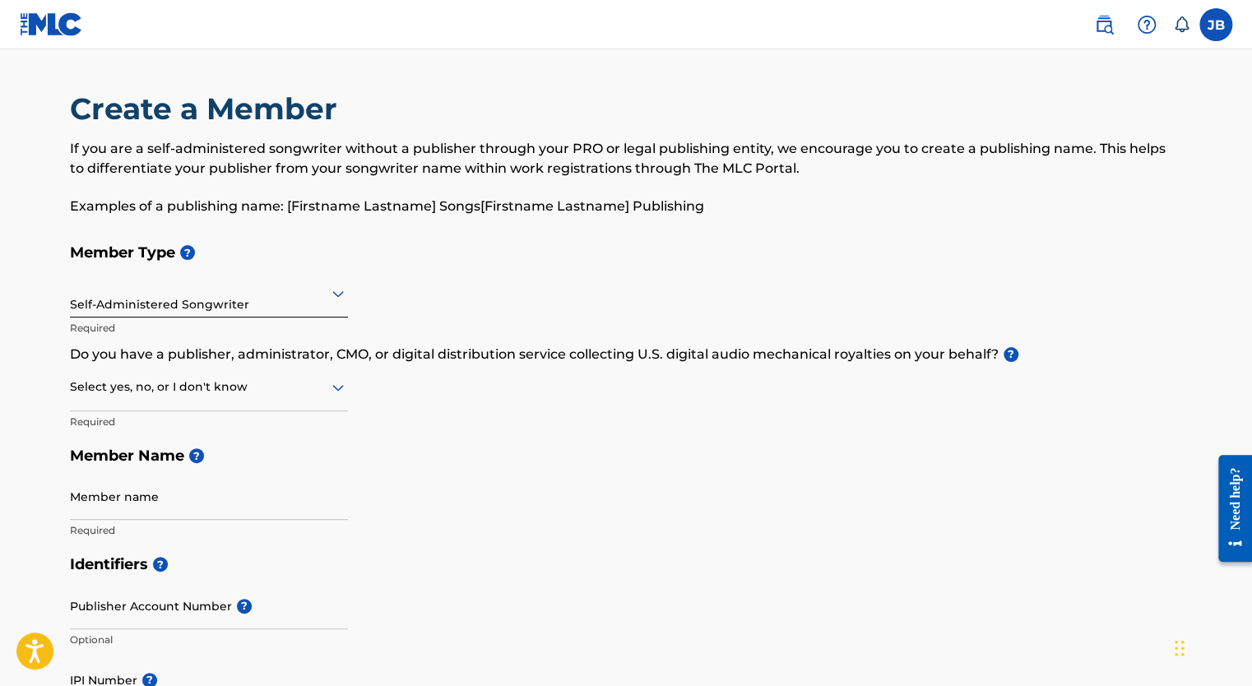
click at [250, 391] on div at bounding box center [209, 387] width 278 height 21
click at [711, 361] on p "Do you have a publisher, administrator, CMO, or digital distribution service co…" at bounding box center [626, 355] width 1112 height 20
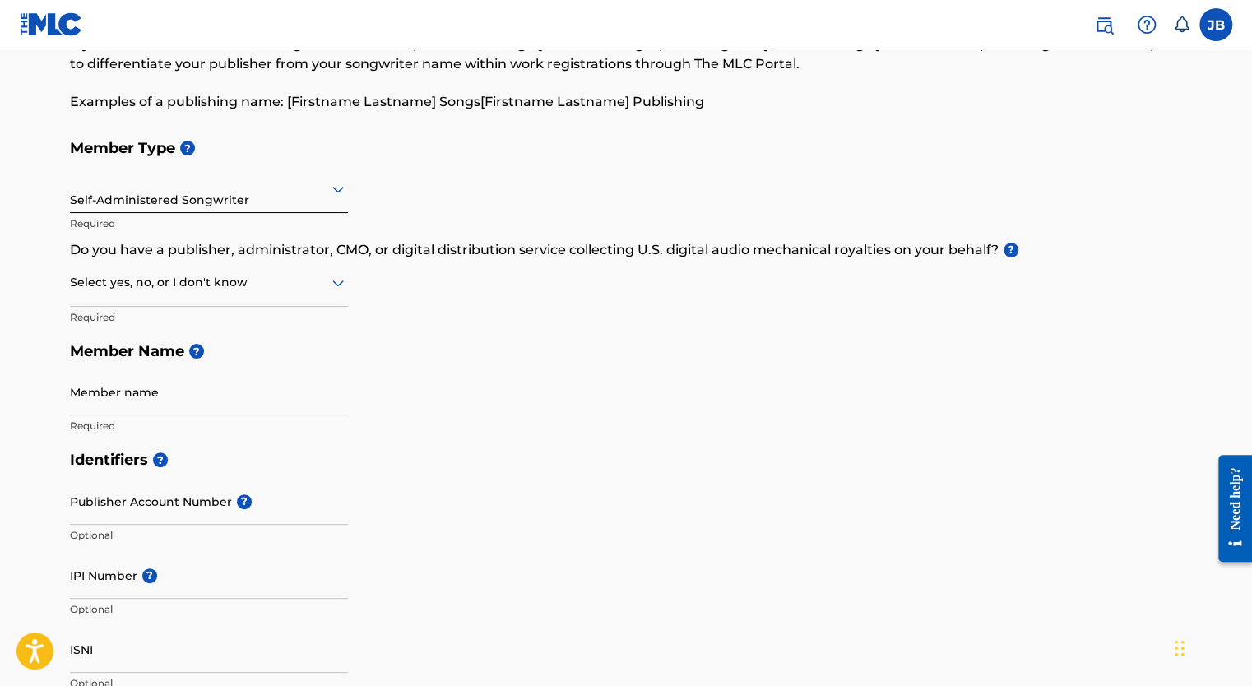
scroll to position [109, 0]
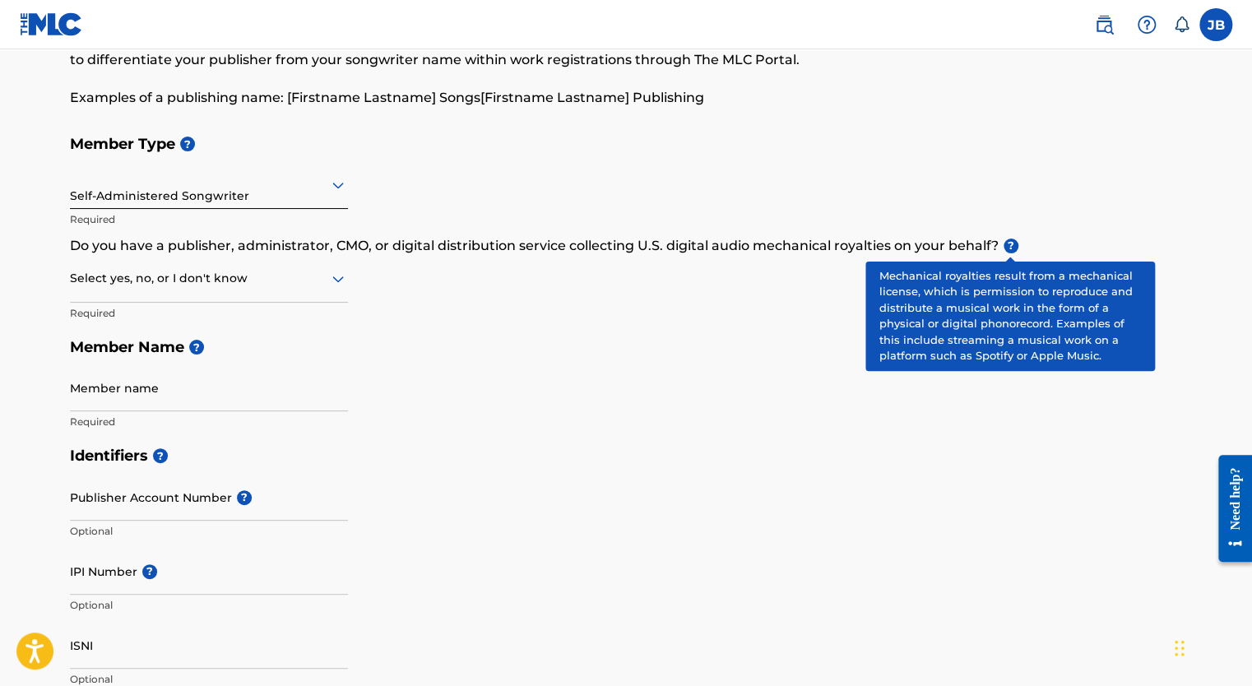
click at [1010, 242] on span "?" at bounding box center [1011, 246] width 15 height 15
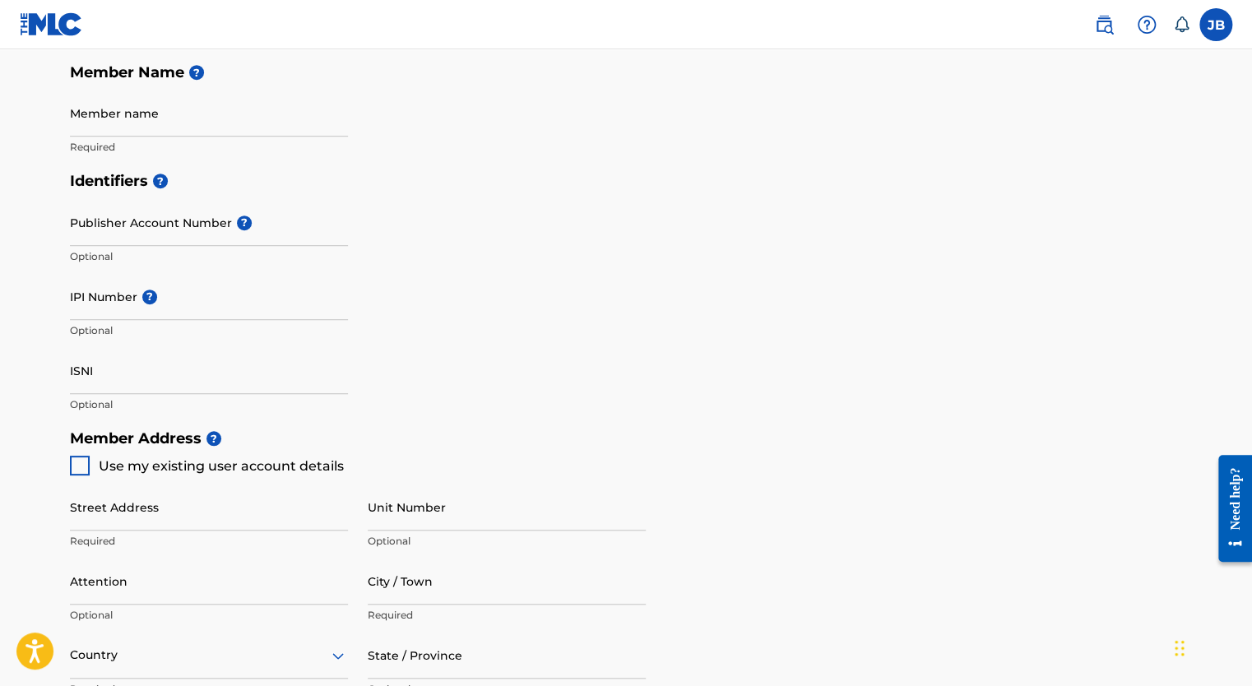
scroll to position [387, 0]
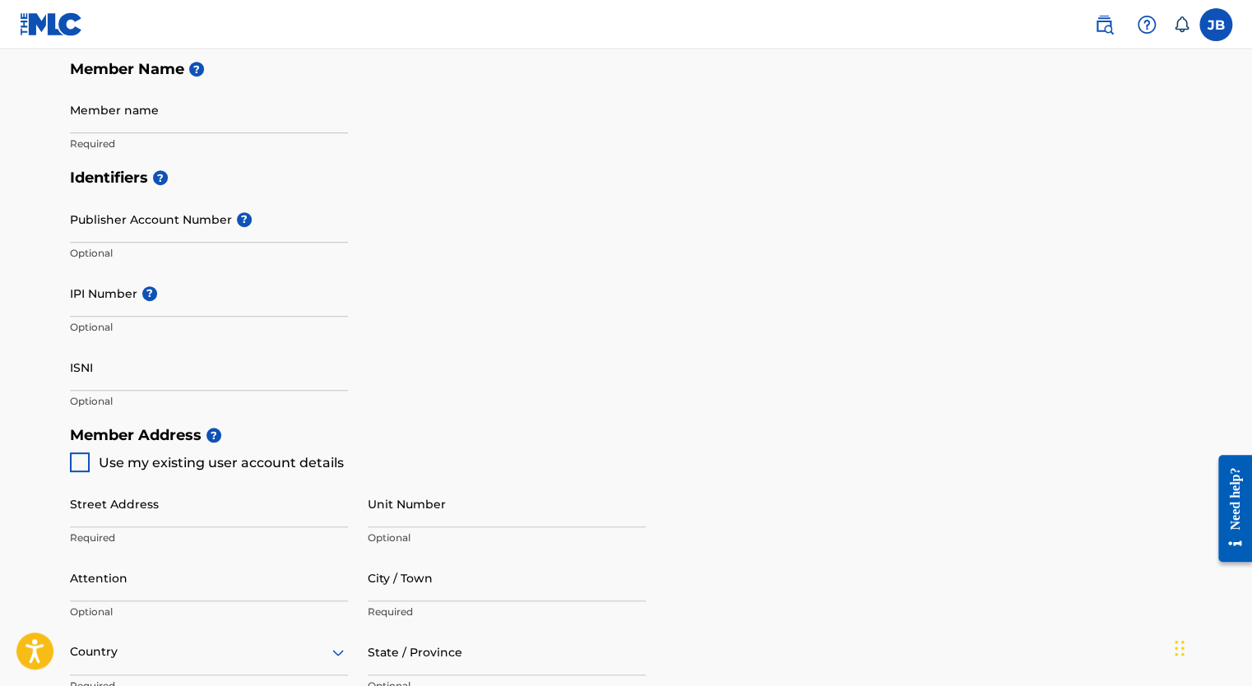
click at [1241, 517] on div "Need help?" at bounding box center [1235, 498] width 22 height 63
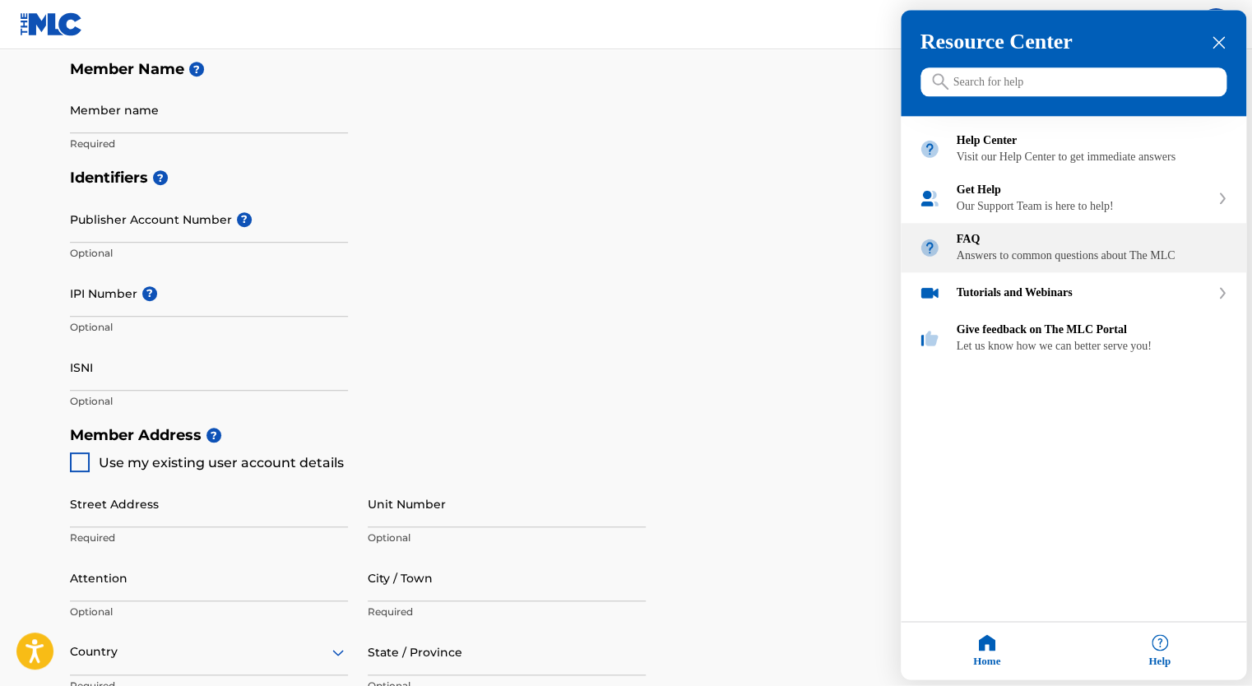
click at [1025, 263] on div "Answers to common questions about The MLC" at bounding box center [1092, 256] width 271 height 13
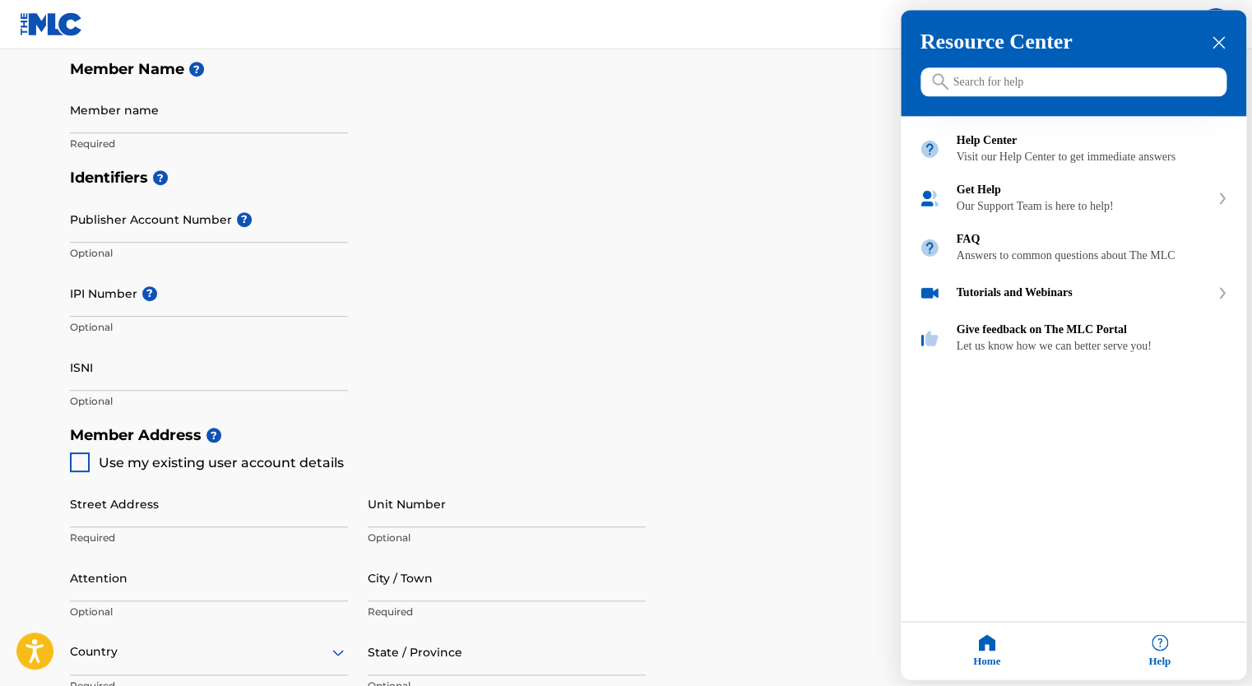
click at [546, 206] on div at bounding box center [626, 343] width 1252 height 686
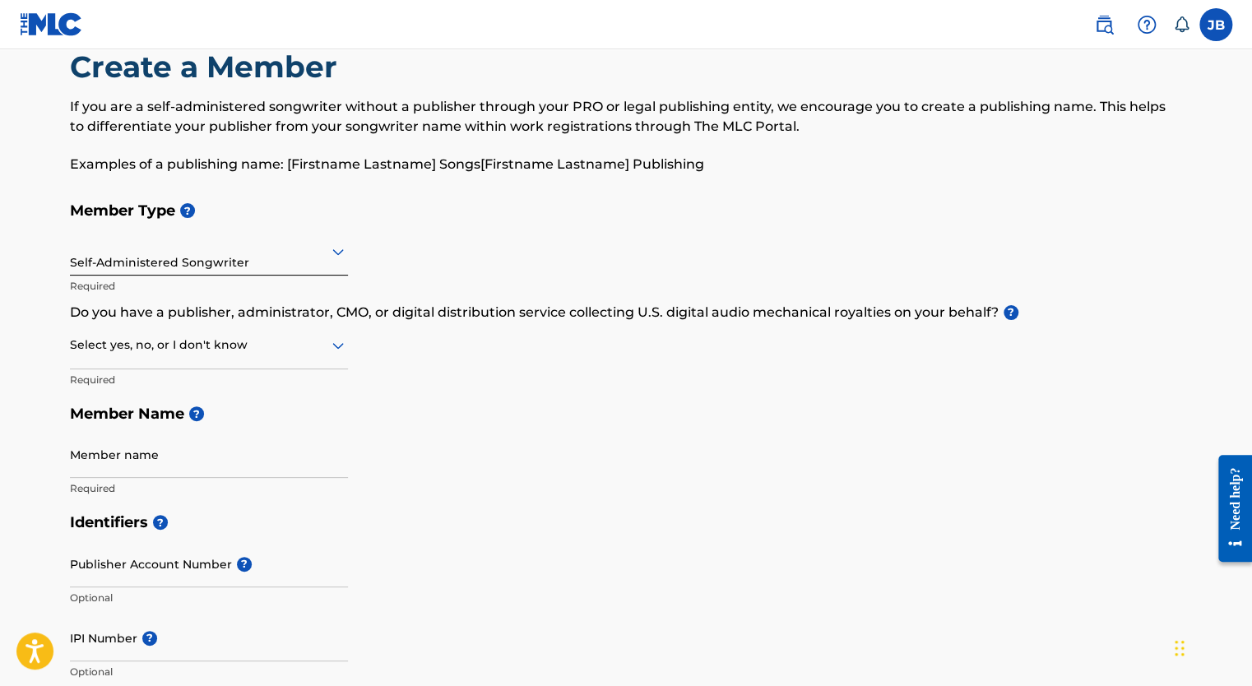
scroll to position [0, 0]
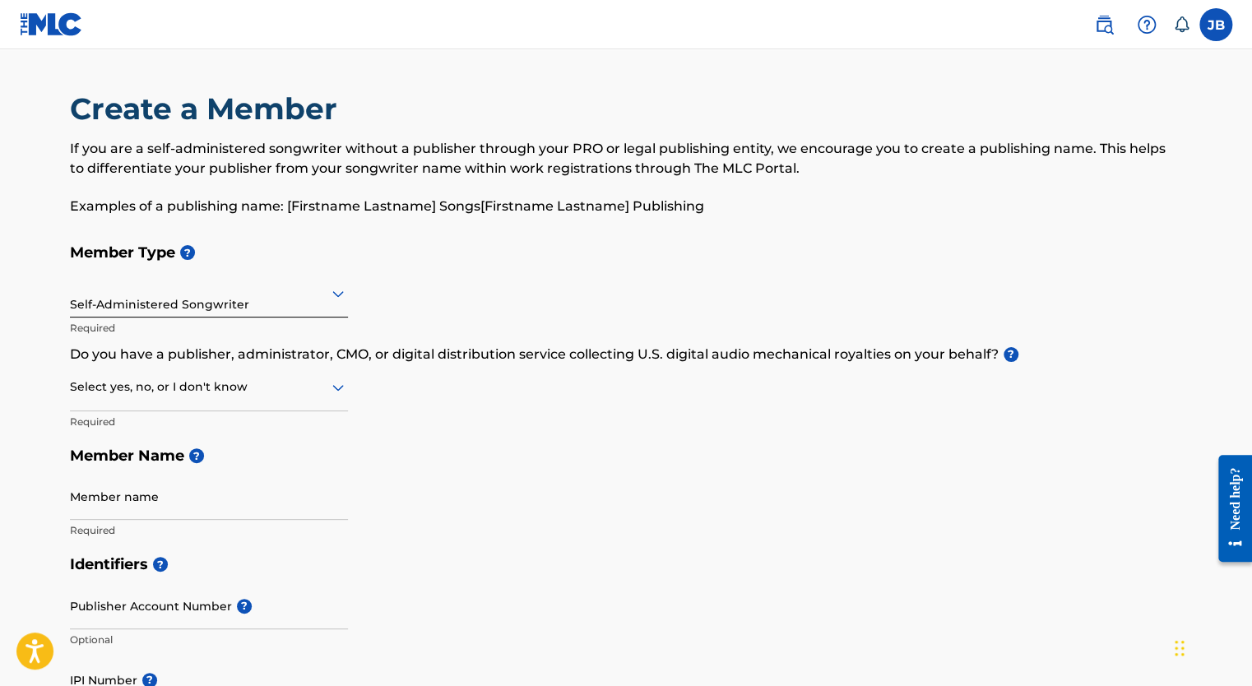
click at [1221, 32] on label at bounding box center [1215, 24] width 33 height 33
click at [1216, 25] on input "JB Joseph Boero joeboero@outlook.com Notification Preferences Profile Log out" at bounding box center [1216, 25] width 0 height 0
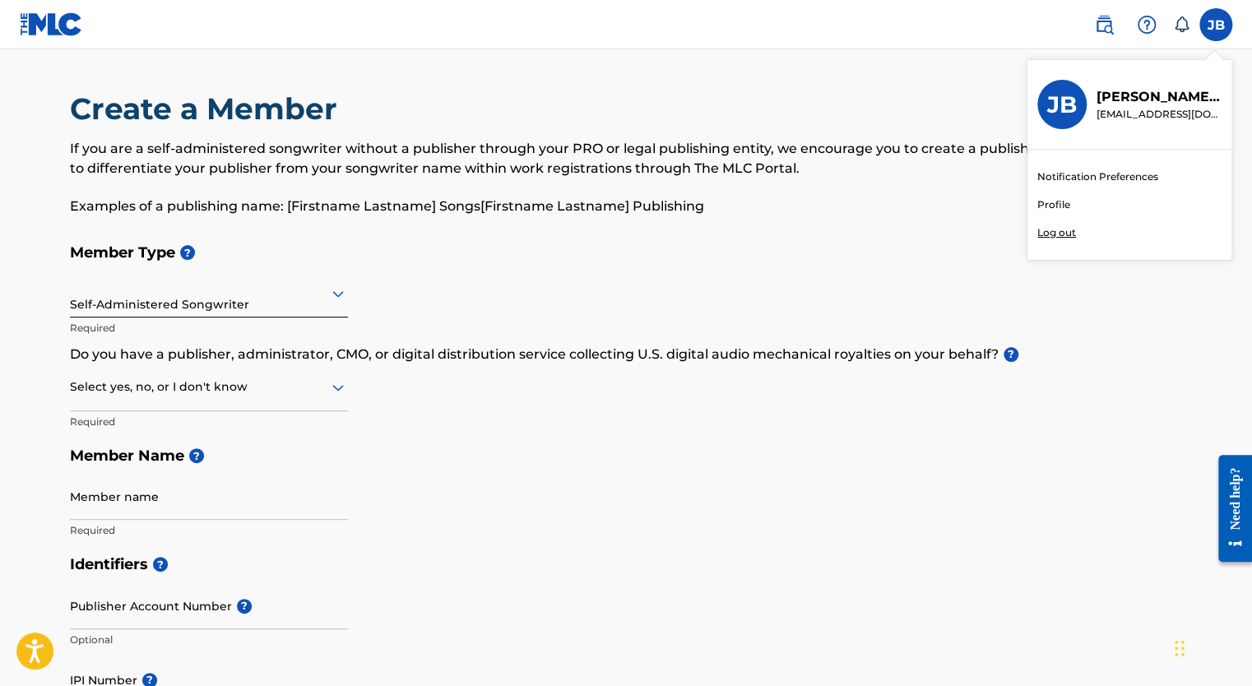
click at [490, 333] on div "Member Type ? Self-Administered Songwriter Required Do you have a publisher, ad…" at bounding box center [626, 391] width 1112 height 312
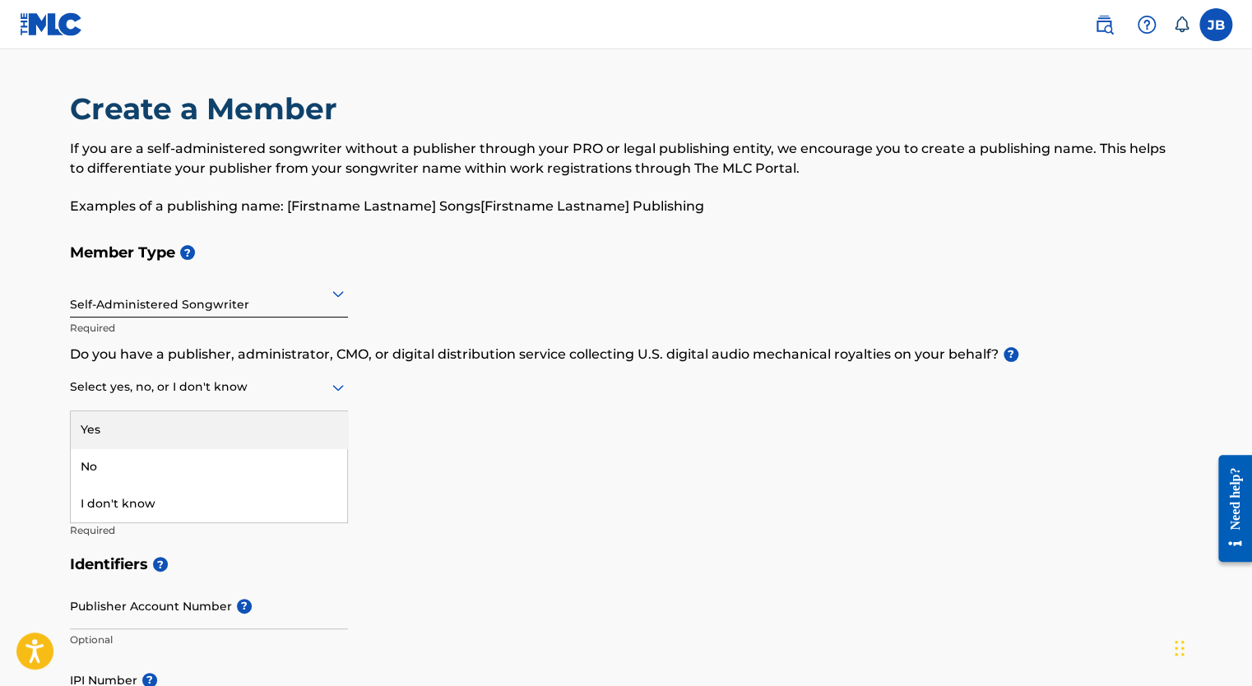
drag, startPoint x: 194, startPoint y: 401, endPoint x: 140, endPoint y: 466, distance: 84.0
click at [140, 466] on div "No" at bounding box center [209, 466] width 276 height 37
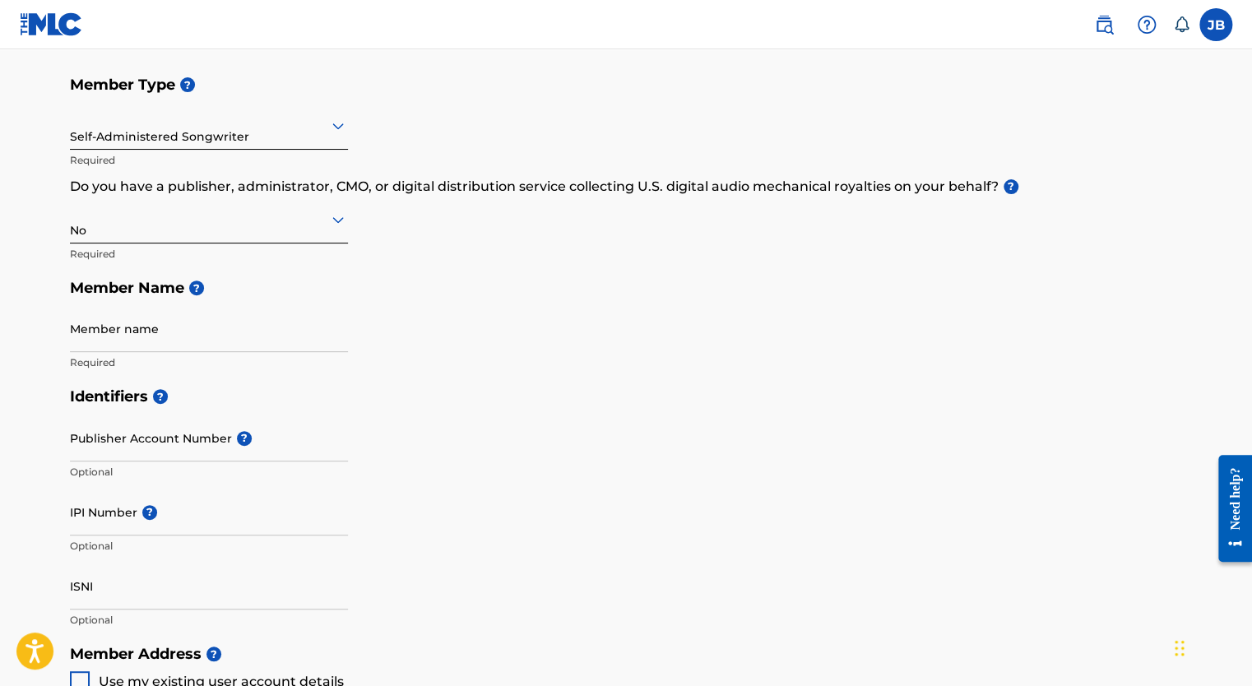
scroll to position [184, 0]
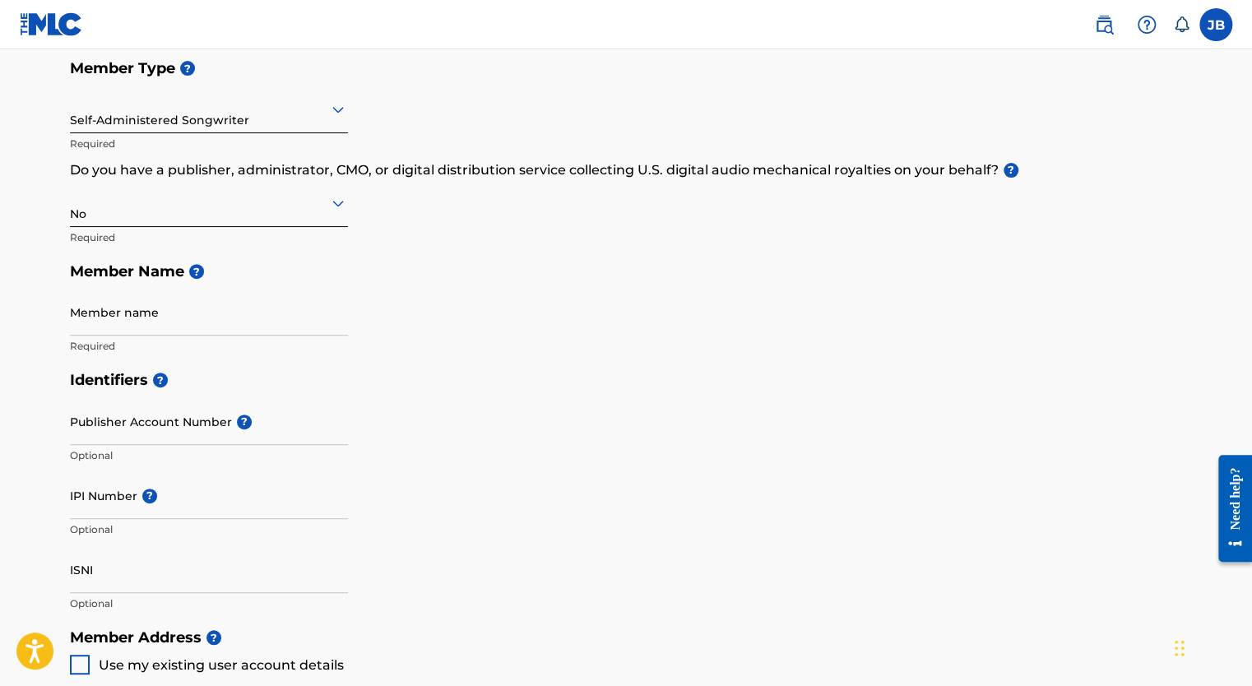
click at [202, 320] on input "Member name" at bounding box center [209, 312] width 278 height 47
type input "THE BACKROAD KING"
type input "1302467974"
type input "[STREET_ADDRESS]"
type input "Bend"
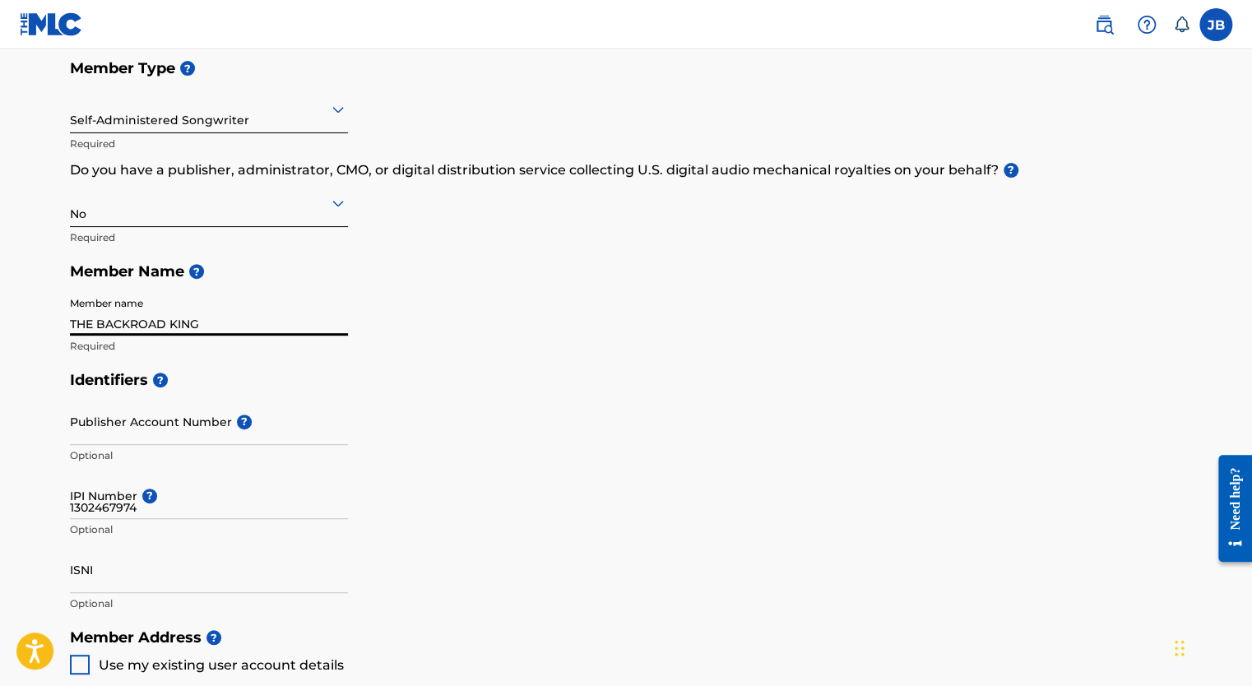
type input "97703"
type input "[EMAIL_ADDRESS][DOMAIN_NAME]"
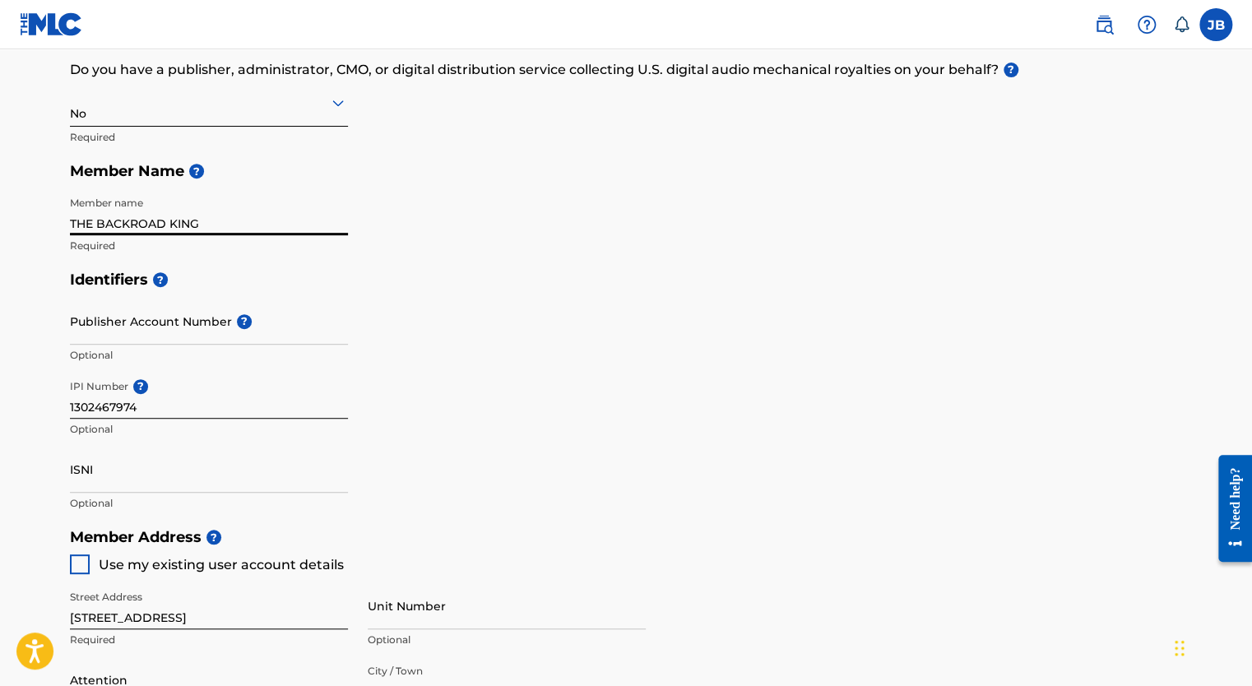
scroll to position [312, 0]
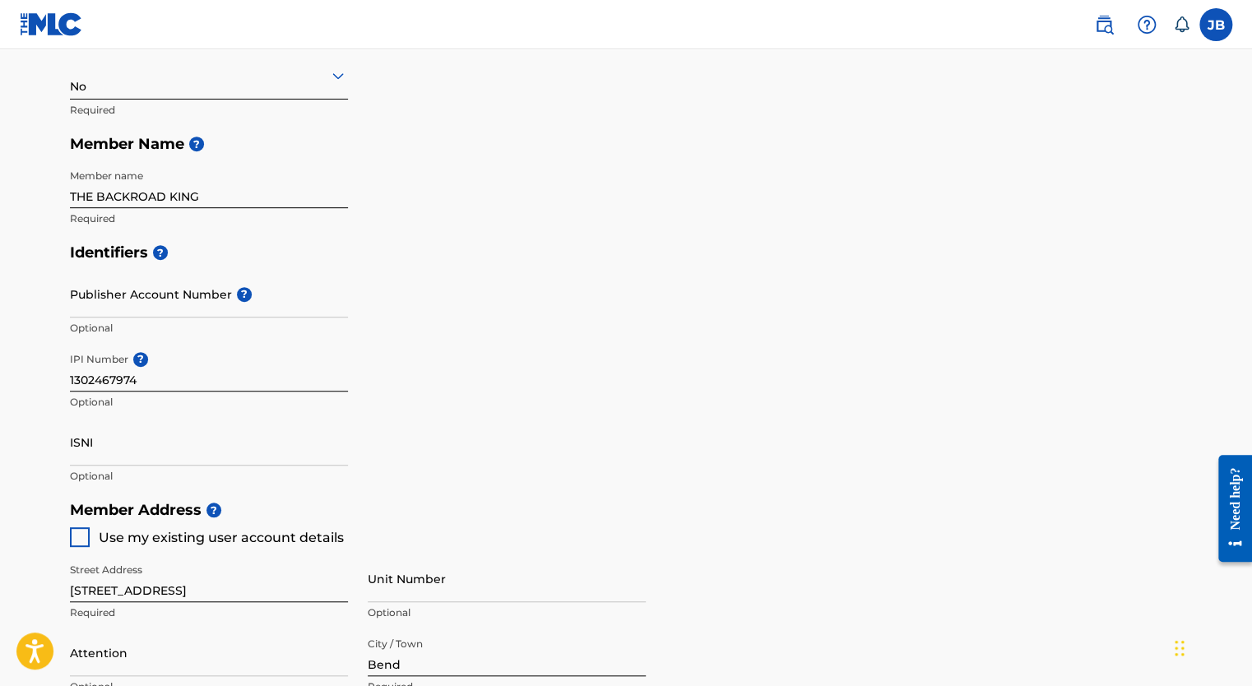
click at [623, 367] on div "Identifiers ? Publisher Account Number ? Optional IPI Number ? 1302467974 Optio…" at bounding box center [626, 363] width 1112 height 257
click at [83, 535] on div at bounding box center [80, 537] width 20 height 20
type input "541"
type input "4130692"
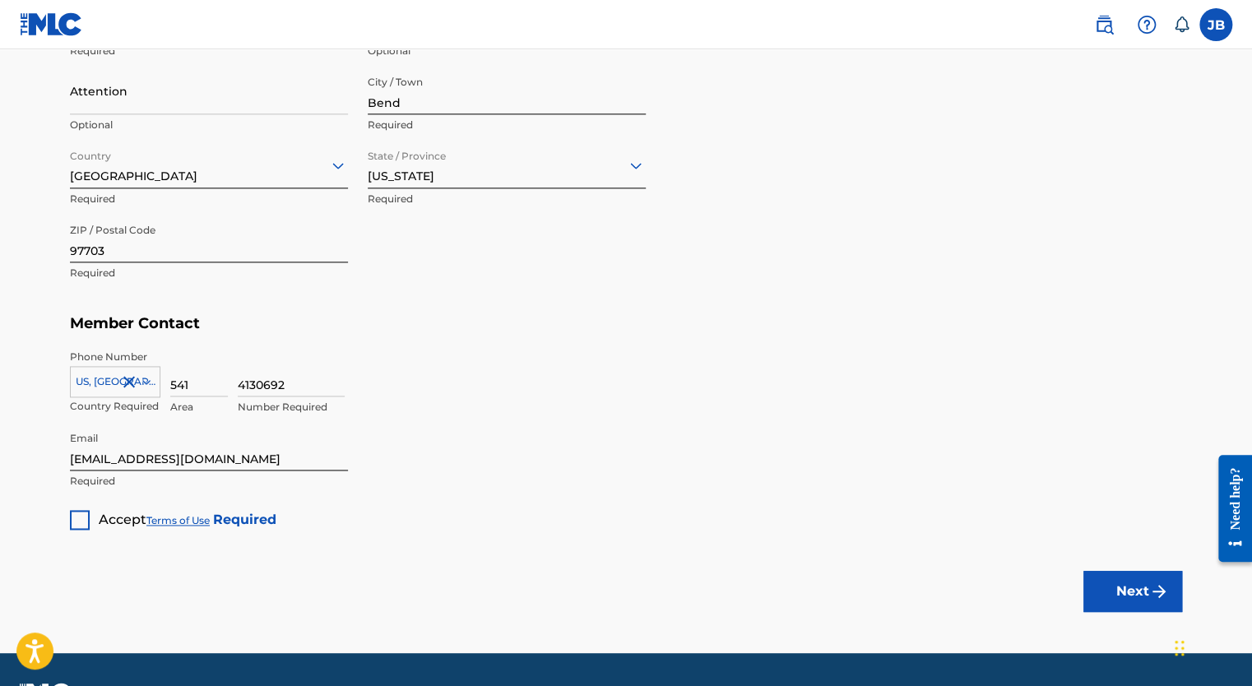
scroll to position [875, 0]
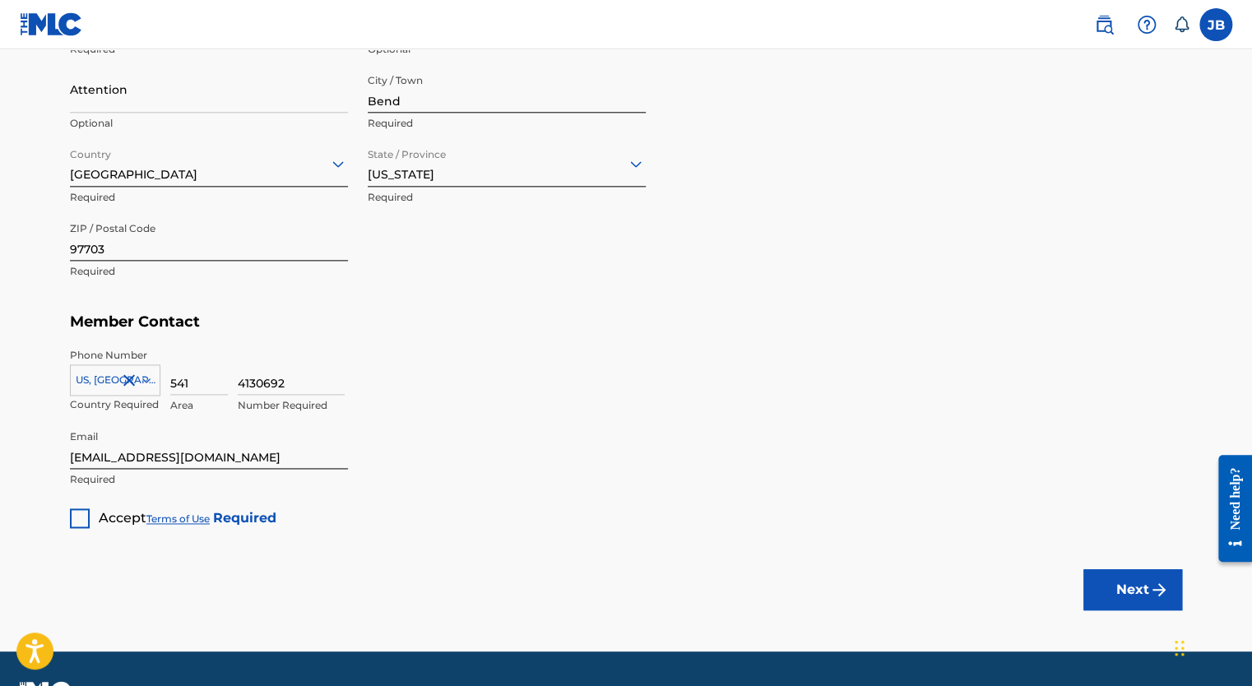
click at [81, 515] on div at bounding box center [80, 518] width 20 height 20
click at [1129, 580] on button "Next" at bounding box center [1132, 589] width 99 height 41
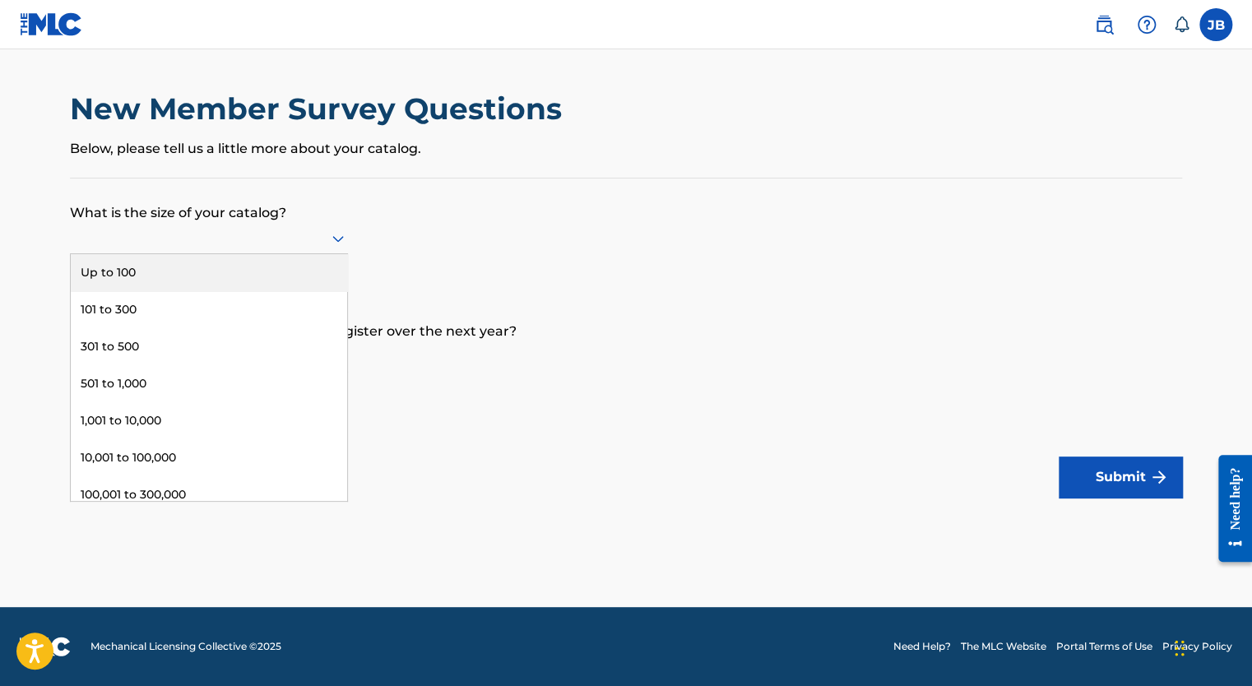
click at [267, 226] on div at bounding box center [209, 238] width 278 height 31
click at [223, 271] on div "Up to 100" at bounding box center [209, 272] width 276 height 37
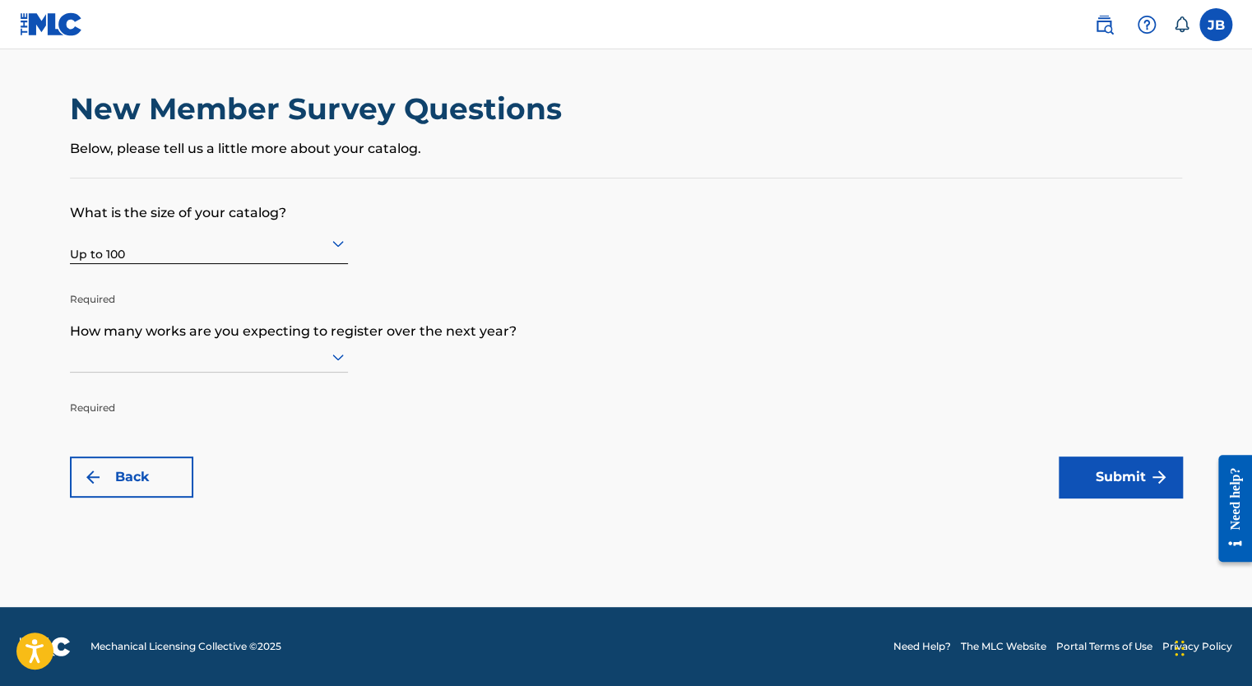
click at [206, 335] on p "How many works are you expecting to register over the next year?" at bounding box center [626, 319] width 1112 height 44
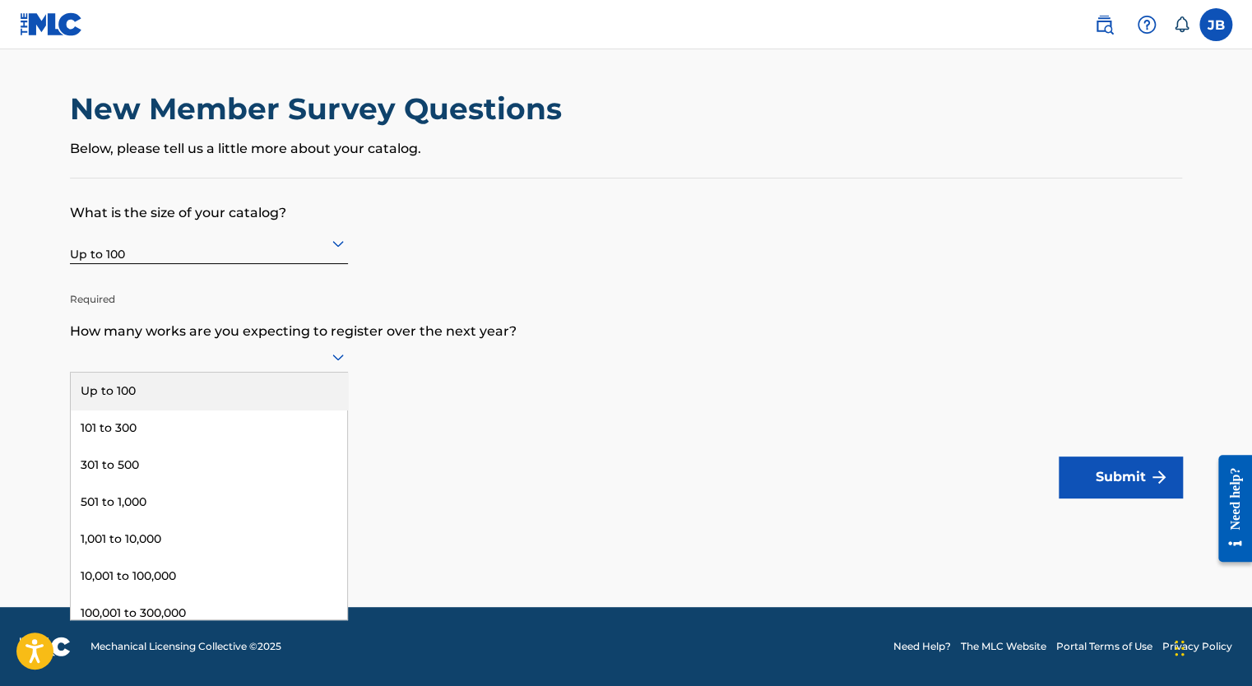
click at [202, 356] on div at bounding box center [209, 356] width 278 height 21
click at [183, 400] on div "Up to 100" at bounding box center [209, 391] width 276 height 37
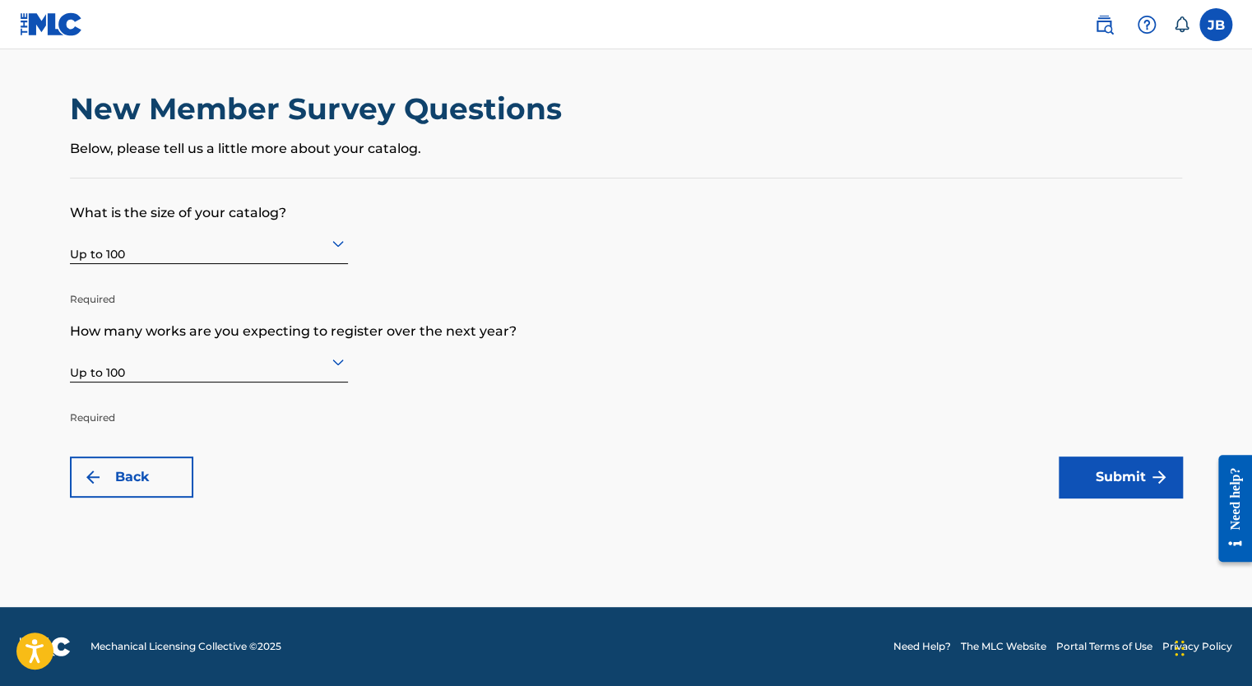
click at [1092, 475] on button "Submit" at bounding box center [1120, 477] width 123 height 41
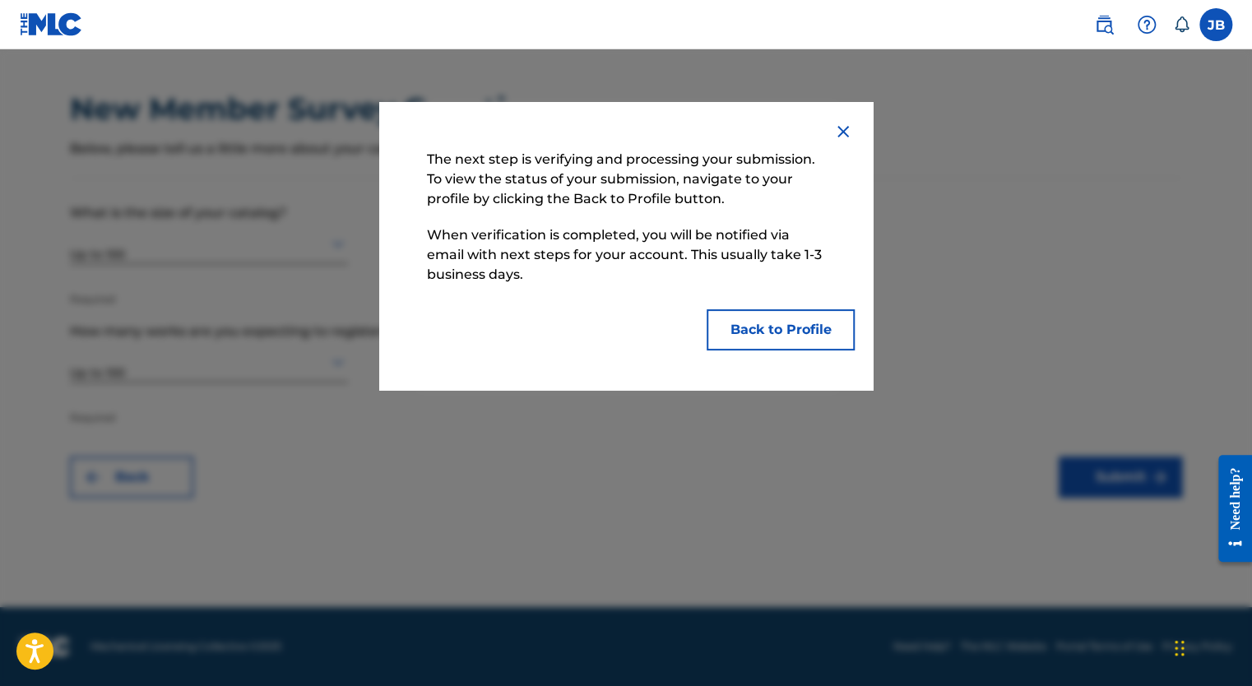
click at [773, 337] on button "Back to Profile" at bounding box center [781, 329] width 148 height 41
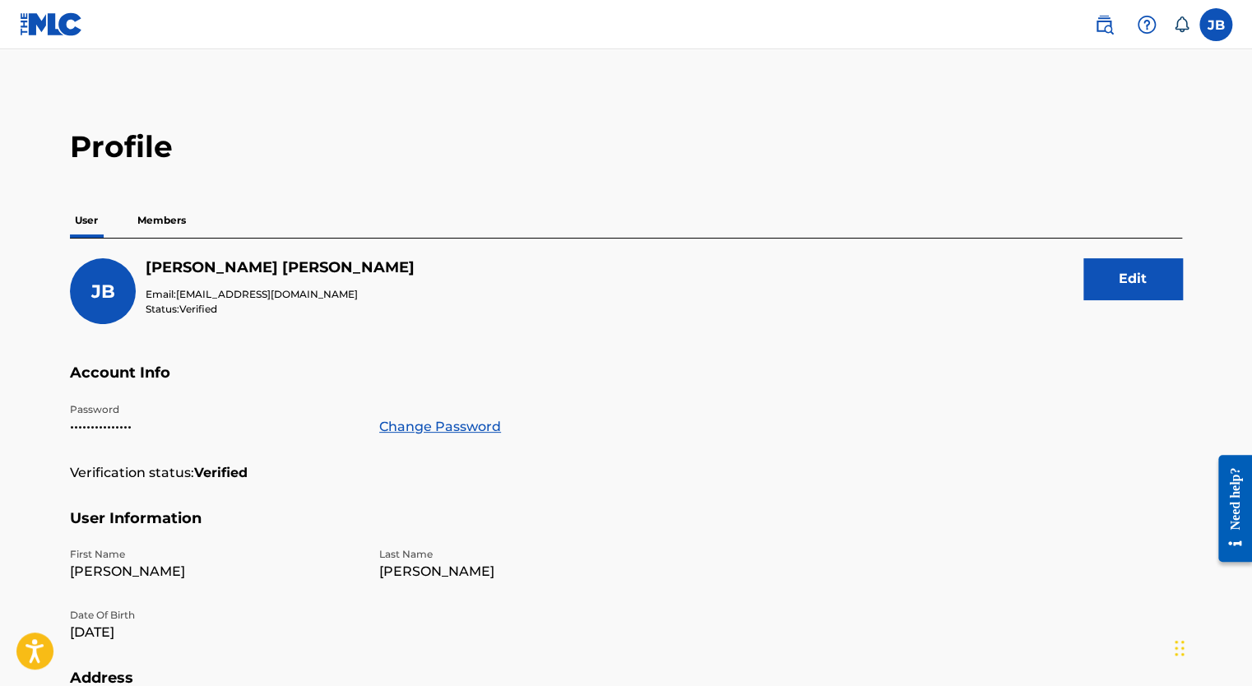
click at [184, 226] on p "Members" at bounding box center [161, 220] width 58 height 35
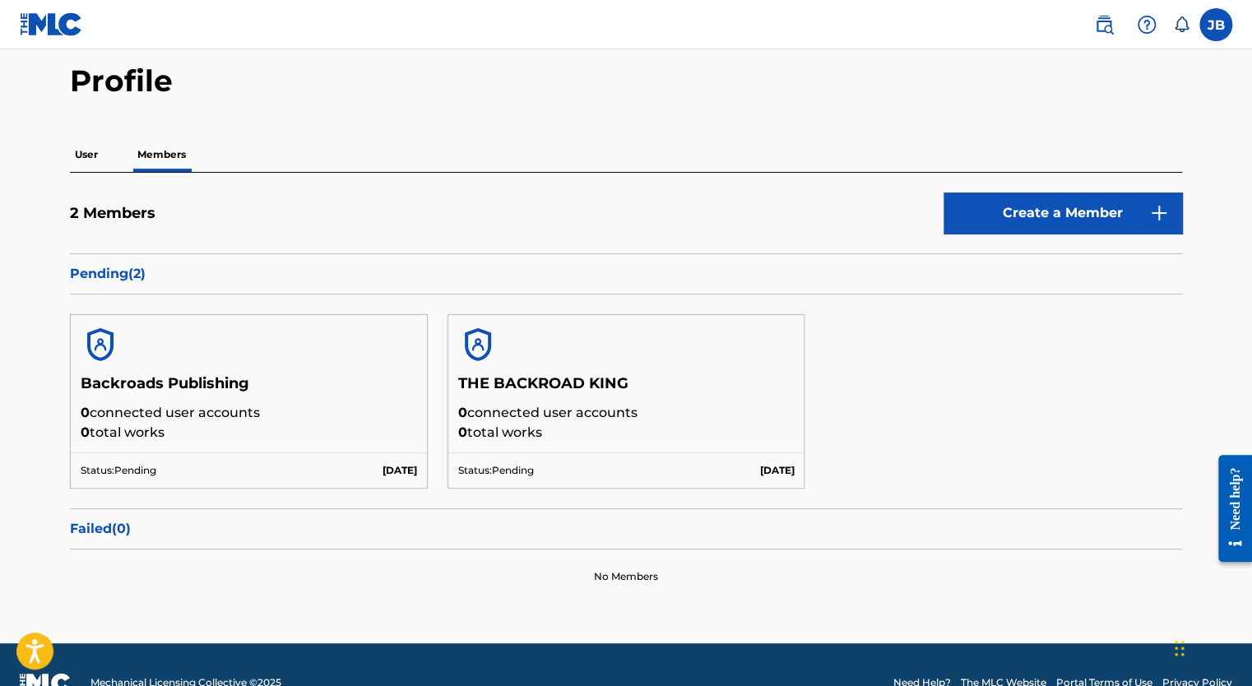
scroll to position [100, 0]
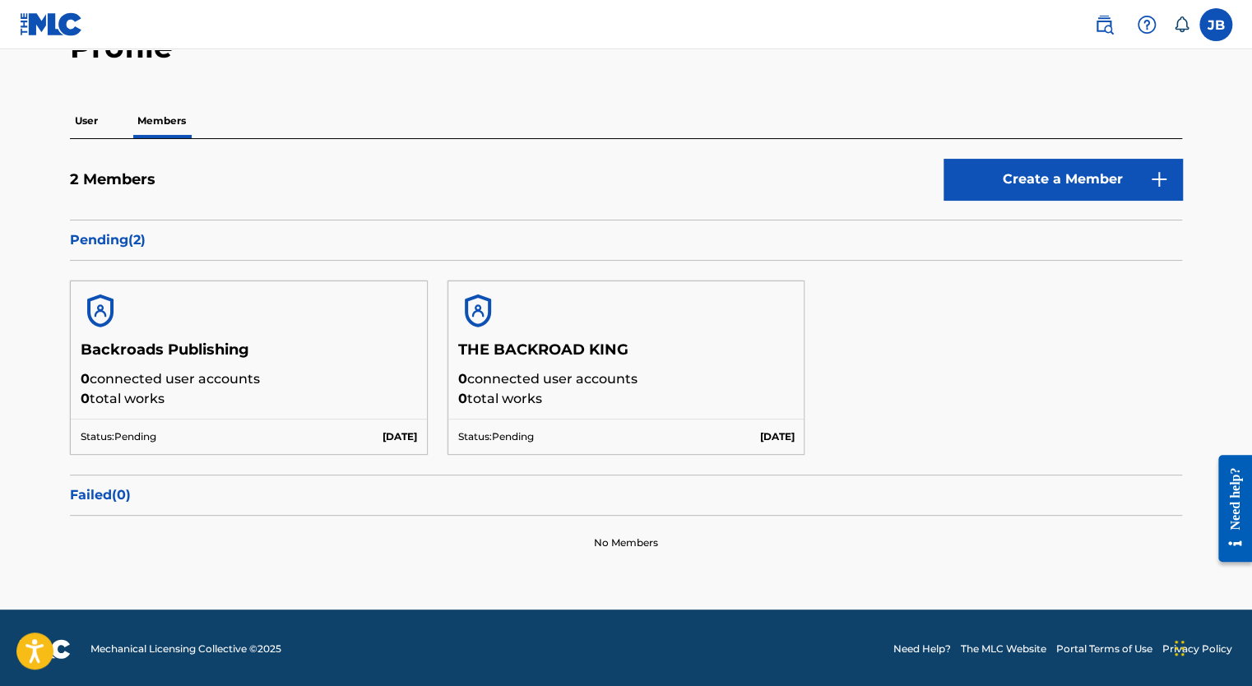
click at [83, 115] on p "User" at bounding box center [86, 121] width 33 height 35
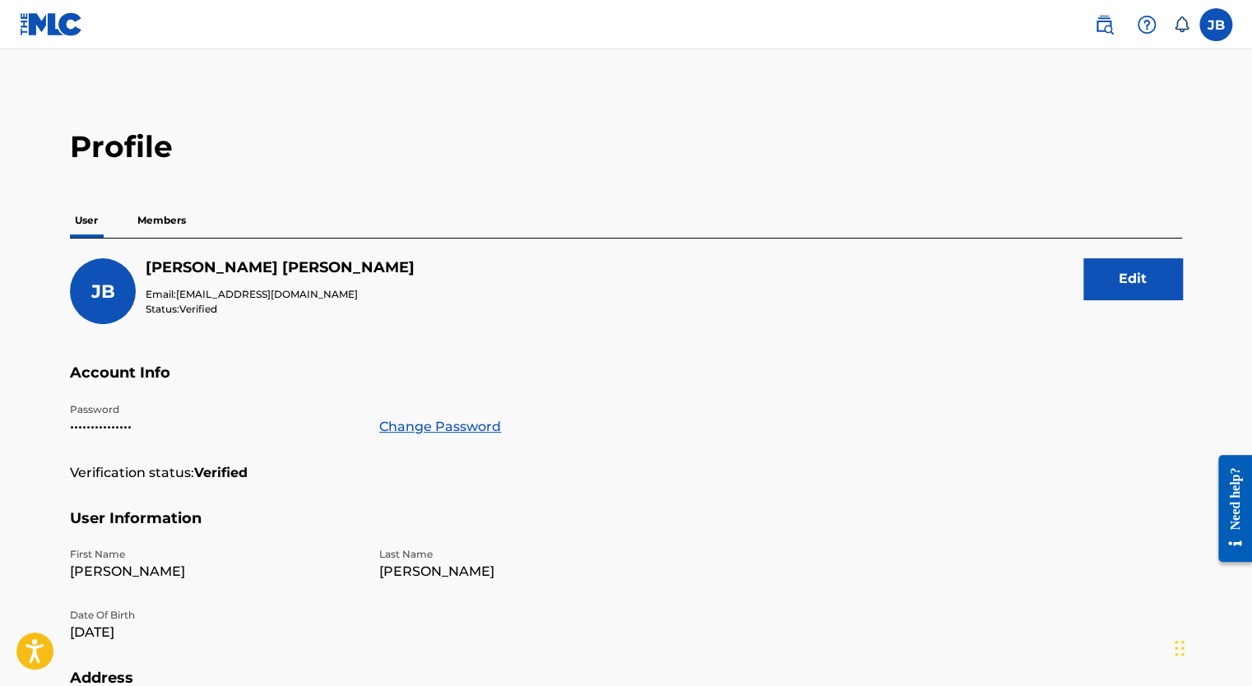
click at [1103, 29] on img at bounding box center [1104, 25] width 20 height 20
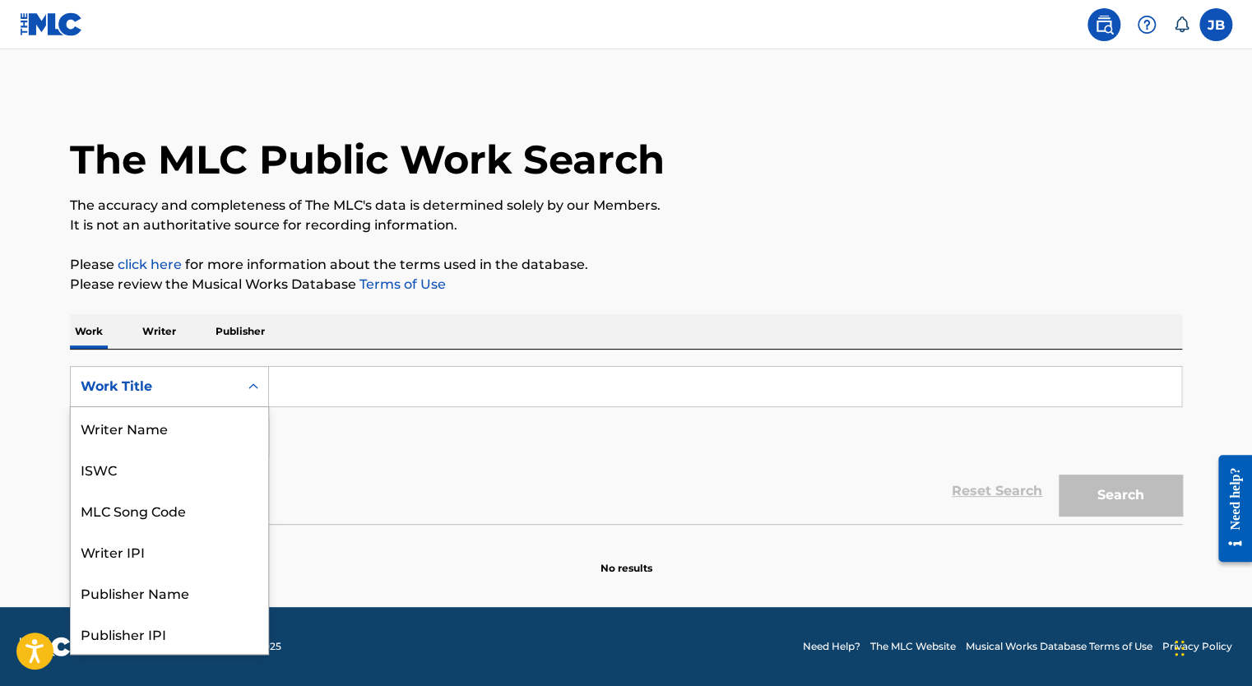
click at [153, 381] on div "Work Title" at bounding box center [155, 387] width 148 height 20
click at [146, 517] on div "Publisher Name" at bounding box center [169, 509] width 197 height 41
click at [169, 383] on div "Publisher Name" at bounding box center [155, 387] width 148 height 20
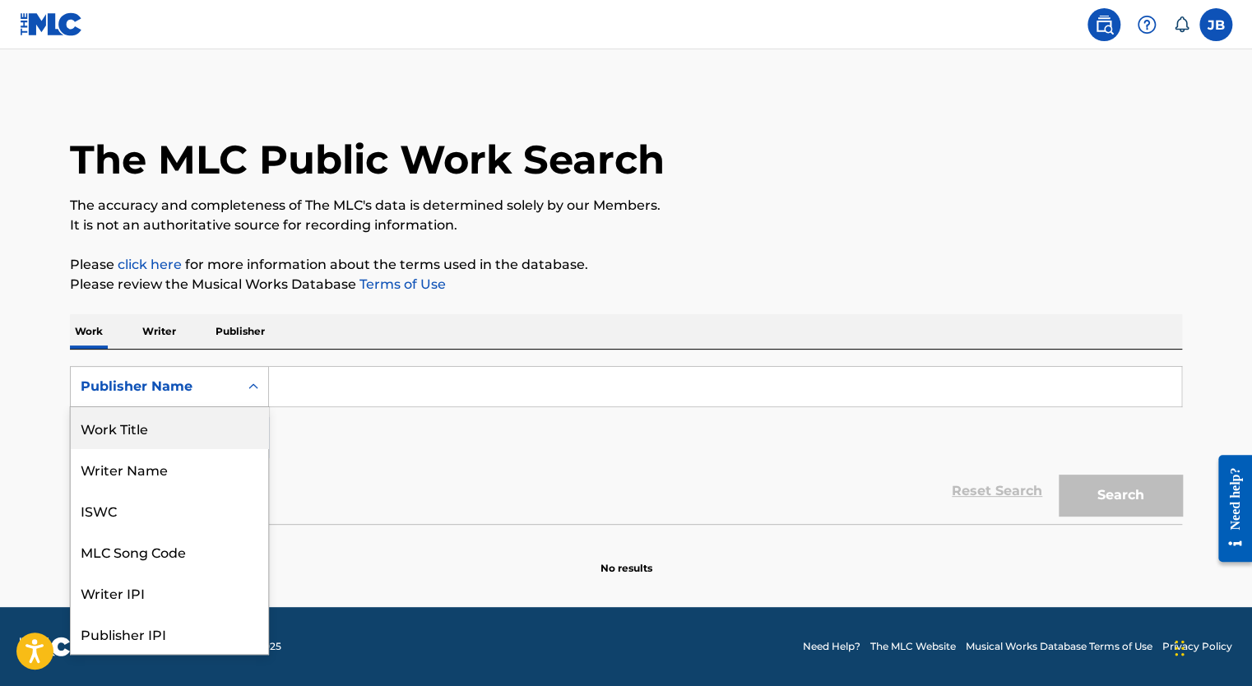
click at [151, 417] on div "Work Title" at bounding box center [169, 427] width 197 height 41
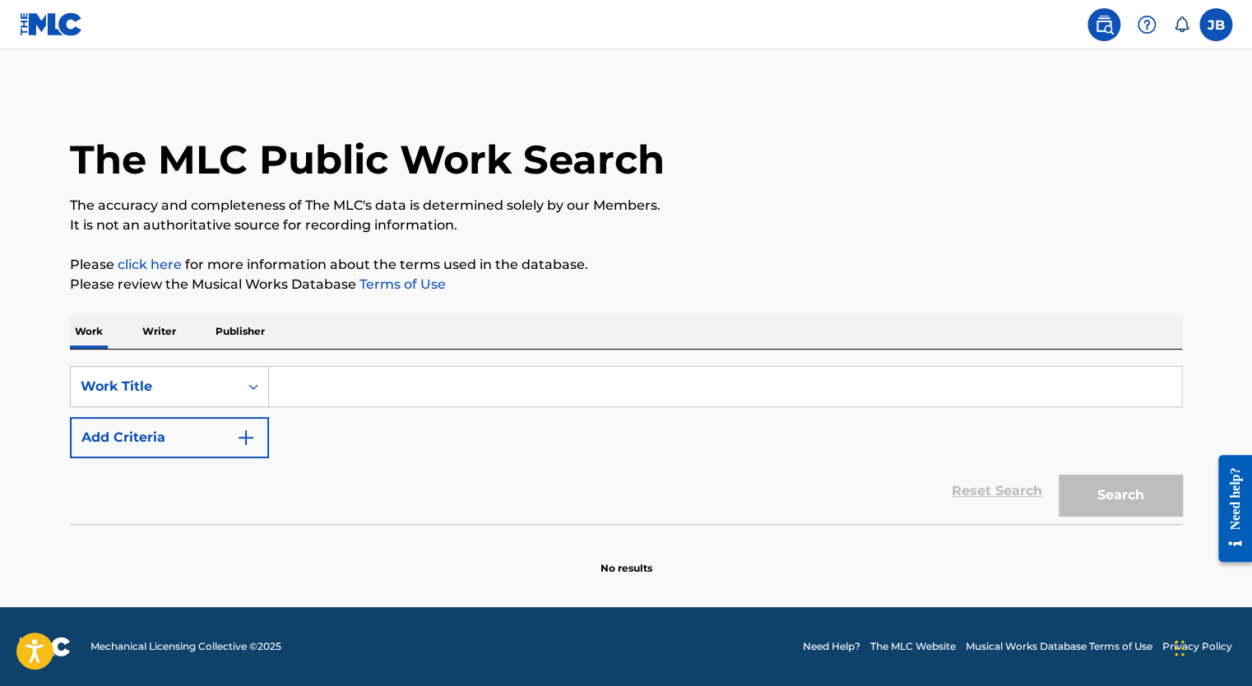
click at [324, 379] on input "Search Form" at bounding box center [725, 386] width 912 height 39
type input "t"
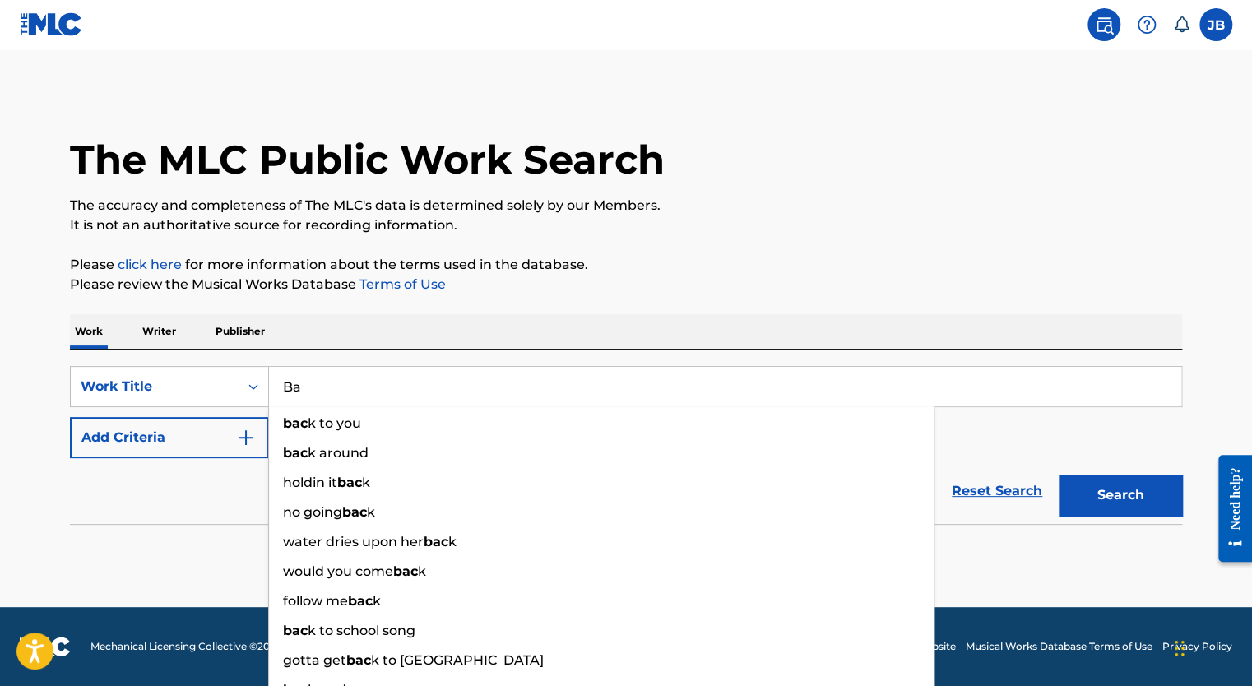
type input "B"
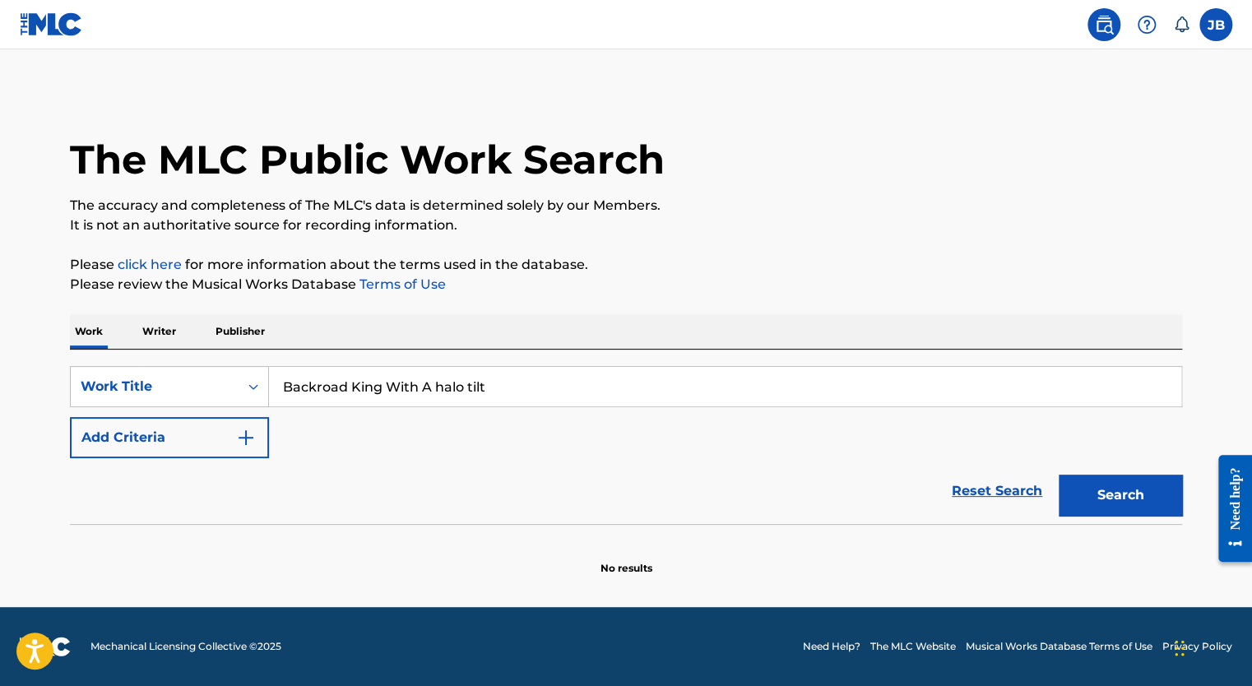
type input "Backroad King With A halo tilt"
click at [1059, 475] on button "Search" at bounding box center [1120, 495] width 123 height 41
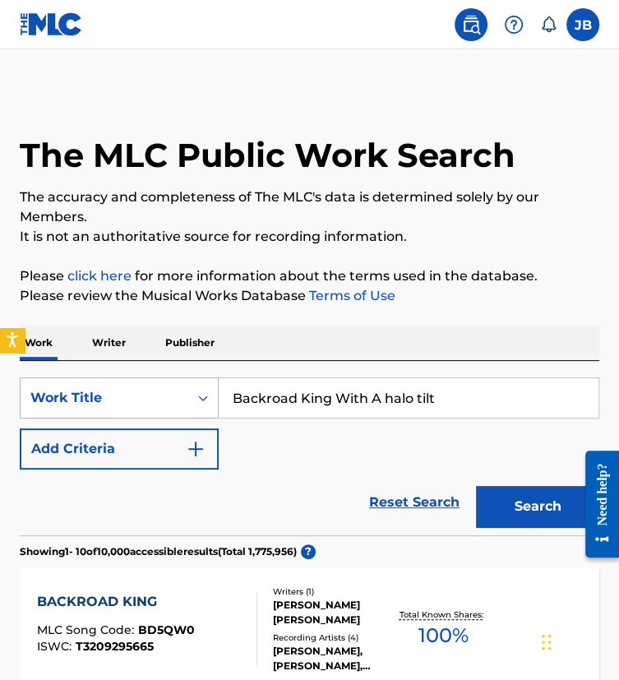
click at [91, 400] on div "Work Title" at bounding box center [104, 398] width 148 height 20
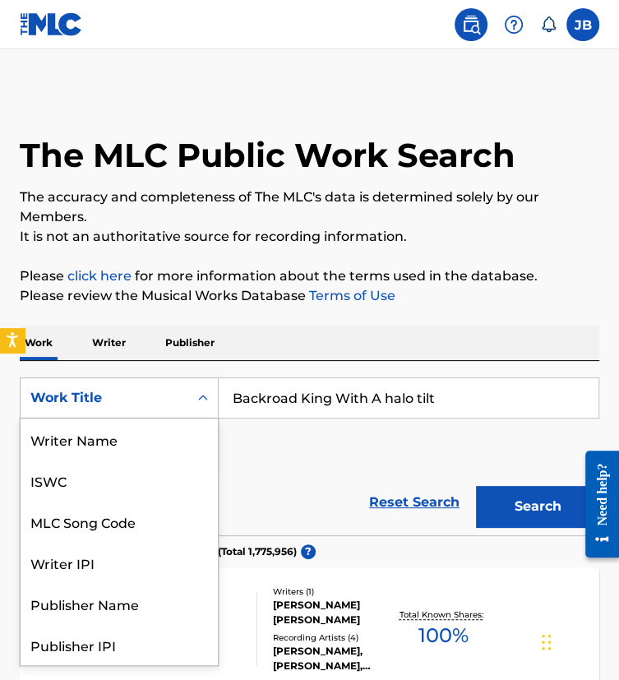
scroll to position [82, 0]
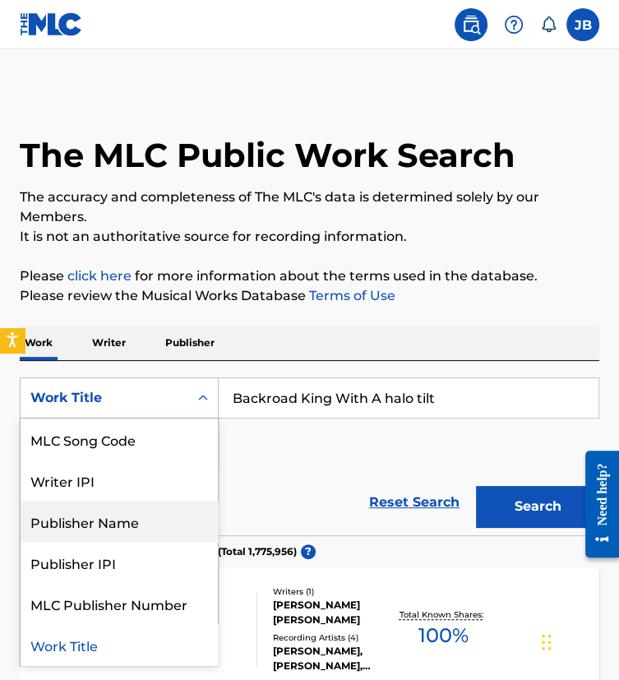
click at [367, 457] on div "SearchWithCriteria6fa313ec-22d0-490c-b8ca-6e423c3c523e 8 results available. Use…" at bounding box center [310, 424] width 580 height 92
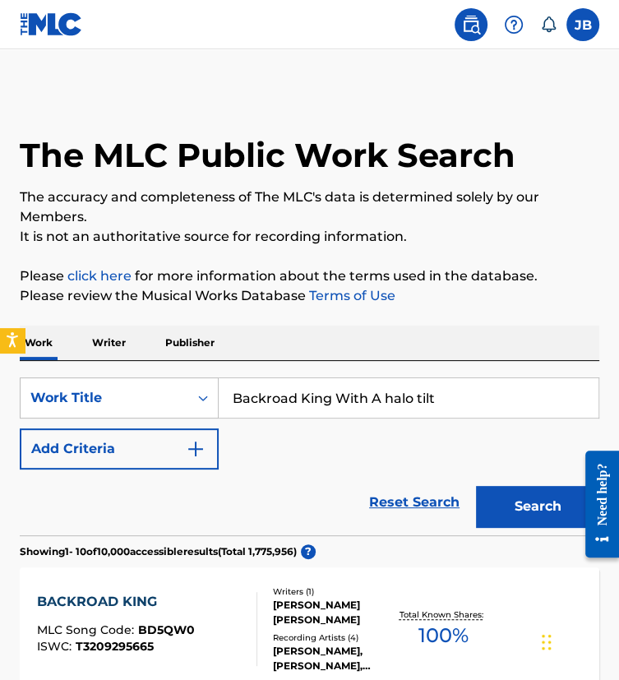
click at [109, 447] on button "Add Criteria" at bounding box center [119, 449] width 199 height 41
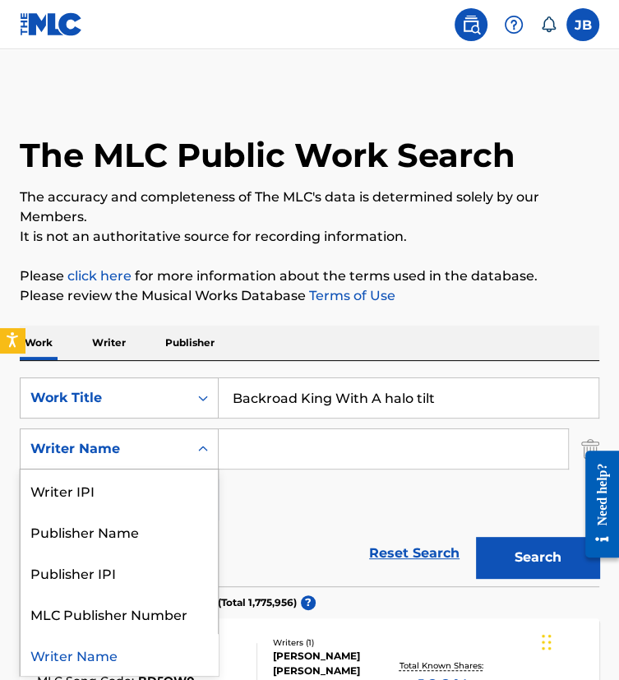
click at [137, 447] on div "Writer Name" at bounding box center [104, 449] width 148 height 20
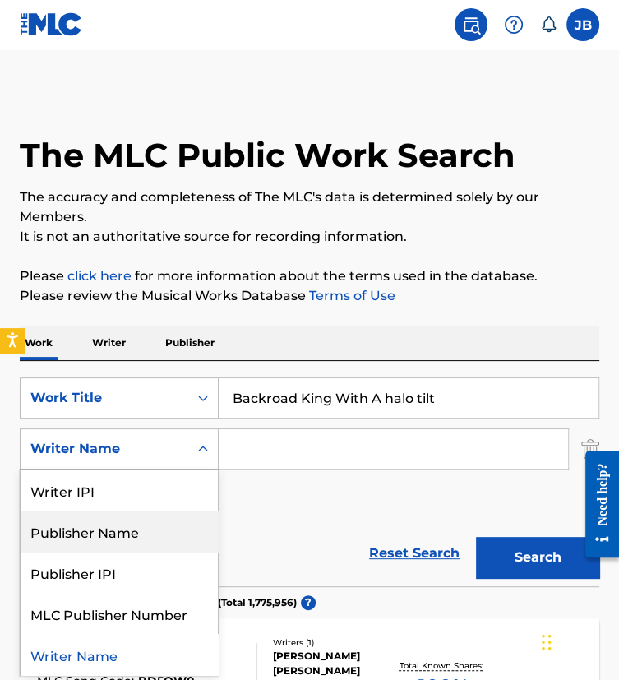
click at [191, 458] on div "Search Form" at bounding box center [203, 449] width 30 height 30
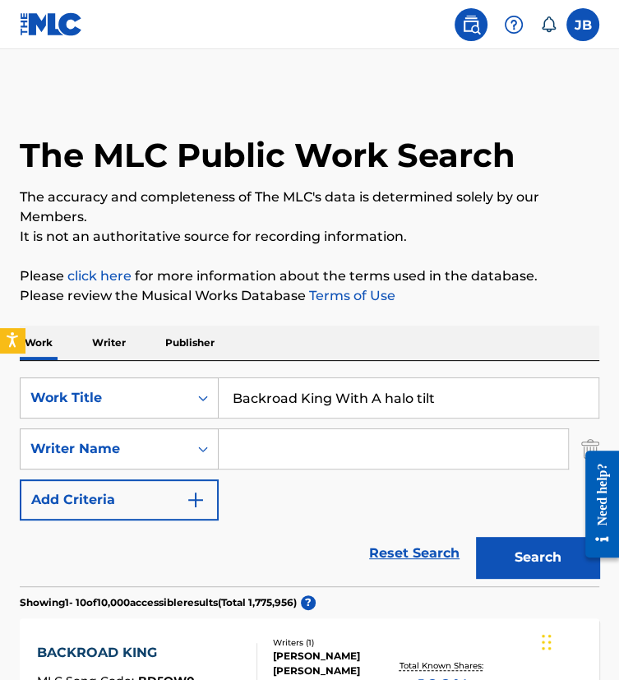
click at [471, 391] on input "Backroad King With A halo tilt" at bounding box center [409, 397] width 380 height 39
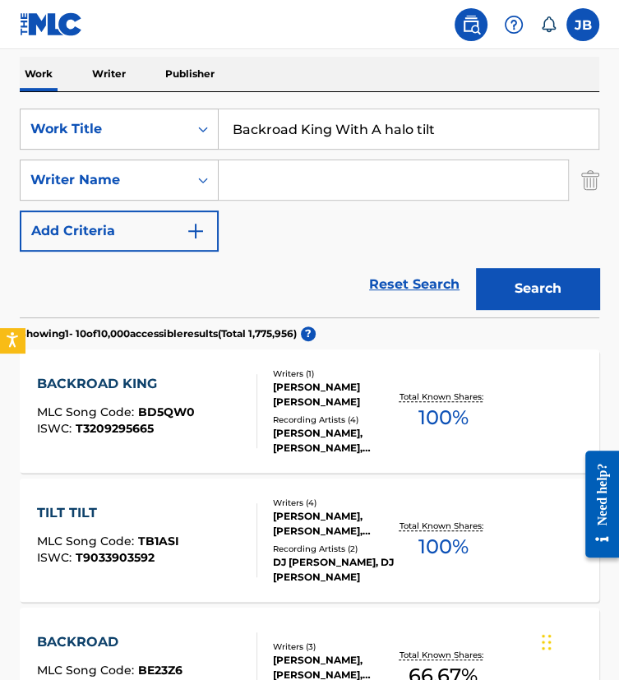
scroll to position [273, 0]
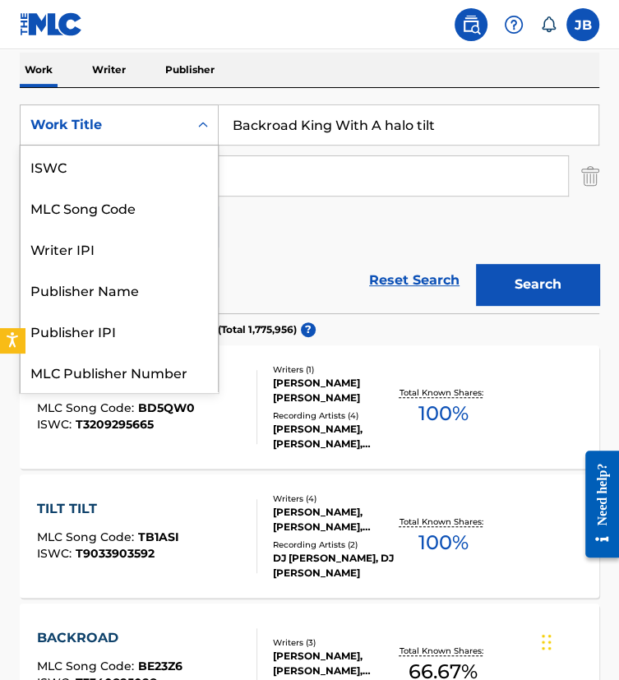
click at [188, 135] on div "Work Title" at bounding box center [105, 124] width 168 height 31
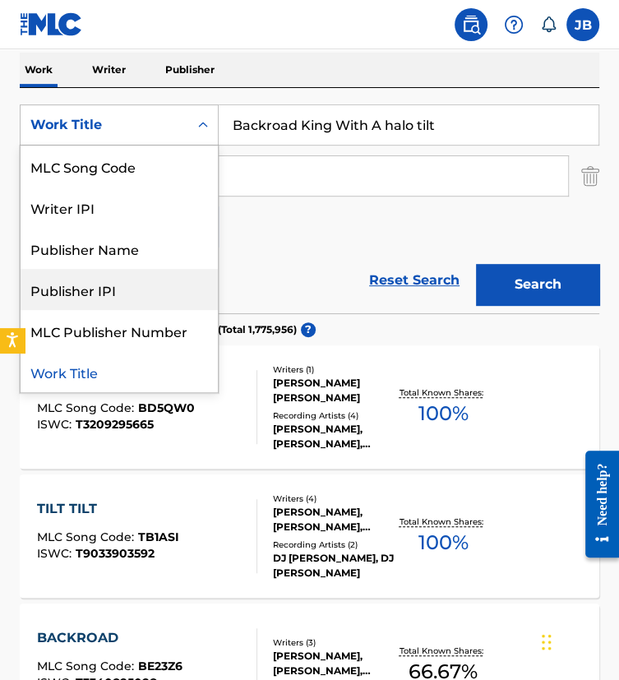
scroll to position [0, 0]
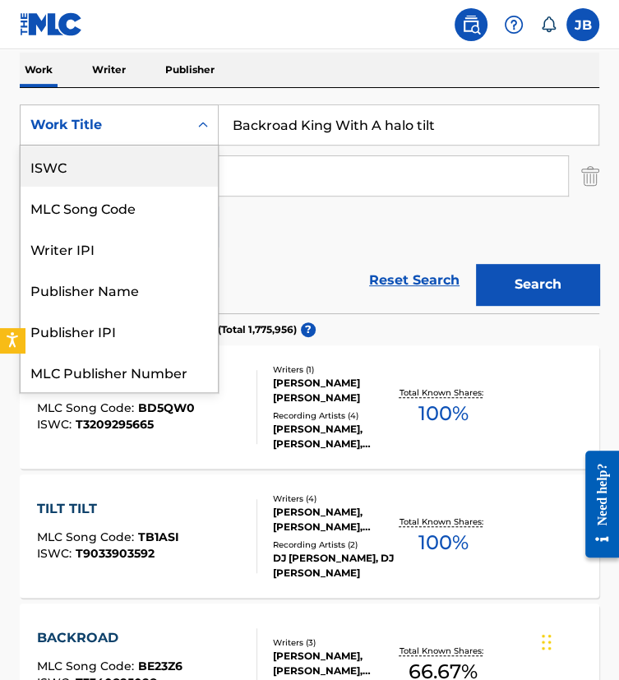
click at [80, 158] on div "ISWC" at bounding box center [119, 166] width 197 height 41
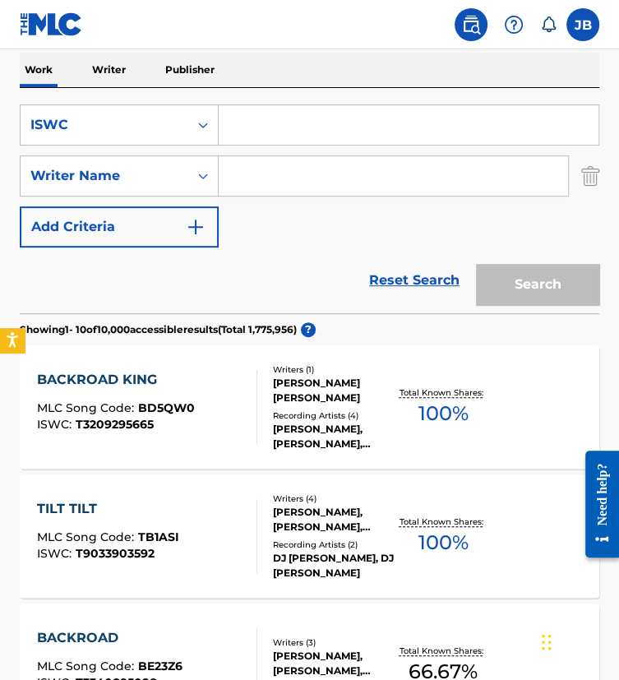
click at [255, 127] on input "Search Form" at bounding box center [409, 124] width 380 height 39
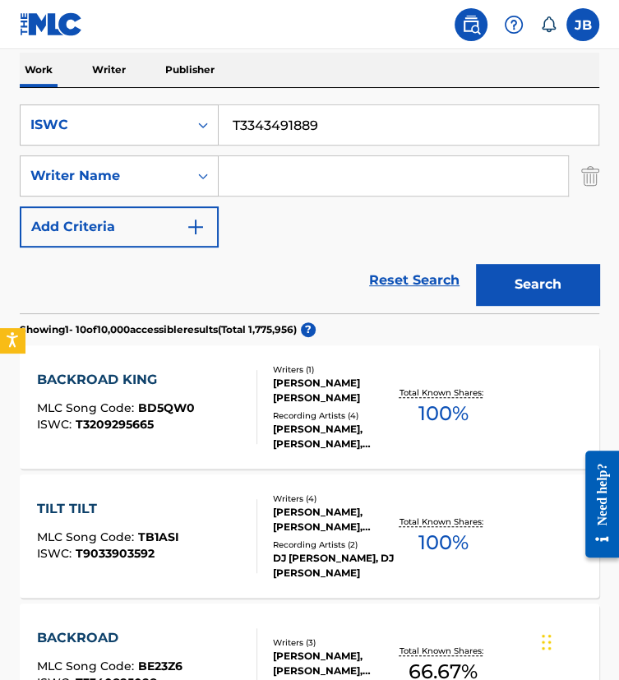
type input "T3343491889"
click at [476, 264] on button "Search" at bounding box center [537, 284] width 123 height 41
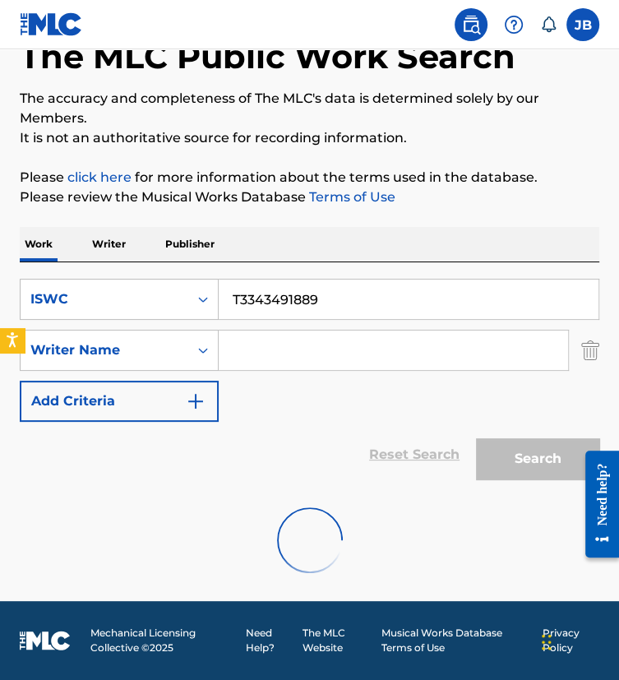
scroll to position [44, 0]
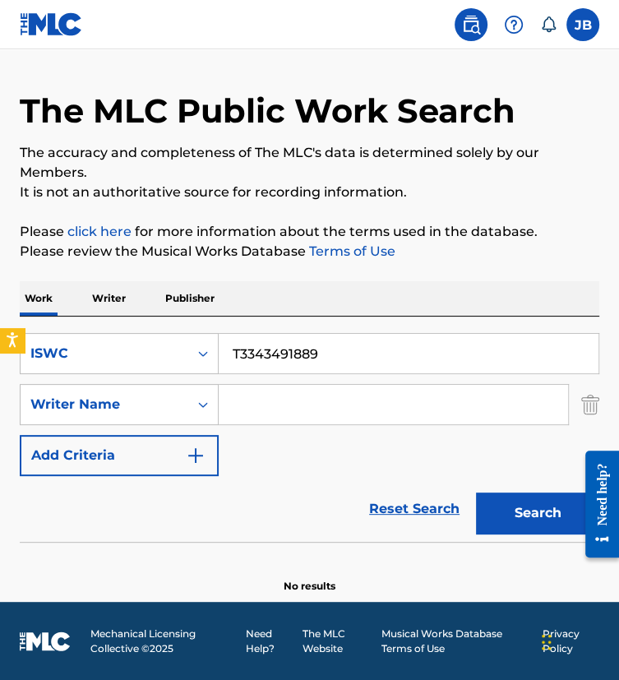
click at [596, 401] on img "Search Form" at bounding box center [591, 404] width 18 height 41
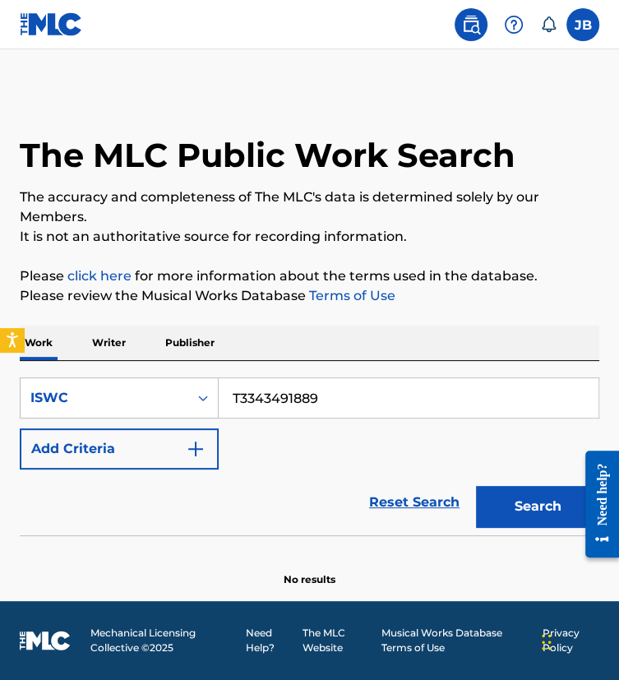
scroll to position [0, 0]
click at [520, 502] on button "Search" at bounding box center [537, 506] width 123 height 41
click at [447, 637] on link "Musical Works Database Terms of Use" at bounding box center [457, 641] width 151 height 30
click at [401, 494] on link "Reset Search" at bounding box center [414, 502] width 107 height 36
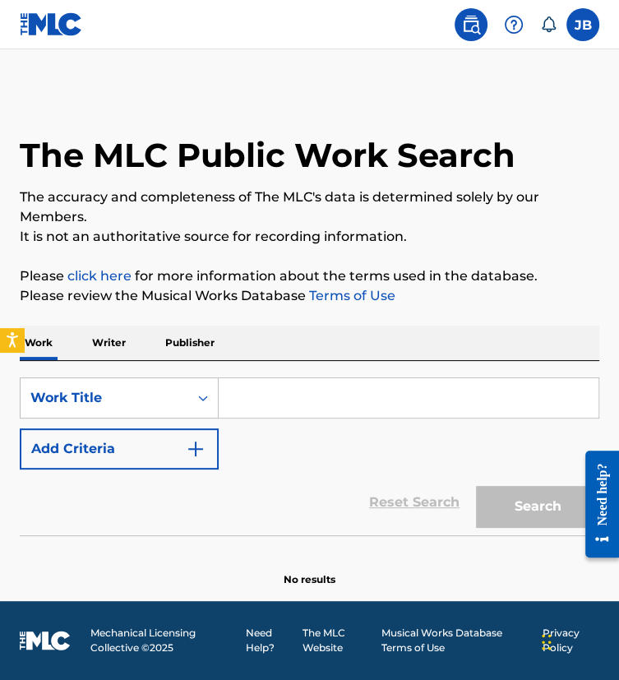
click at [453, 630] on link "Musical Works Database Terms of Use" at bounding box center [457, 641] width 151 height 30
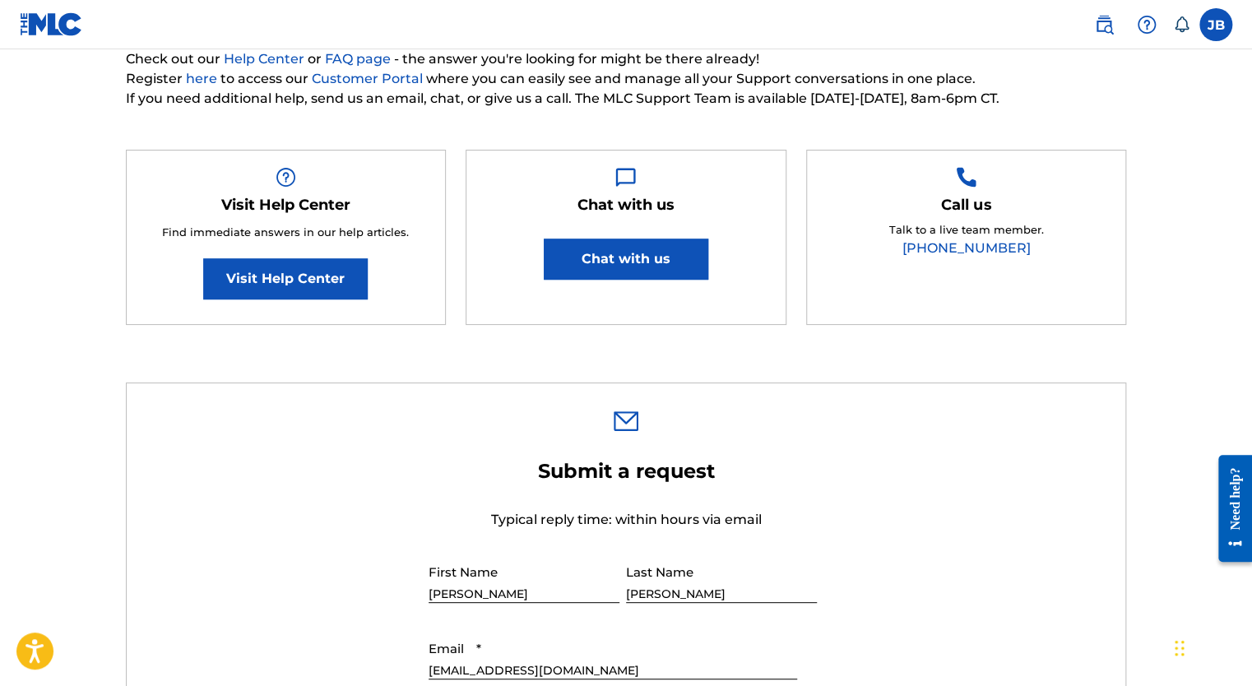
scroll to position [206, 0]
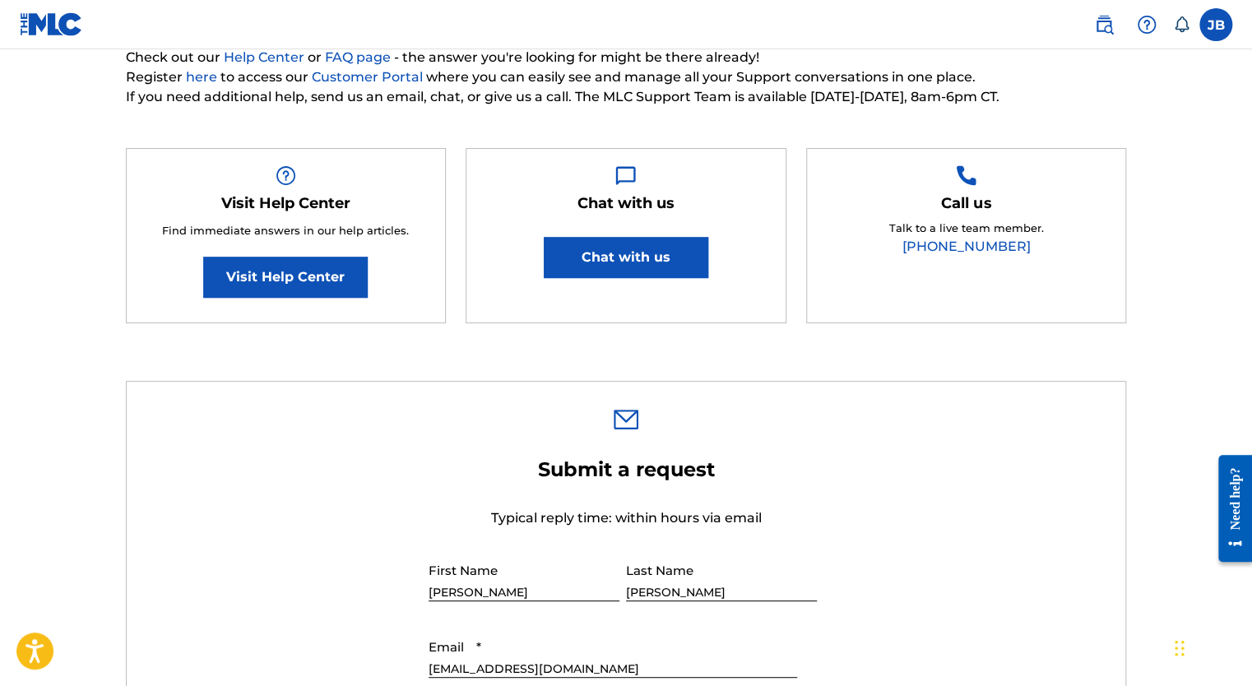
click at [629, 243] on button "Chat with us" at bounding box center [626, 257] width 165 height 41
click at [1239, 507] on div "Need help?" at bounding box center [1235, 498] width 22 height 63
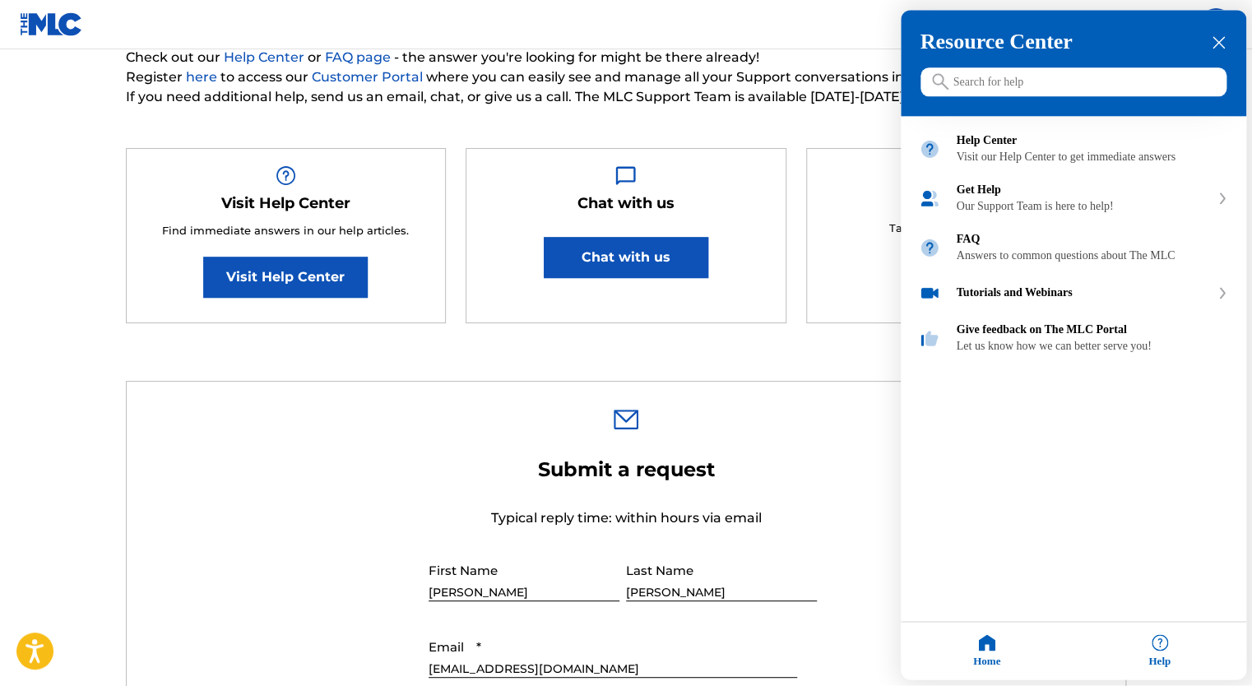
click at [1034, 74] on input "Search for help" at bounding box center [1073, 82] width 306 height 29
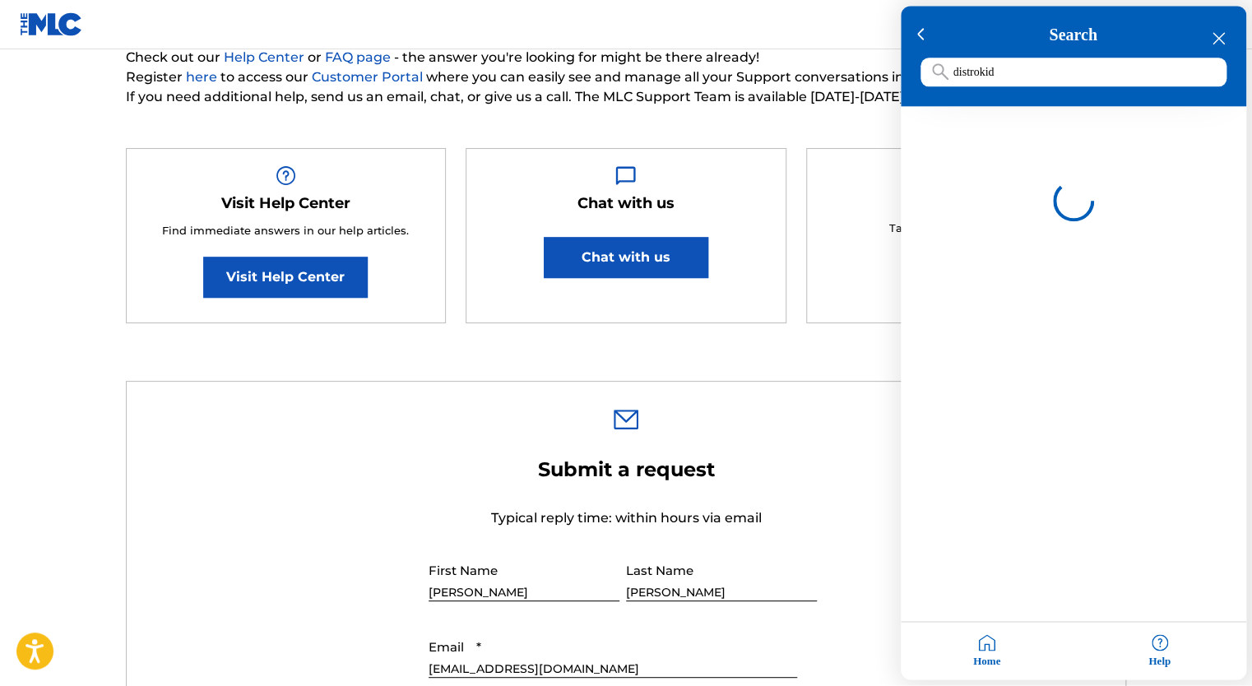
type input "distrokid"
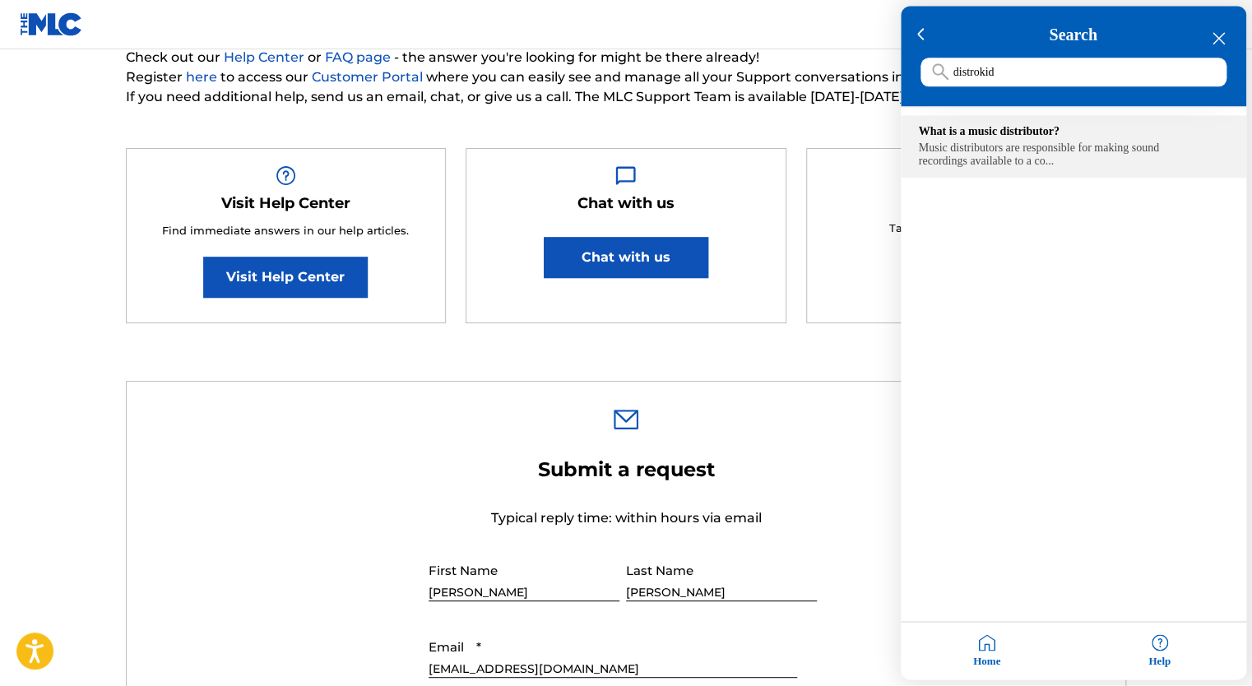
click at [1053, 146] on div "Music distributors are responsible for making sound recordings available to a c…" at bounding box center [1073, 155] width 309 height 26
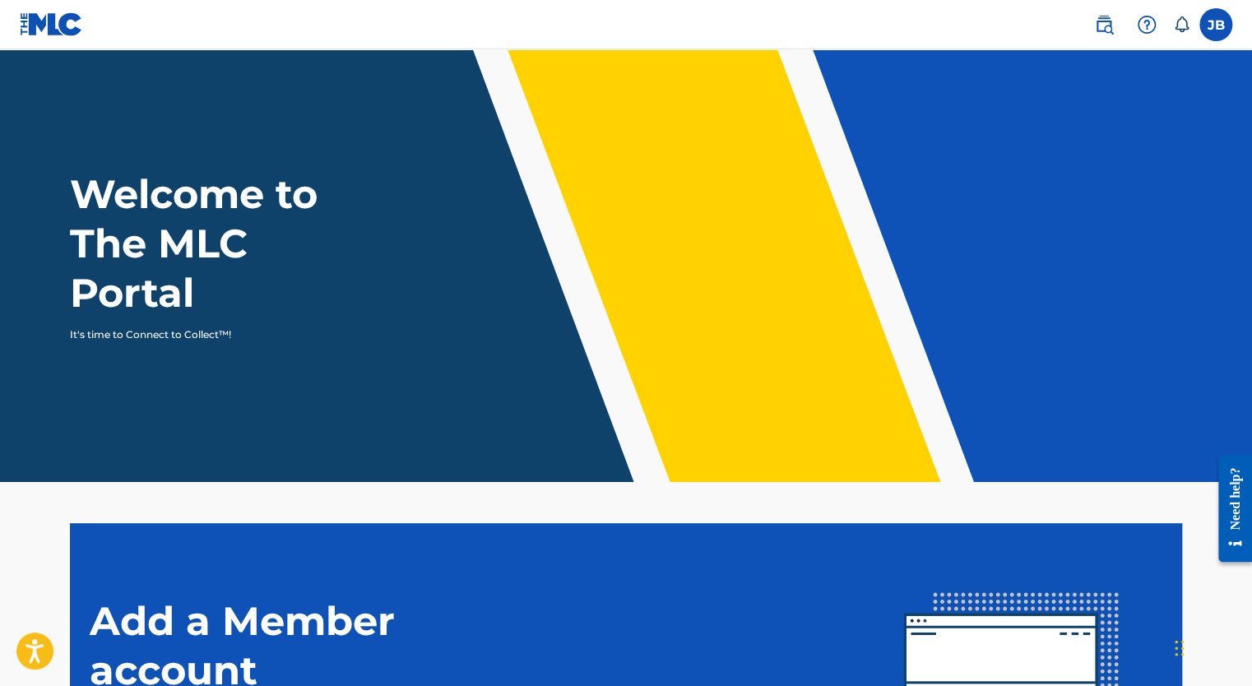
click at [587, 63] on header "Welcome to The MLC Portal It's time to Connect to Collect™!" at bounding box center [626, 265] width 1252 height 433
click at [635, 410] on header "Welcome to The MLC Portal It's time to Connect to Collect™!" at bounding box center [626, 265] width 1252 height 433
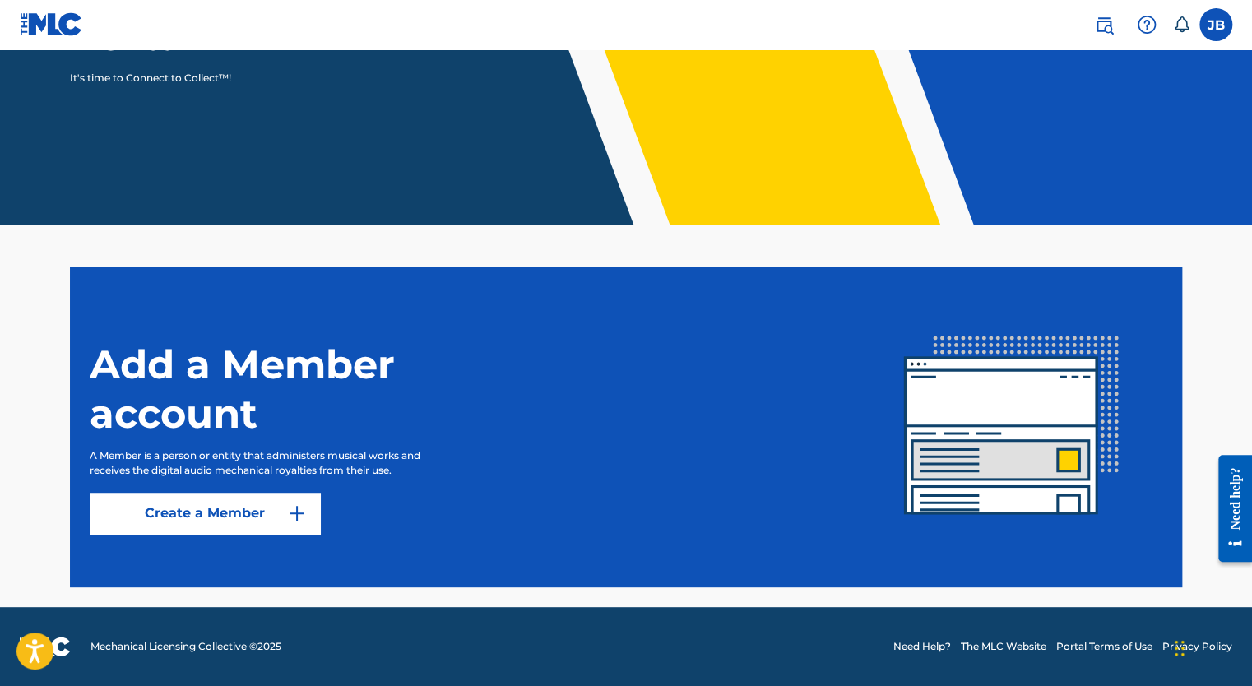
click at [158, 508] on link "Create a Member" at bounding box center [205, 513] width 230 height 41
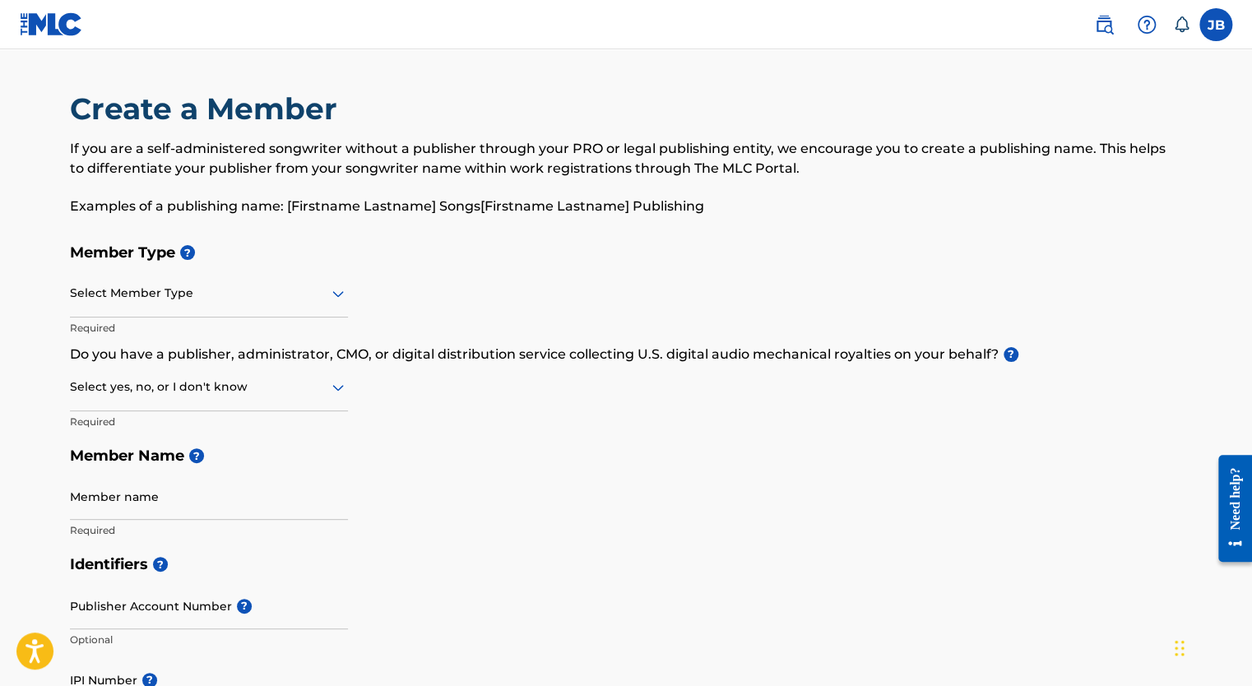
click at [267, 296] on div at bounding box center [209, 293] width 278 height 21
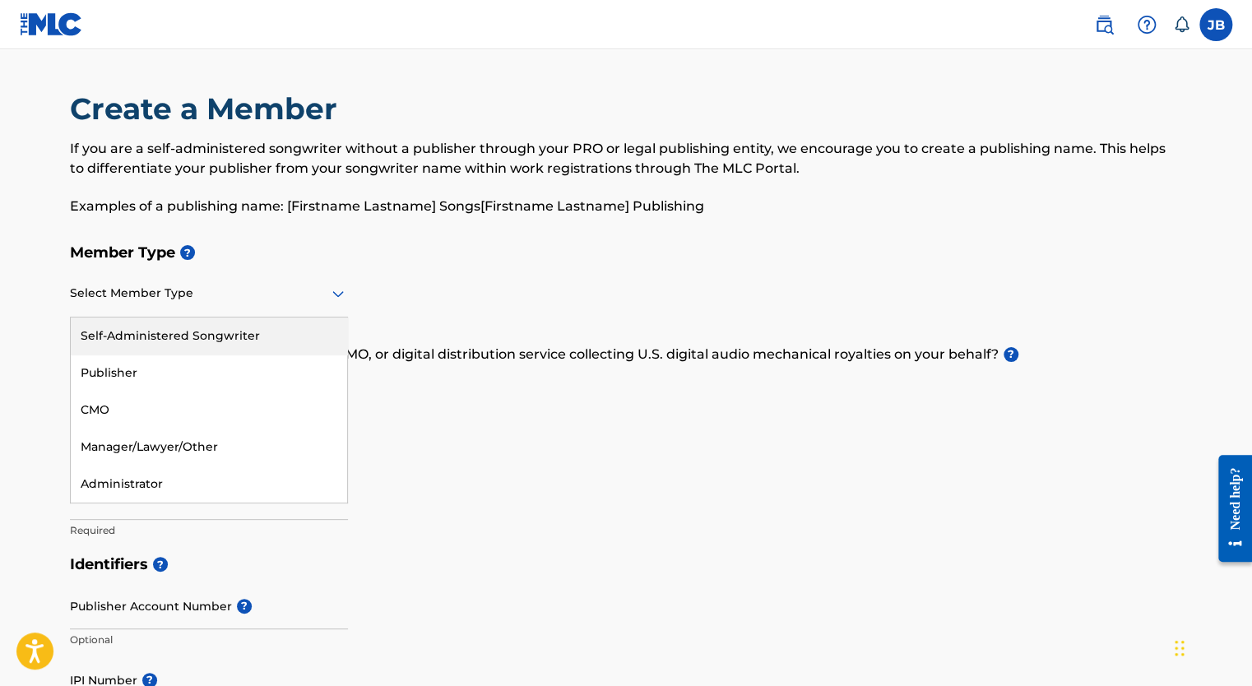
click at [220, 327] on div "Self-Administered Songwriter" at bounding box center [209, 336] width 276 height 37
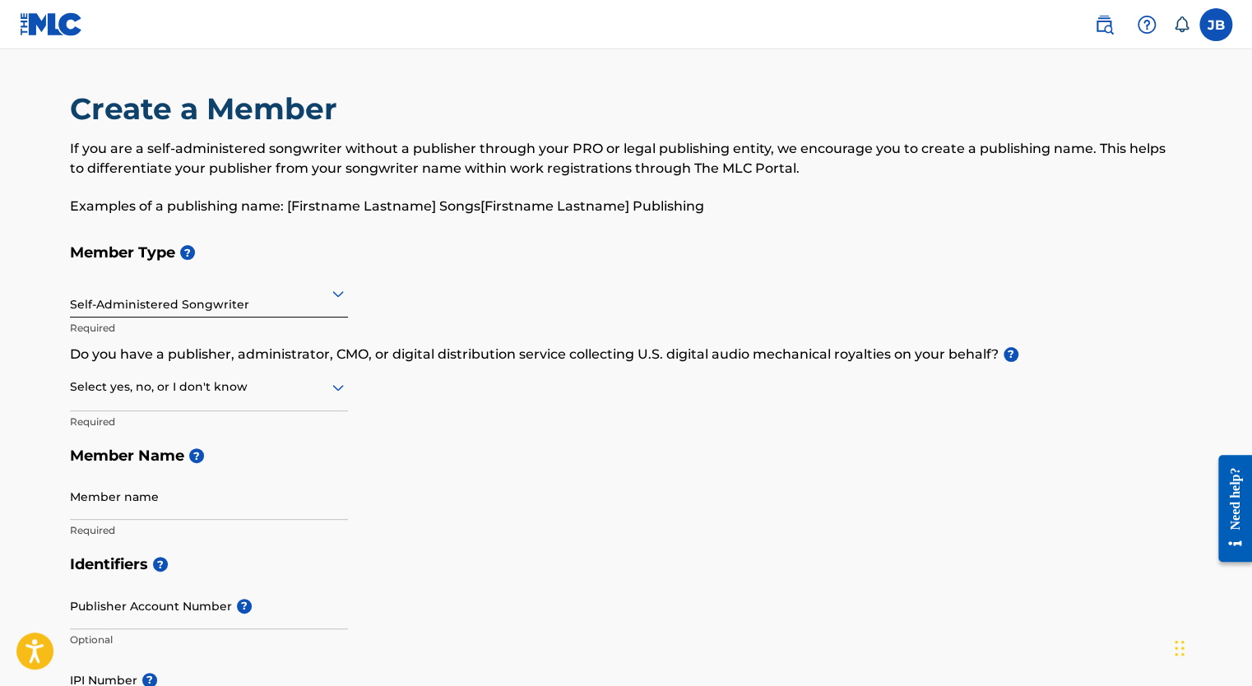
click at [207, 390] on div at bounding box center [209, 387] width 278 height 21
click at [259, 431] on div "Yes" at bounding box center [209, 429] width 276 height 37
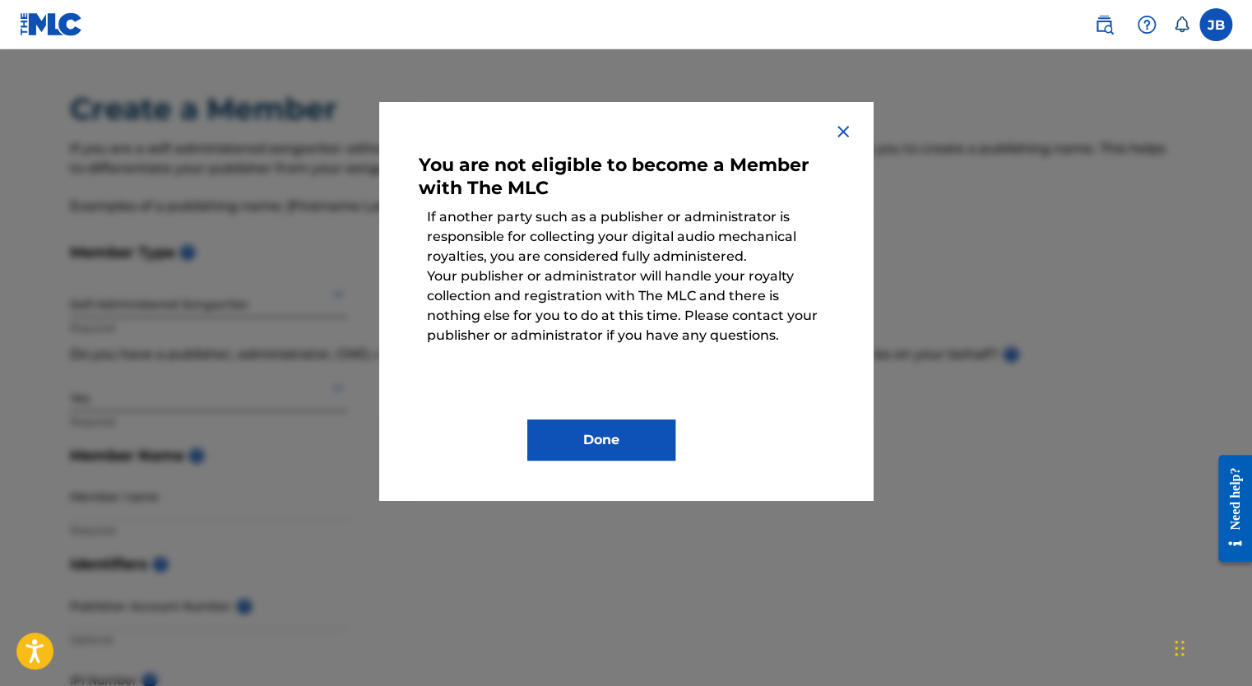
click at [843, 128] on img at bounding box center [843, 132] width 20 height 20
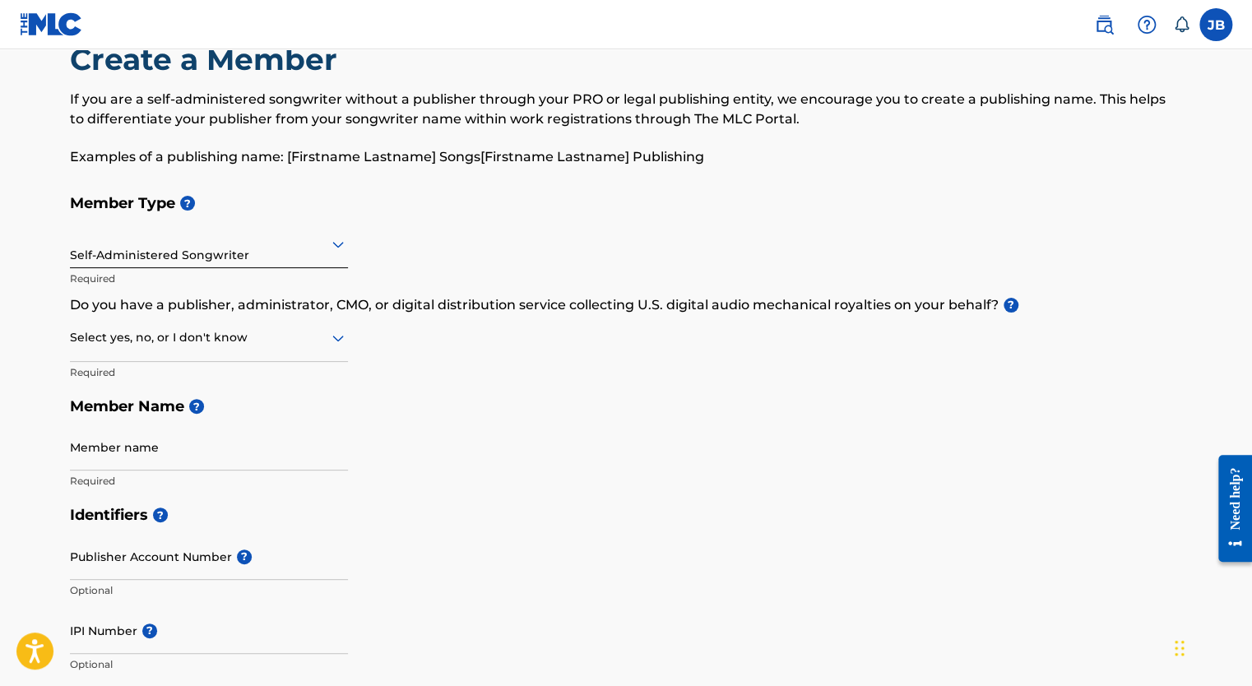
scroll to position [51, 0]
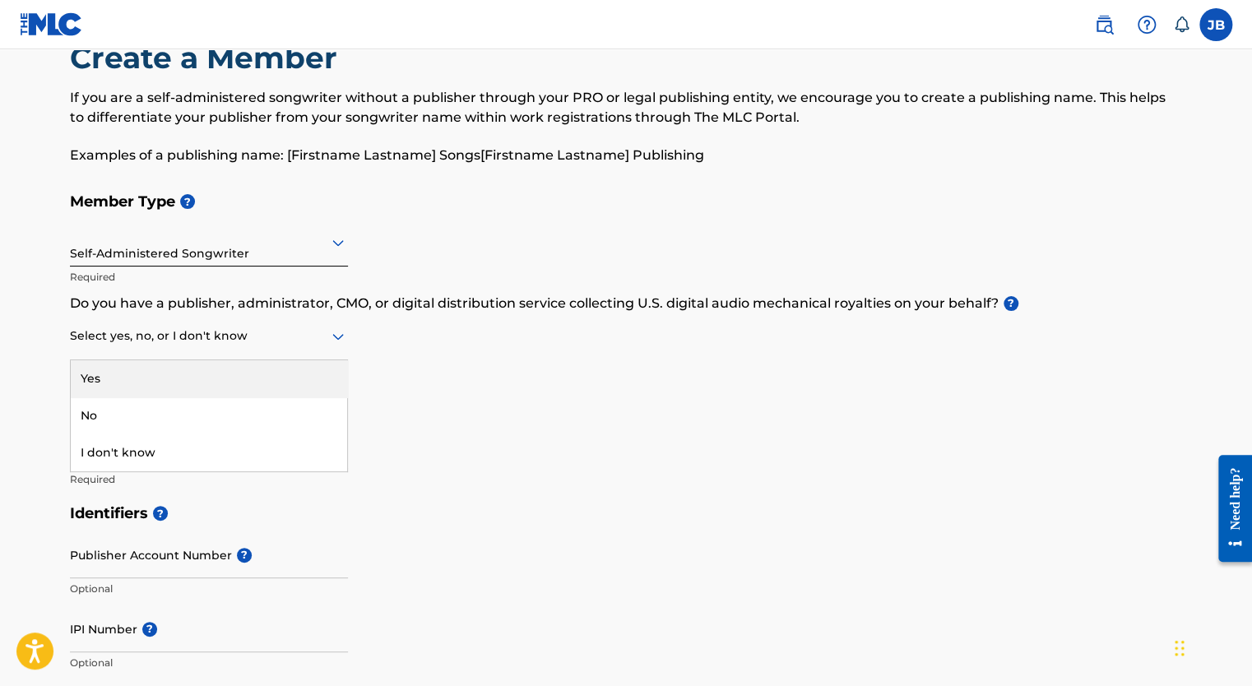
click at [285, 344] on div at bounding box center [209, 336] width 278 height 21
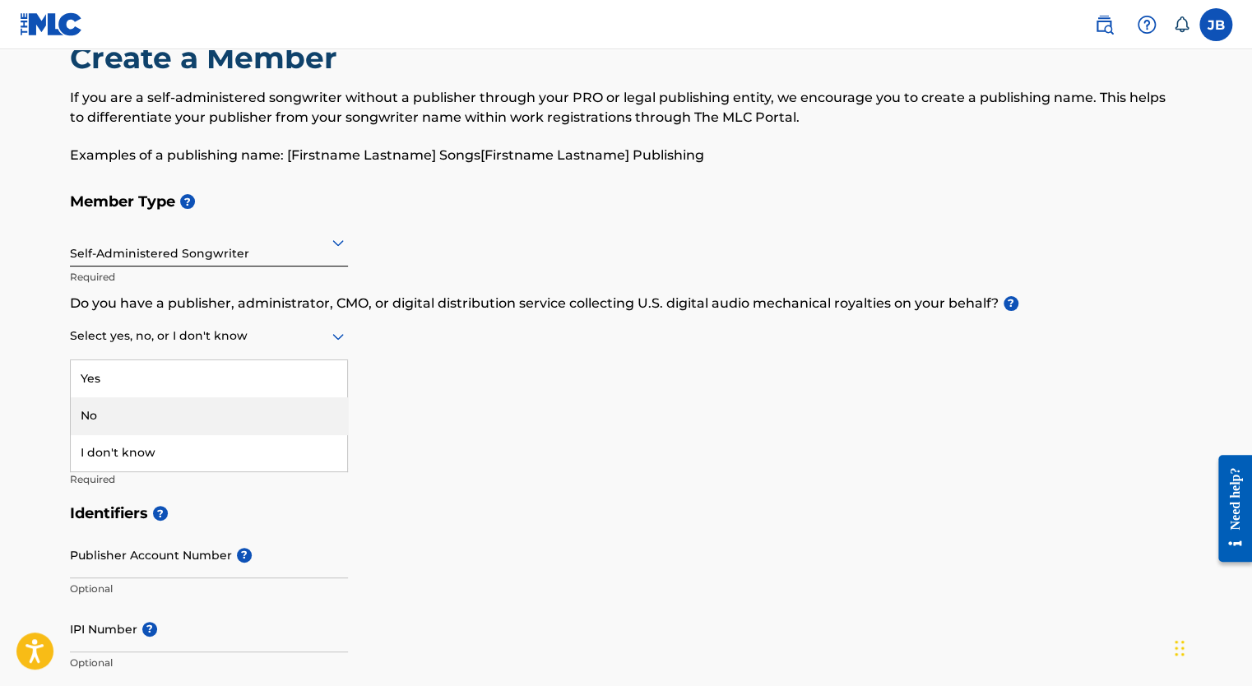
click at [240, 420] on div "No" at bounding box center [209, 415] width 276 height 37
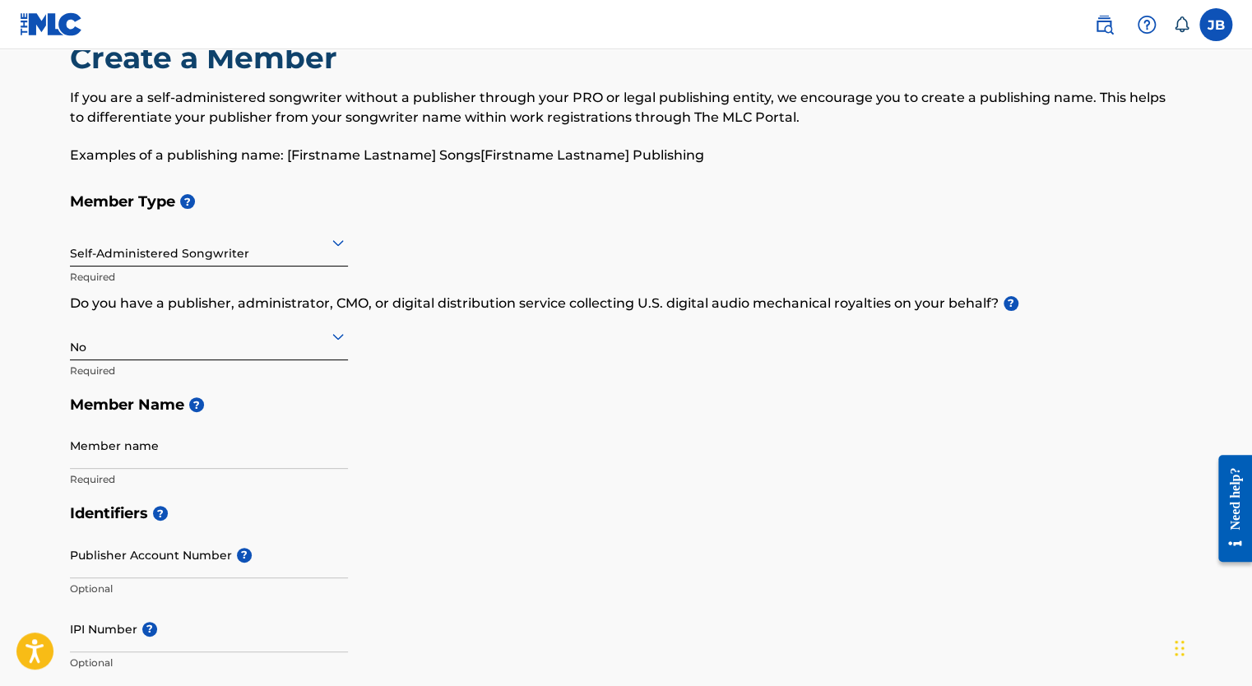
click at [309, 343] on div at bounding box center [209, 336] width 278 height 21
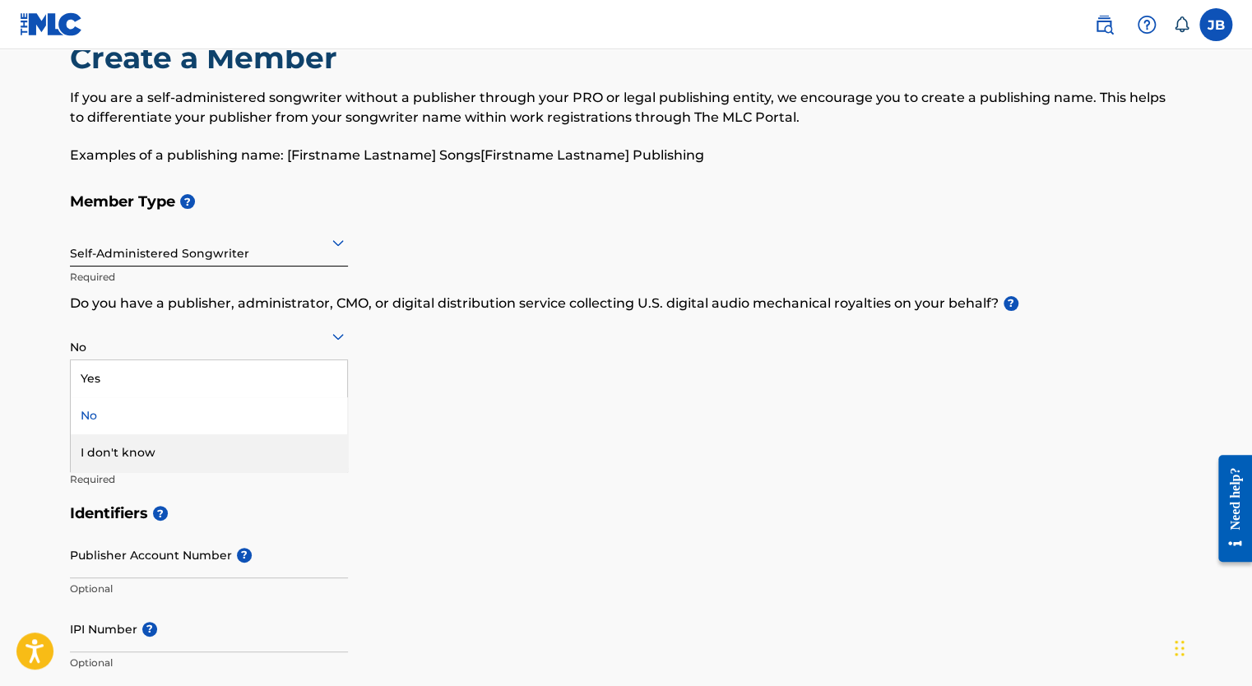
click at [253, 437] on div "I don't know" at bounding box center [209, 452] width 276 height 37
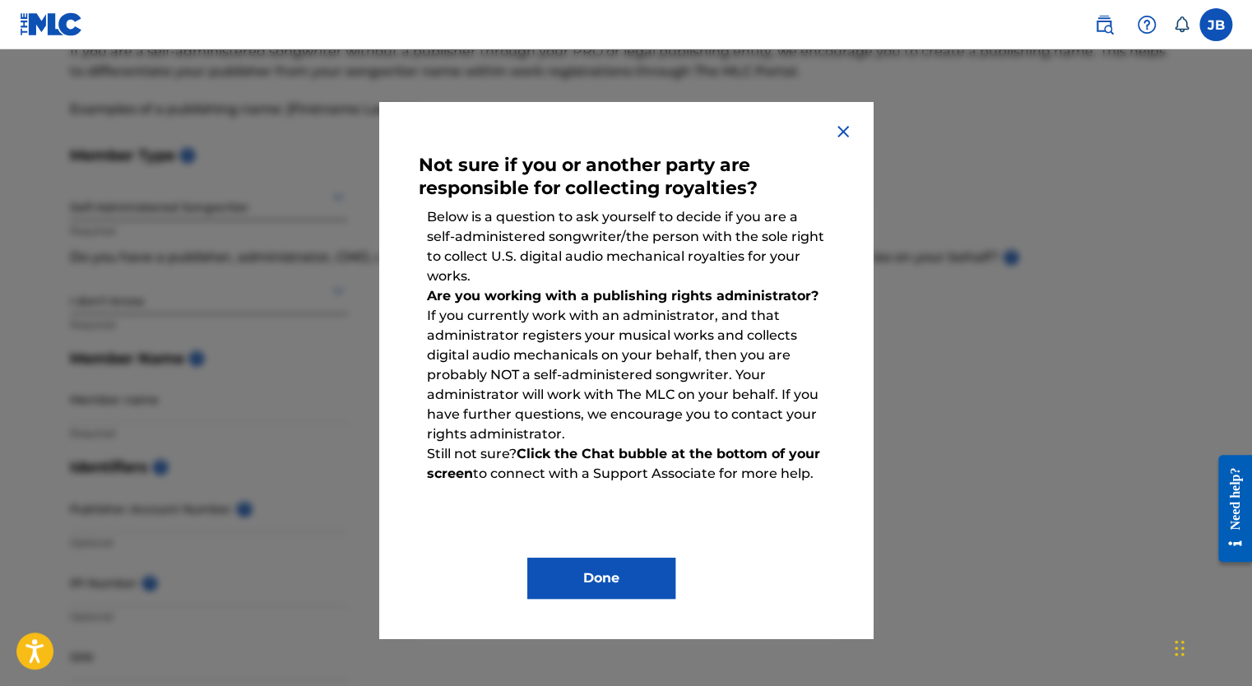
scroll to position [101, 0]
click at [846, 130] on img at bounding box center [843, 132] width 20 height 20
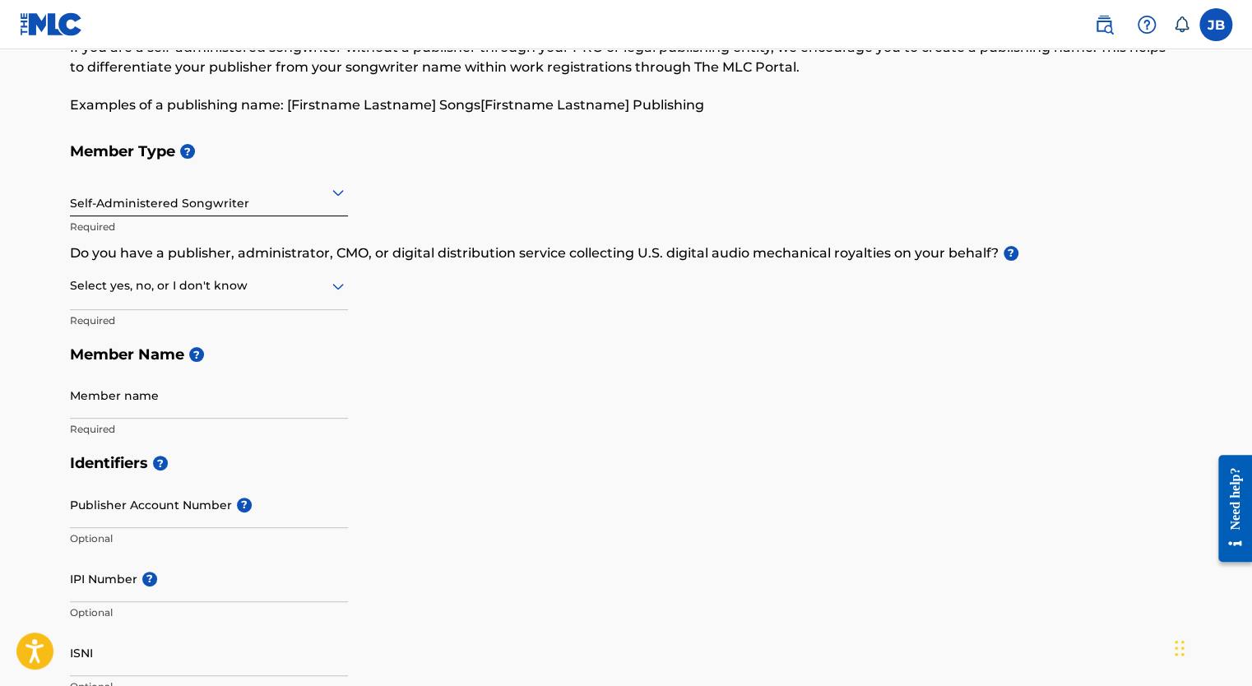
click at [238, 395] on input "Member name" at bounding box center [209, 395] width 278 height 47
type input "THE BACKROAD KING"
type input "[GEOGRAPHIC_DATA]"
type input "97701"
type input "[EMAIL_ADDRESS][DOMAIN_NAME]"
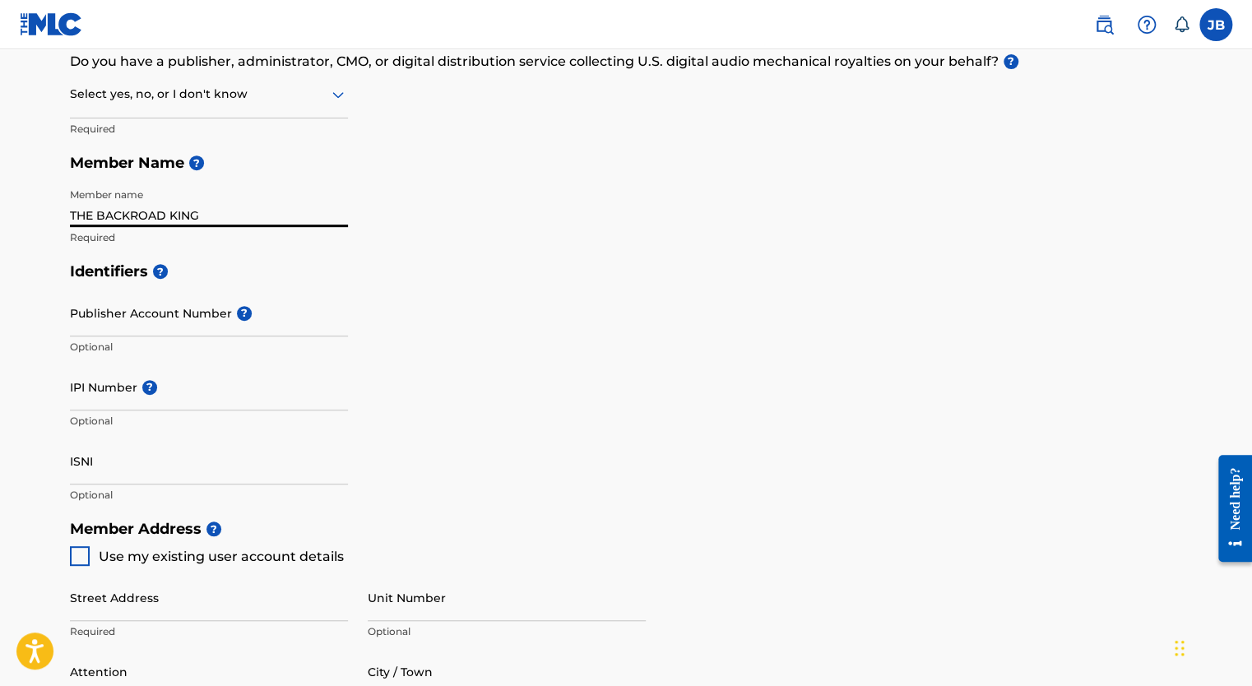
scroll to position [289, 0]
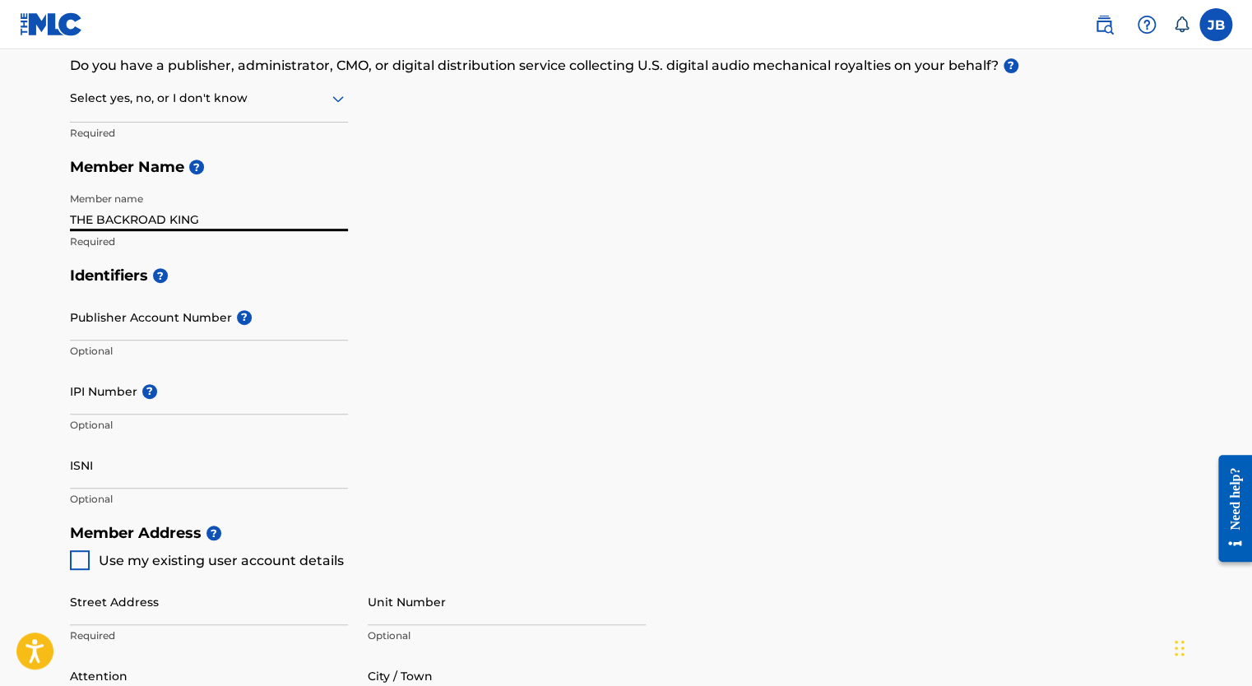
click at [447, 242] on div "Member Type ? Self-Administered Songwriter Required Do you have a publisher, ad…" at bounding box center [626, 103] width 1112 height 312
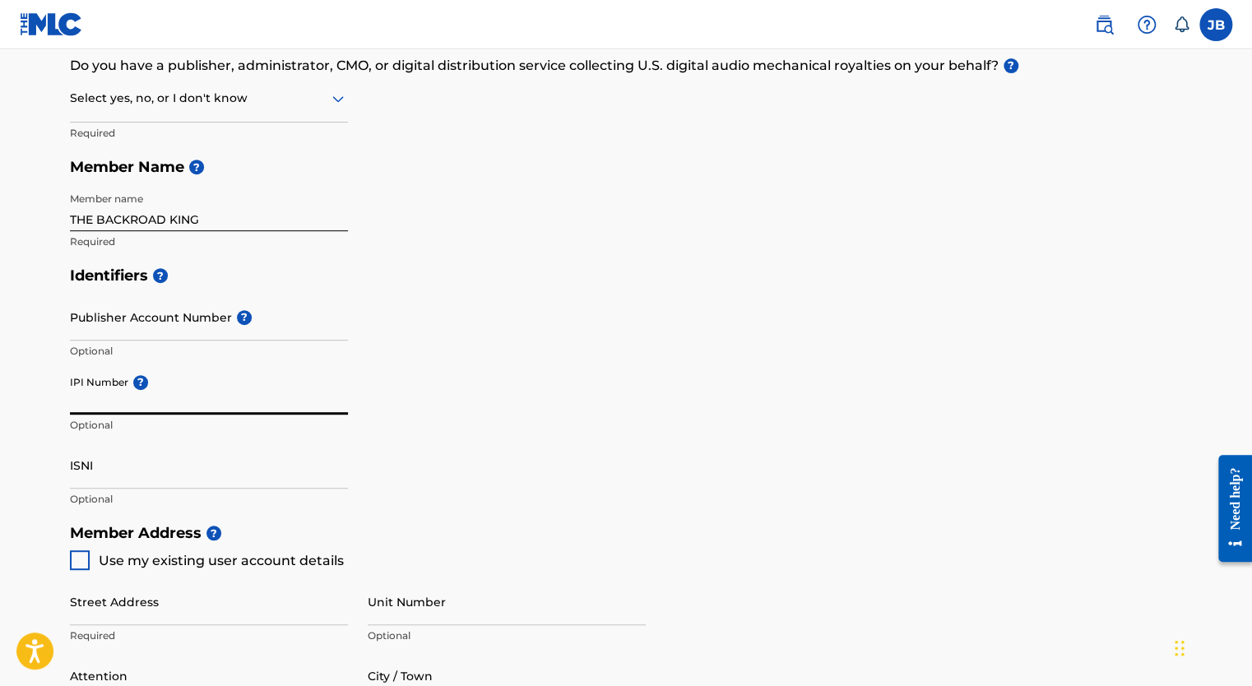
click at [155, 407] on input "IPI Number ?" at bounding box center [209, 391] width 278 height 47
paste input "1302467974"
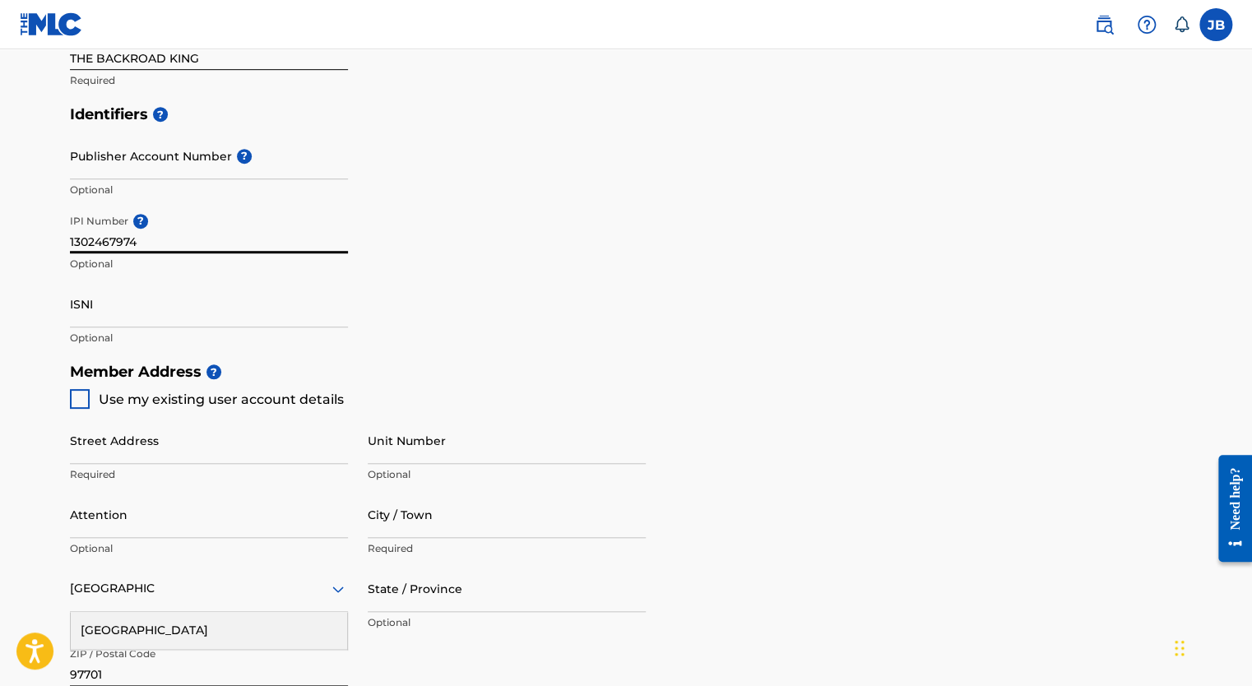
scroll to position [456, 0]
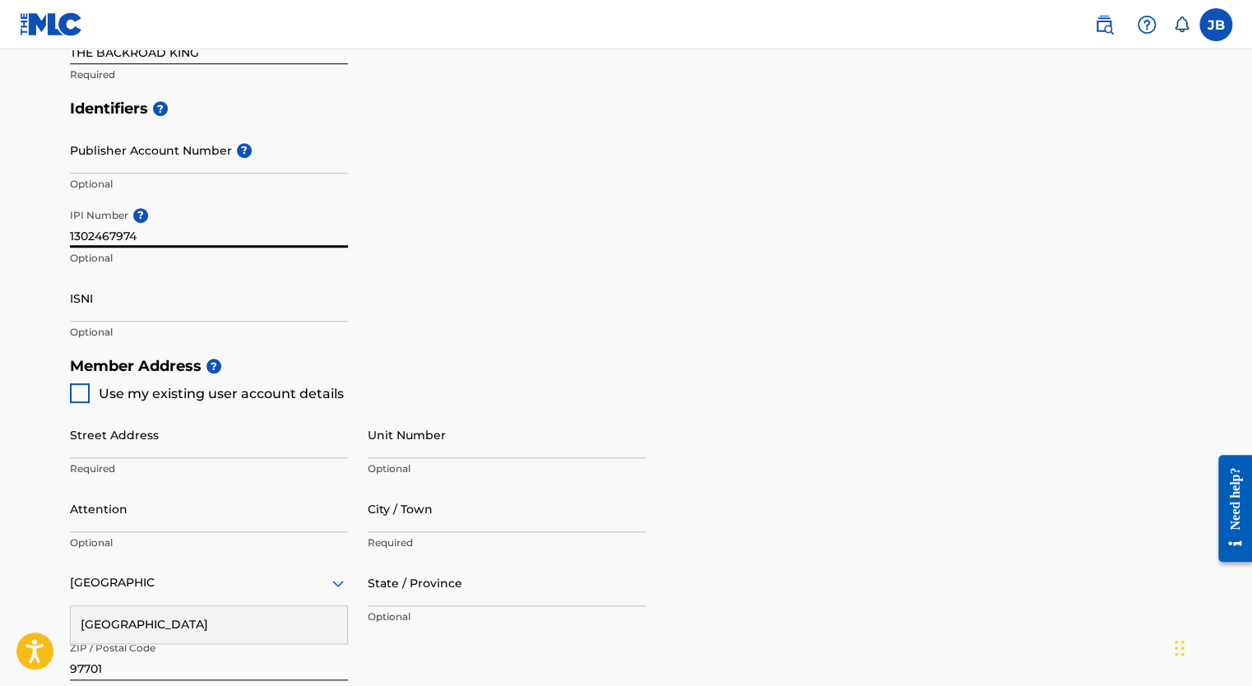
type input "1302467974"
click at [88, 383] on div at bounding box center [80, 393] width 20 height 20
type input "[STREET_ADDRESS]"
type input "Bend"
type input "97703"
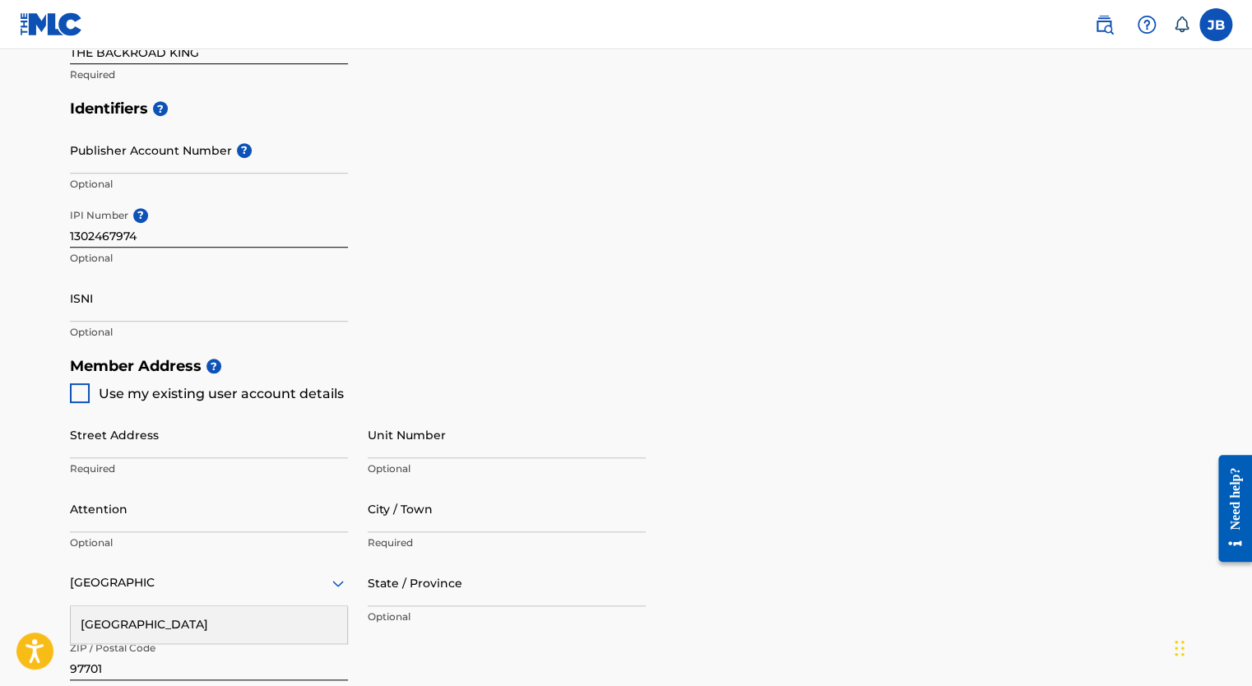
type input "541"
type input "4130692"
type input "[EMAIL_ADDRESS][DOMAIN_NAME]"
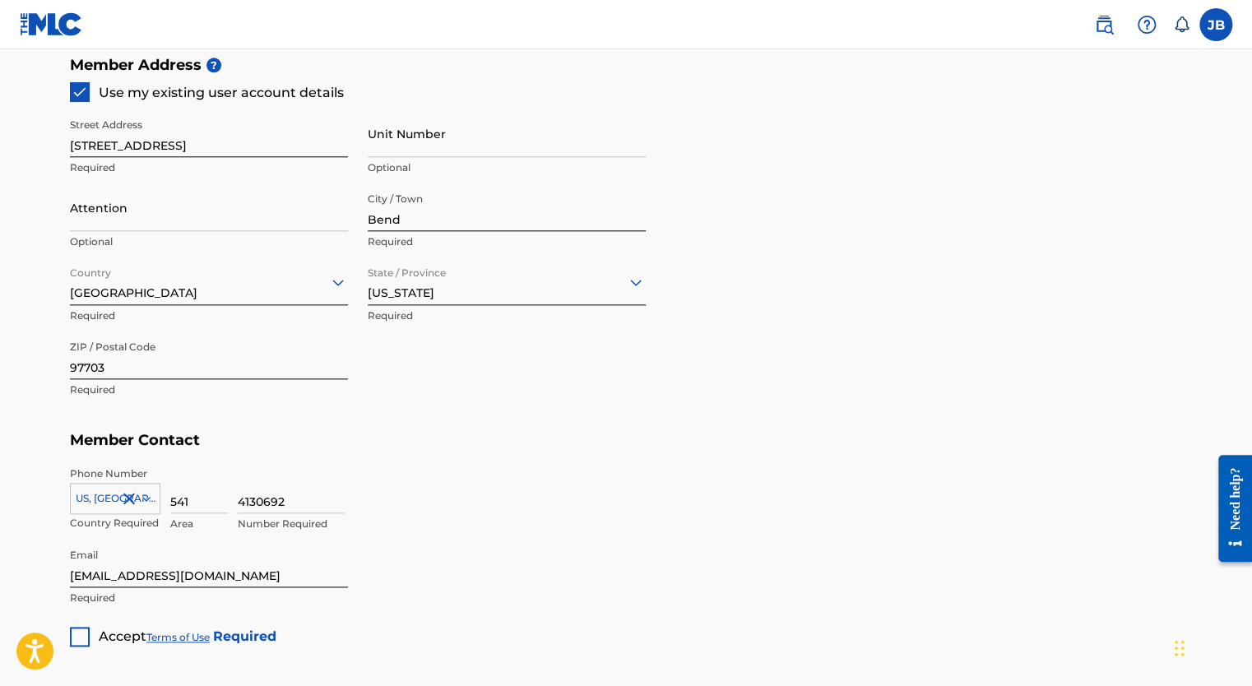
scroll to position [918, 0]
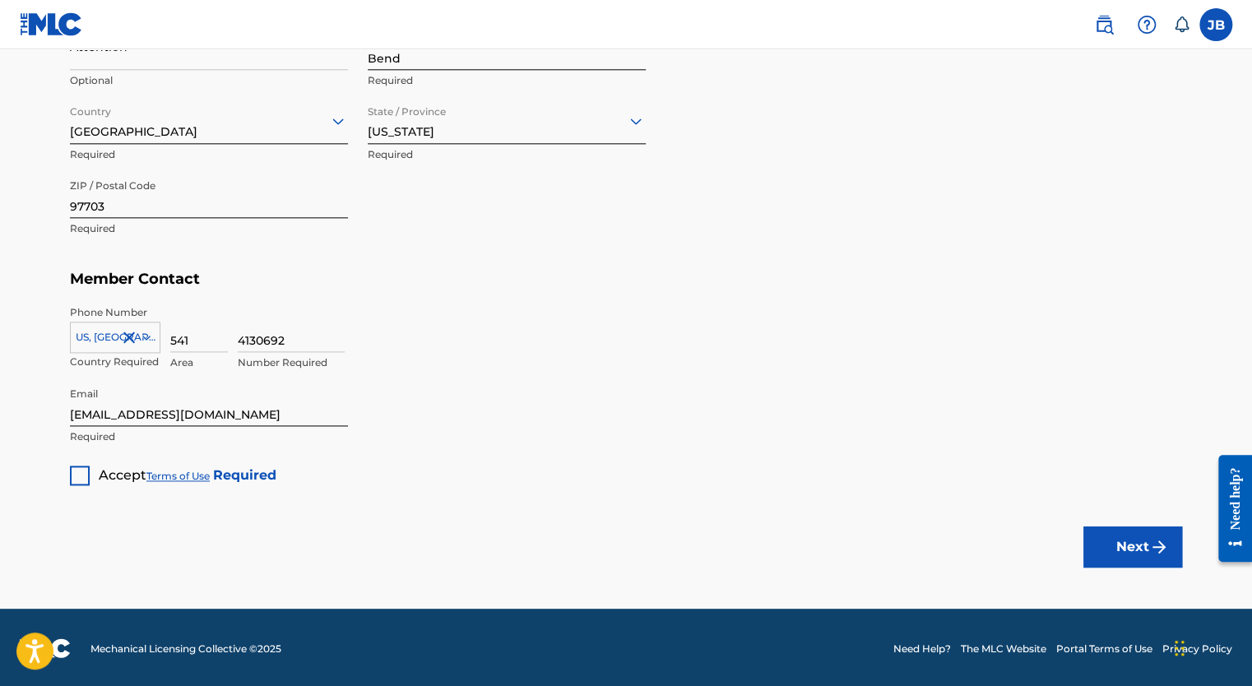
click at [83, 476] on div at bounding box center [80, 476] width 20 height 20
click at [1150, 554] on img "submit" at bounding box center [1159, 547] width 20 height 20
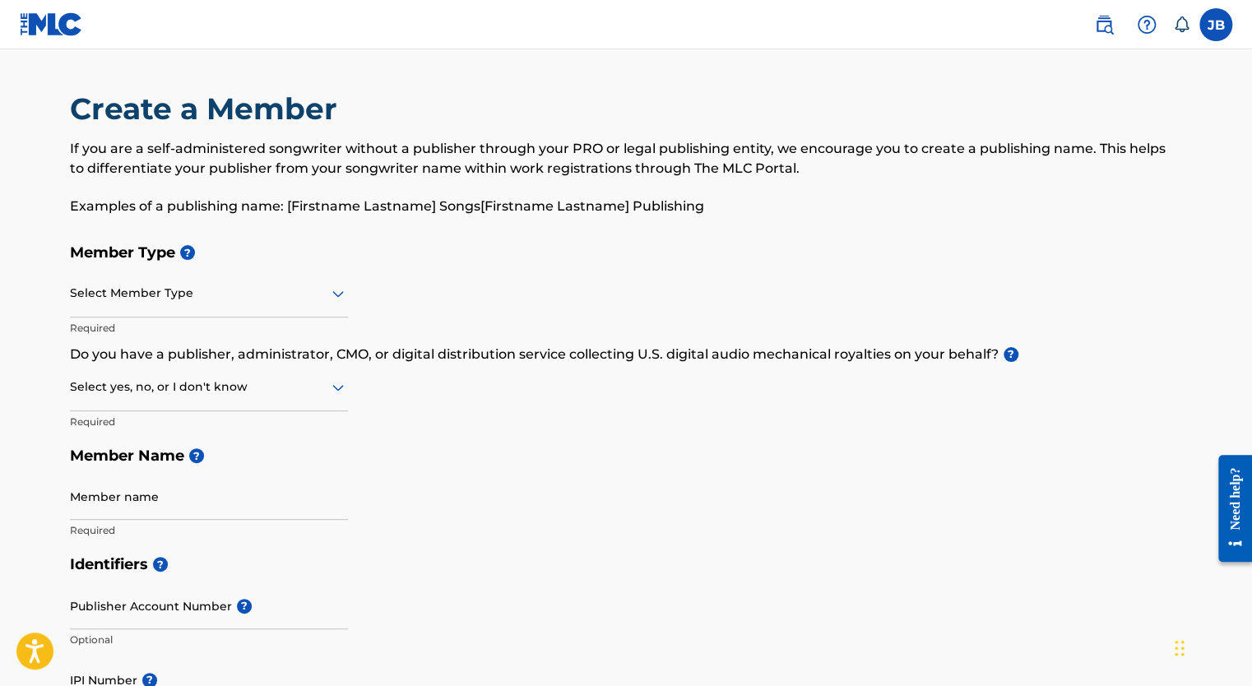
click at [273, 299] on div at bounding box center [209, 293] width 278 height 21
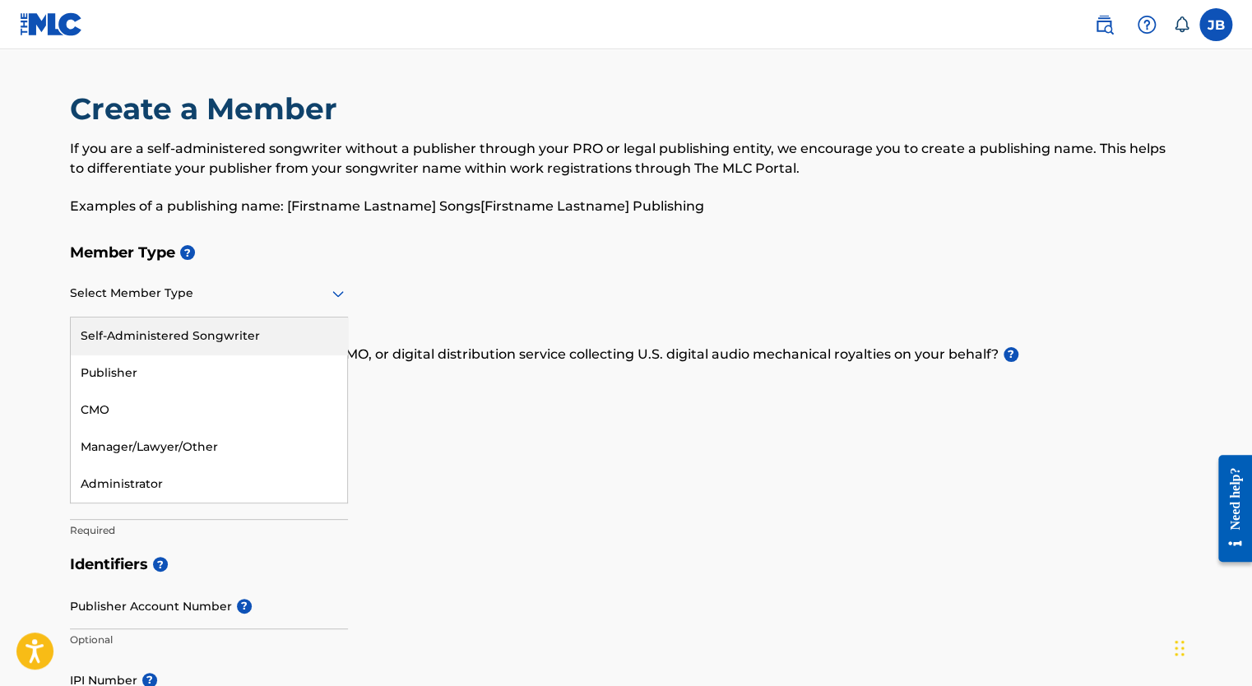
click at [248, 337] on div "Self-Administered Songwriter" at bounding box center [209, 336] width 276 height 37
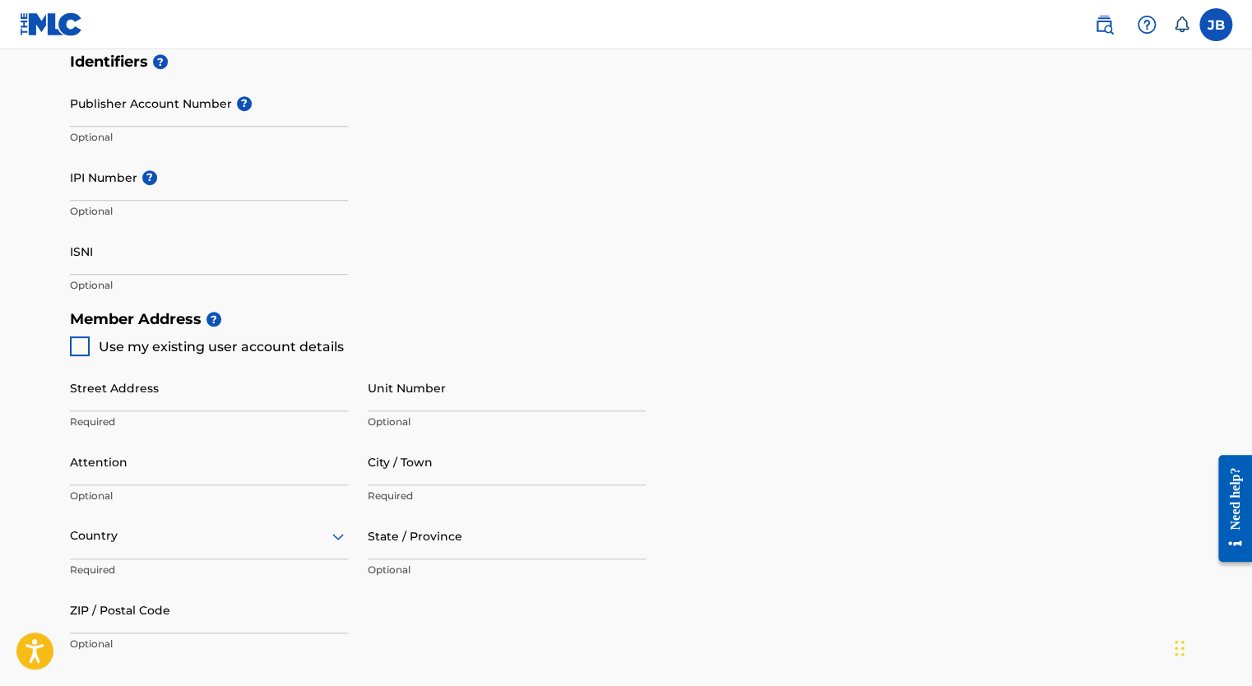
scroll to position [503, 0]
